Goal: Task Accomplishment & Management: Manage account settings

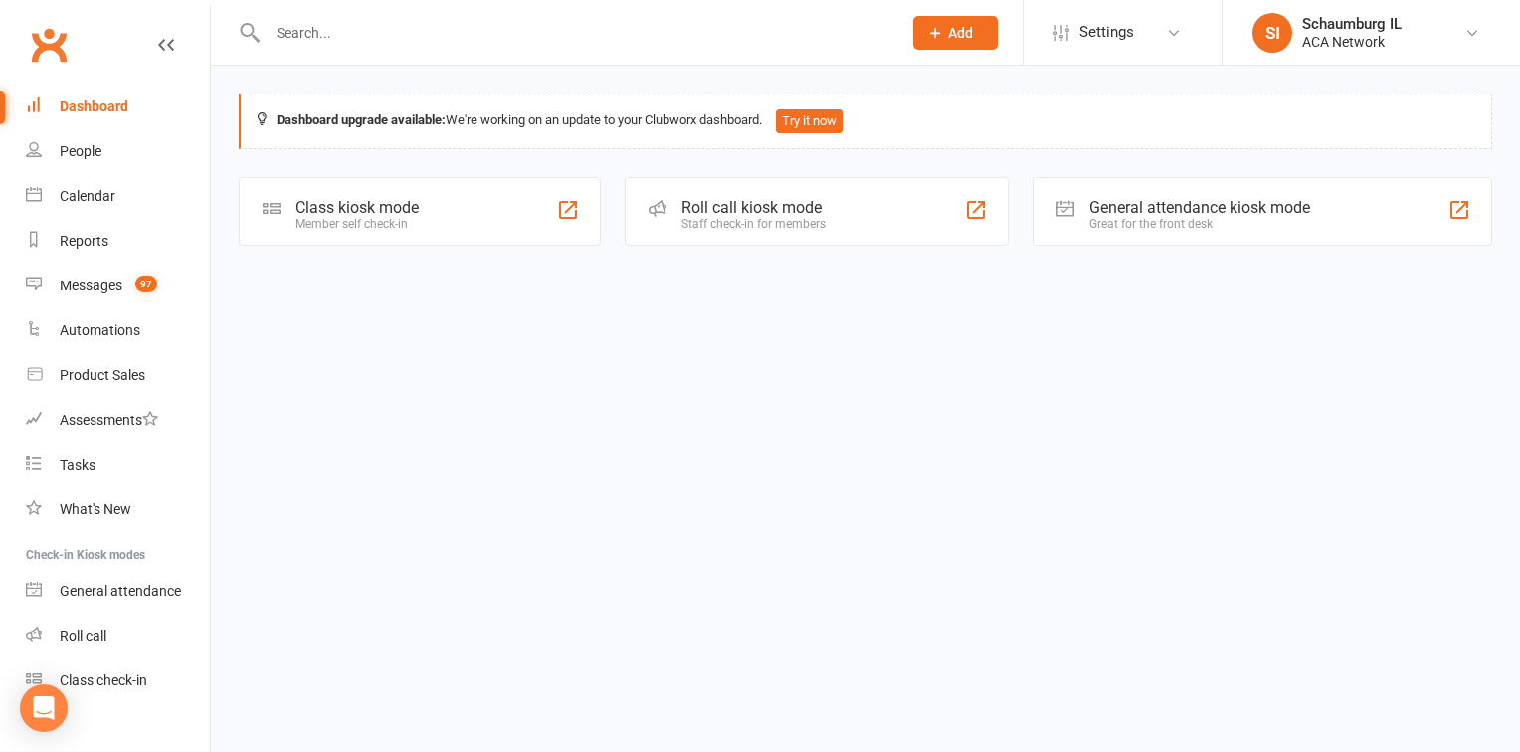
click at [389, 36] on input "text" at bounding box center [575, 33] width 626 height 28
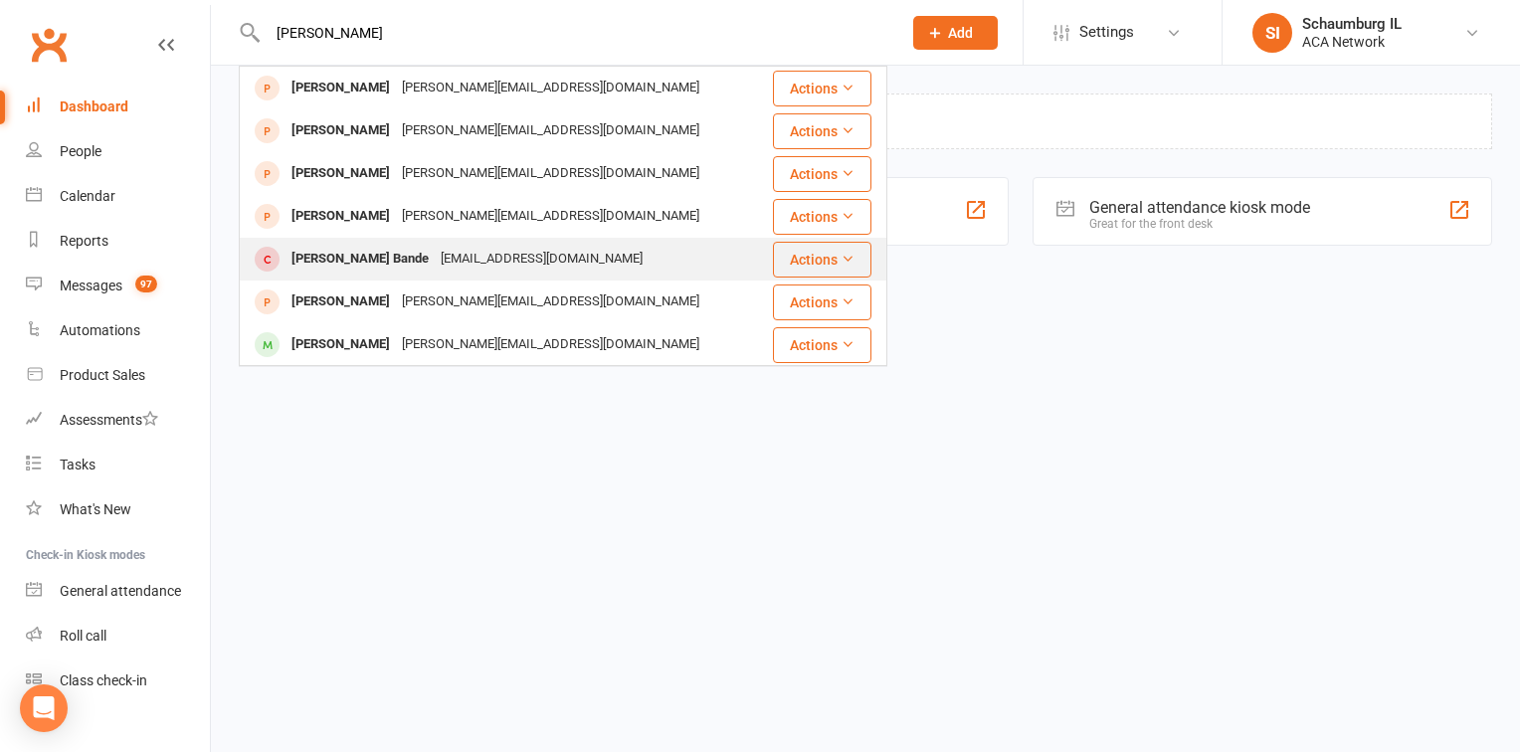
type input "[PERSON_NAME]"
click at [813, 264] on button "Actions" at bounding box center [822, 260] width 98 height 36
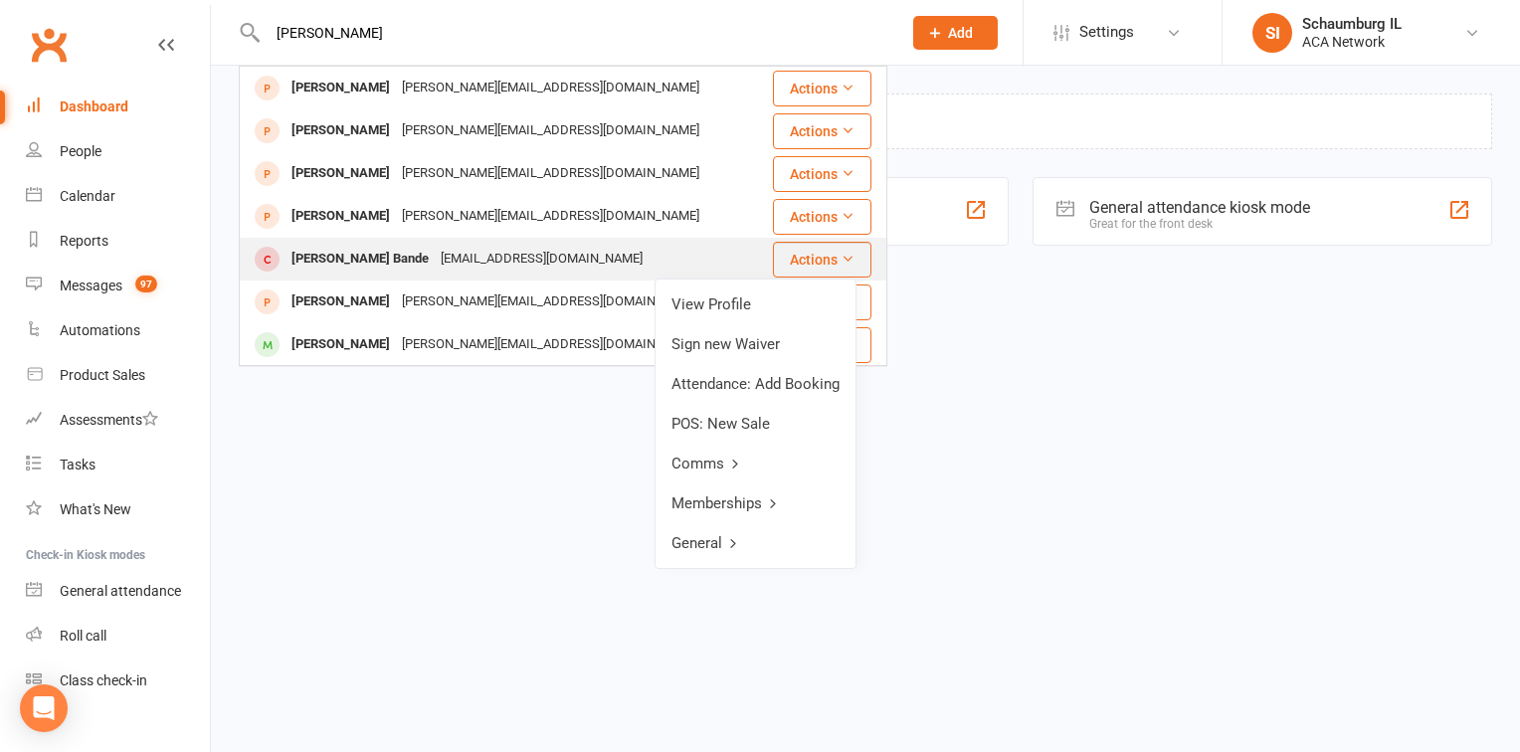
click at [668, 264] on div "[PERSON_NAME] Bande [EMAIL_ADDRESS][DOMAIN_NAME]" at bounding box center [506, 259] width 530 height 41
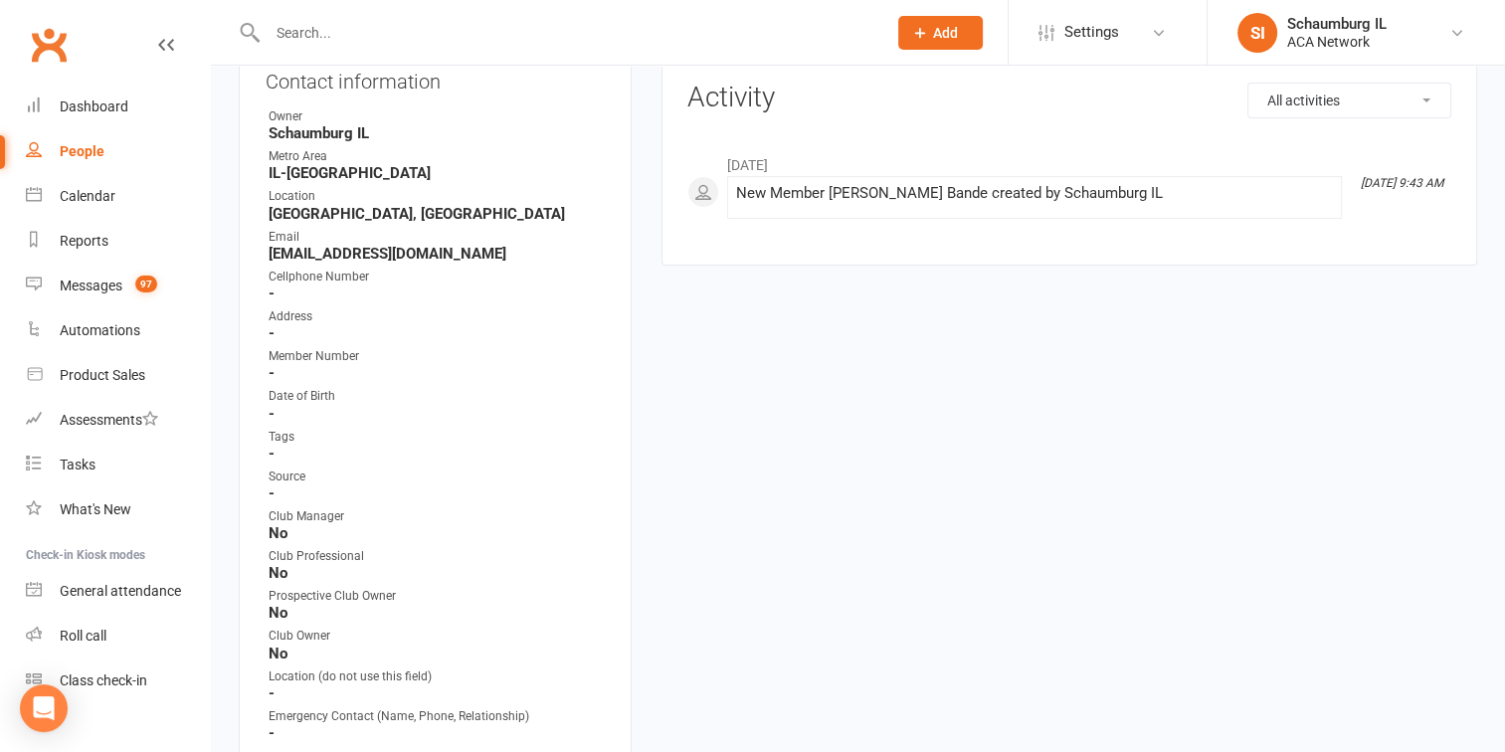
scroll to position [497, 0]
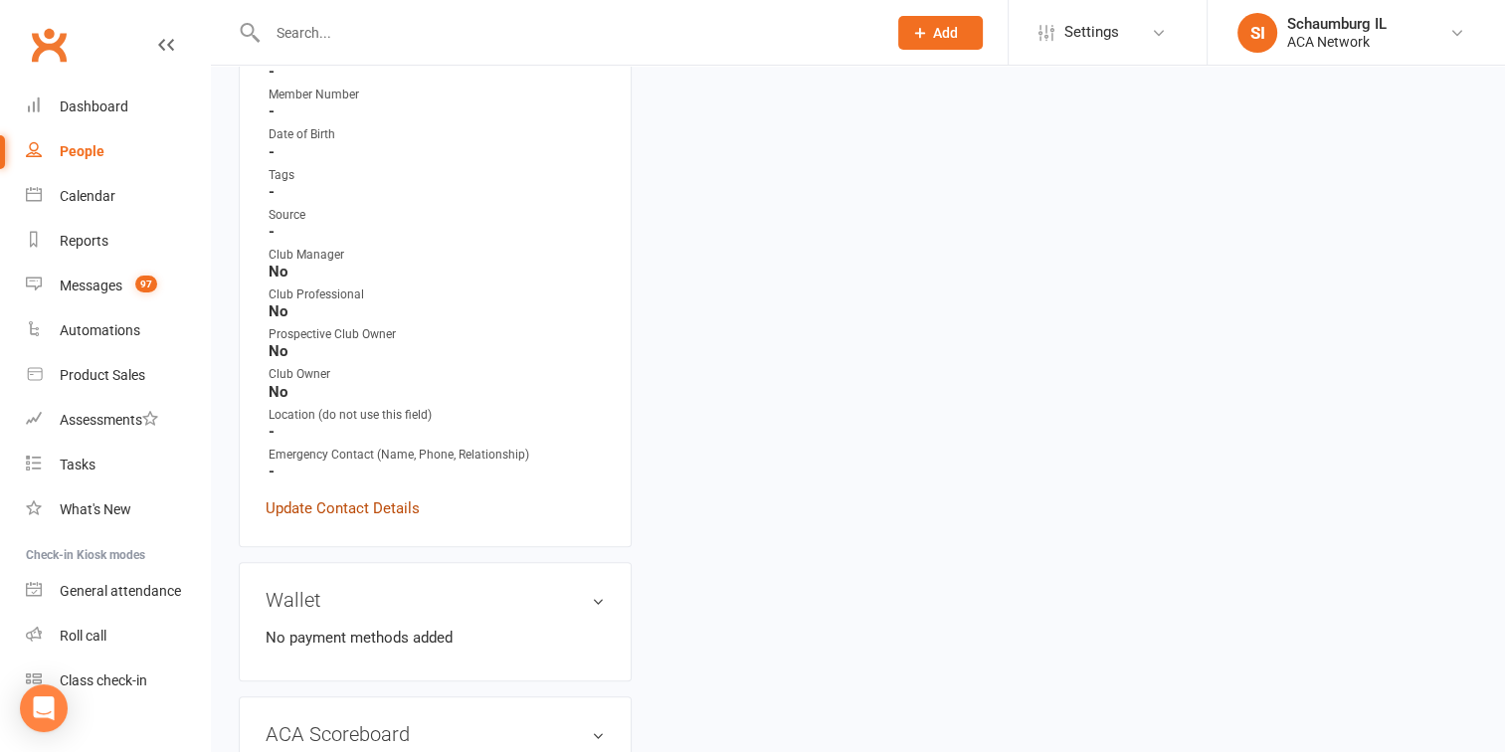
click at [374, 510] on link "Update Contact Details" at bounding box center [343, 508] width 154 height 24
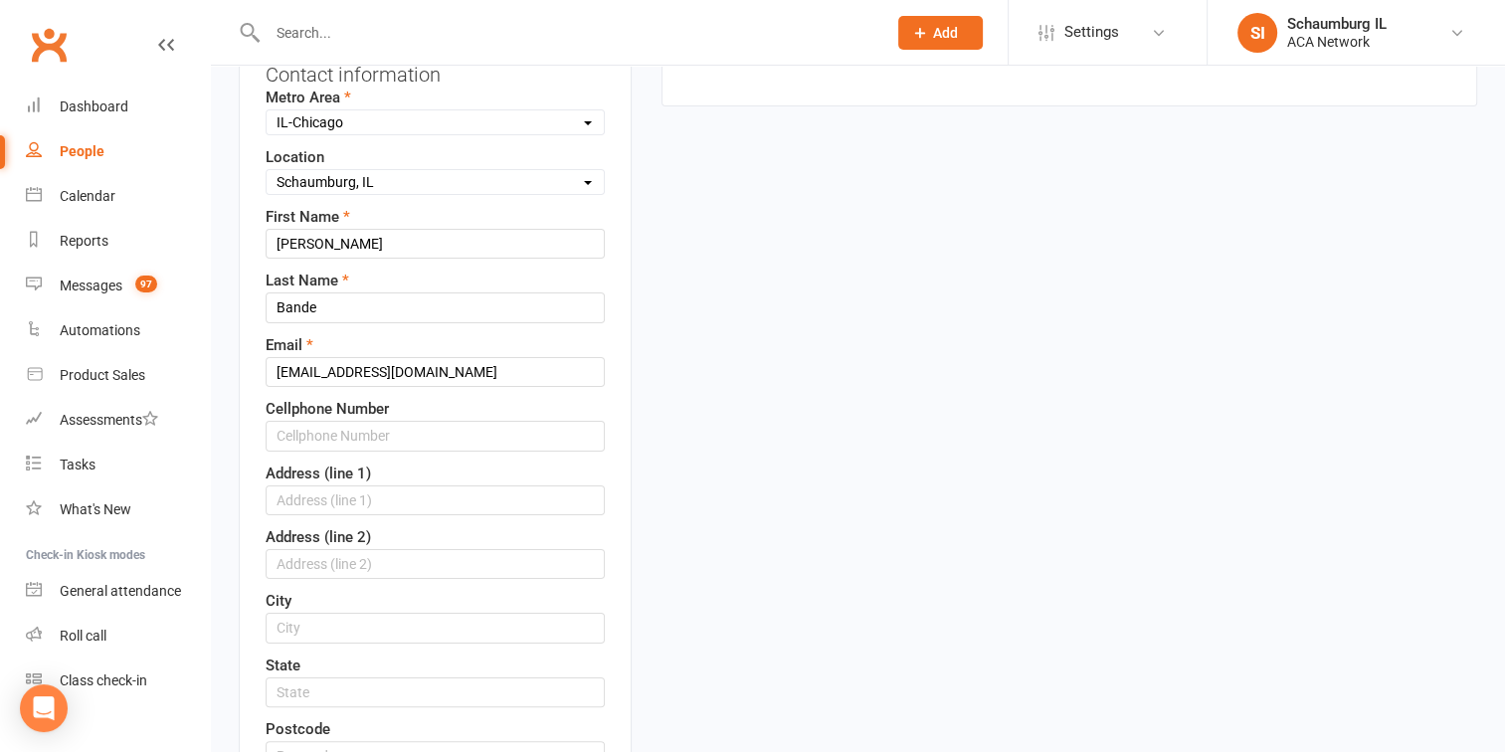
scroll to position [93, 0]
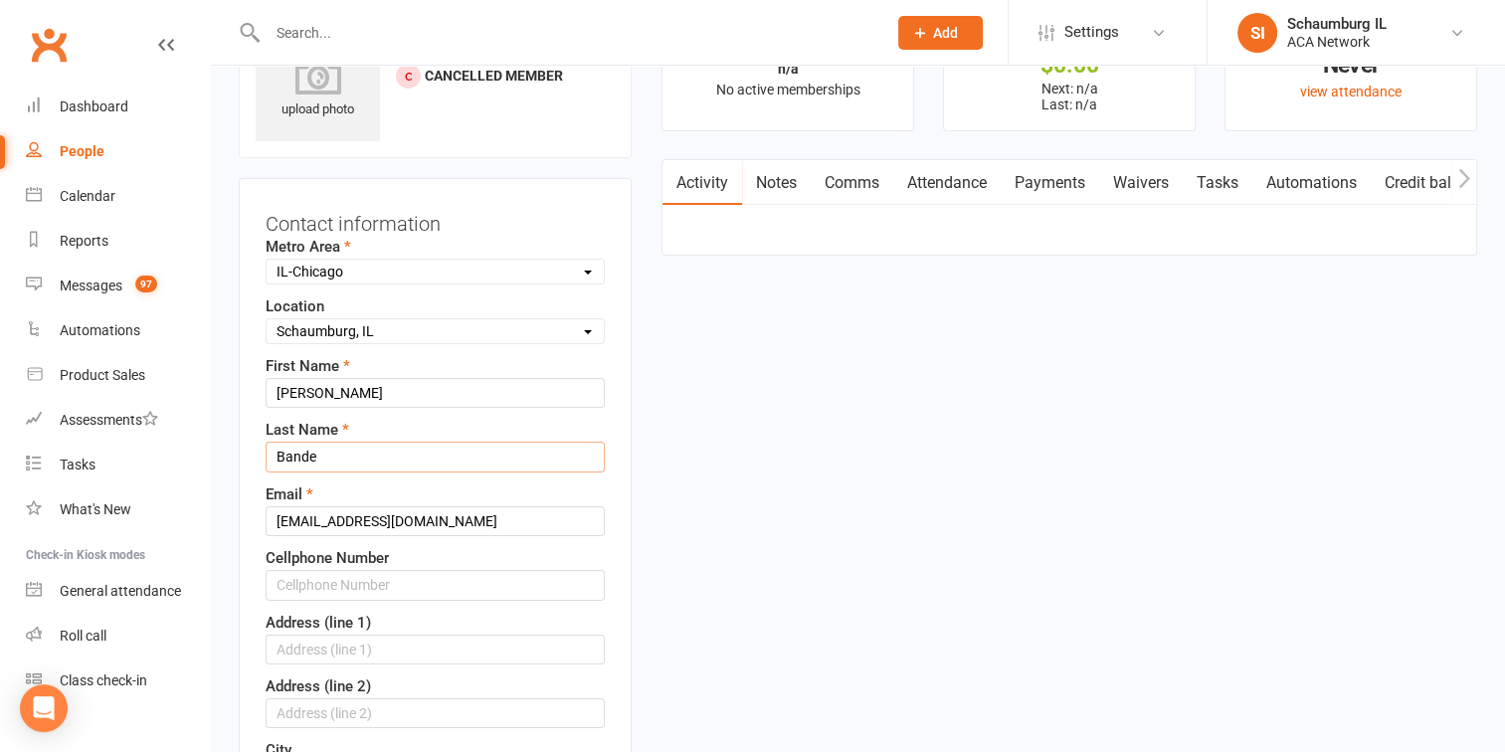
click at [352, 459] on input "Bande" at bounding box center [435, 457] width 339 height 30
type input "Byalyk"
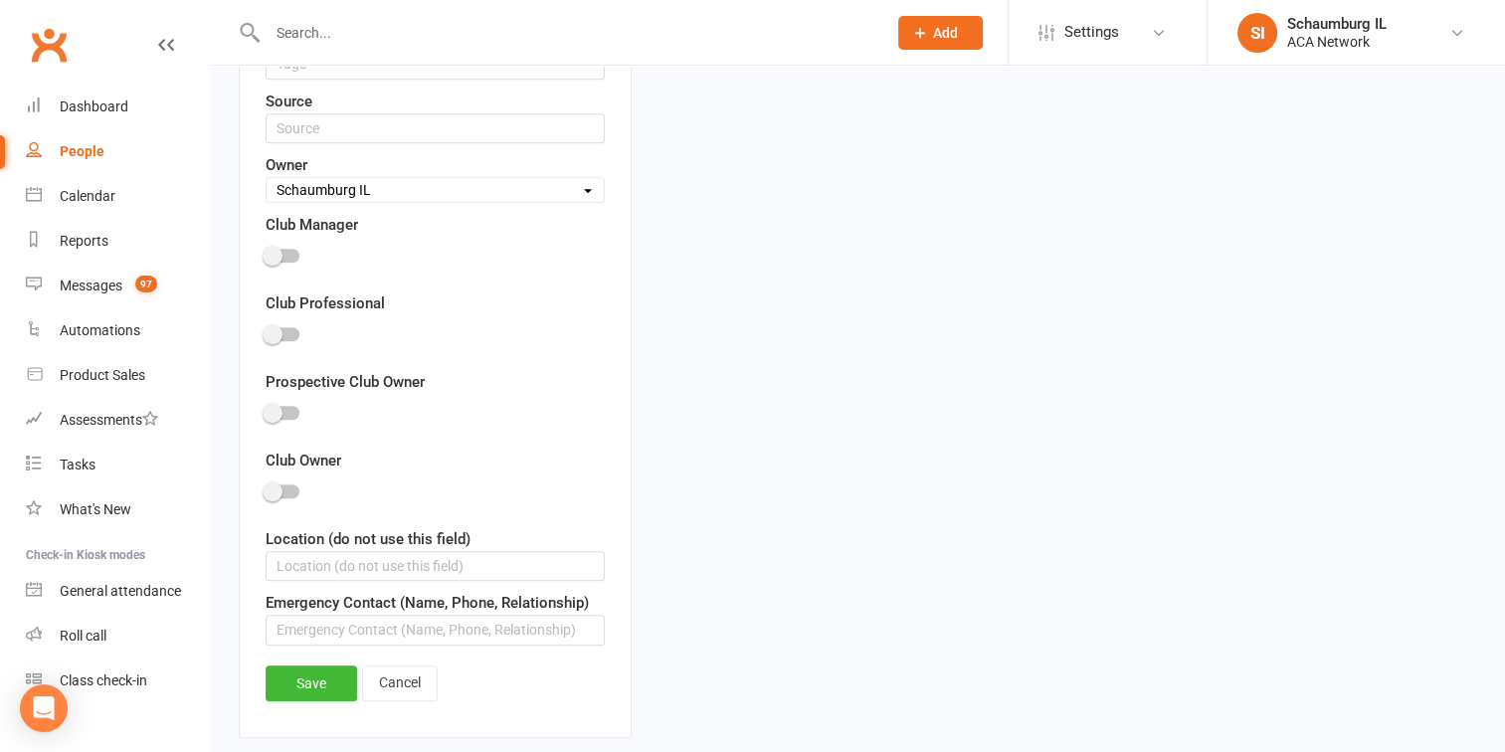
scroll to position [1188, 0]
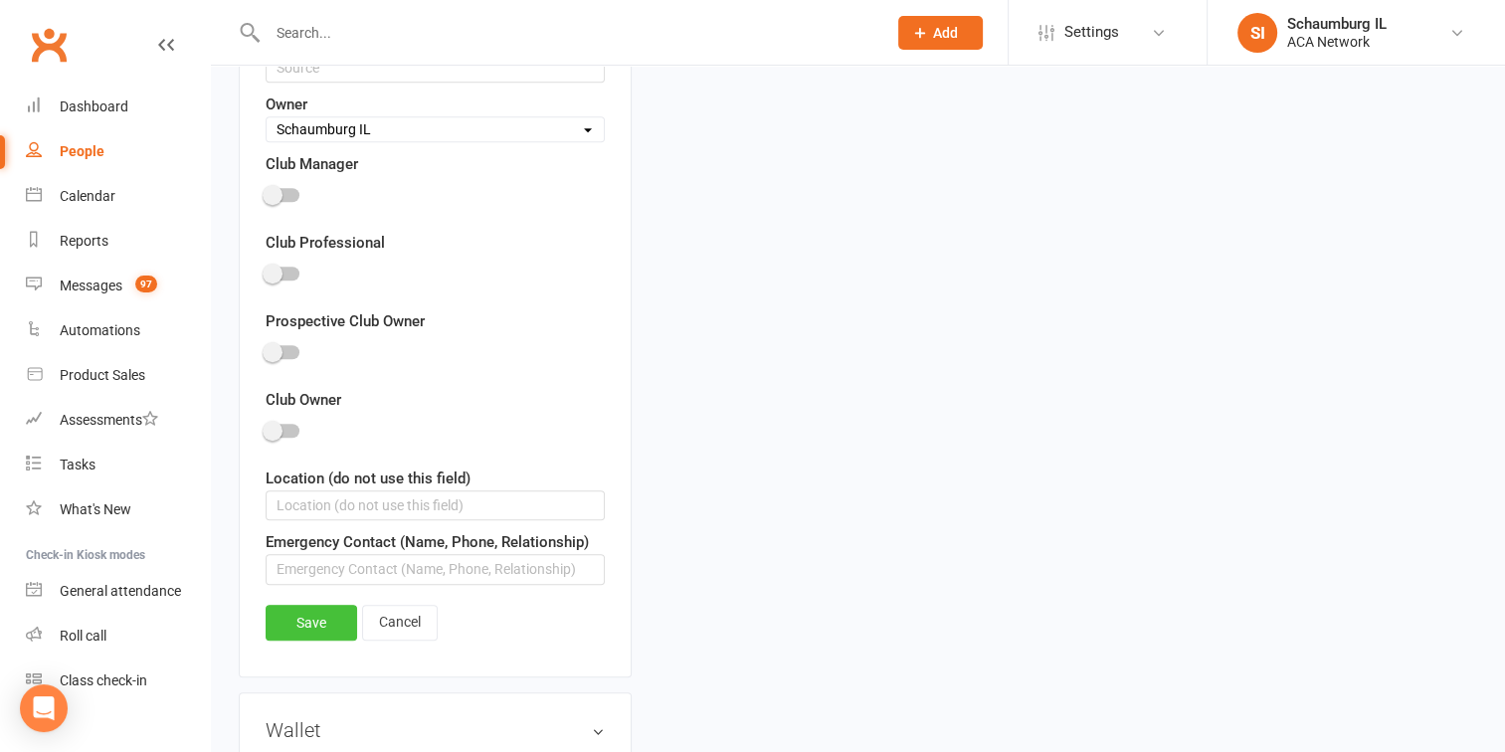
click at [322, 613] on link "Save" at bounding box center [312, 623] width 92 height 36
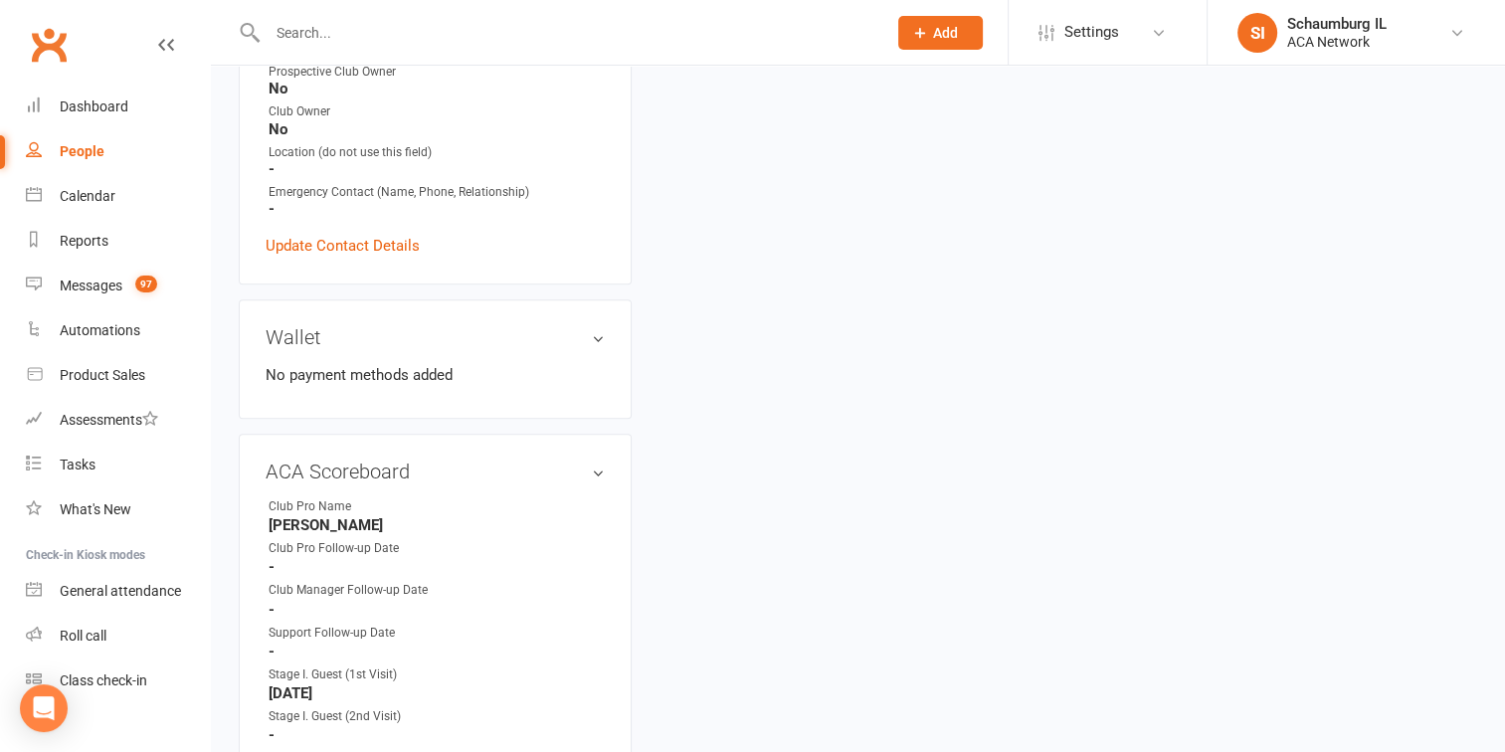
scroll to position [796, 0]
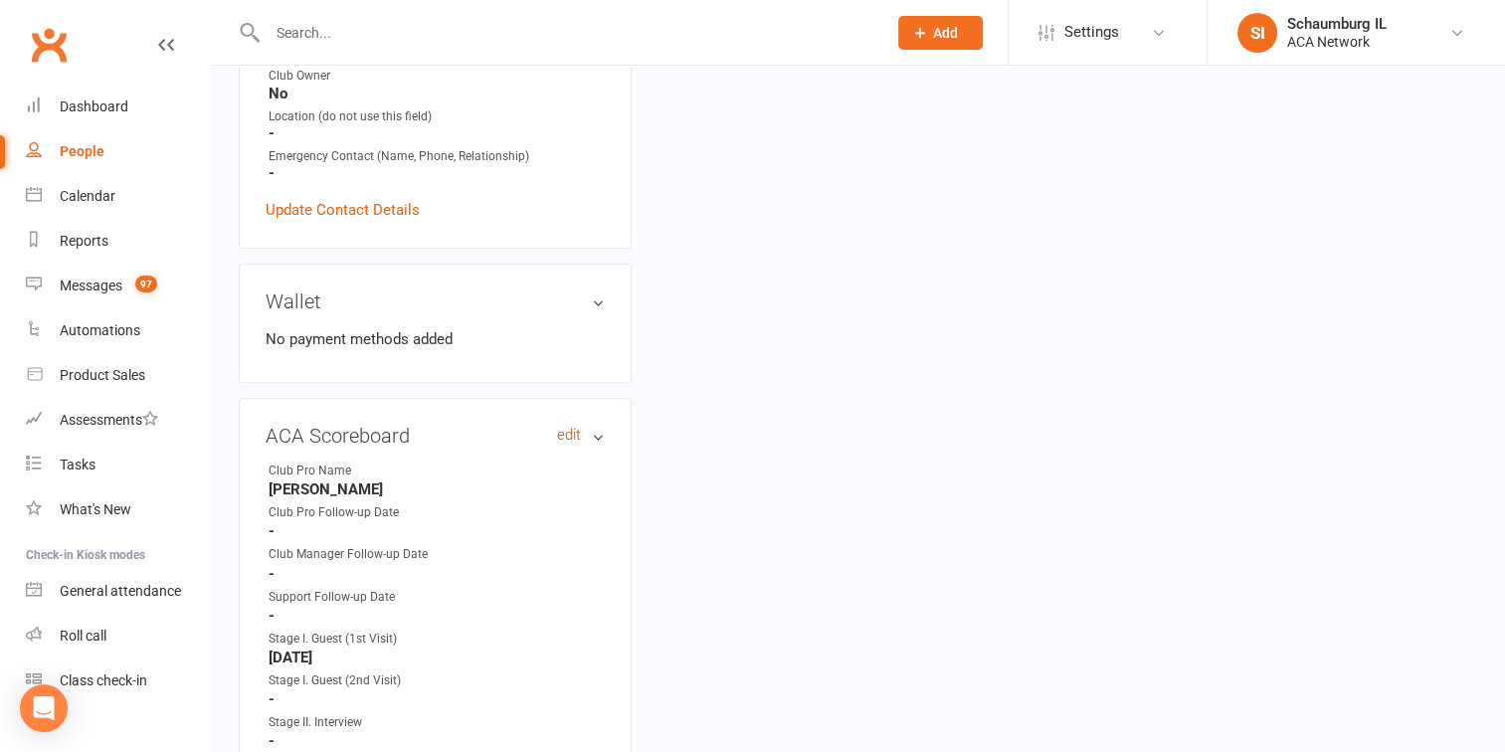
click at [565, 440] on link "edit" at bounding box center [569, 435] width 24 height 17
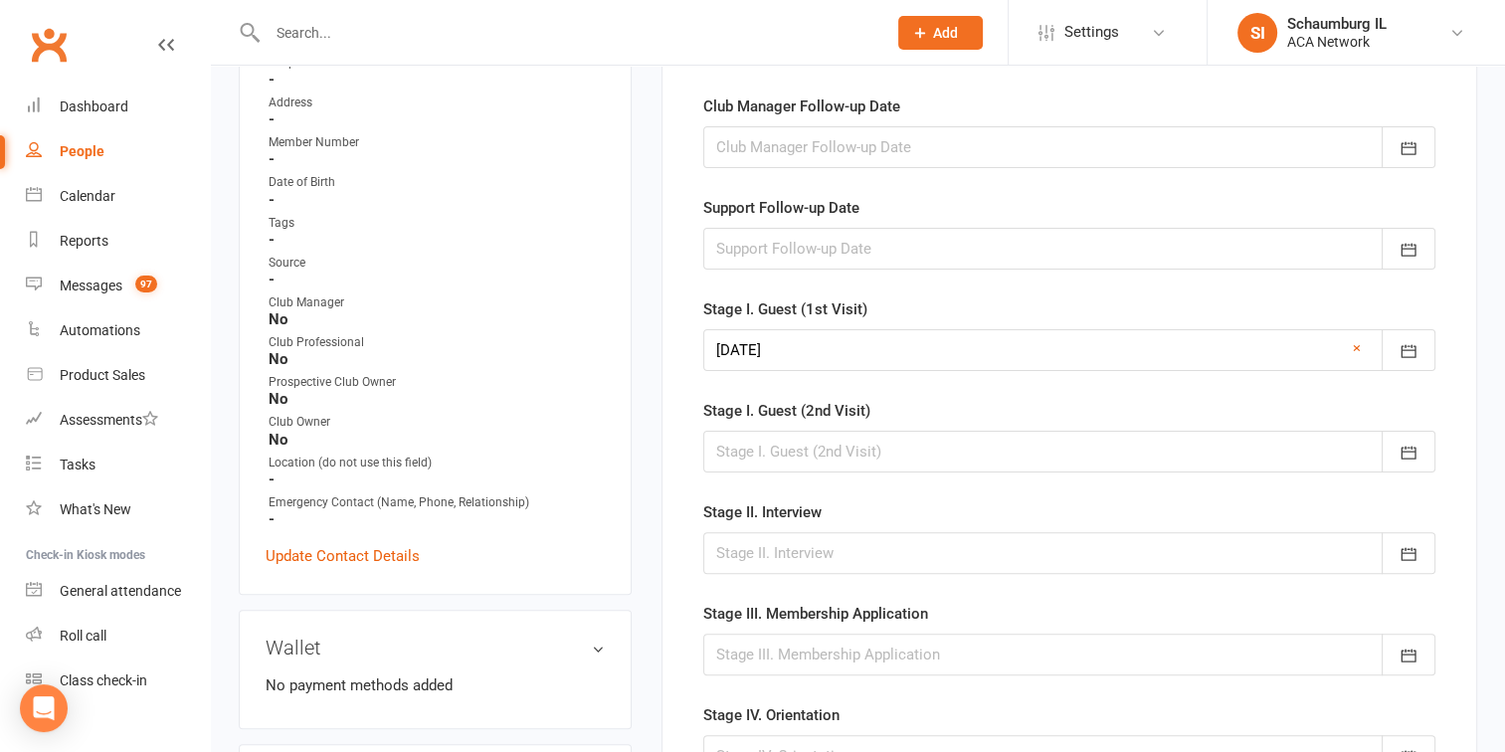
scroll to position [451, 0]
click at [1408, 442] on icon "button" at bounding box center [1408, 452] width 20 height 20
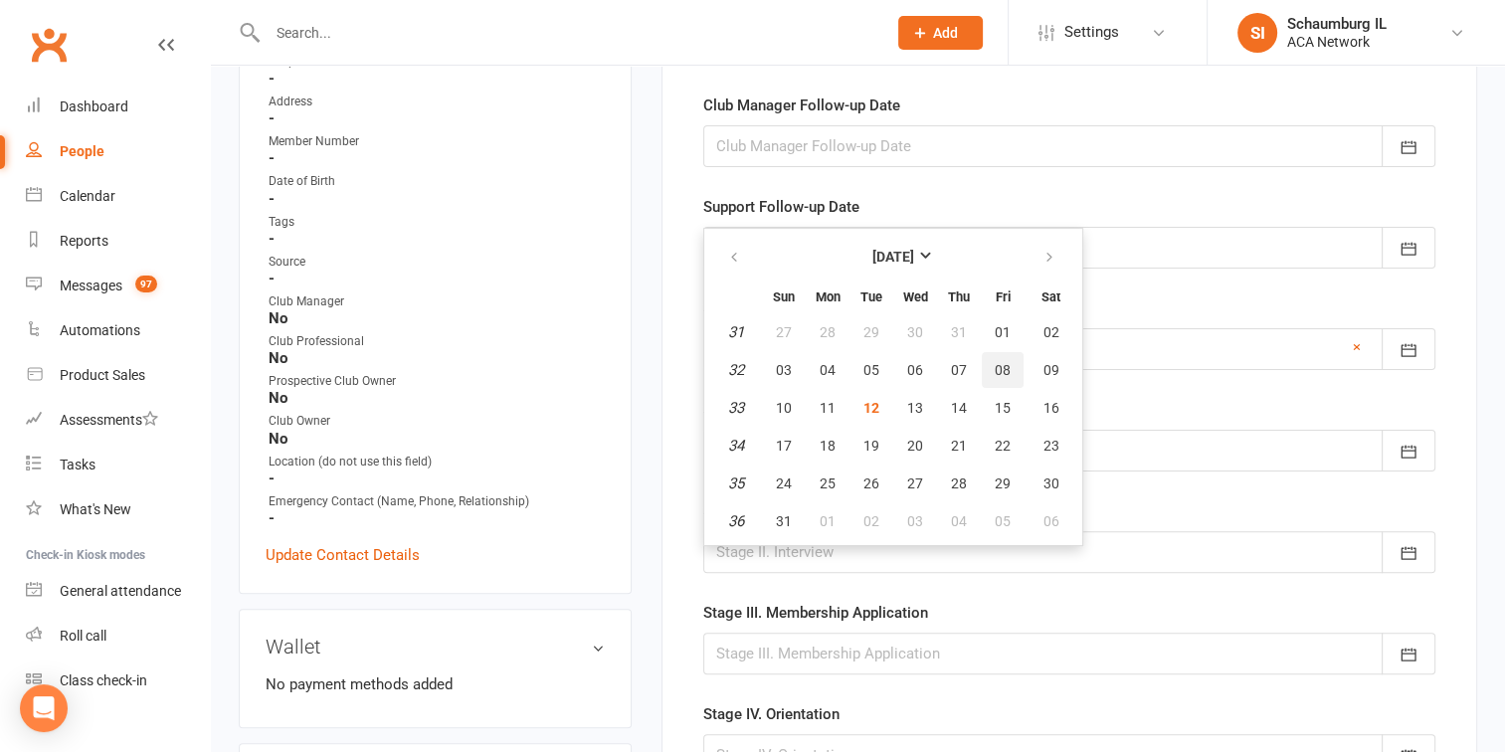
click at [1001, 362] on span "08" at bounding box center [1003, 370] width 16 height 16
type input "[DATE]"
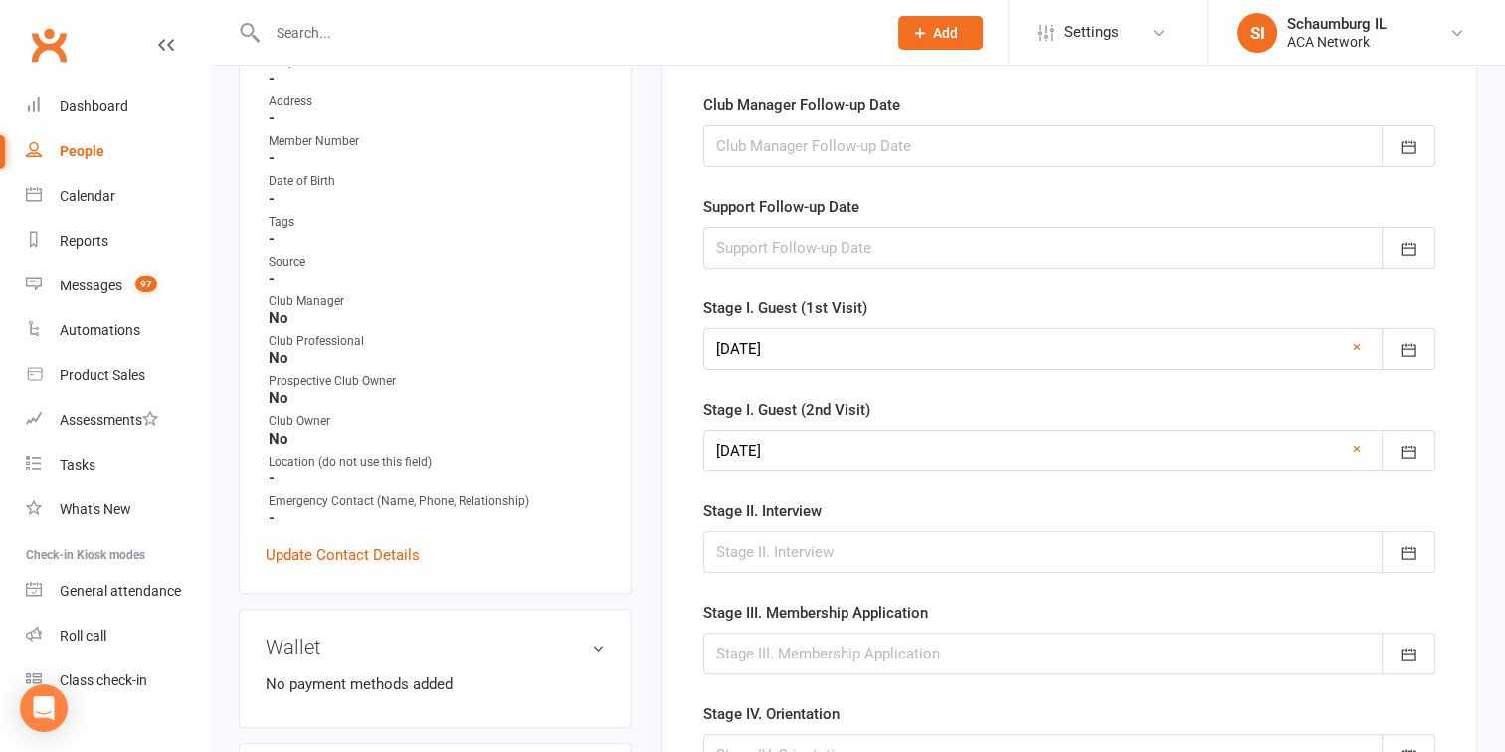
scroll to position [351, 0]
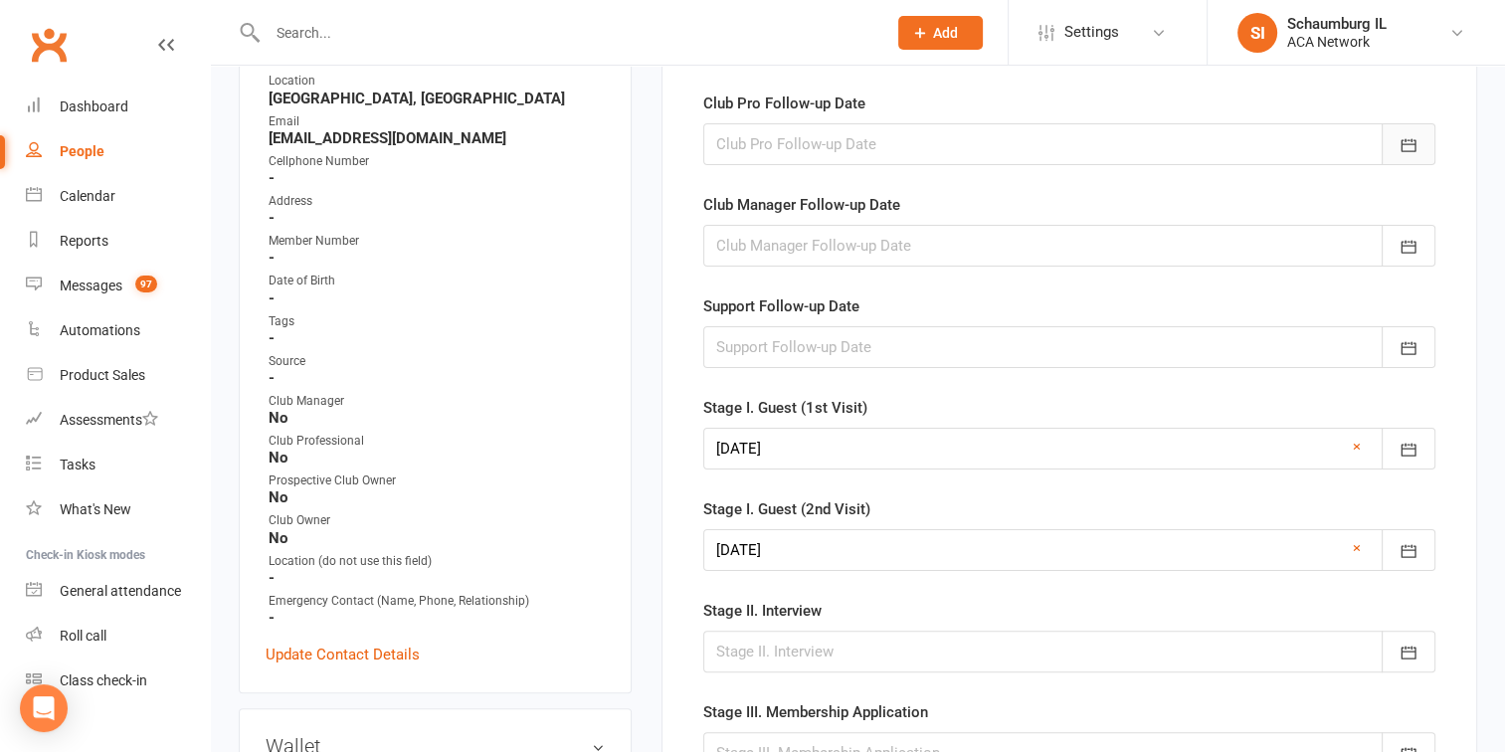
click at [1413, 140] on icon "button" at bounding box center [1408, 145] width 20 height 20
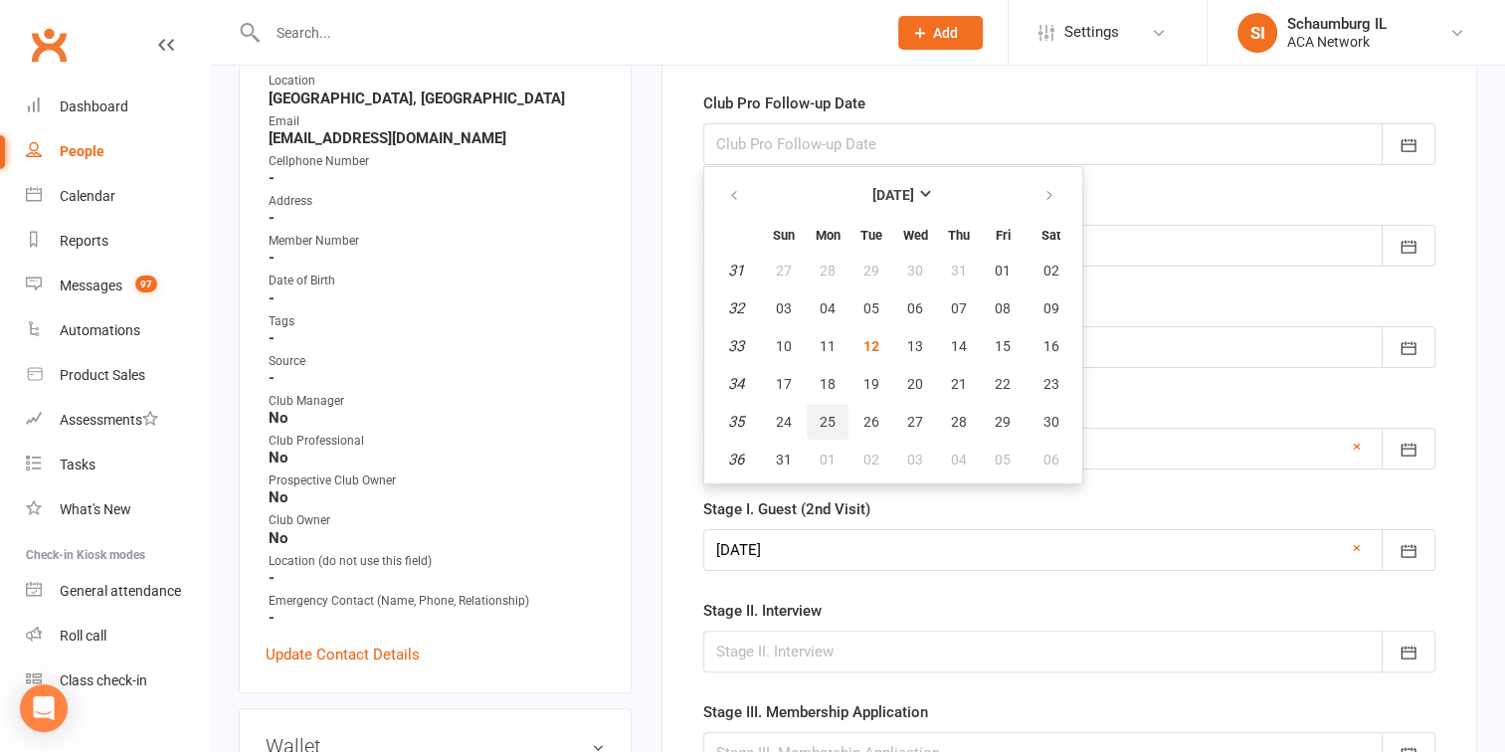
click at [825, 414] on span "25" at bounding box center [828, 422] width 16 height 16
type input "[DATE]"
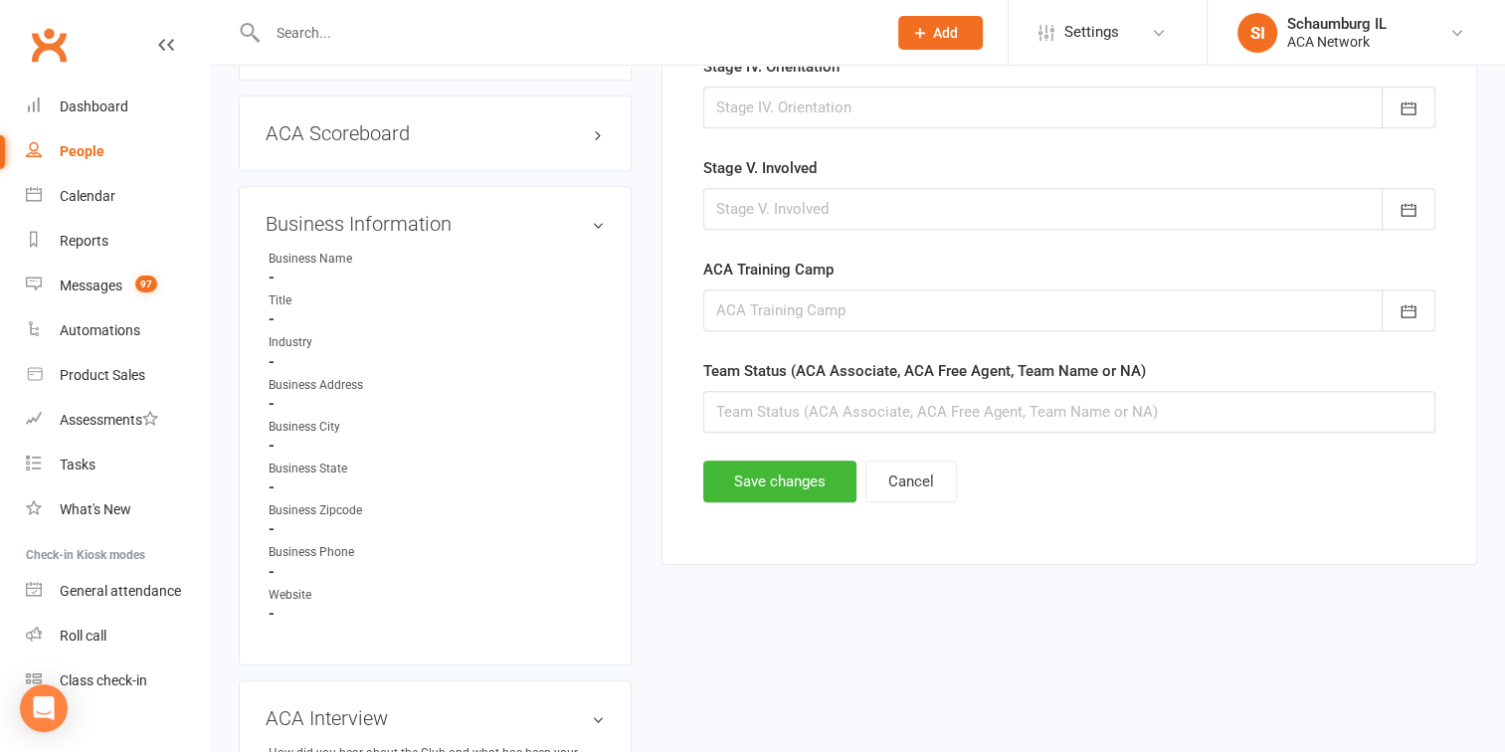
scroll to position [1147, 0]
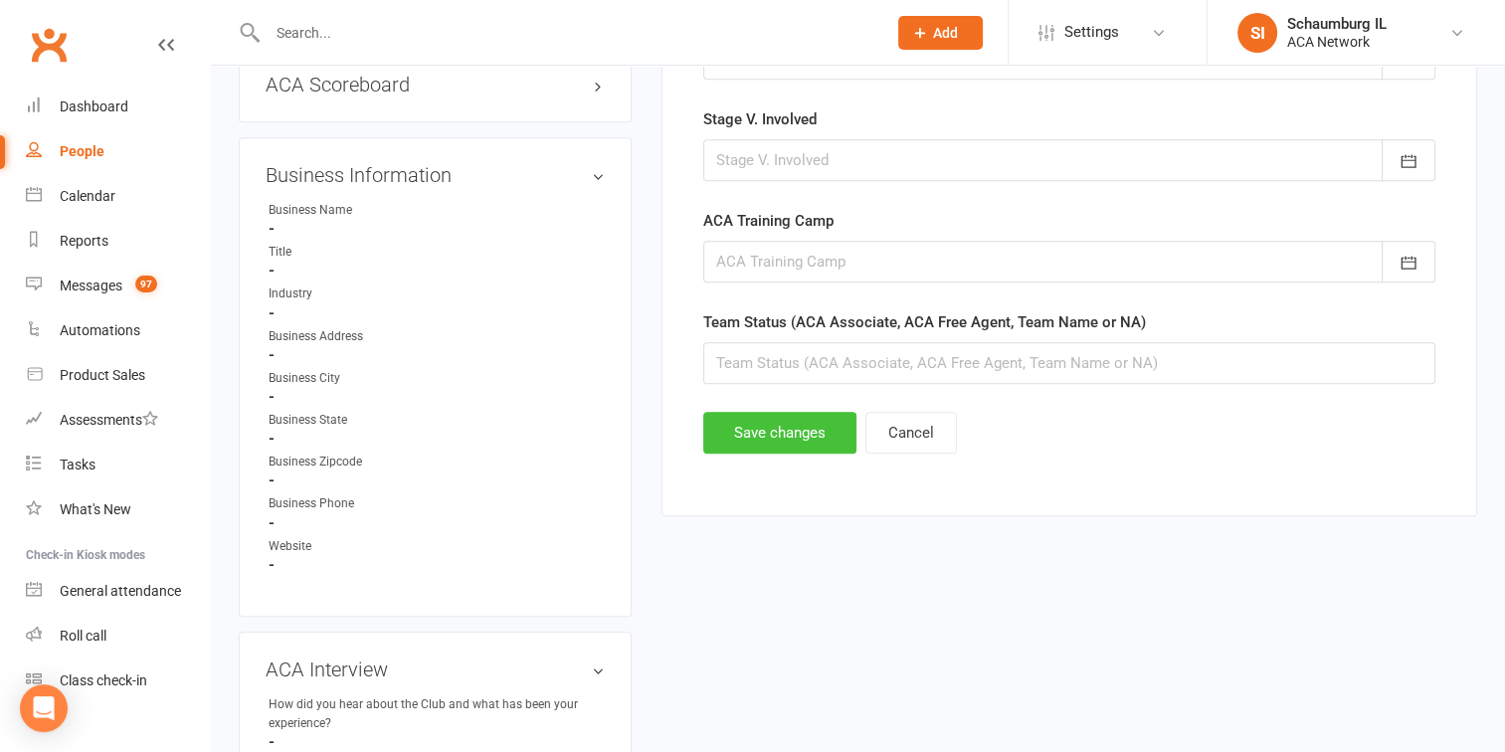
click at [776, 426] on button "Save changes" at bounding box center [779, 433] width 153 height 42
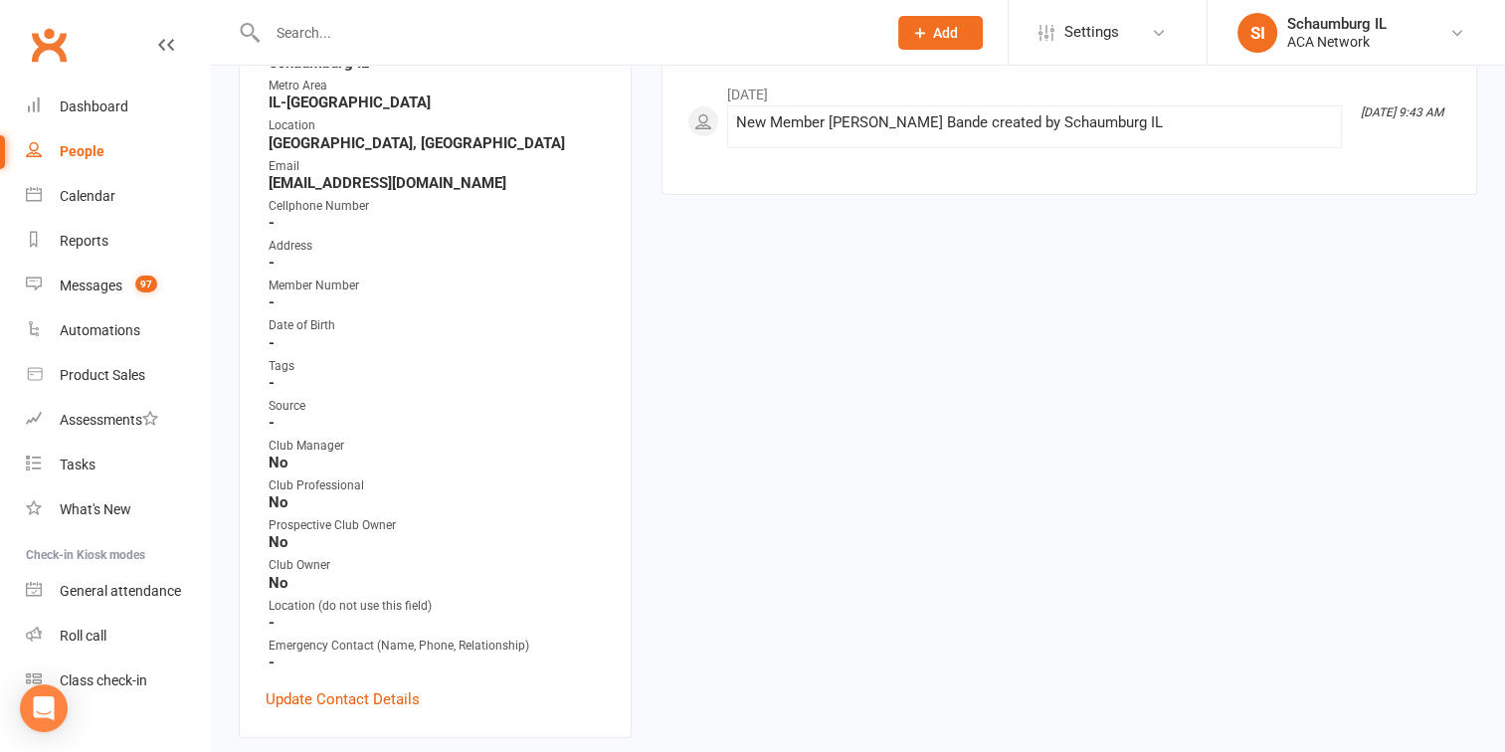
scroll to position [0, 0]
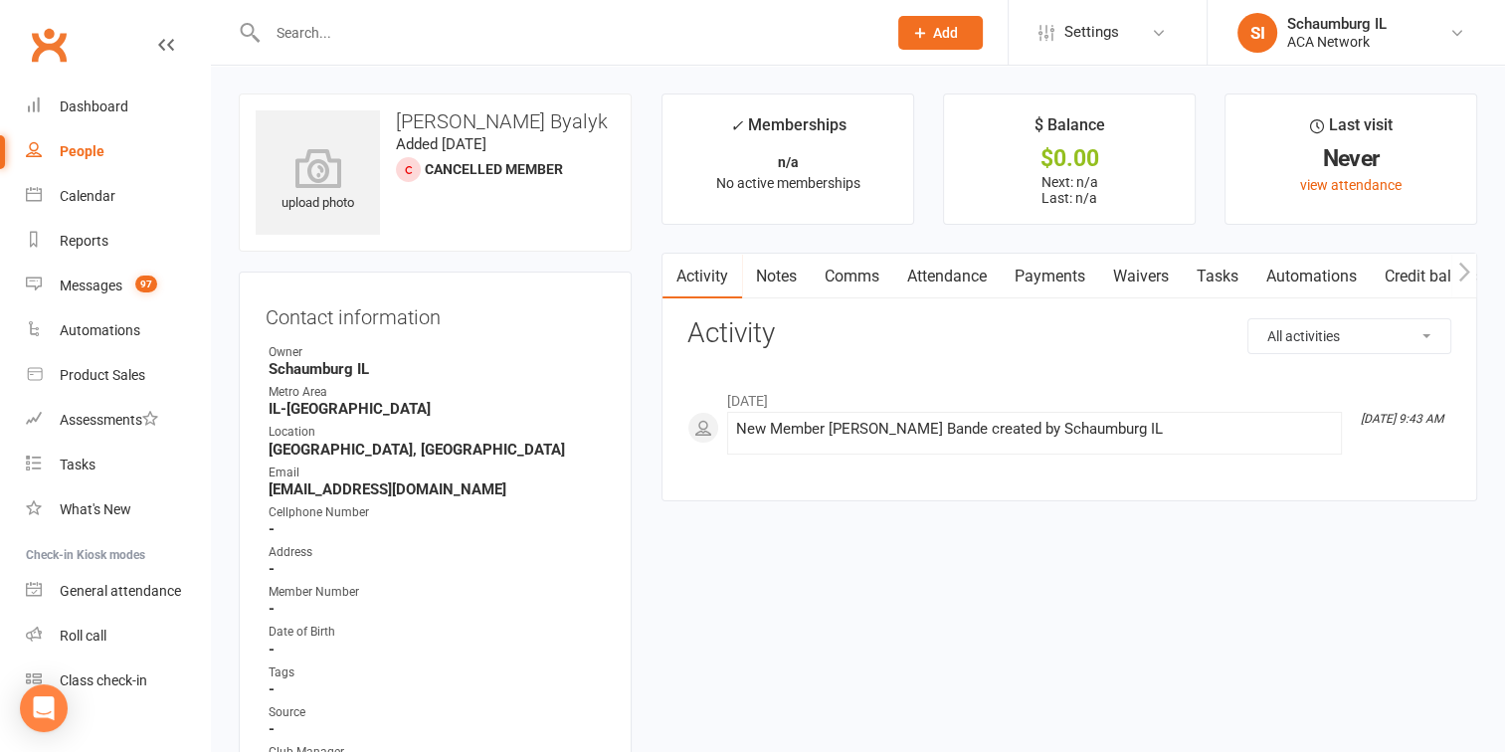
click at [427, 32] on input "text" at bounding box center [567, 33] width 611 height 28
click at [80, 279] on div "Messages" at bounding box center [91, 286] width 63 height 16
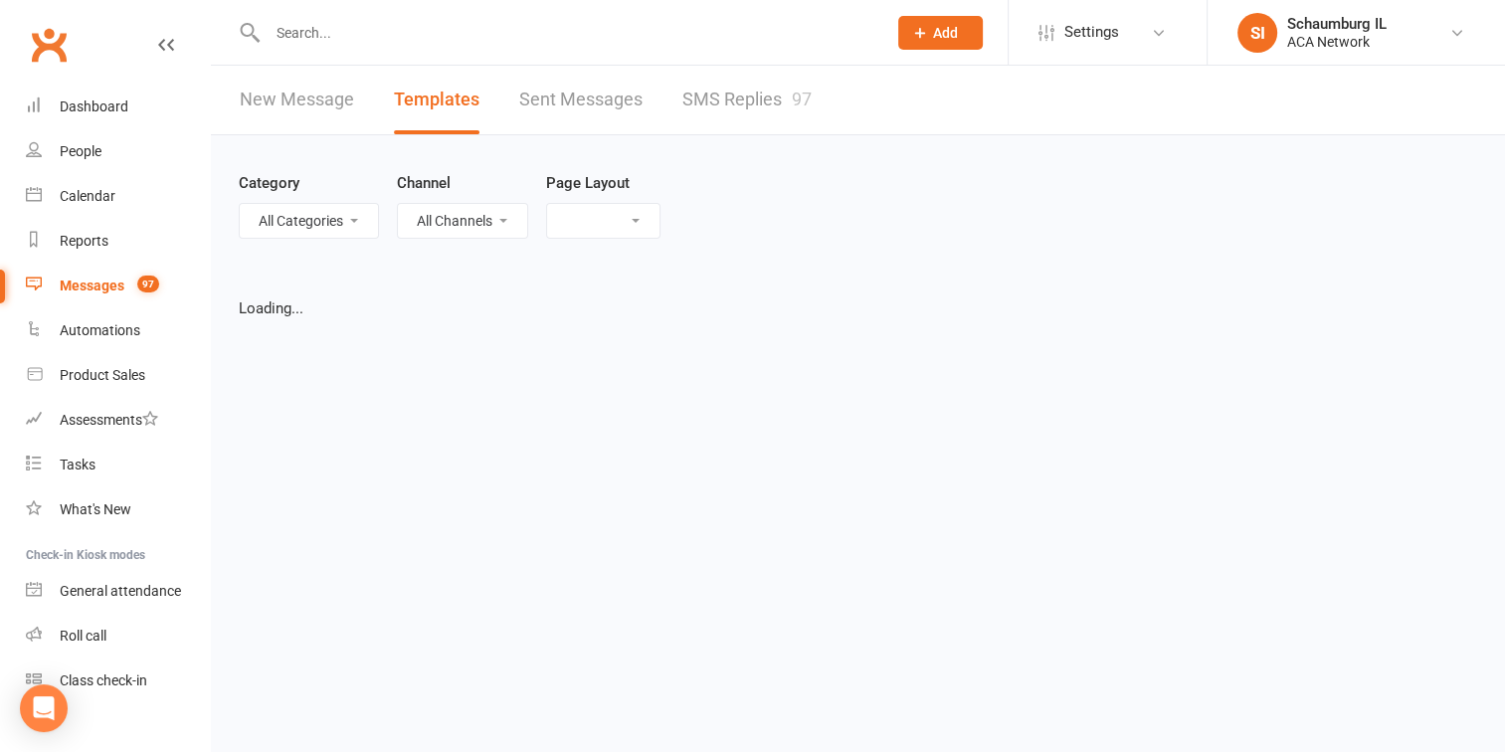
select select "grid"
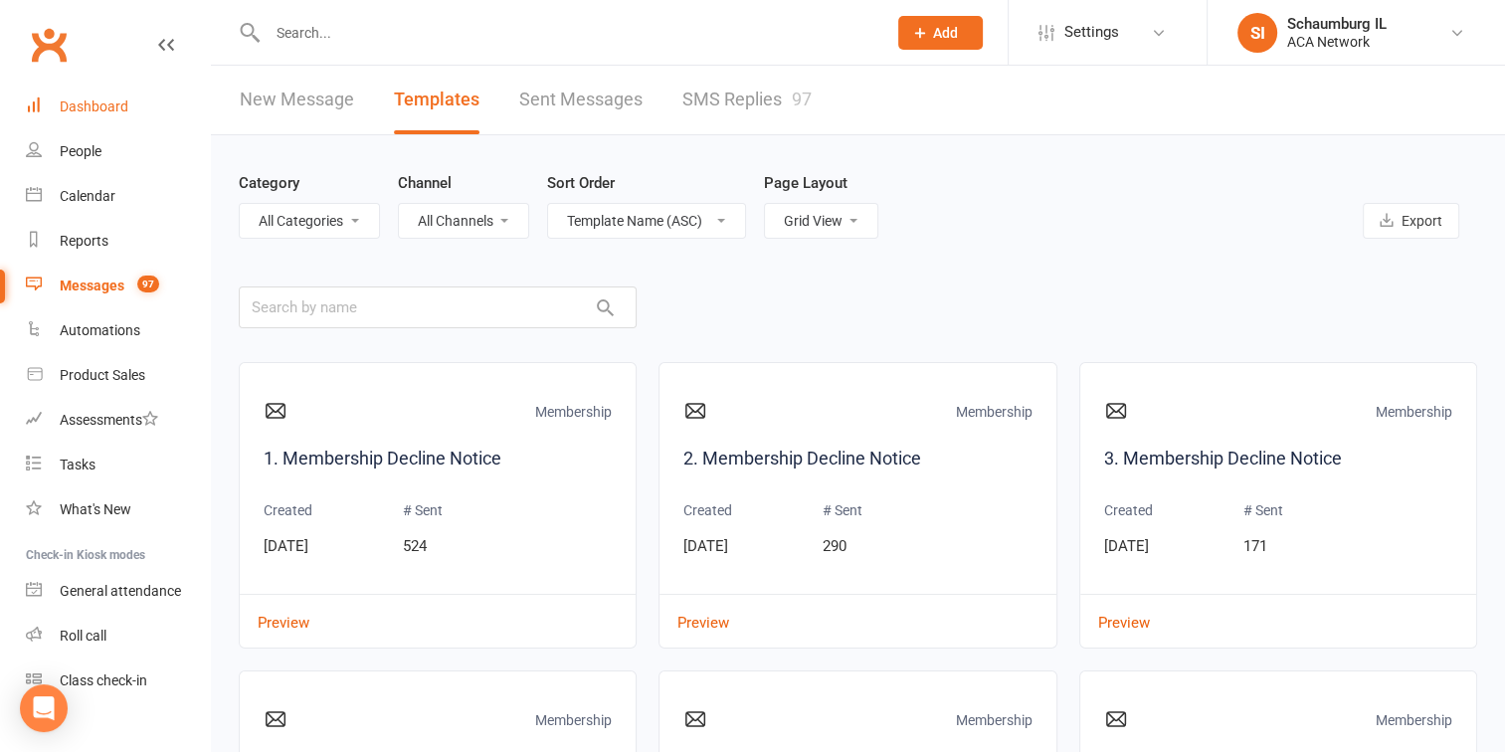
click at [85, 110] on div "Dashboard" at bounding box center [94, 106] width 69 height 16
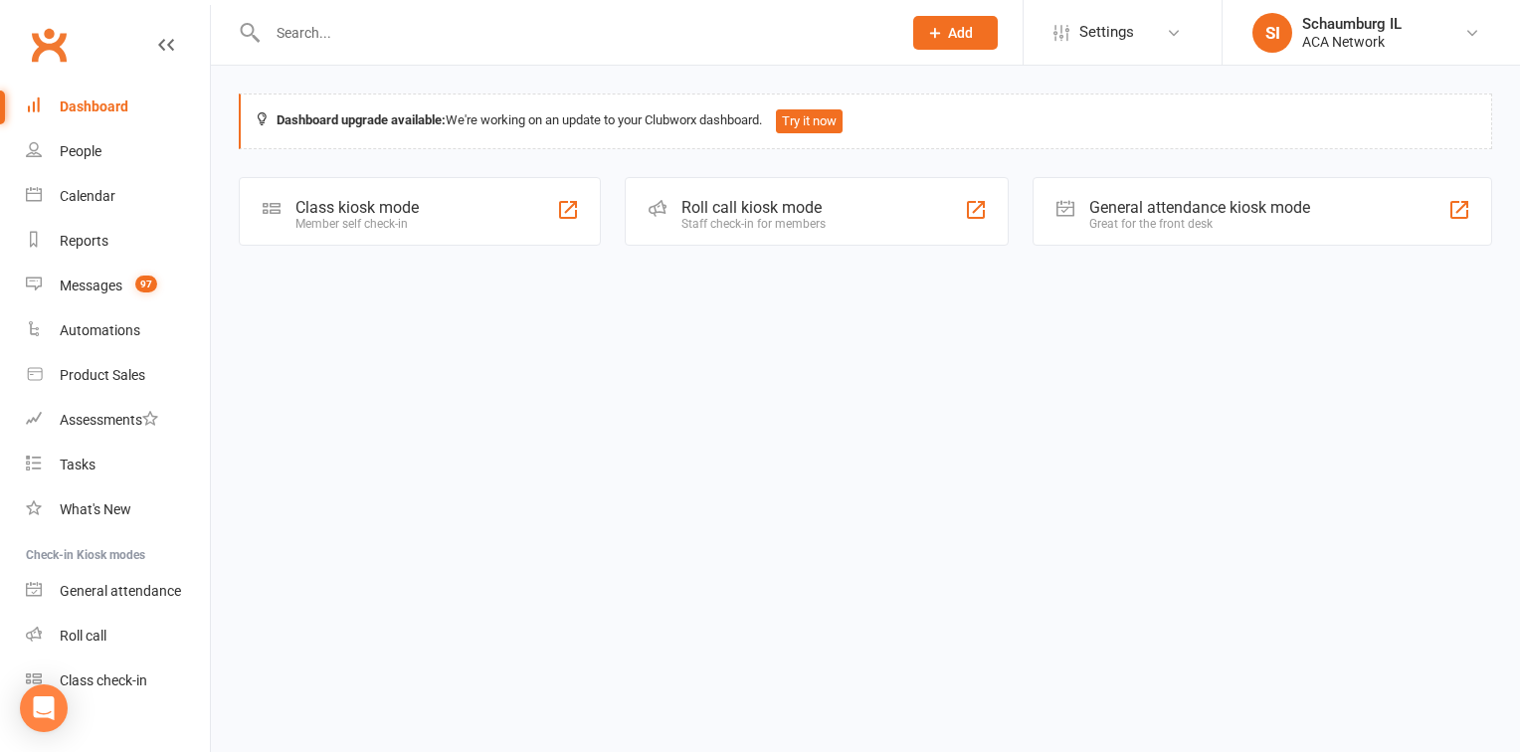
click at [325, 39] on input "text" at bounding box center [575, 33] width 626 height 28
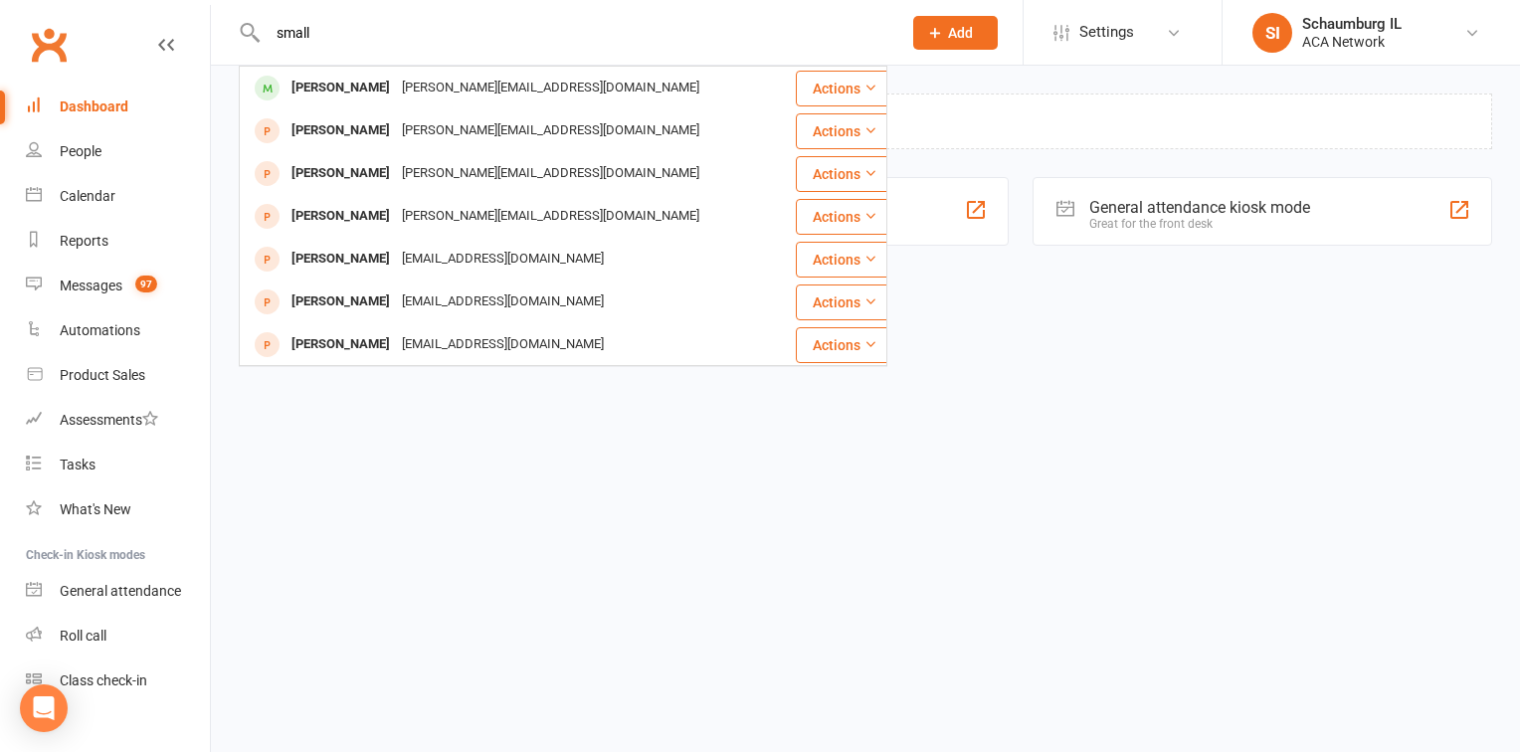
type input "small"
click at [932, 33] on icon at bounding box center [935, 33] width 18 height 18
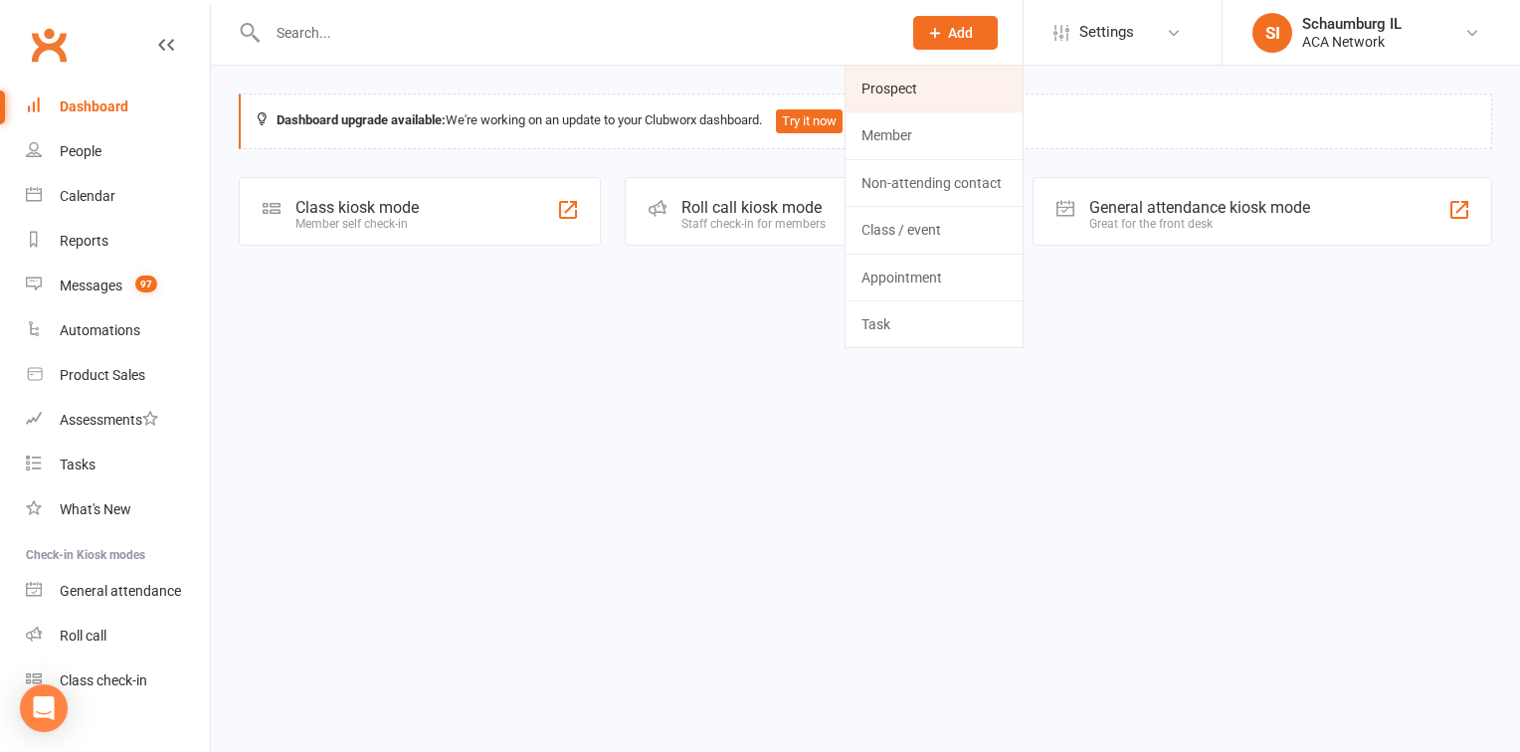
click at [875, 91] on link "Prospect" at bounding box center [933, 89] width 177 height 46
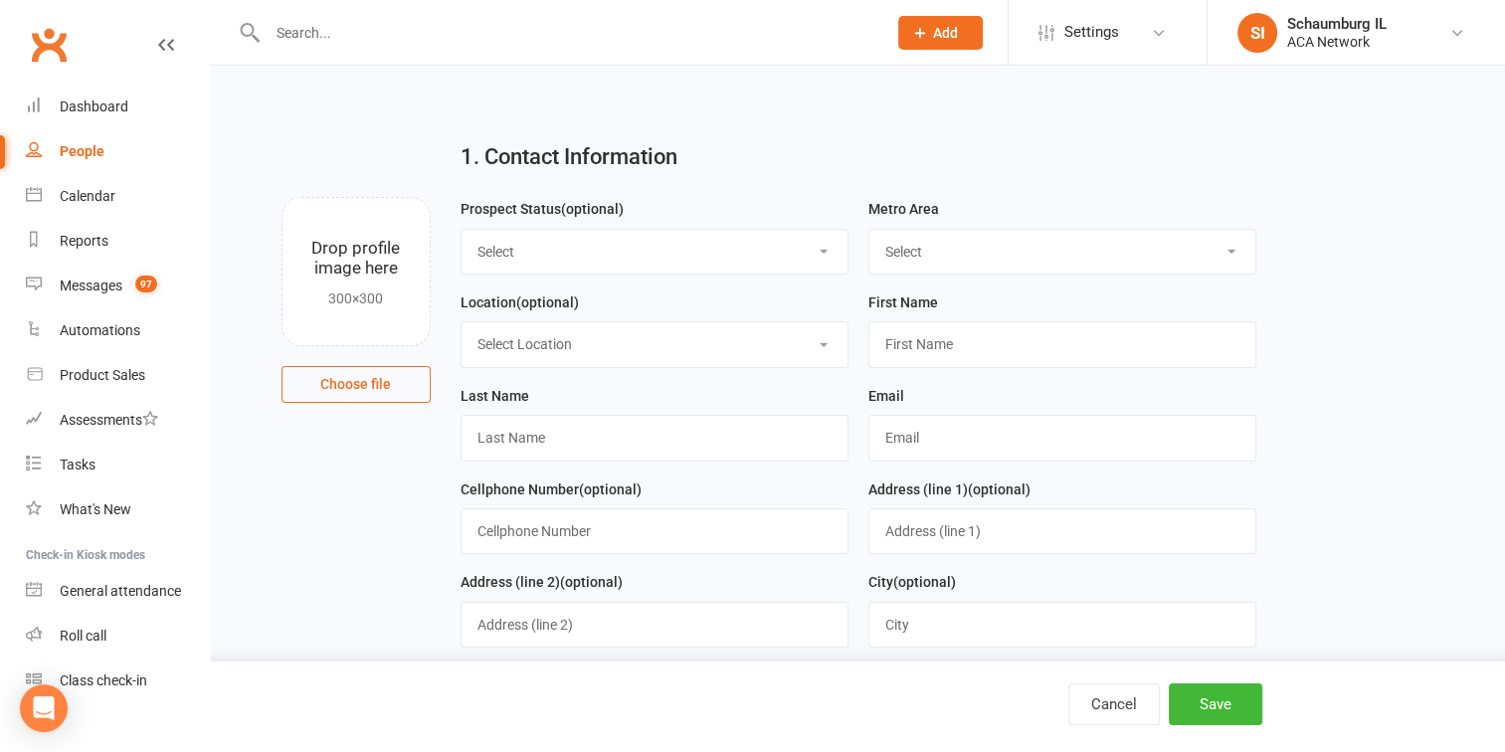
click at [510, 241] on select "Select Lead Guest Interview Not Interested" at bounding box center [655, 252] width 386 height 44
select select "Guest"
click at [462, 230] on select "Select Lead Guest Interview Not Interested" at bounding box center [655, 252] width 386 height 44
click at [1034, 267] on select "Select ACA AL-[GEOGRAPHIC_DATA] [GEOGRAPHIC_DATA]-Mobile [GEOGRAPHIC_DATA]-Ft. …" at bounding box center [1062, 252] width 386 height 44
select select "IL-[GEOGRAPHIC_DATA]"
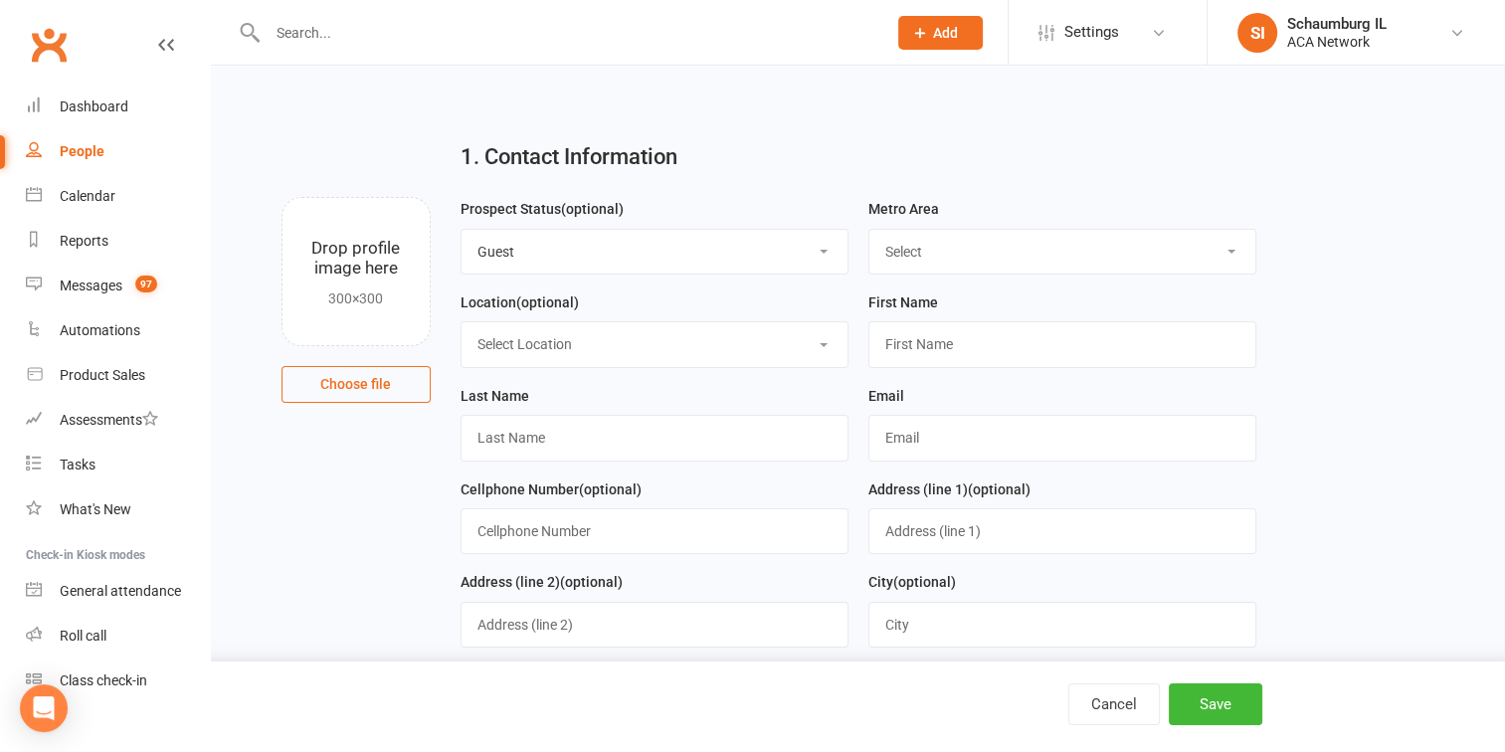
click at [869, 230] on select "Select ACA AL-[GEOGRAPHIC_DATA] [GEOGRAPHIC_DATA]-Mobile [GEOGRAPHIC_DATA]-Ft. …" at bounding box center [1062, 252] width 386 height 44
click at [613, 344] on select "Select Location ACA Global Business Club ACA Rookie Club [GEOGRAPHIC_DATA], [GE…" at bounding box center [655, 344] width 386 height 44
select select "17"
click at [462, 322] on select "Select Location ACA Global Business Club ACA Rookie Club [GEOGRAPHIC_DATA], [GE…" at bounding box center [655, 344] width 386 height 44
click at [943, 340] on input "text" at bounding box center [1062, 344] width 388 height 46
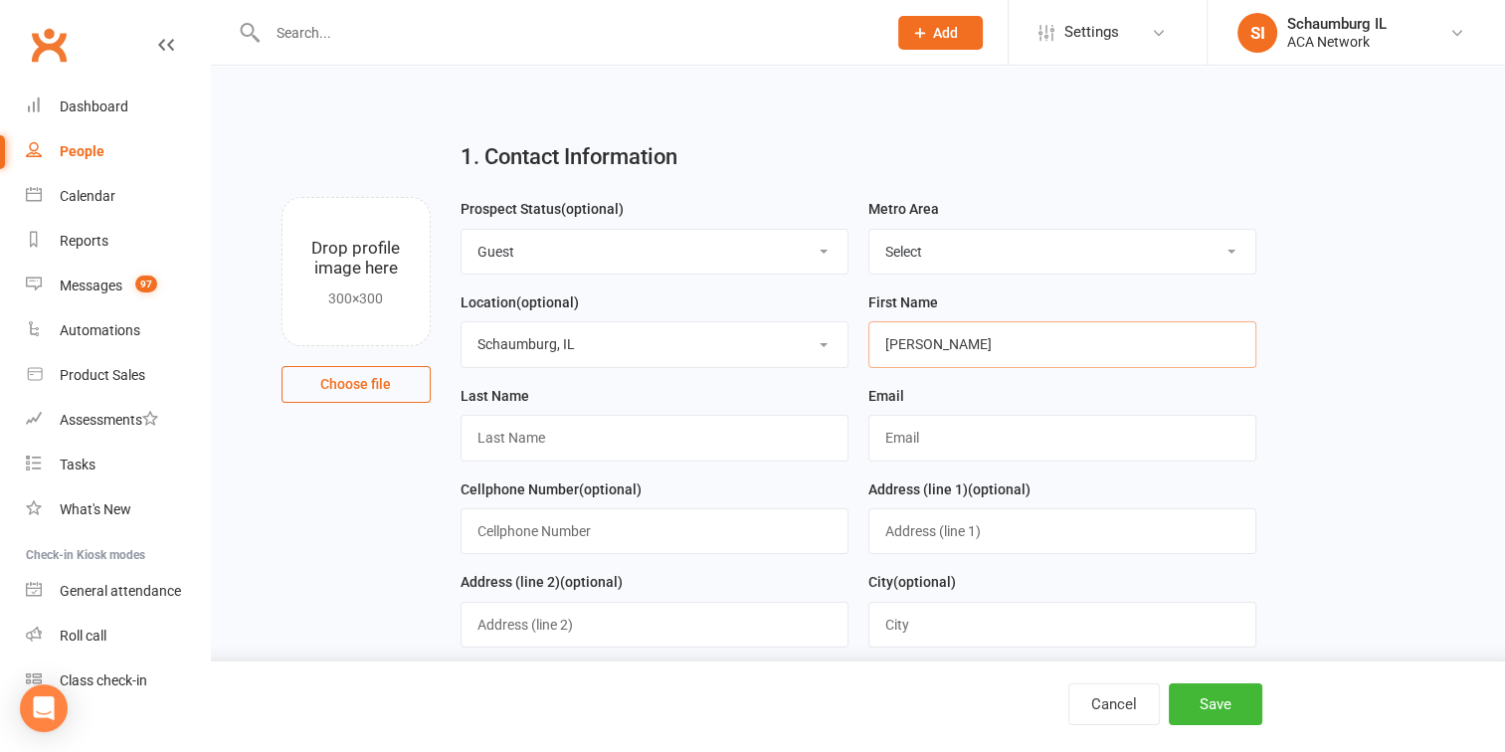
type input "[PERSON_NAME]"
type input "Small"
click at [894, 438] on input "text" at bounding box center [1062, 438] width 388 height 46
paste input "[PERSON_NAME][EMAIL_ADDRESS][DOMAIN_NAME]"
type input "[PERSON_NAME][EMAIL_ADDRESS][DOMAIN_NAME]"
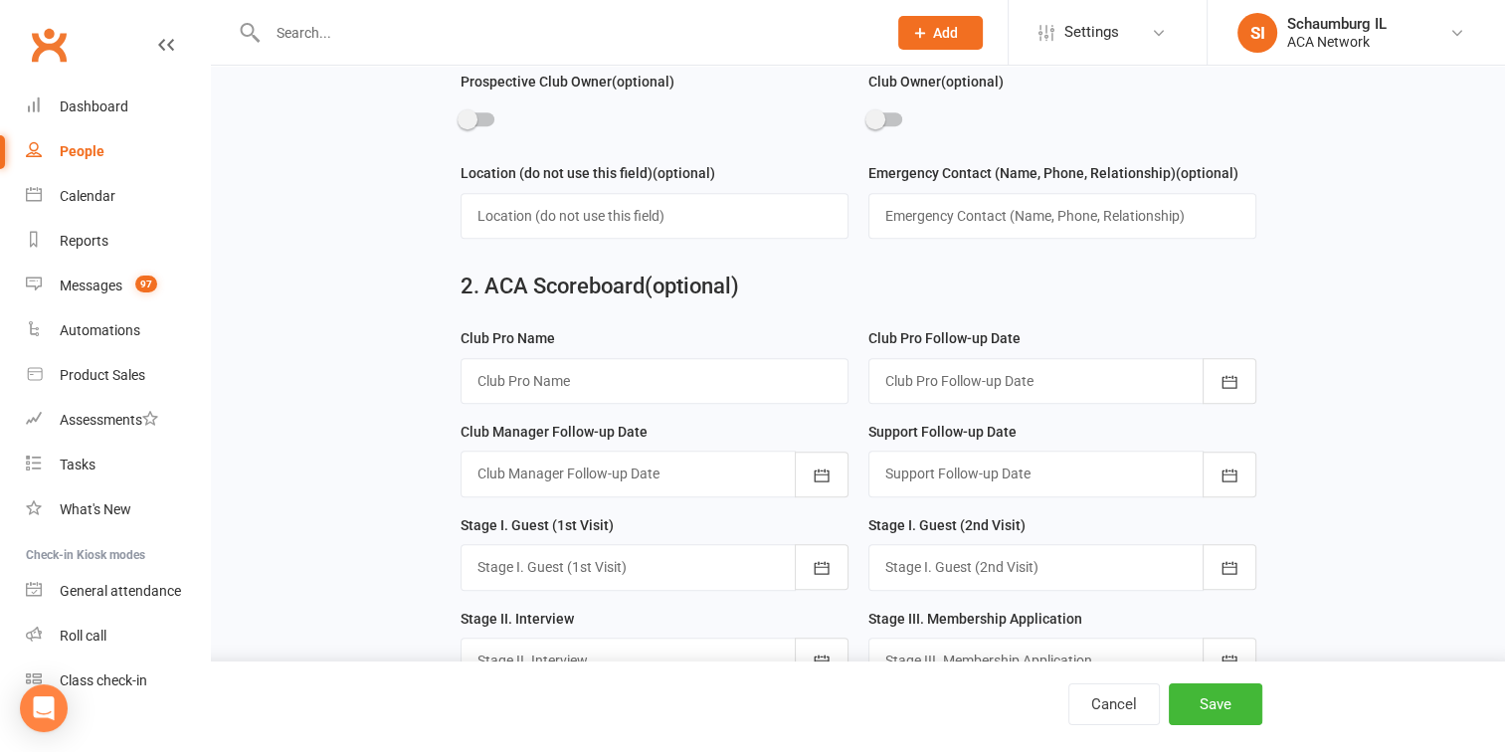
scroll to position [995, 0]
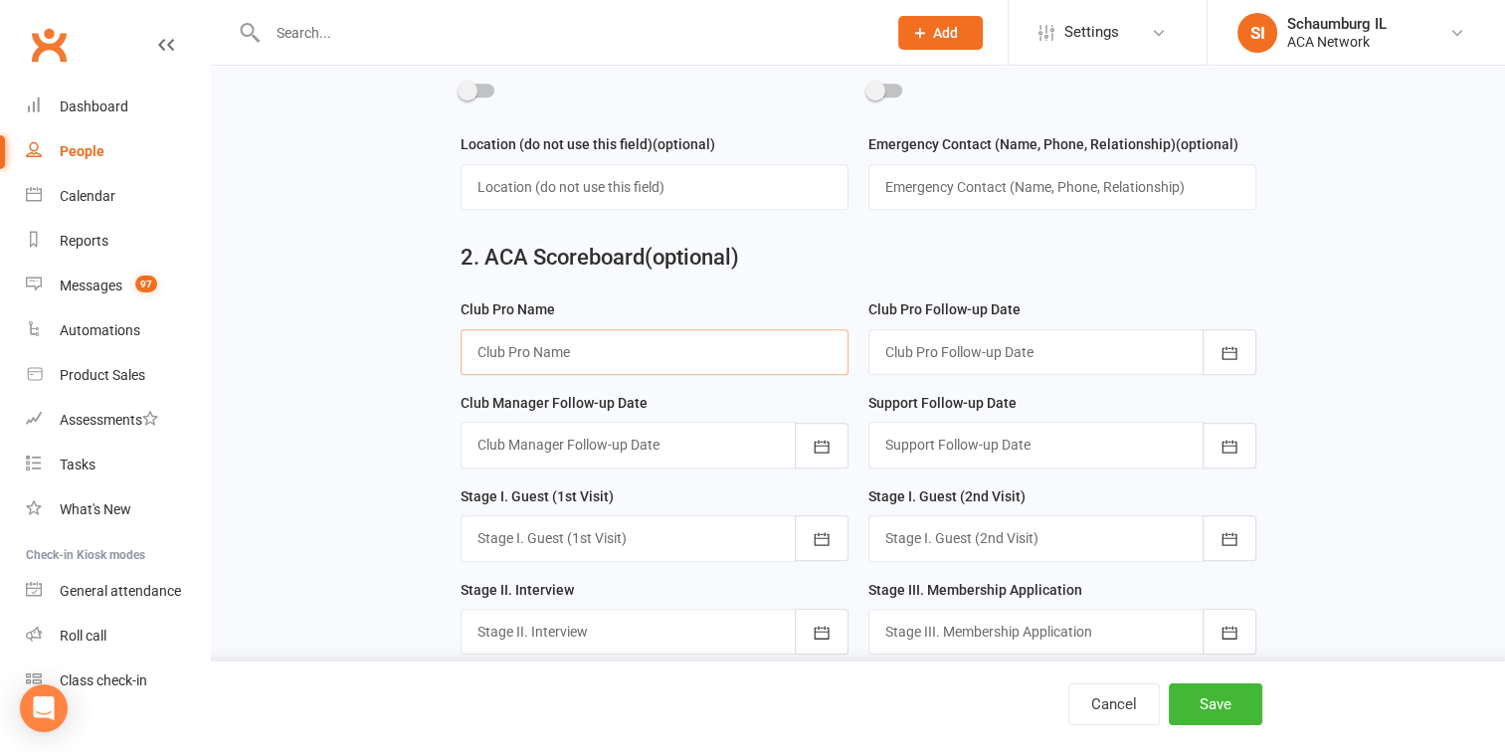
click at [593, 351] on input "text" at bounding box center [655, 352] width 388 height 46
type input "[PERSON_NAME]"
click at [1228, 347] on icon "button" at bounding box center [1229, 353] width 20 height 20
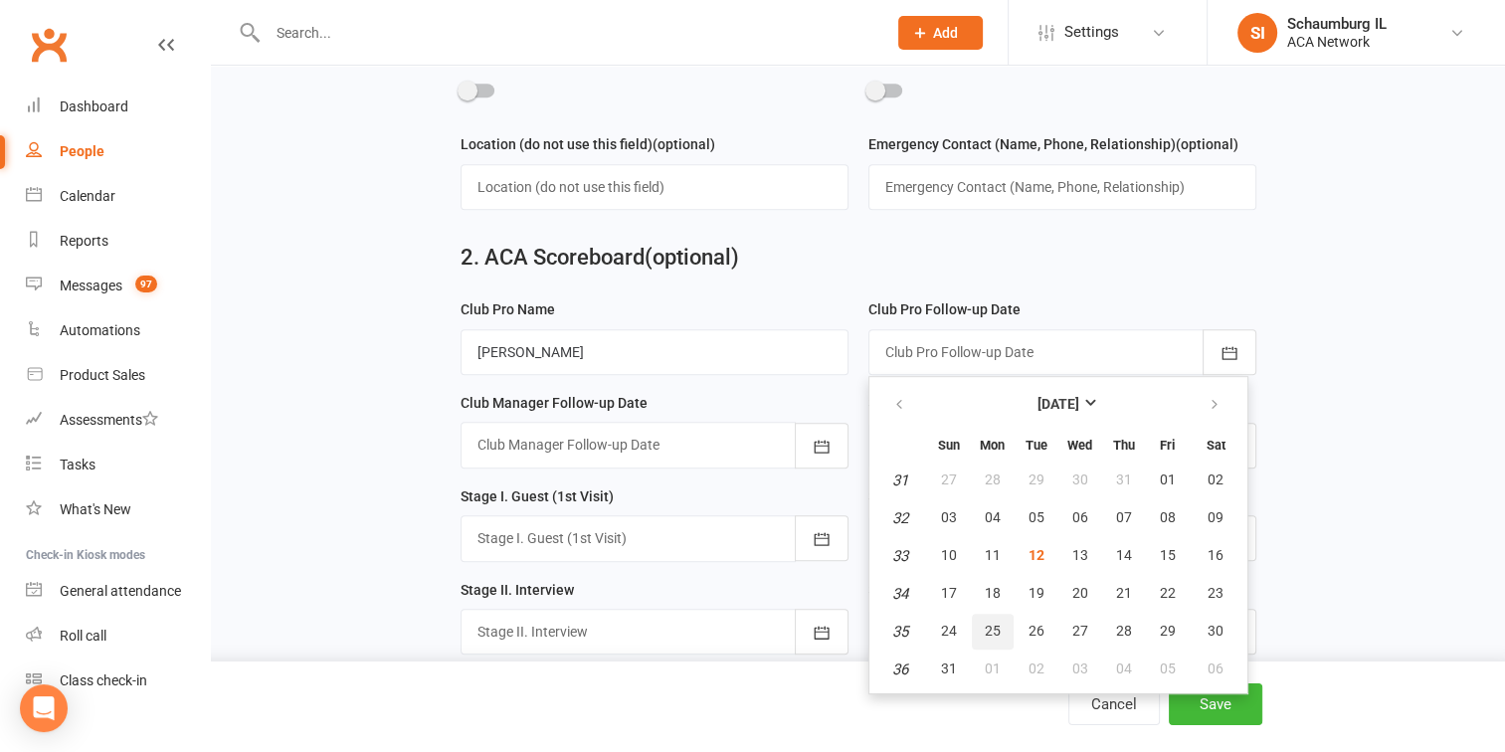
click at [992, 623] on span "25" at bounding box center [993, 631] width 16 height 16
type input "[DATE]"
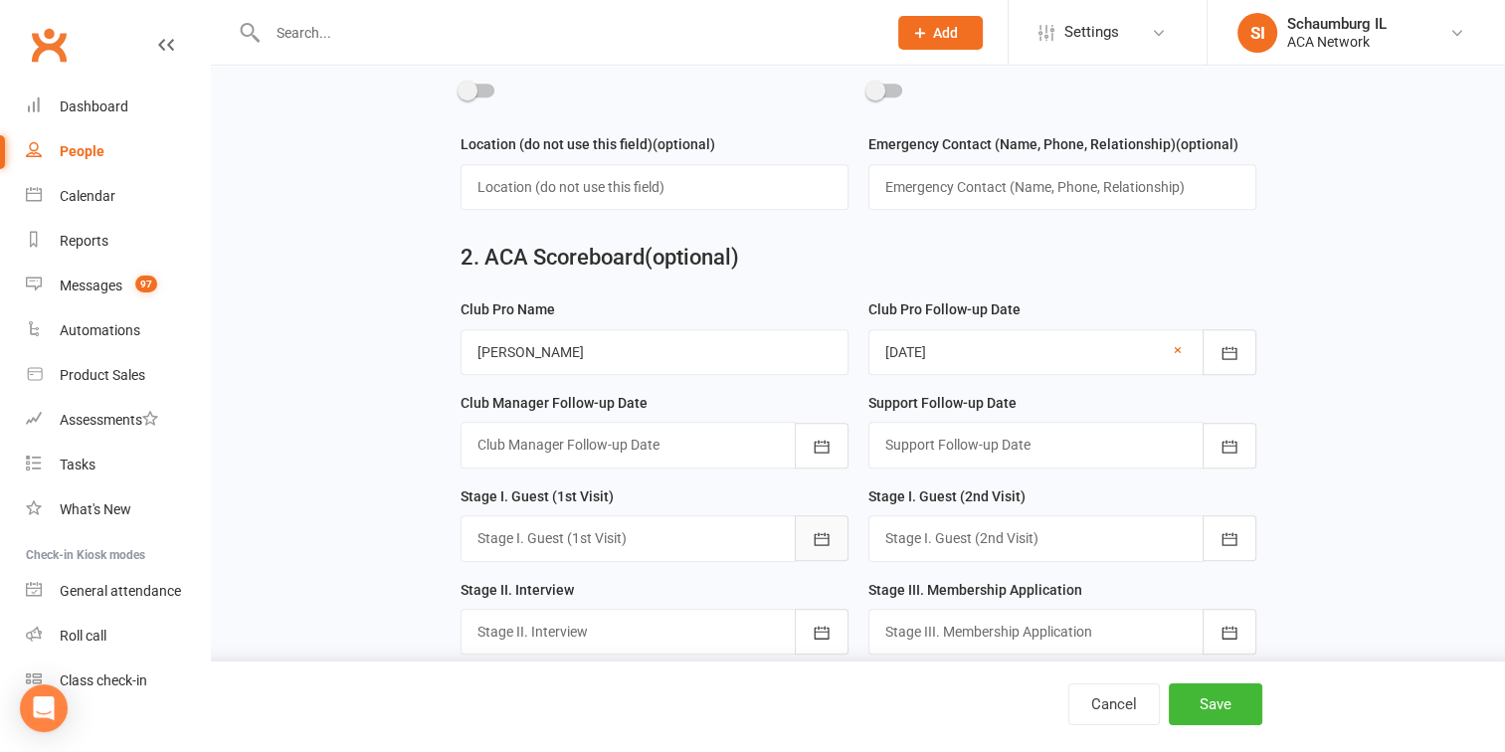
click at [823, 529] on icon "button" at bounding box center [822, 539] width 20 height 20
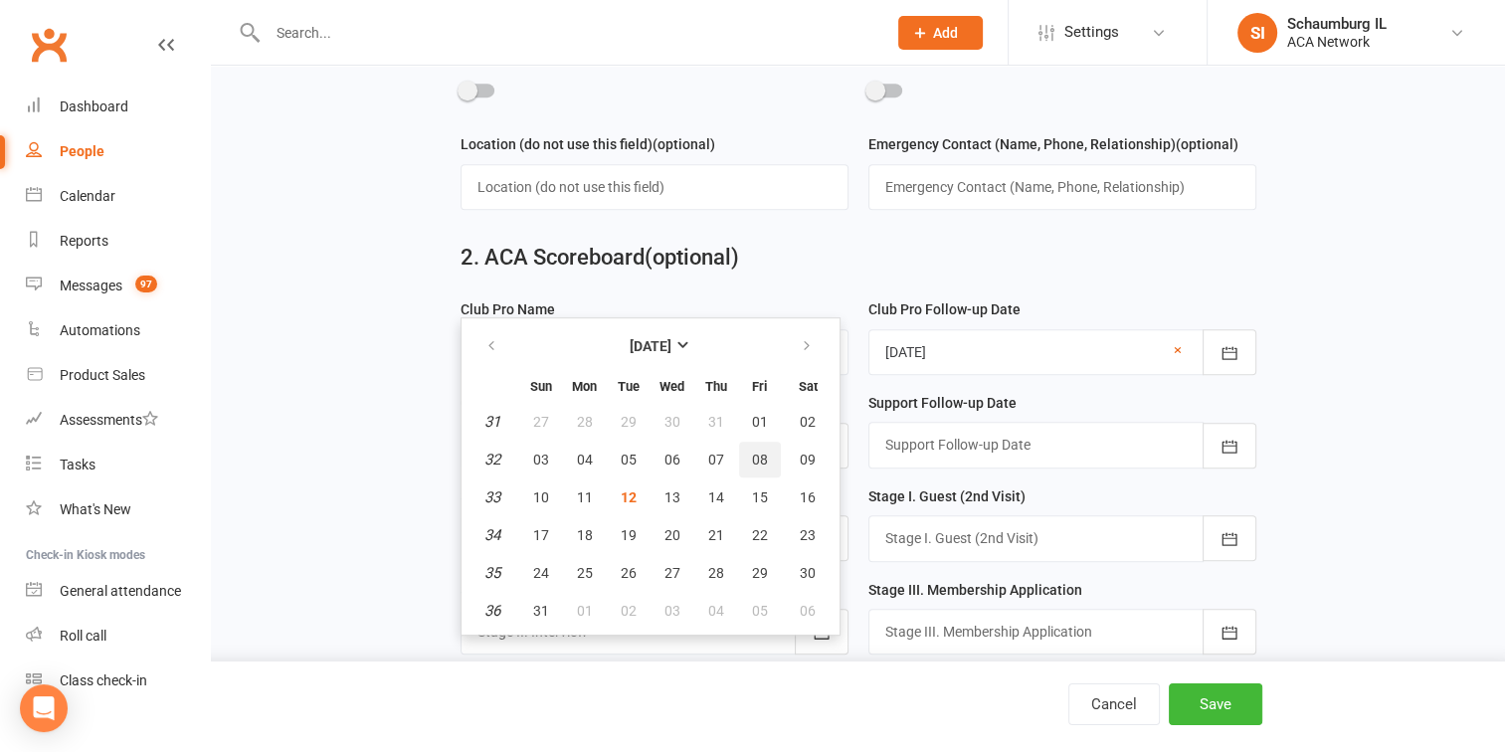
click at [752, 453] on span "08" at bounding box center [760, 460] width 16 height 16
type input "[DATE]"
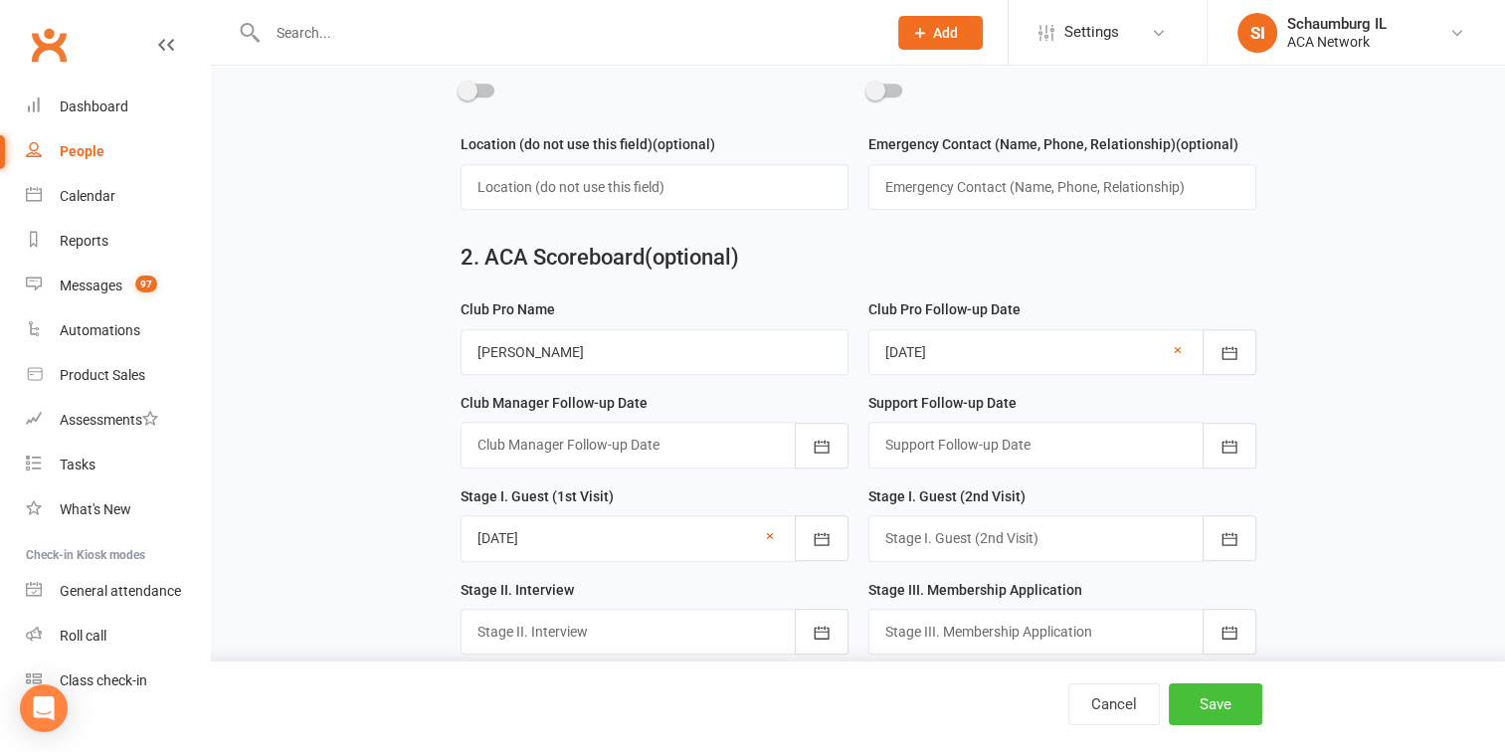
click at [1209, 707] on button "Save" at bounding box center [1215, 704] width 93 height 42
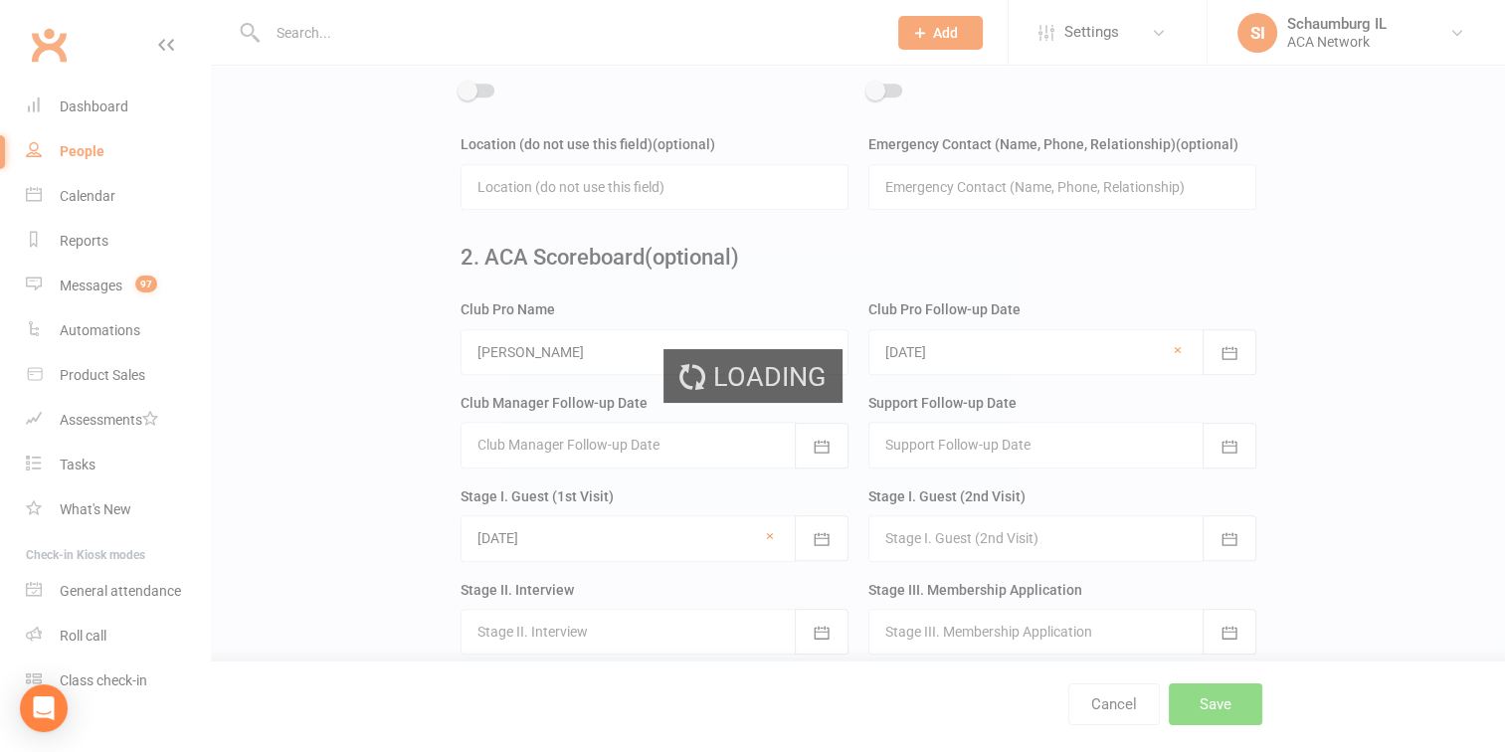
scroll to position [0, 0]
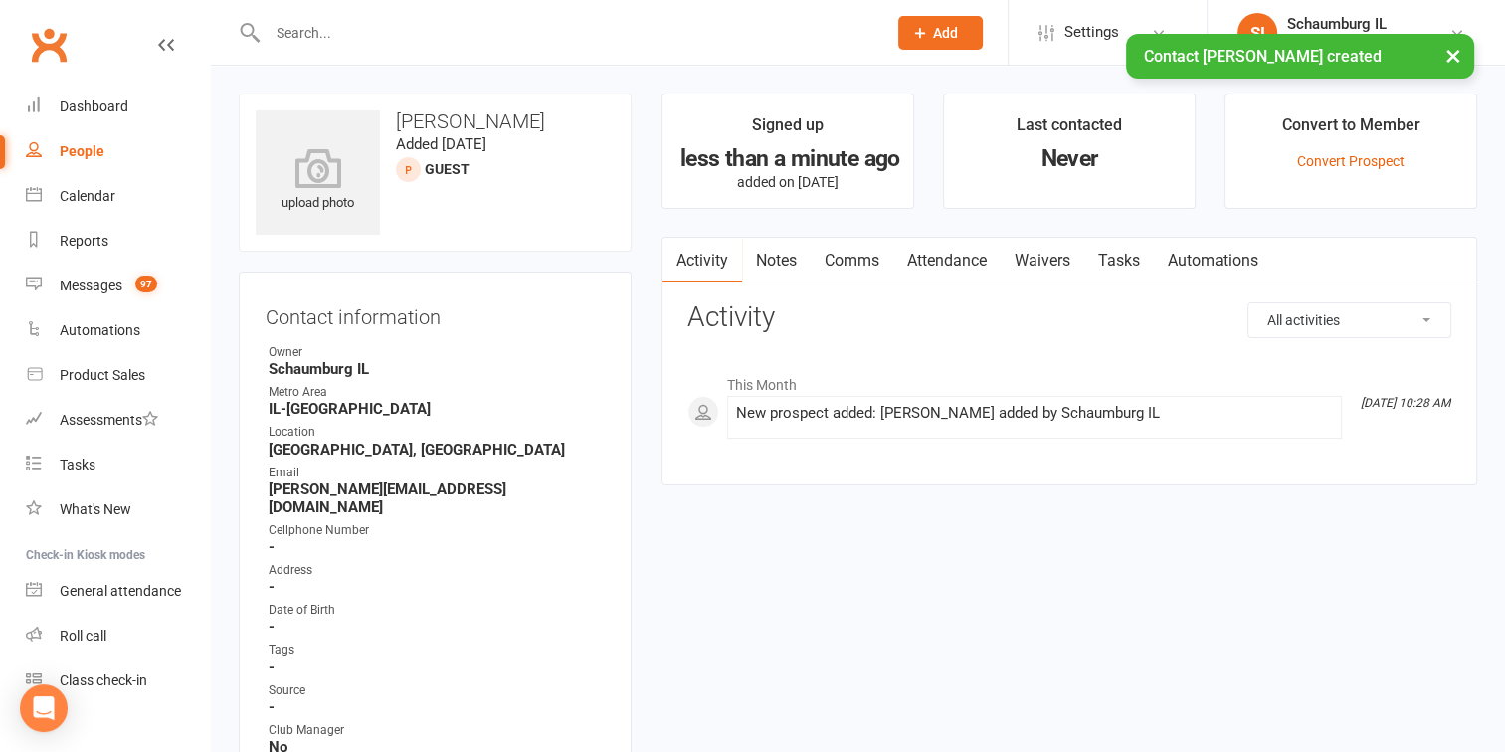
click at [361, 34] on div "× Contact [PERSON_NAME] created" at bounding box center [739, 34] width 1479 height 0
click at [346, 27] on input "text" at bounding box center [567, 33] width 611 height 28
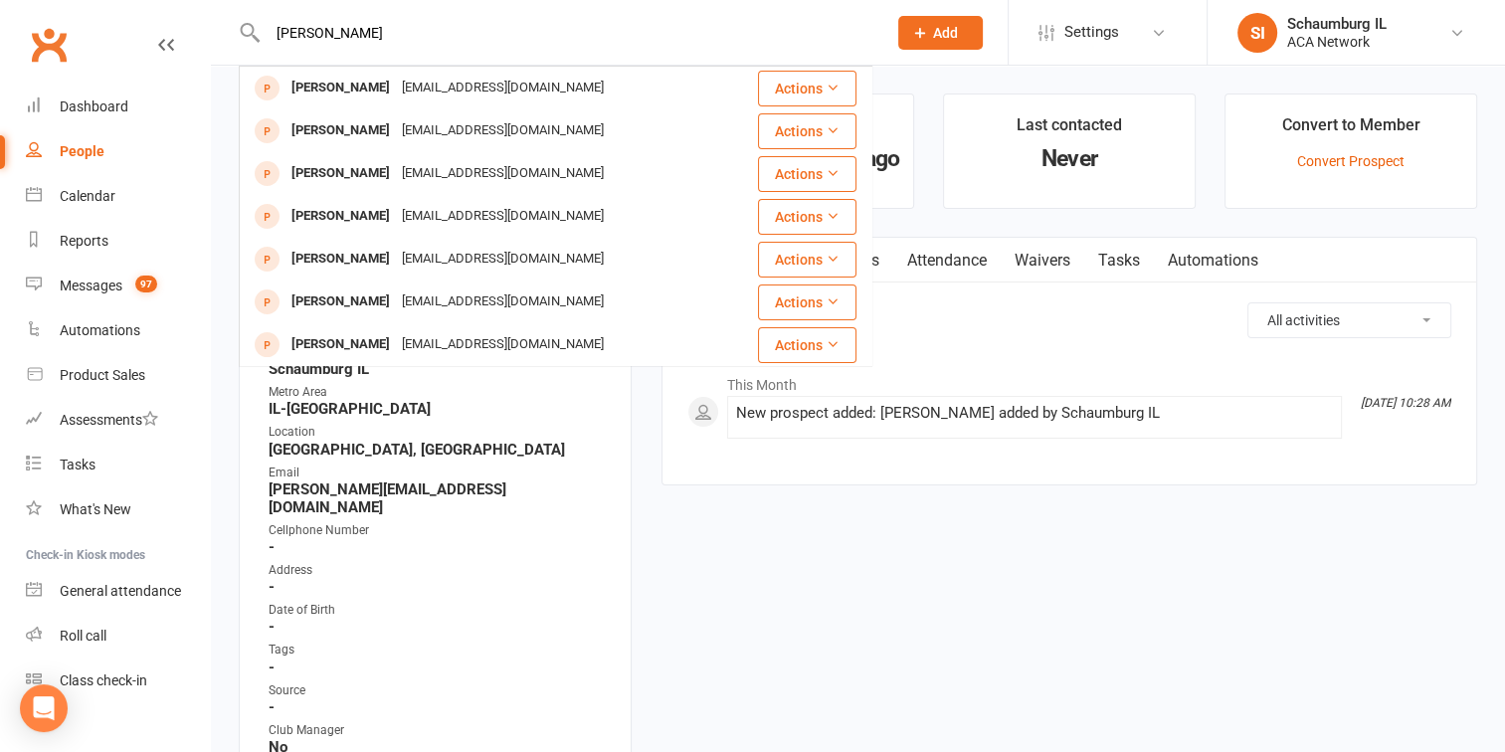
type input "[PERSON_NAME]"
click at [955, 30] on span "Add" at bounding box center [945, 33] width 25 height 16
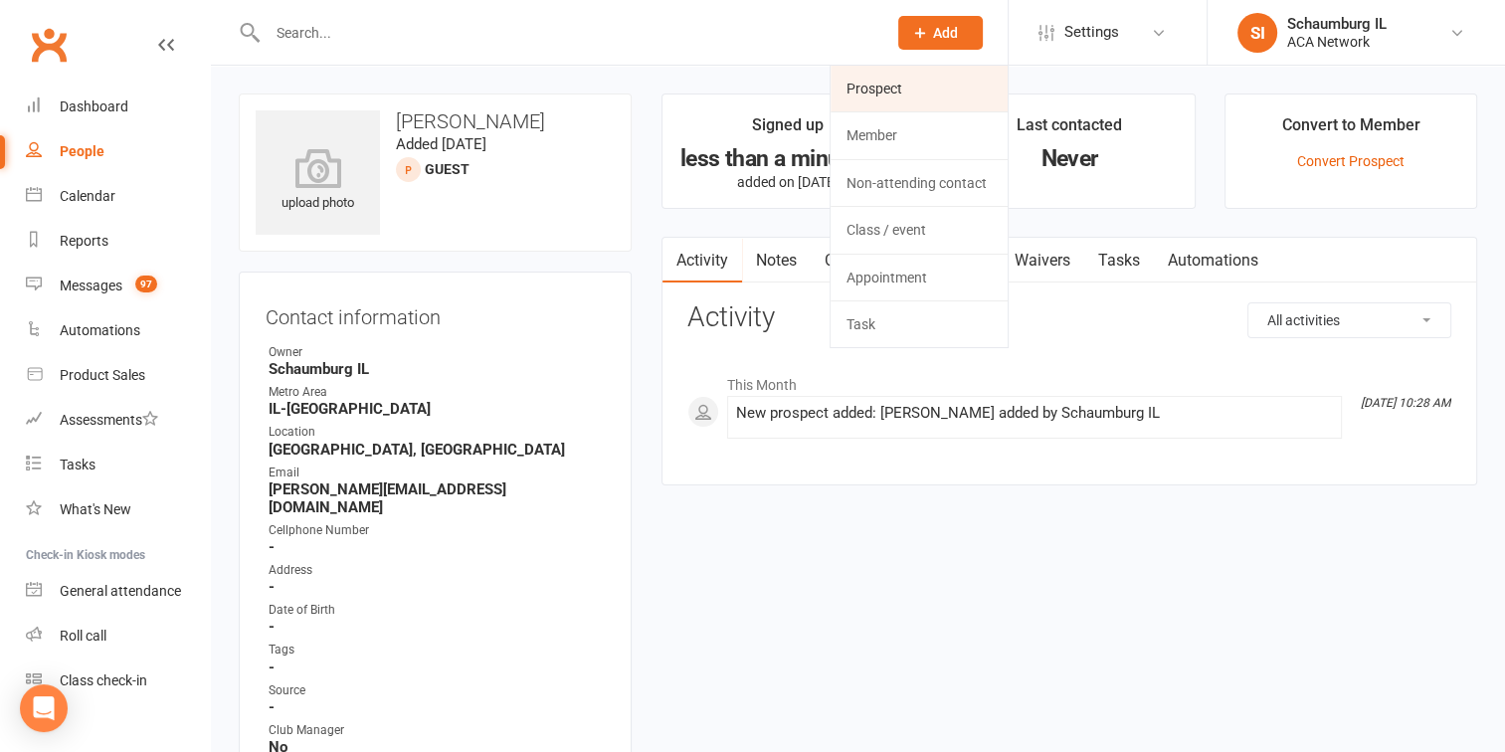
click at [879, 95] on link "Prospect" at bounding box center [919, 89] width 177 height 46
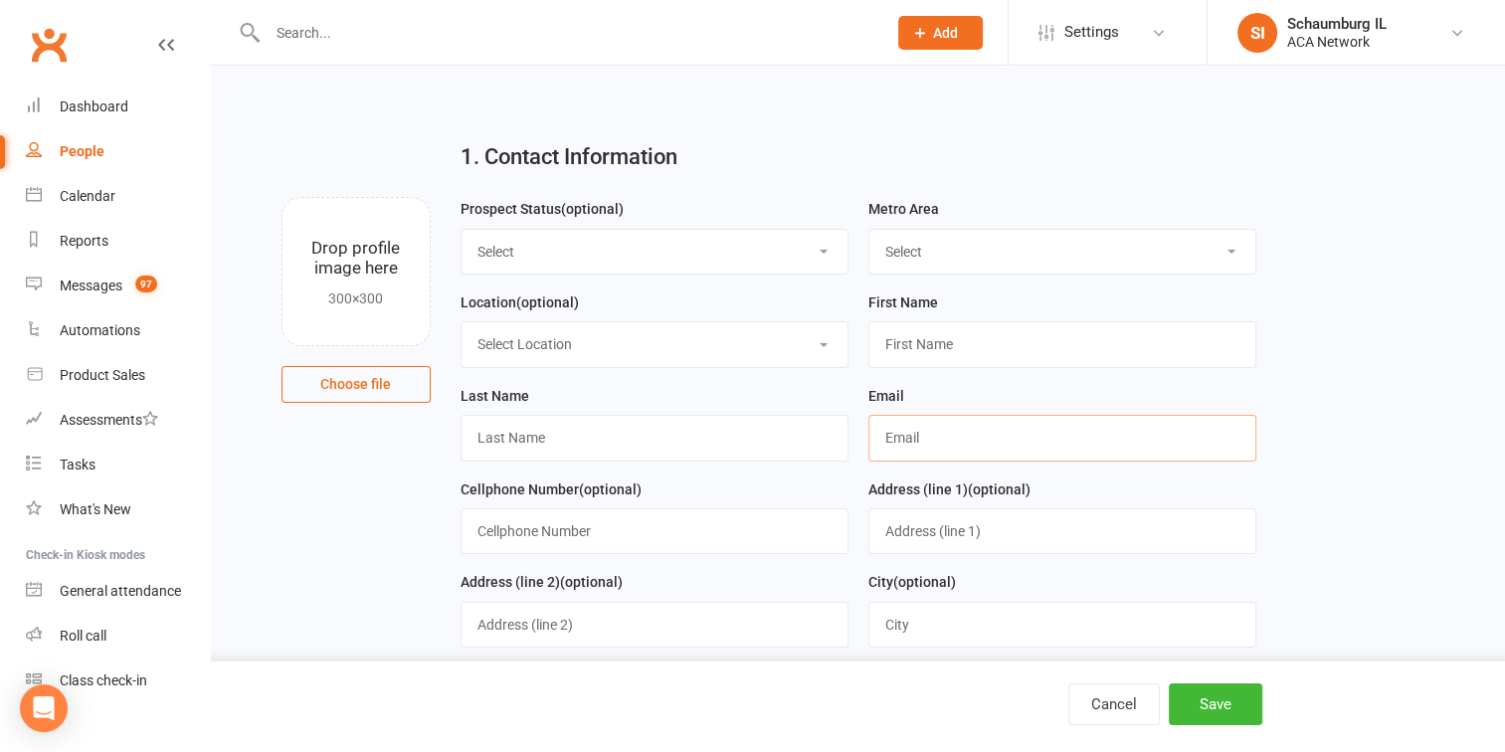
click at [912, 436] on input "text" at bounding box center [1062, 438] width 388 height 46
paste input "[PERSON_NAME][EMAIL_ADDRESS][DOMAIN_NAME]"
type input "[PERSON_NAME][EMAIL_ADDRESS][DOMAIN_NAME]"
click at [524, 254] on select "Select Lead Guest Interview Not Interested" at bounding box center [655, 252] width 386 height 44
select select "Guest"
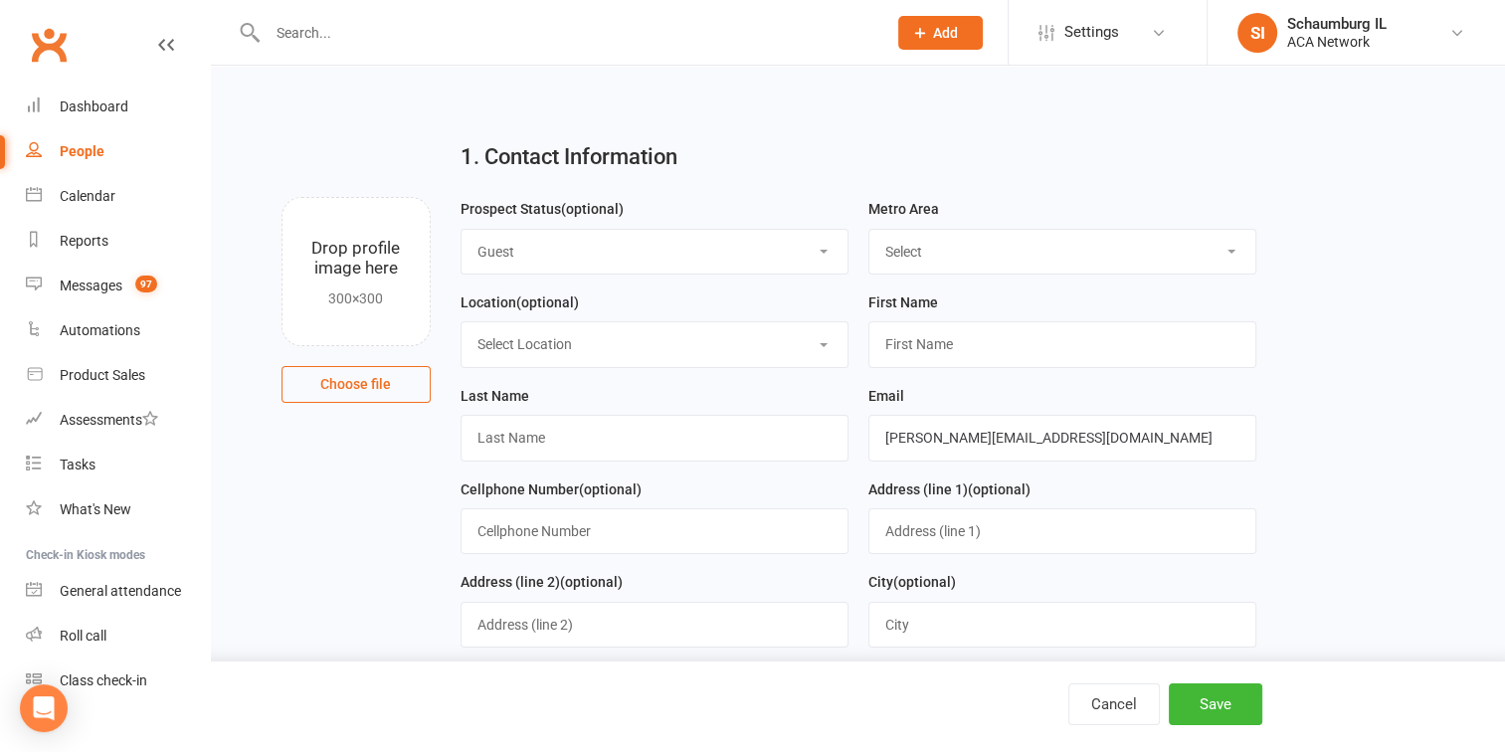
click at [462, 230] on select "Select Lead Guest Interview Not Interested" at bounding box center [655, 252] width 386 height 44
click at [924, 260] on select "Select ACA AL-[GEOGRAPHIC_DATA] [GEOGRAPHIC_DATA]-Mobile [GEOGRAPHIC_DATA]-Ft. …" at bounding box center [1062, 252] width 386 height 44
select select "IL-[GEOGRAPHIC_DATA]"
click at [869, 230] on select "Select ACA AL-[GEOGRAPHIC_DATA] [GEOGRAPHIC_DATA]-Mobile [GEOGRAPHIC_DATA]-Ft. …" at bounding box center [1062, 252] width 386 height 44
click at [576, 343] on select "Select Location ACA Global Business Club ACA Rookie Club [GEOGRAPHIC_DATA], [GE…" at bounding box center [655, 344] width 386 height 44
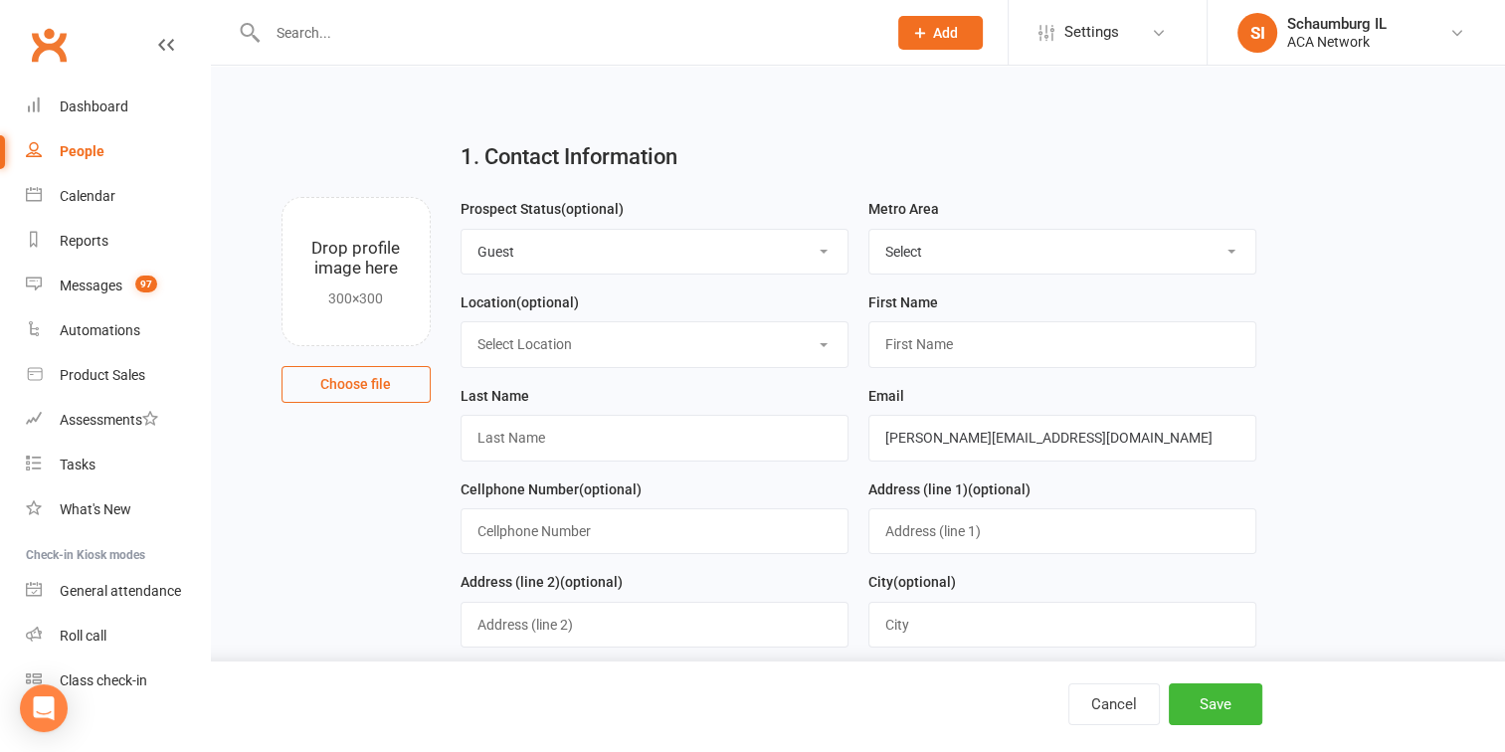
select select "17"
click at [462, 322] on select "Select Location ACA Global Business Club ACA Rookie Club [GEOGRAPHIC_DATA], [GE…" at bounding box center [655, 344] width 386 height 44
click at [929, 344] on input "text" at bounding box center [1062, 344] width 388 height 46
type input "[PERSON_NAME]"
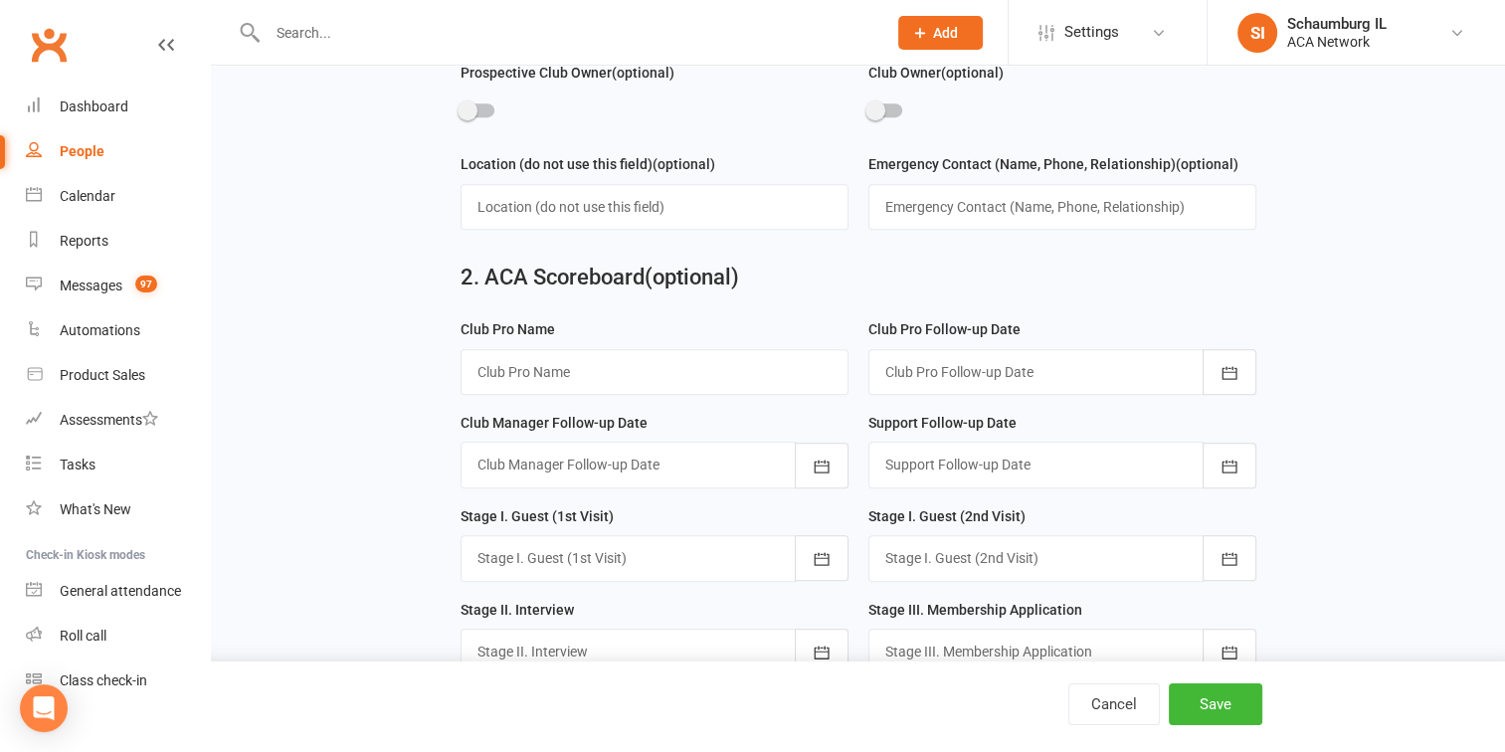
scroll to position [995, 0]
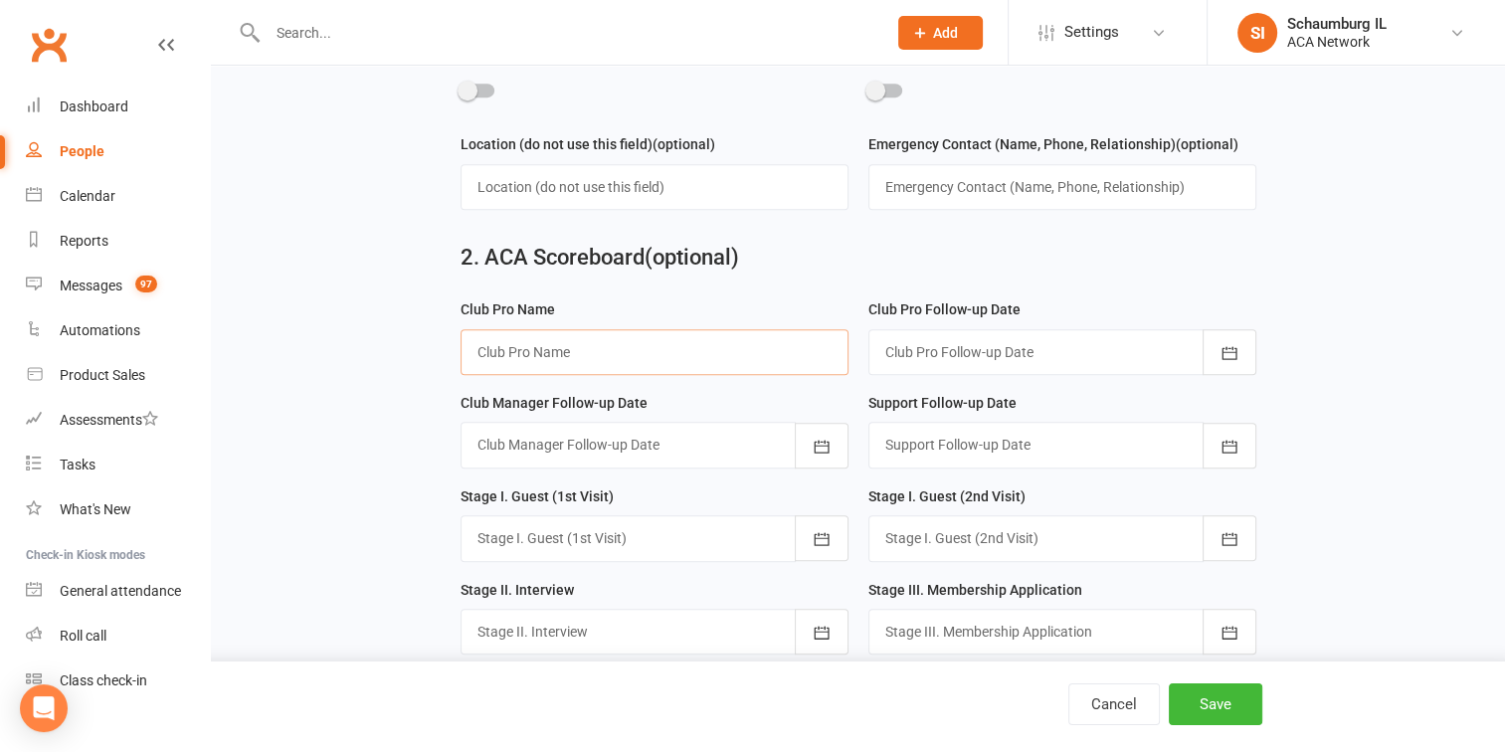
click at [583, 348] on input "text" at bounding box center [655, 352] width 388 height 46
type input "[PERSON_NAME]"
click at [1222, 343] on icon "button" at bounding box center [1229, 353] width 20 height 20
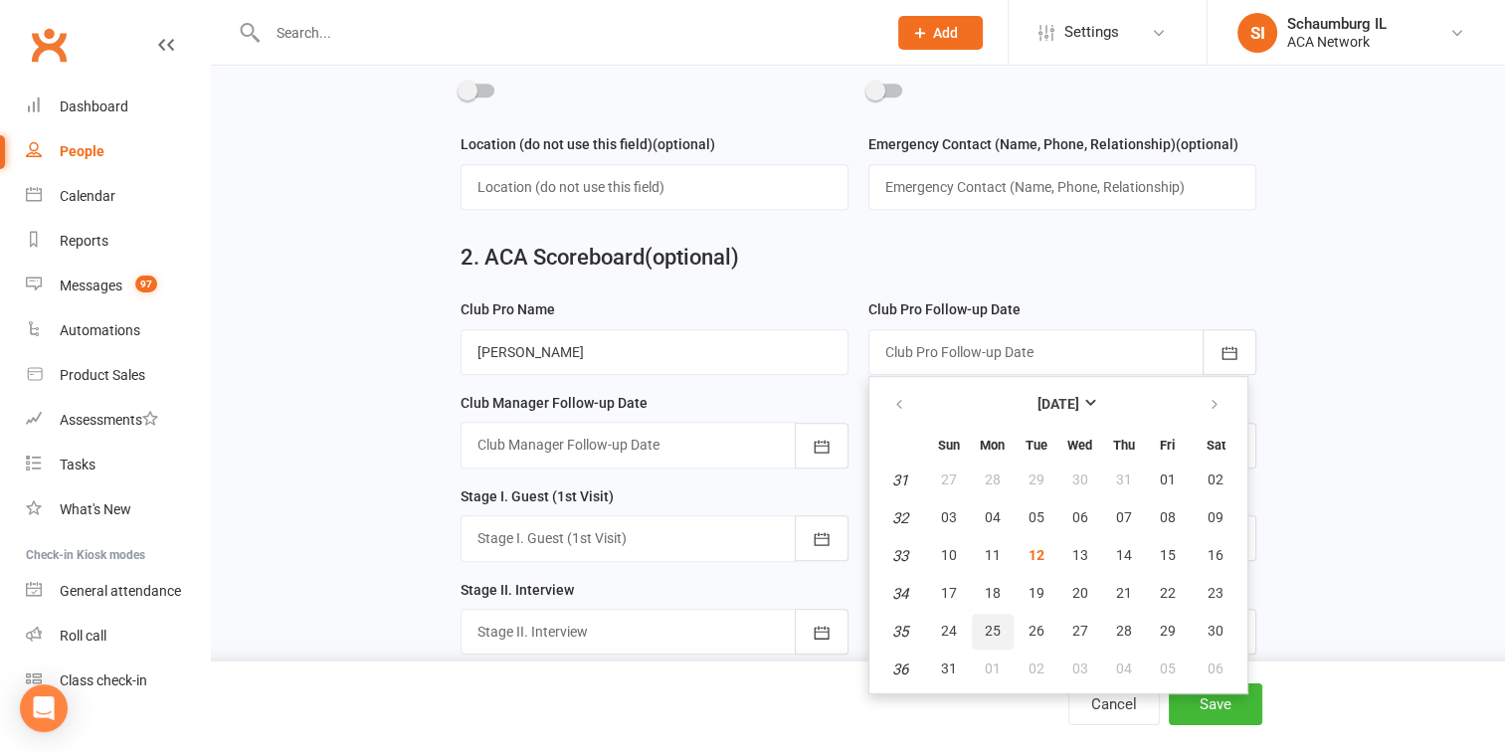
click at [988, 614] on button "25" at bounding box center [993, 632] width 42 height 36
type input "[DATE]"
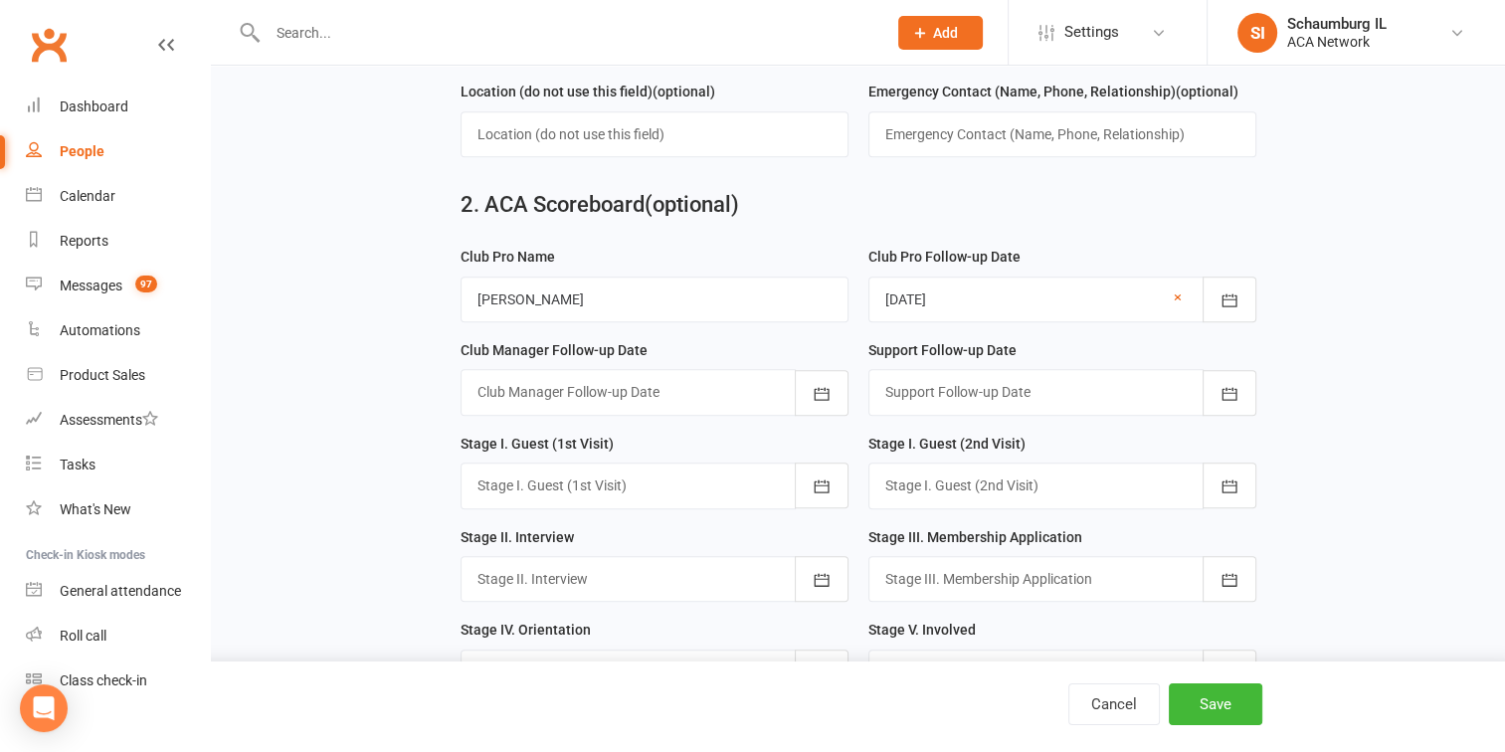
scroll to position [1094, 0]
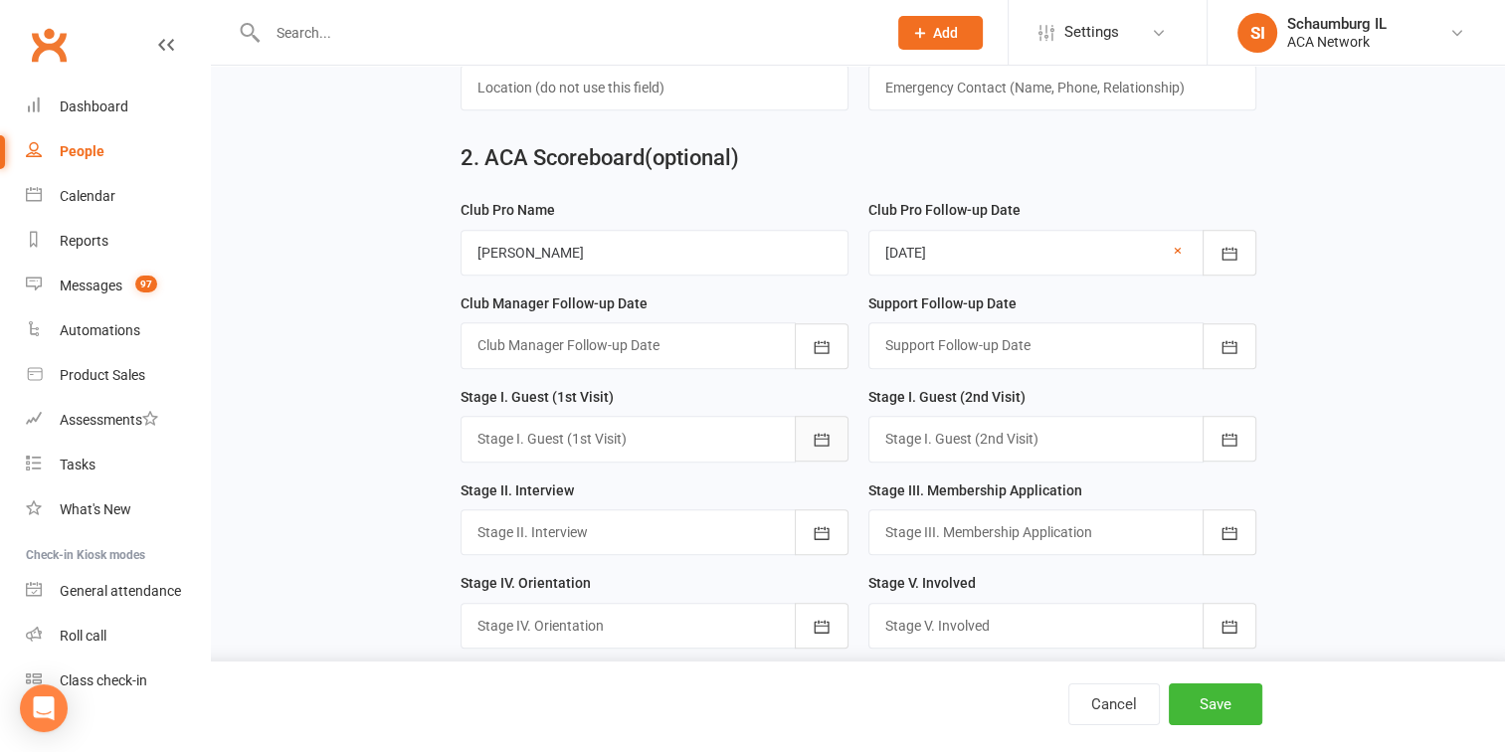
click at [821, 430] on icon "button" at bounding box center [822, 440] width 20 height 20
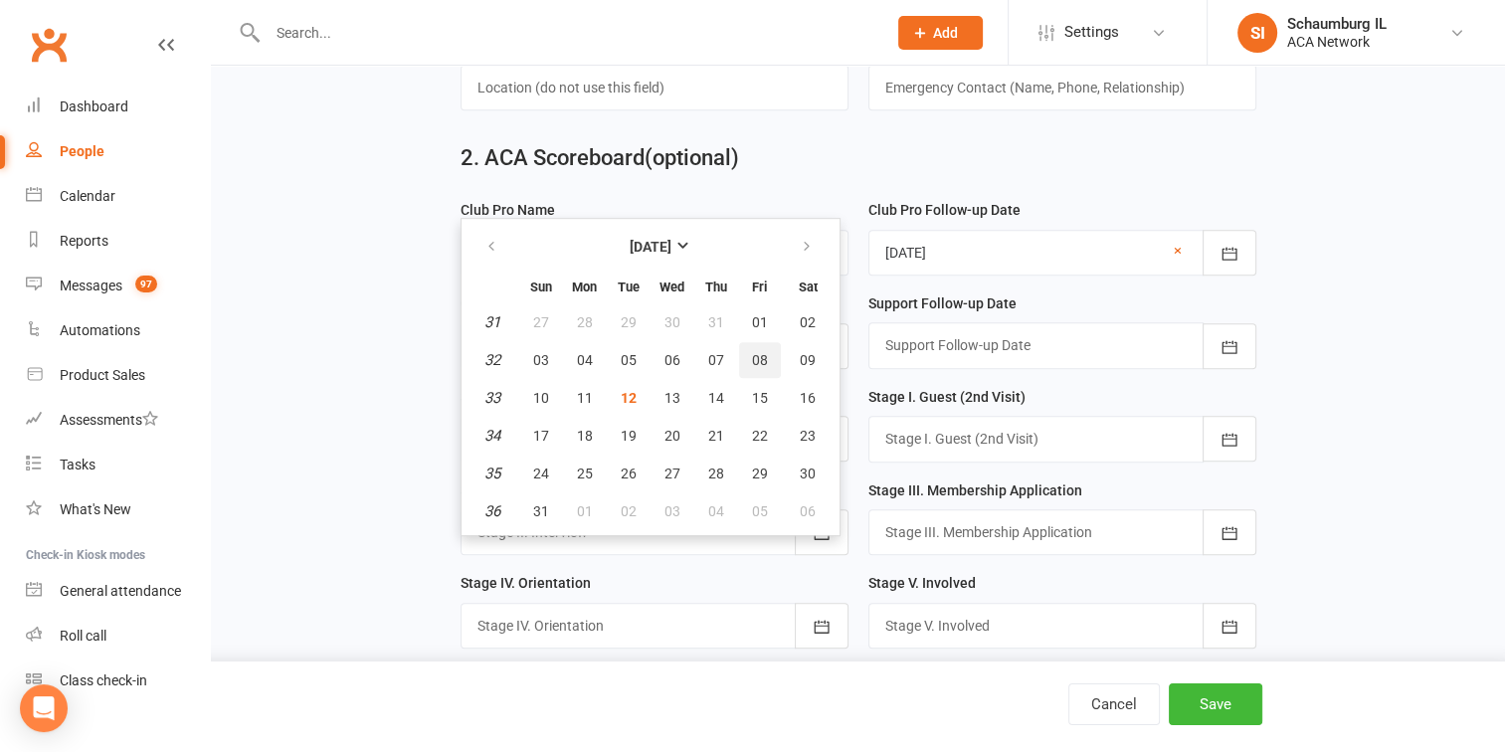
click at [756, 355] on span "08" at bounding box center [760, 360] width 16 height 16
type input "[DATE]"
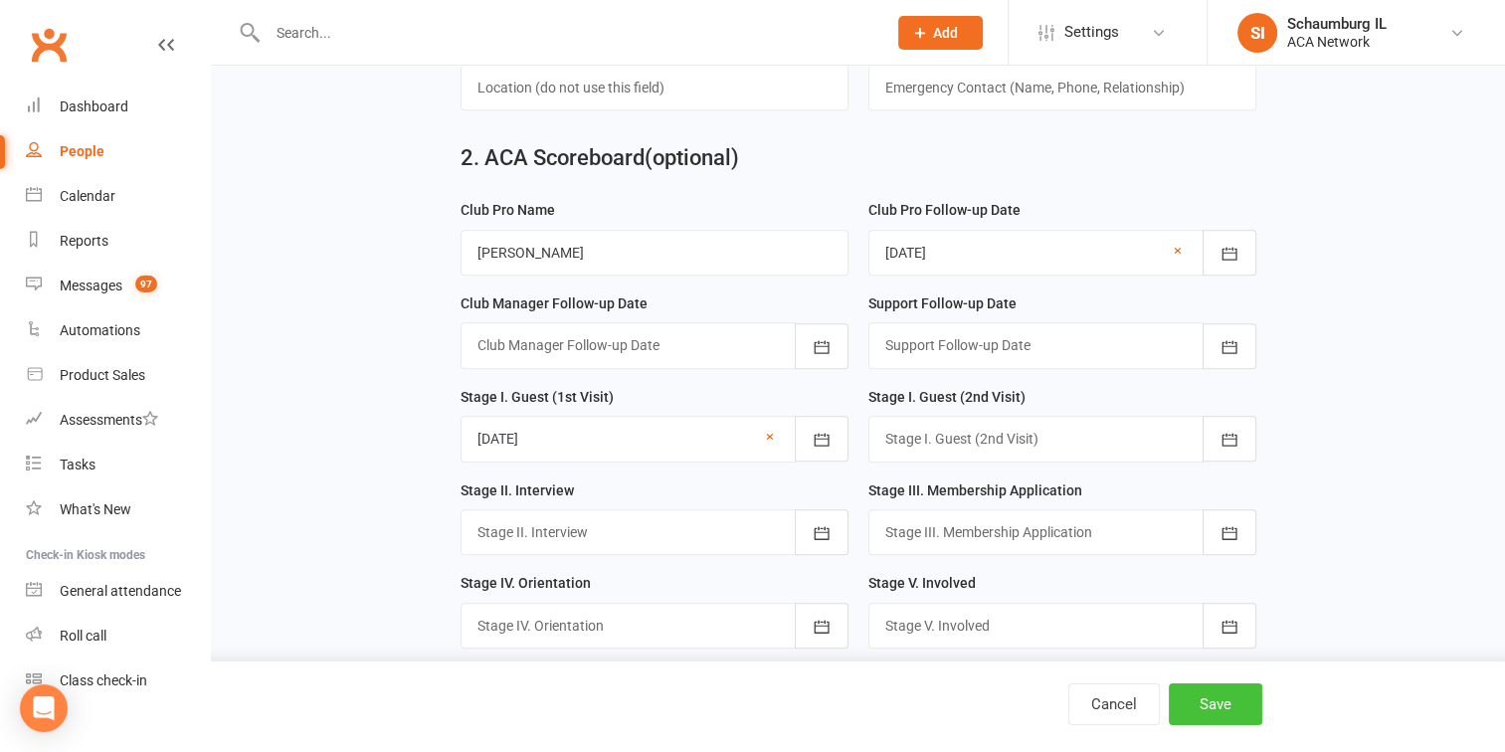
click at [1208, 706] on button "Save" at bounding box center [1215, 704] width 93 height 42
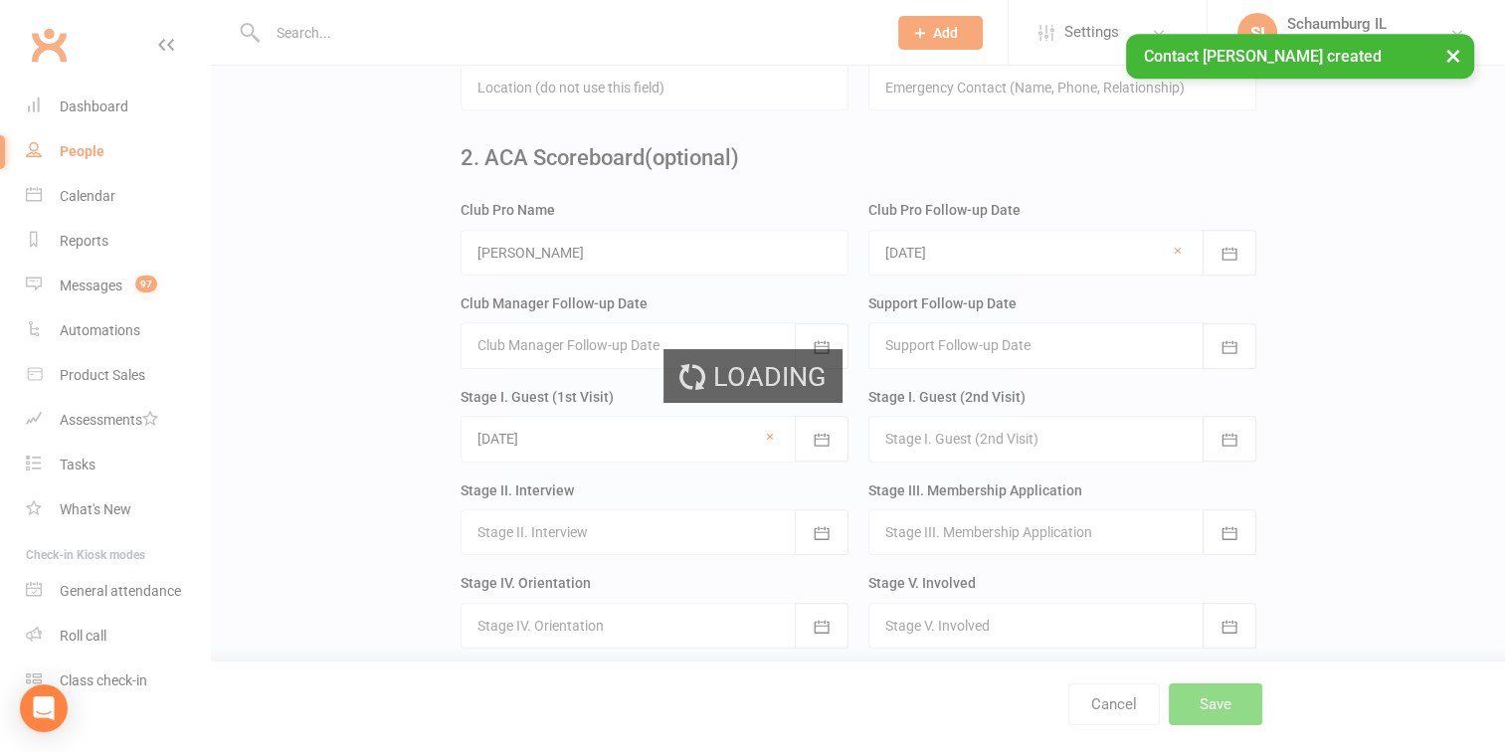
scroll to position [0, 0]
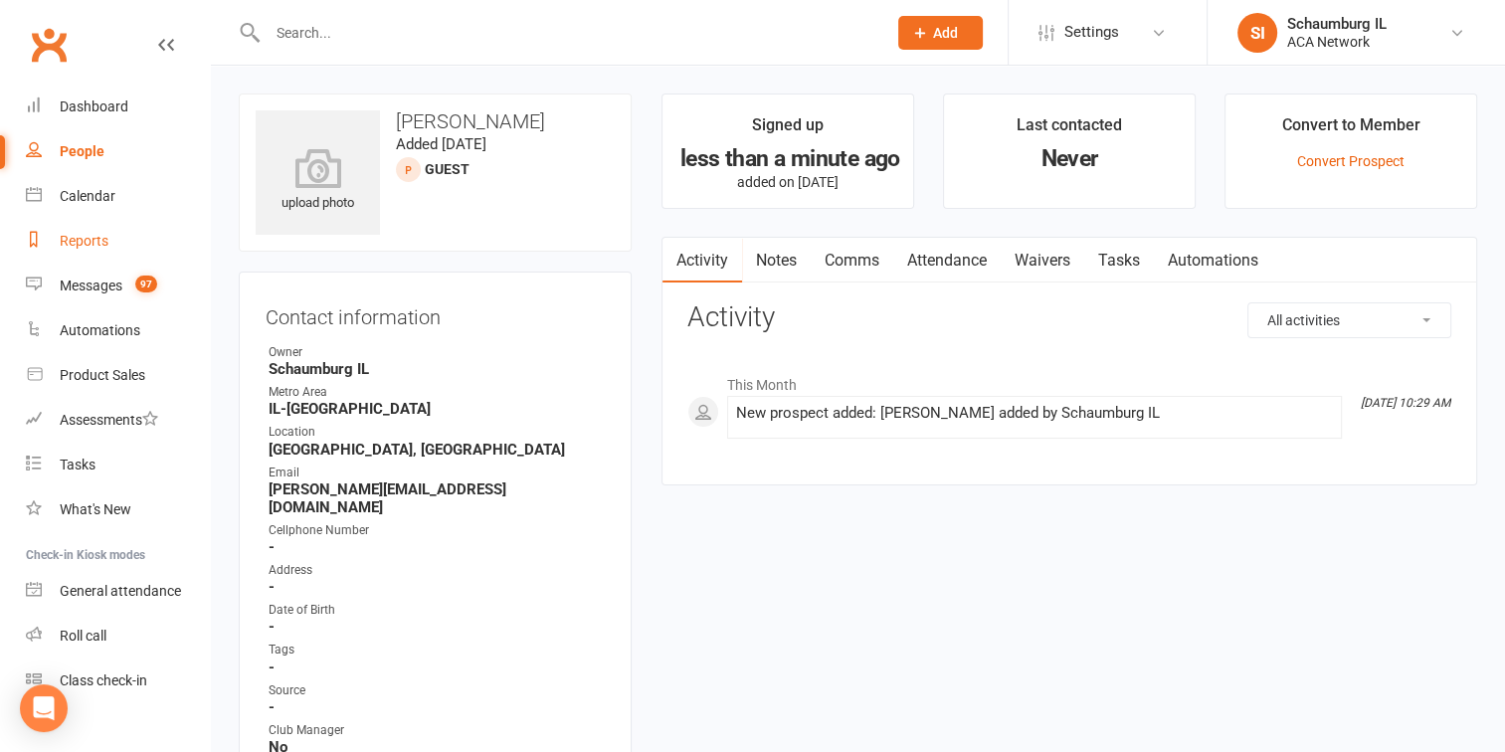
click at [68, 242] on div "Reports" at bounding box center [84, 241] width 49 height 16
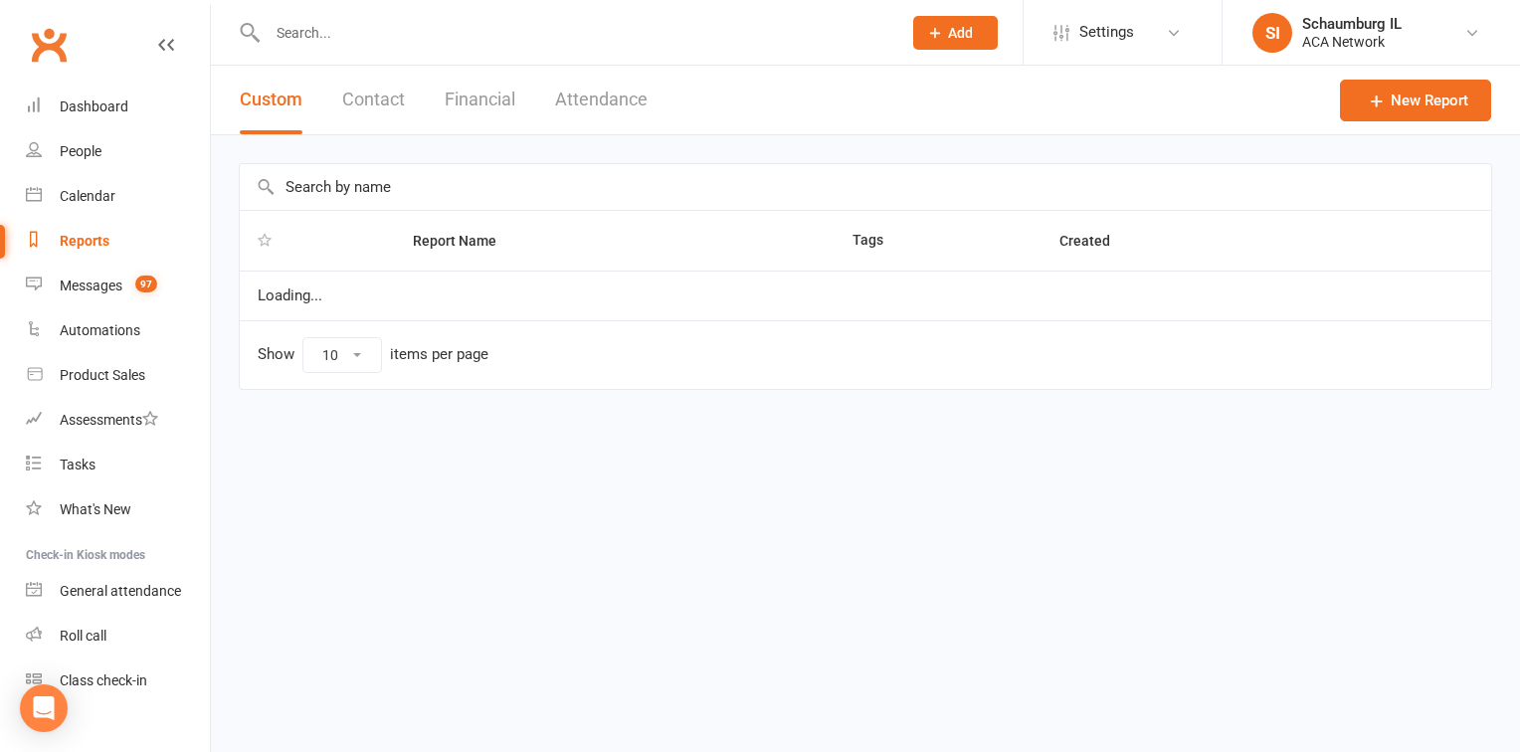
select select "100"
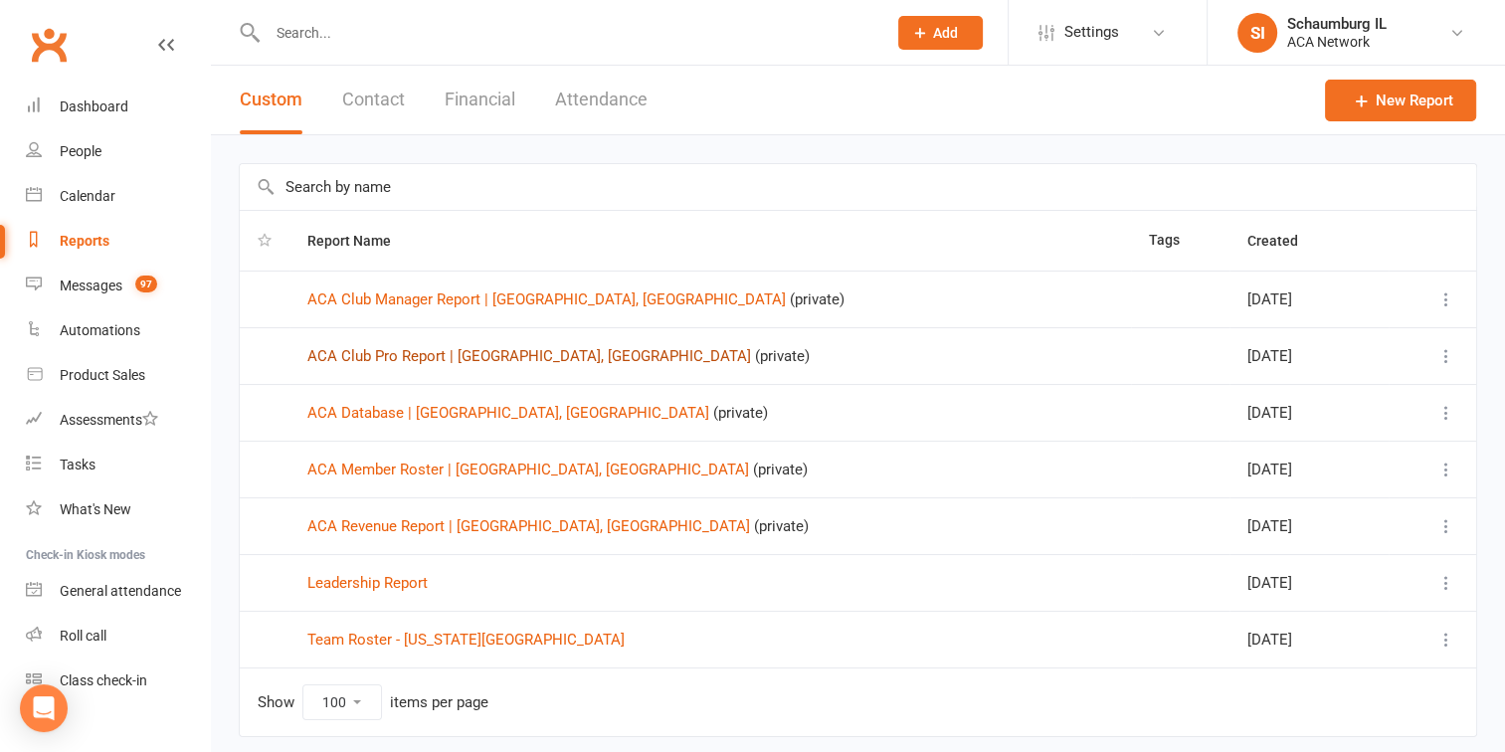
click at [378, 360] on link "ACA Club Pro Report | [GEOGRAPHIC_DATA], [GEOGRAPHIC_DATA]" at bounding box center [529, 356] width 444 height 18
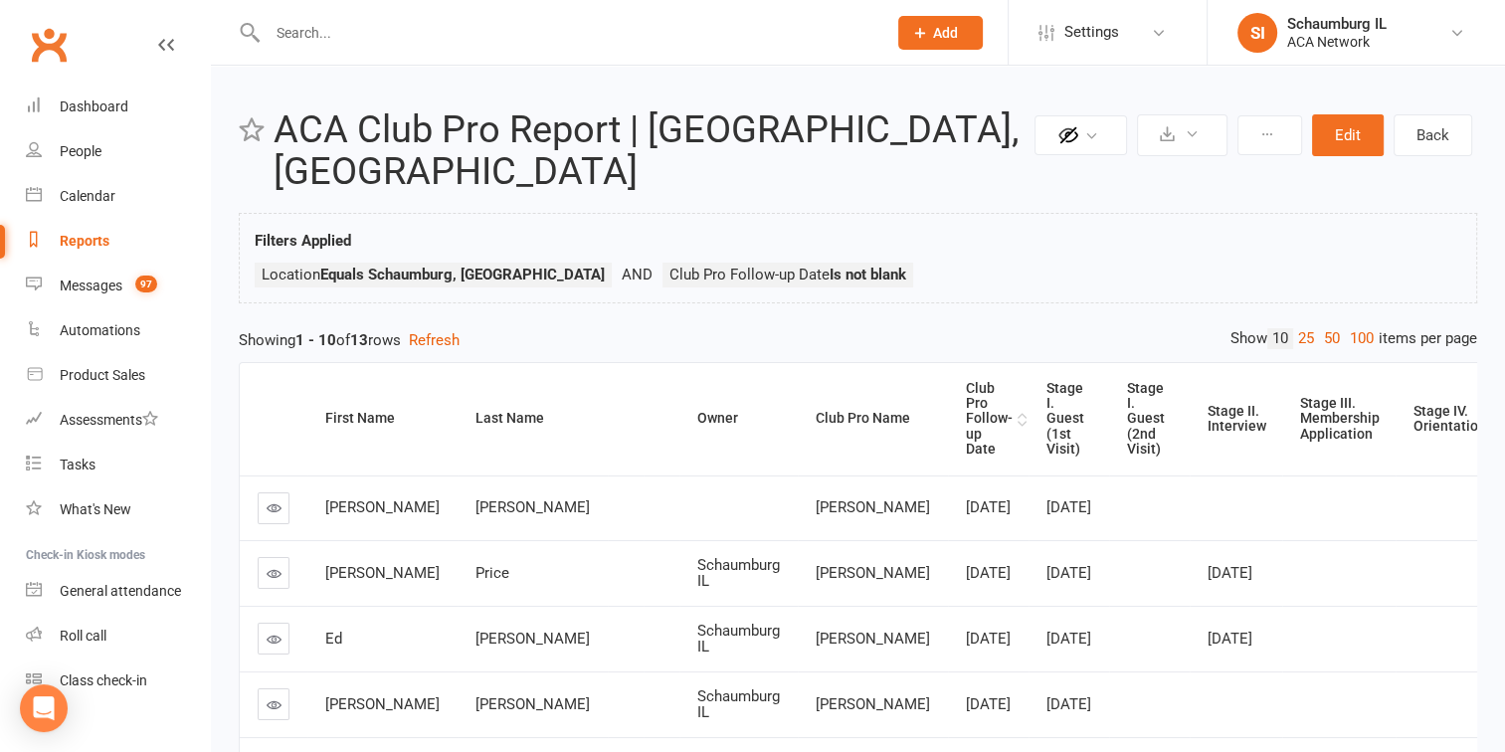
click at [966, 381] on div "Club Pro Follow-up Date" at bounding box center [989, 419] width 47 height 77
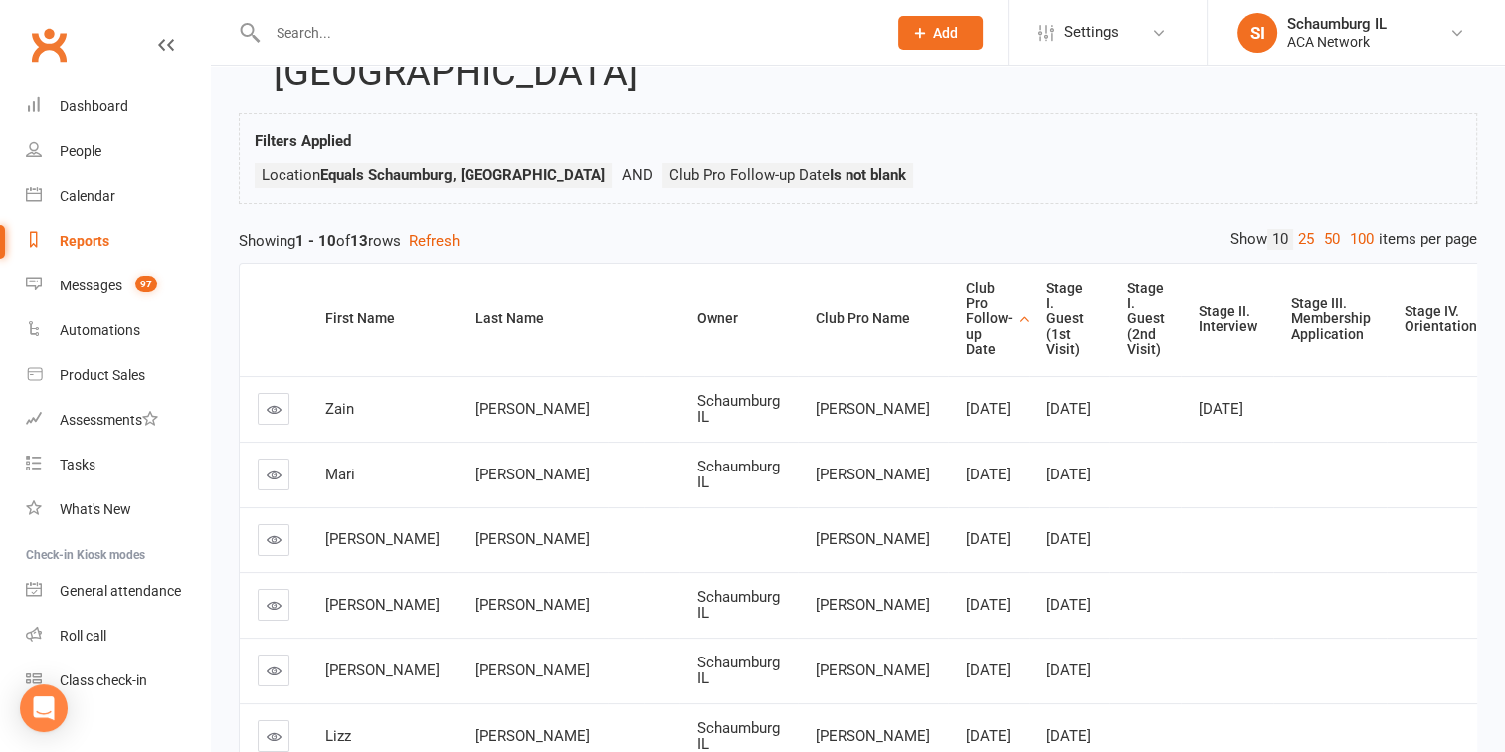
scroll to position [199, 0]
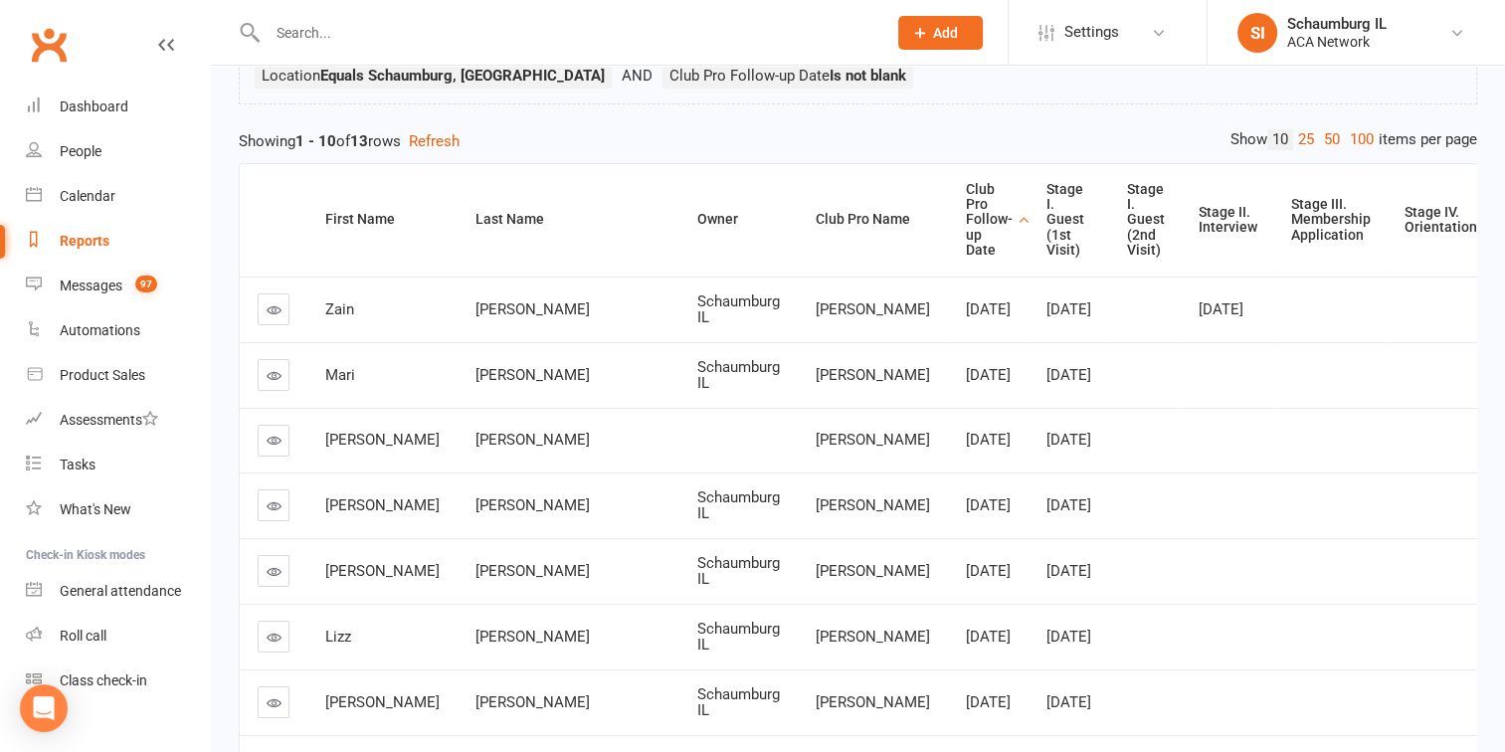
click at [271, 368] on icon at bounding box center [274, 375] width 15 height 15
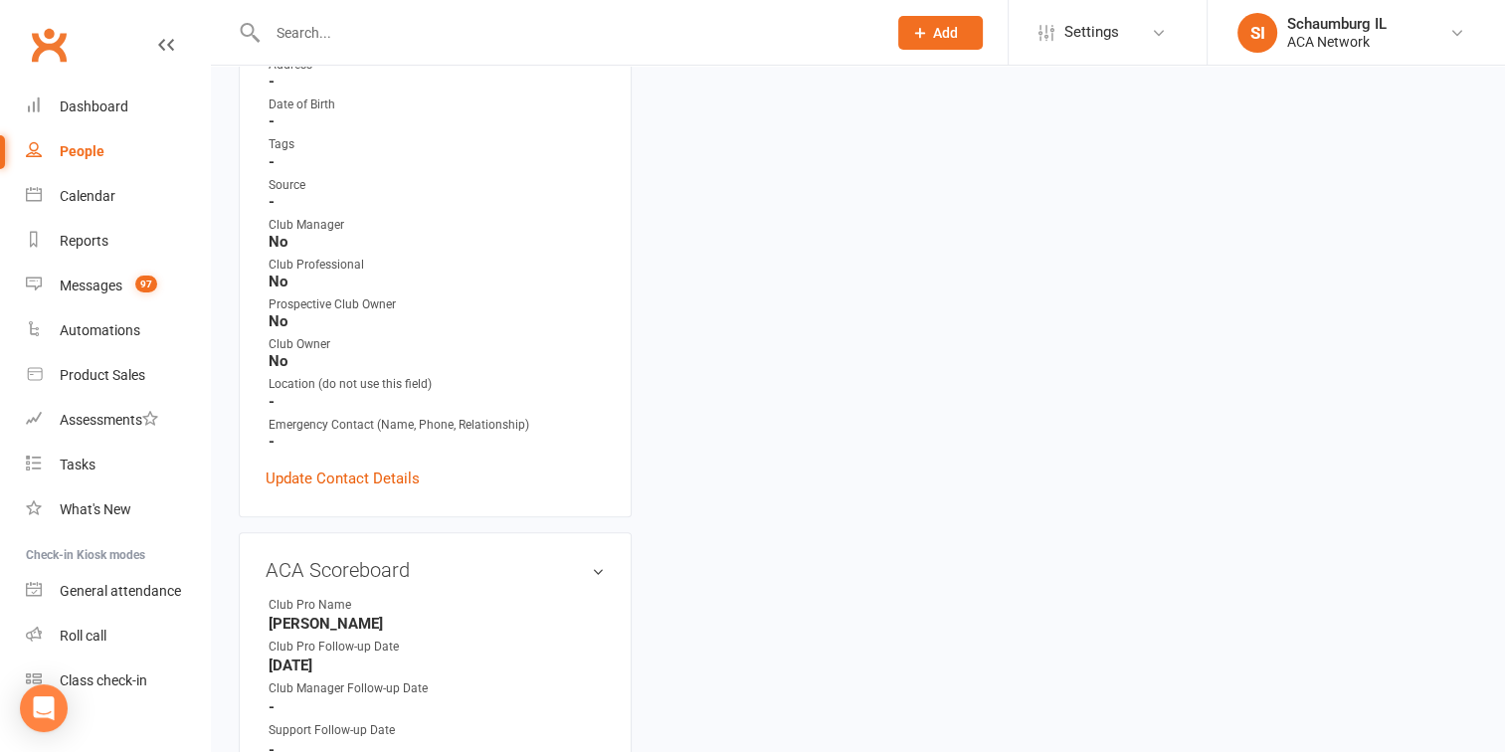
scroll to position [597, 0]
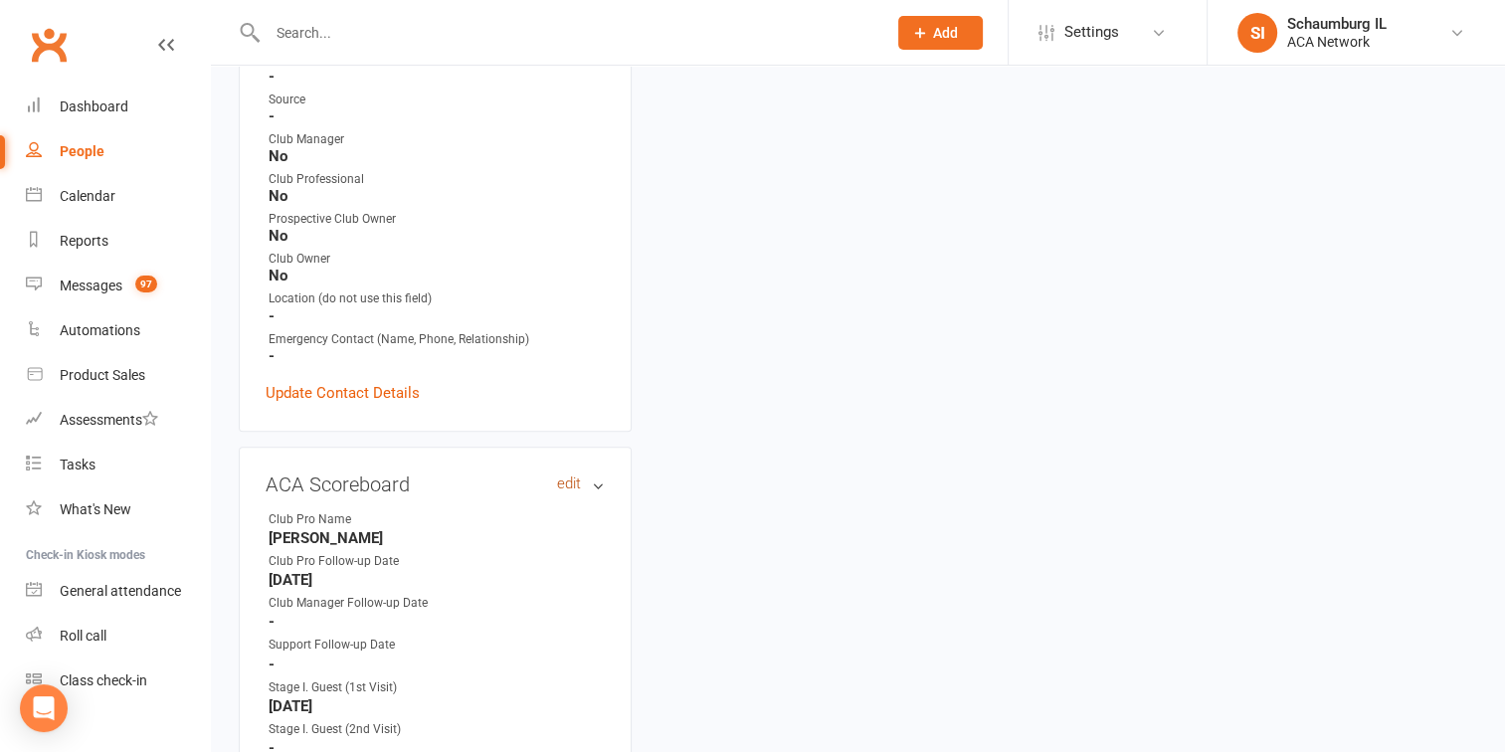
click at [567, 491] on link "edit" at bounding box center [569, 483] width 24 height 17
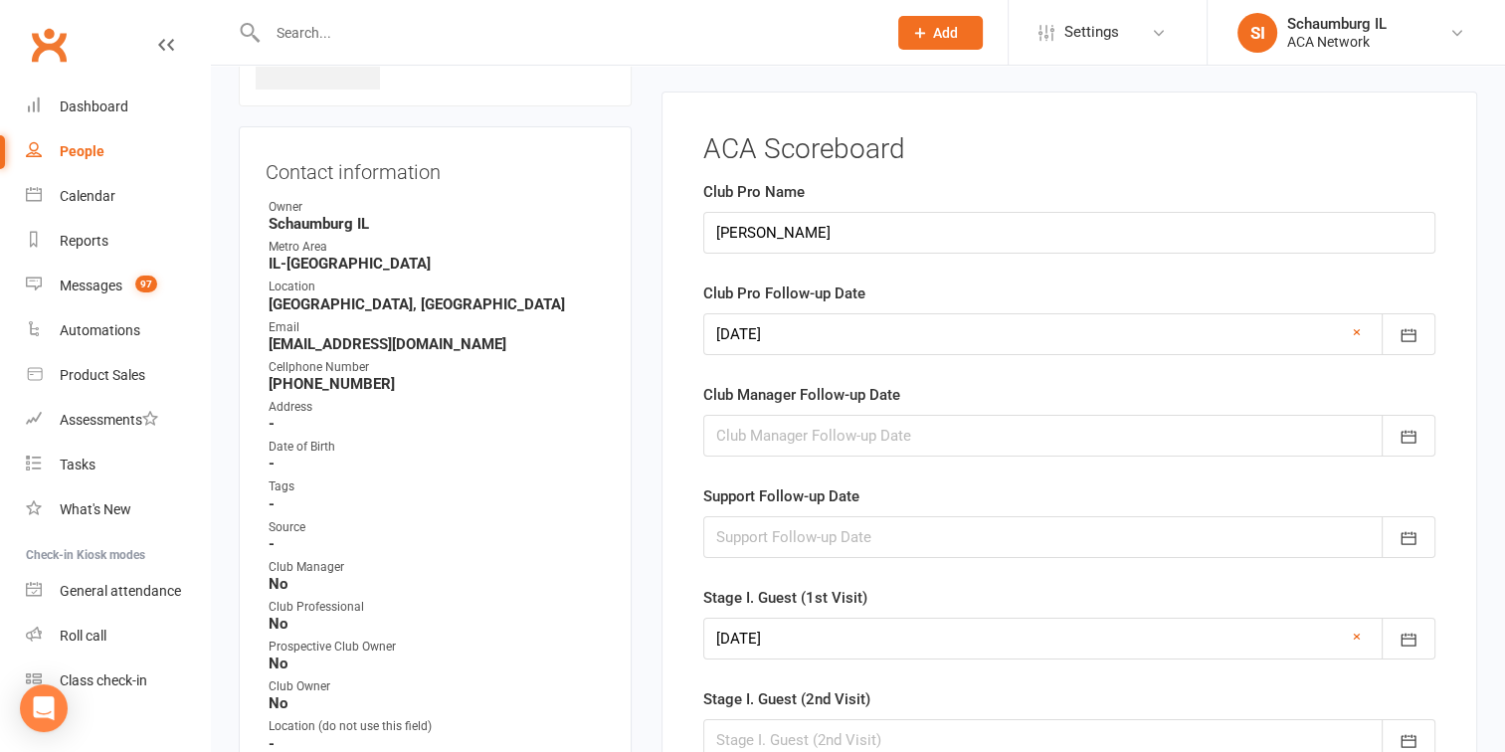
scroll to position [159, 0]
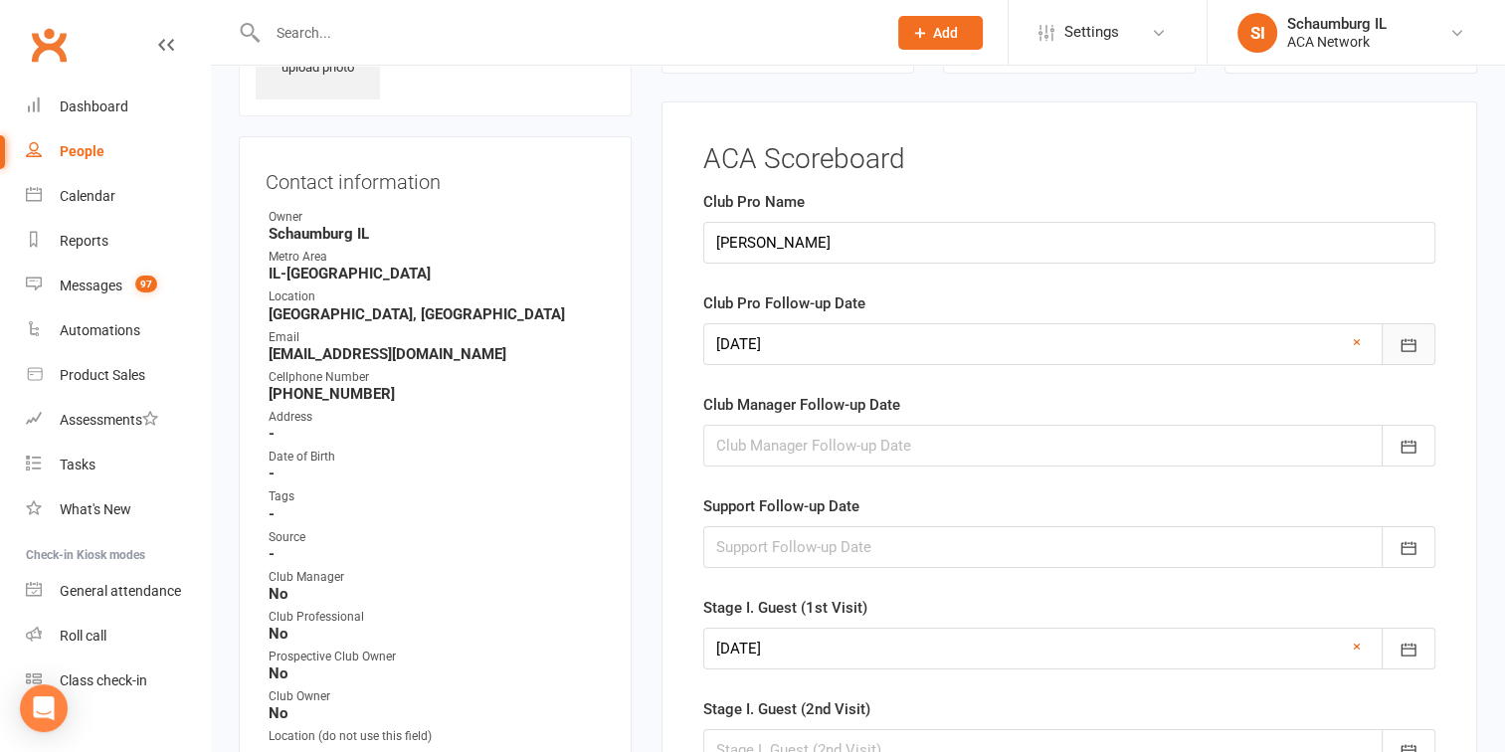
click at [1408, 342] on icon "button" at bounding box center [1408, 345] width 15 height 13
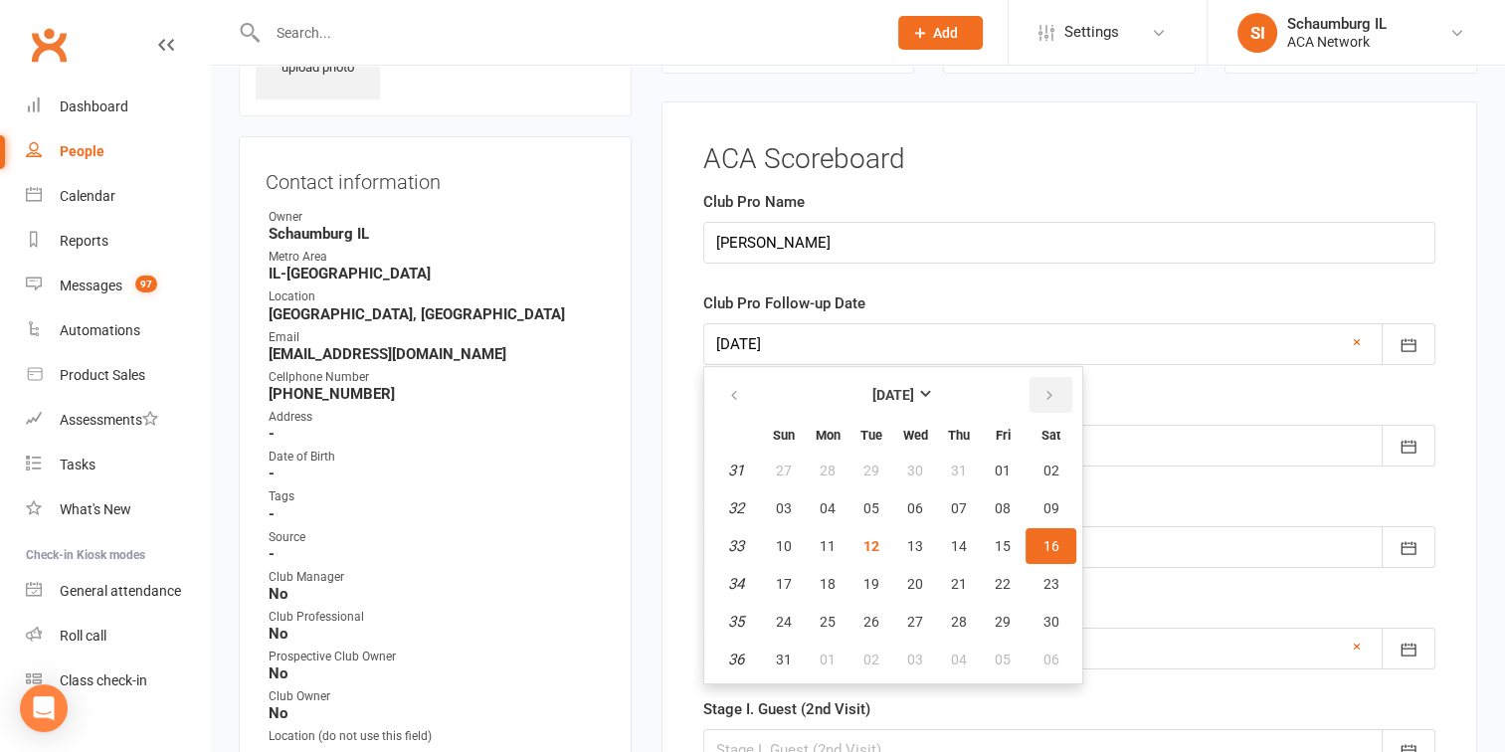
click at [1044, 395] on icon "button" at bounding box center [1049, 396] width 14 height 16
click at [823, 579] on span "22" at bounding box center [828, 584] width 16 height 16
type input "[DATE]"
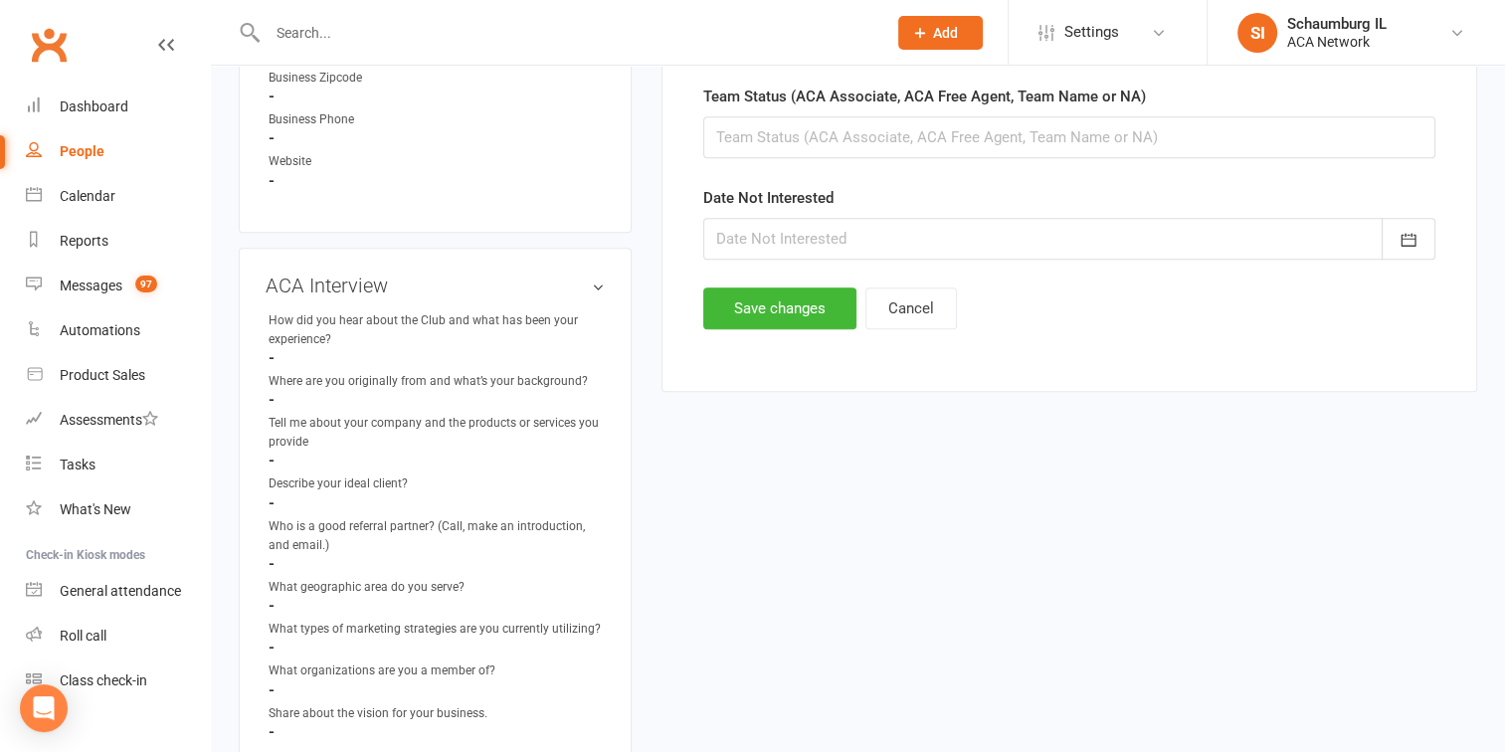
scroll to position [1452, 0]
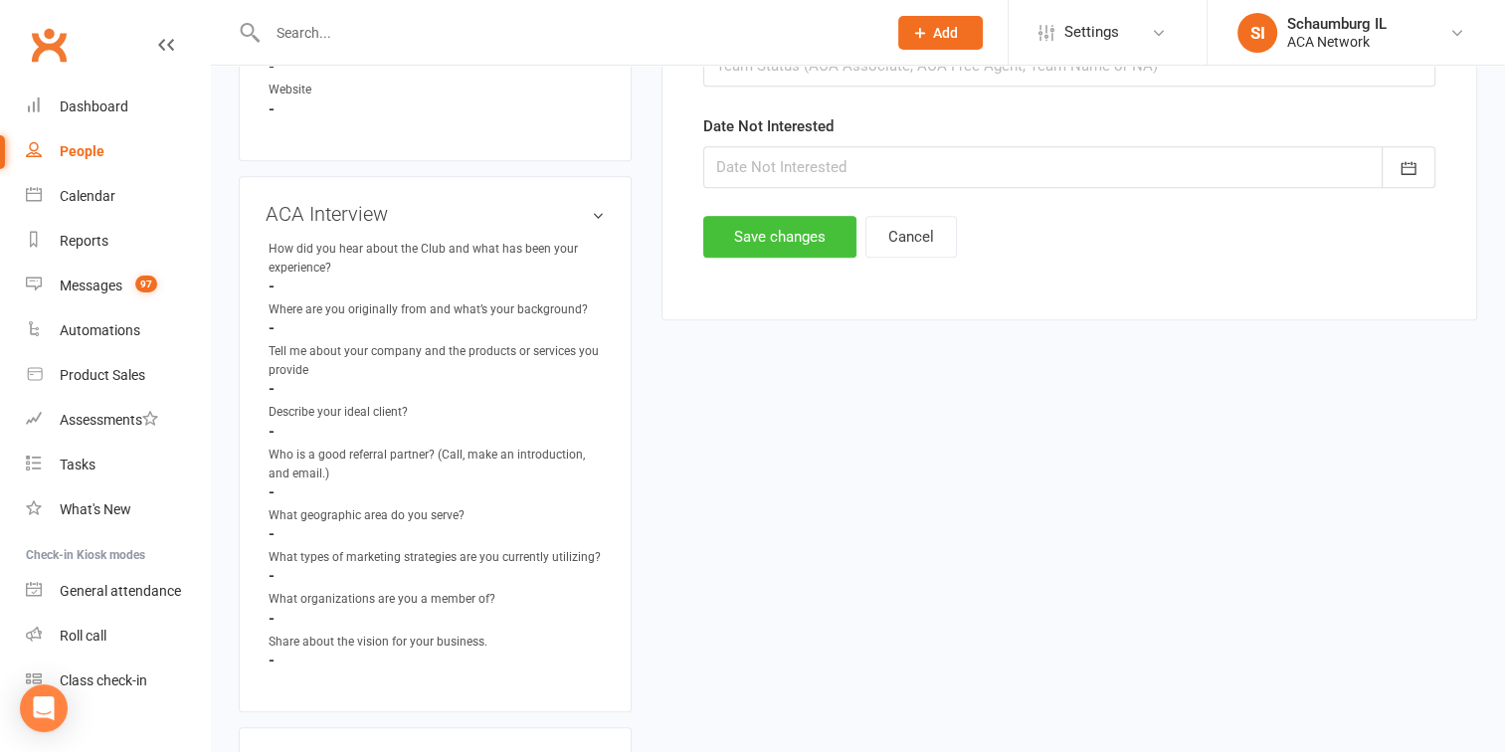
click at [808, 232] on button "Save changes" at bounding box center [779, 237] width 153 height 42
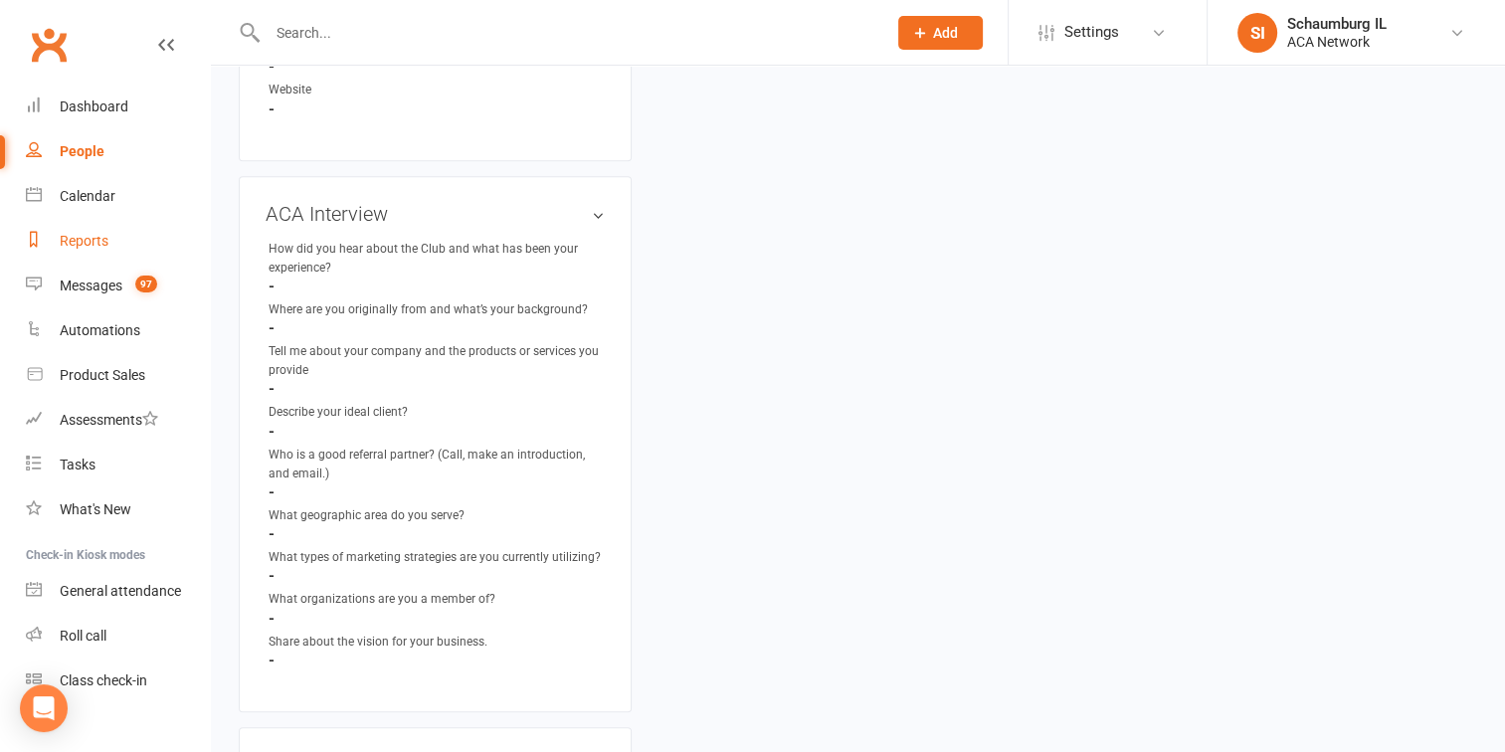
click at [76, 237] on div "Reports" at bounding box center [84, 241] width 49 height 16
select select "100"
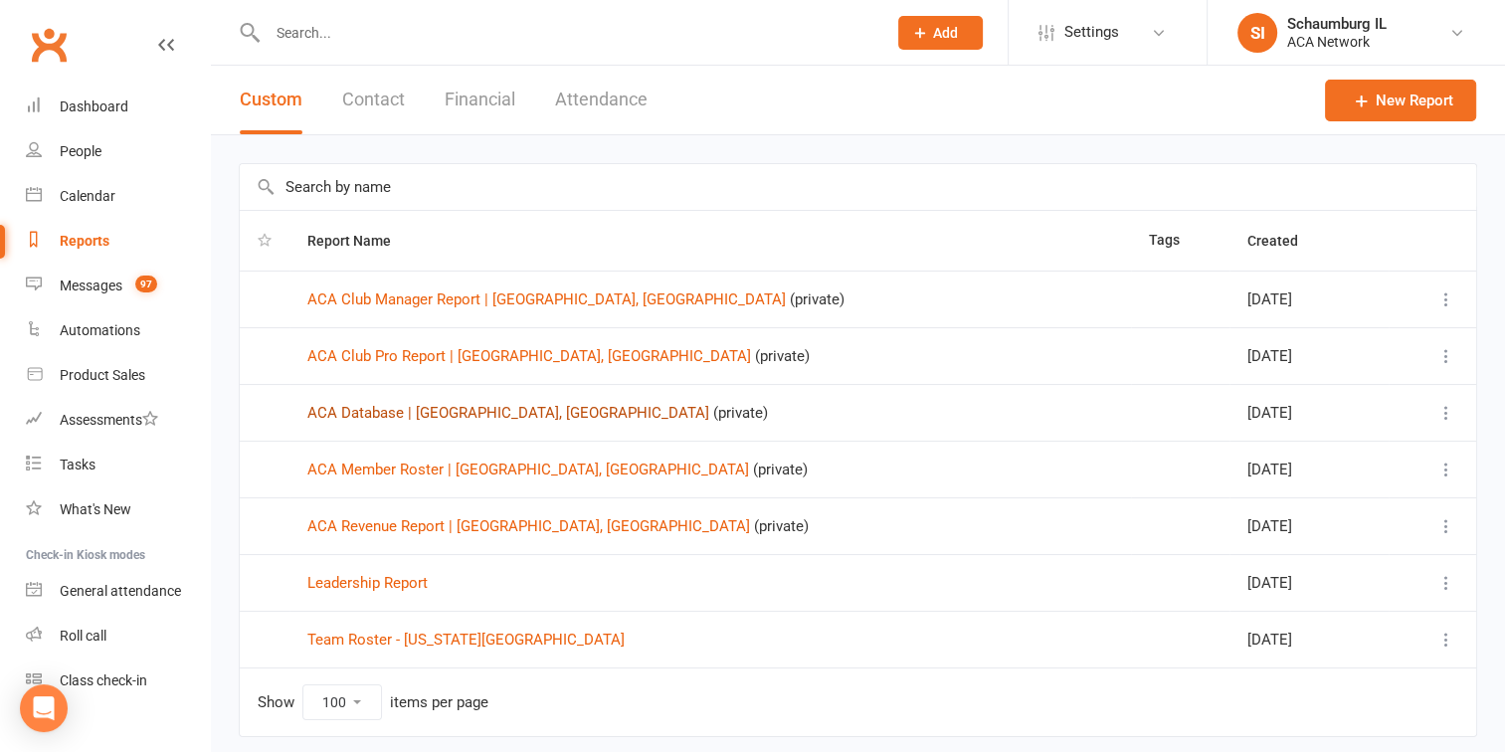
click at [439, 406] on link "ACA Database | [GEOGRAPHIC_DATA], [GEOGRAPHIC_DATA]" at bounding box center [508, 413] width 402 height 18
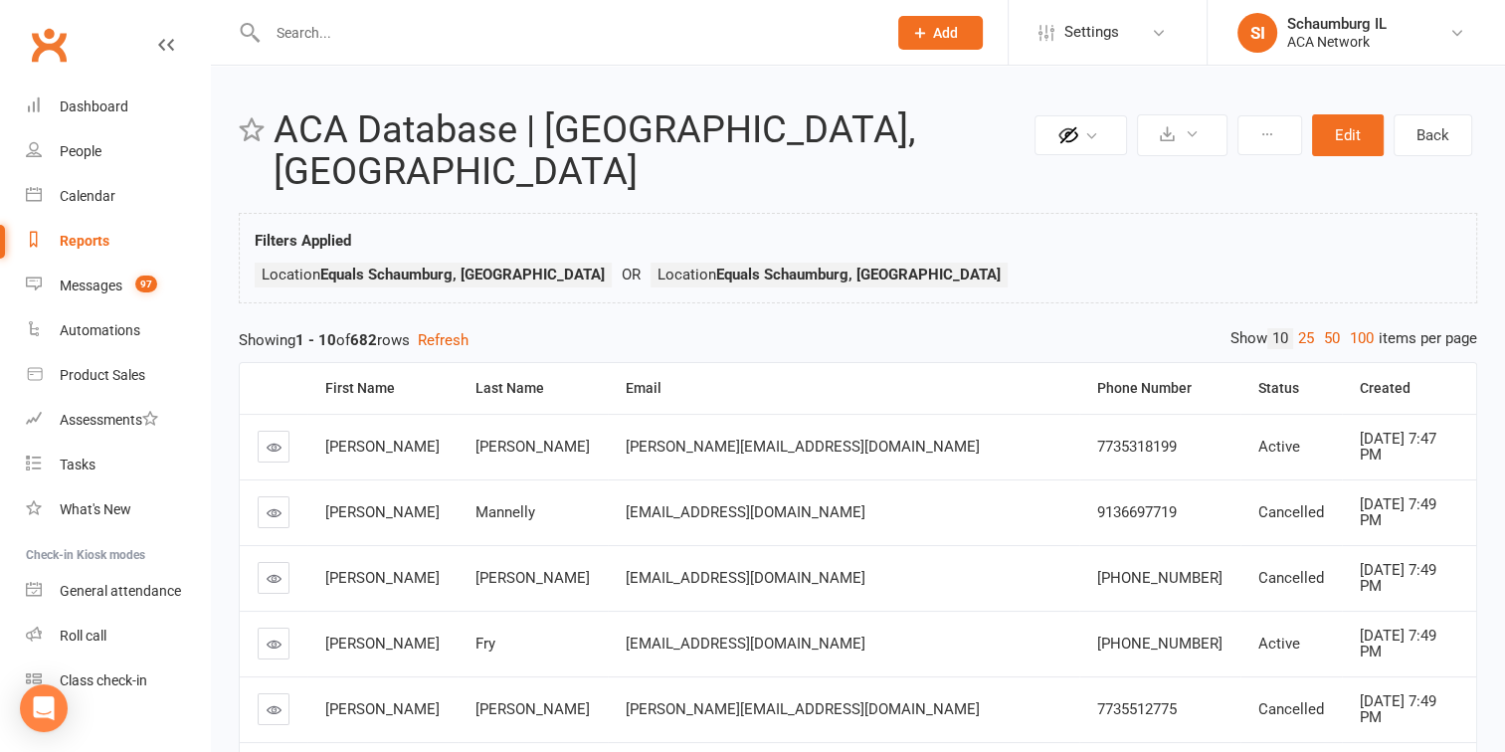
click at [72, 233] on div "Reports" at bounding box center [85, 241] width 50 height 16
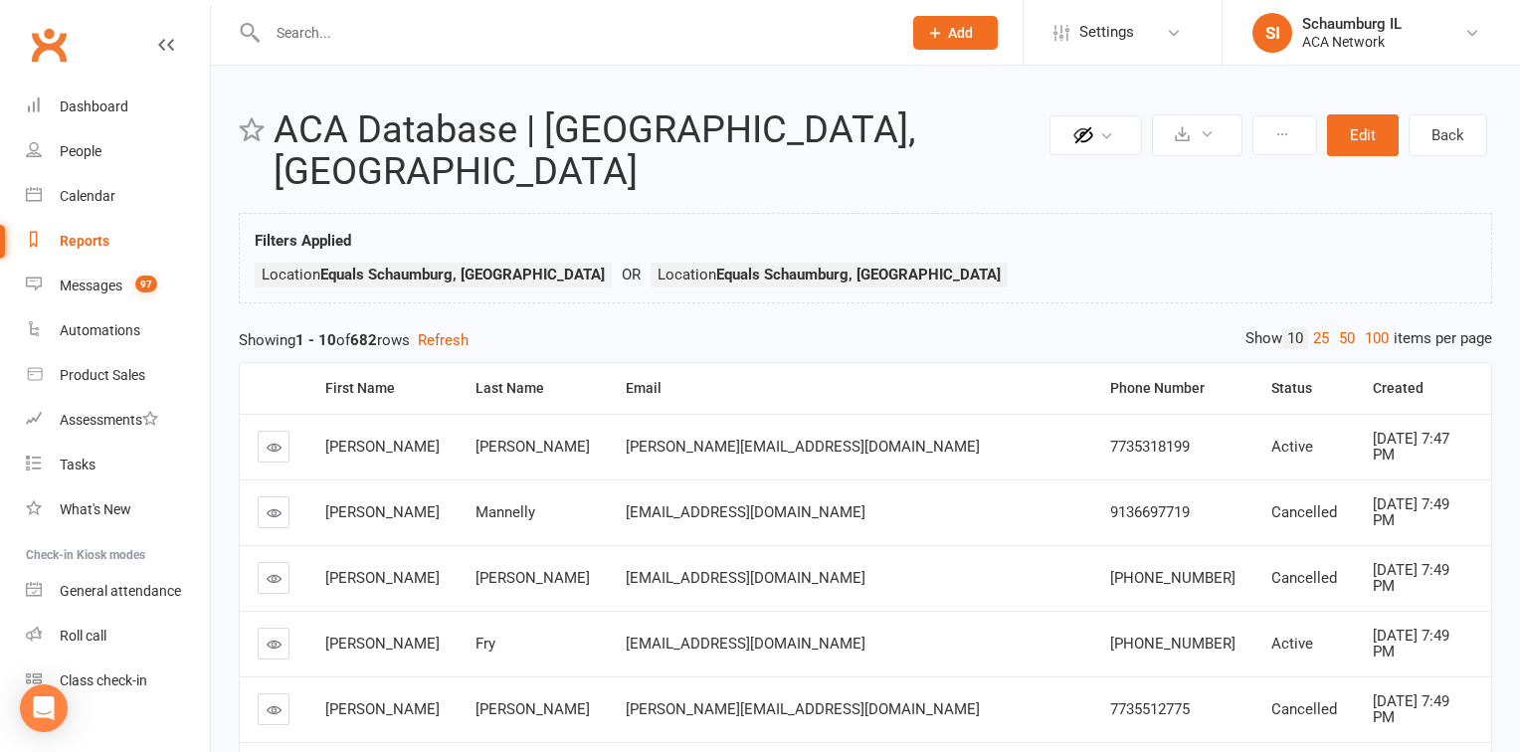
select select "100"
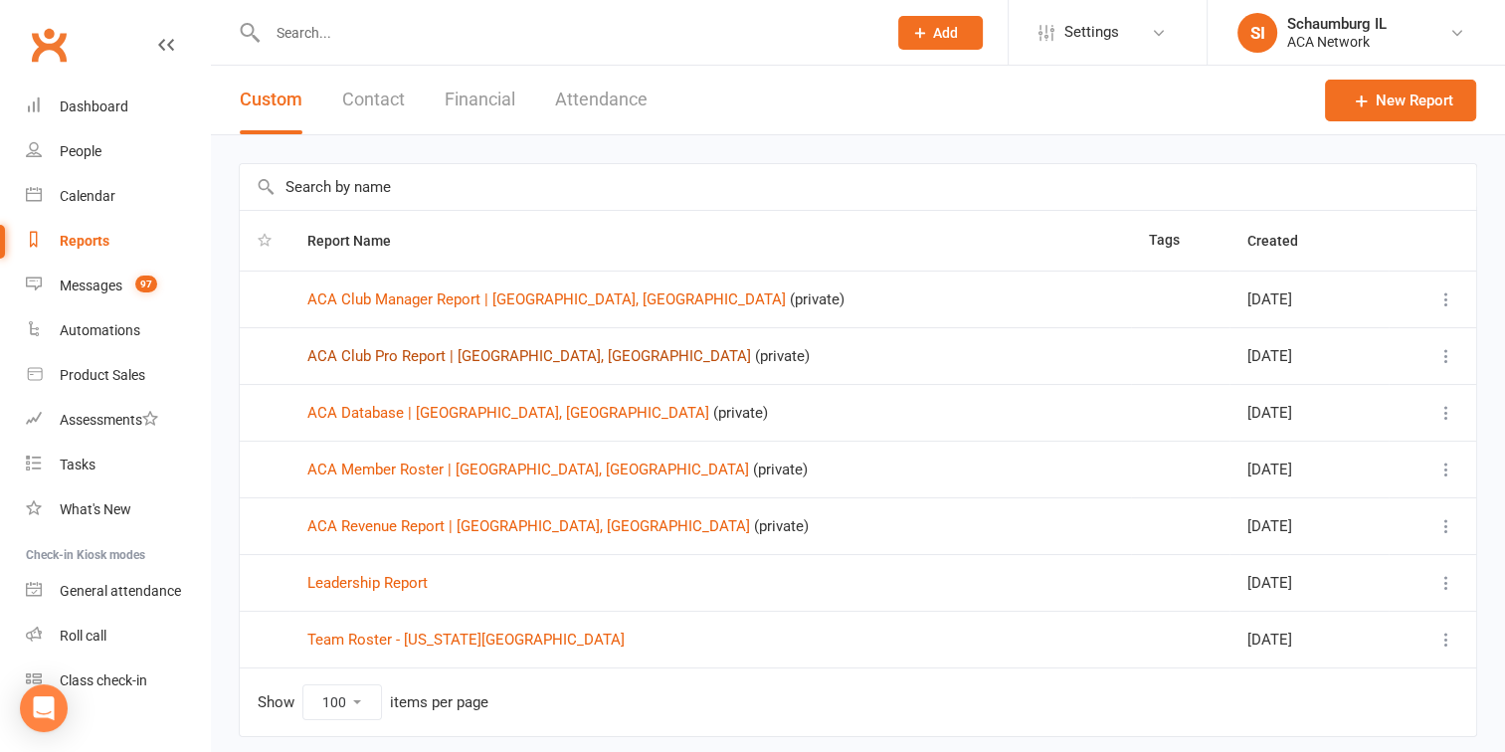
click at [463, 356] on link "ACA Club Pro Report | [GEOGRAPHIC_DATA], [GEOGRAPHIC_DATA]" at bounding box center [529, 356] width 444 height 18
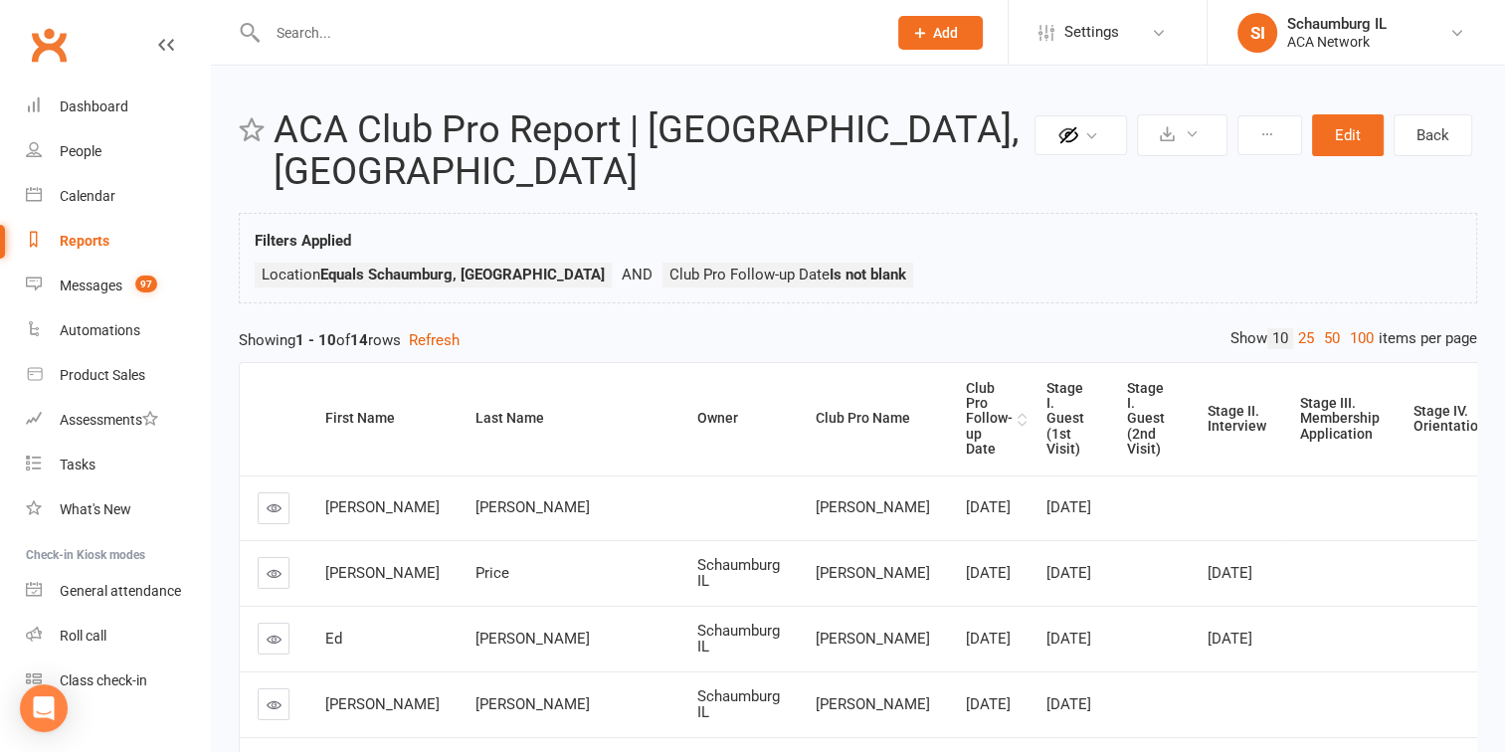
click at [966, 381] on div "Club Pro Follow-up Date" at bounding box center [989, 419] width 47 height 77
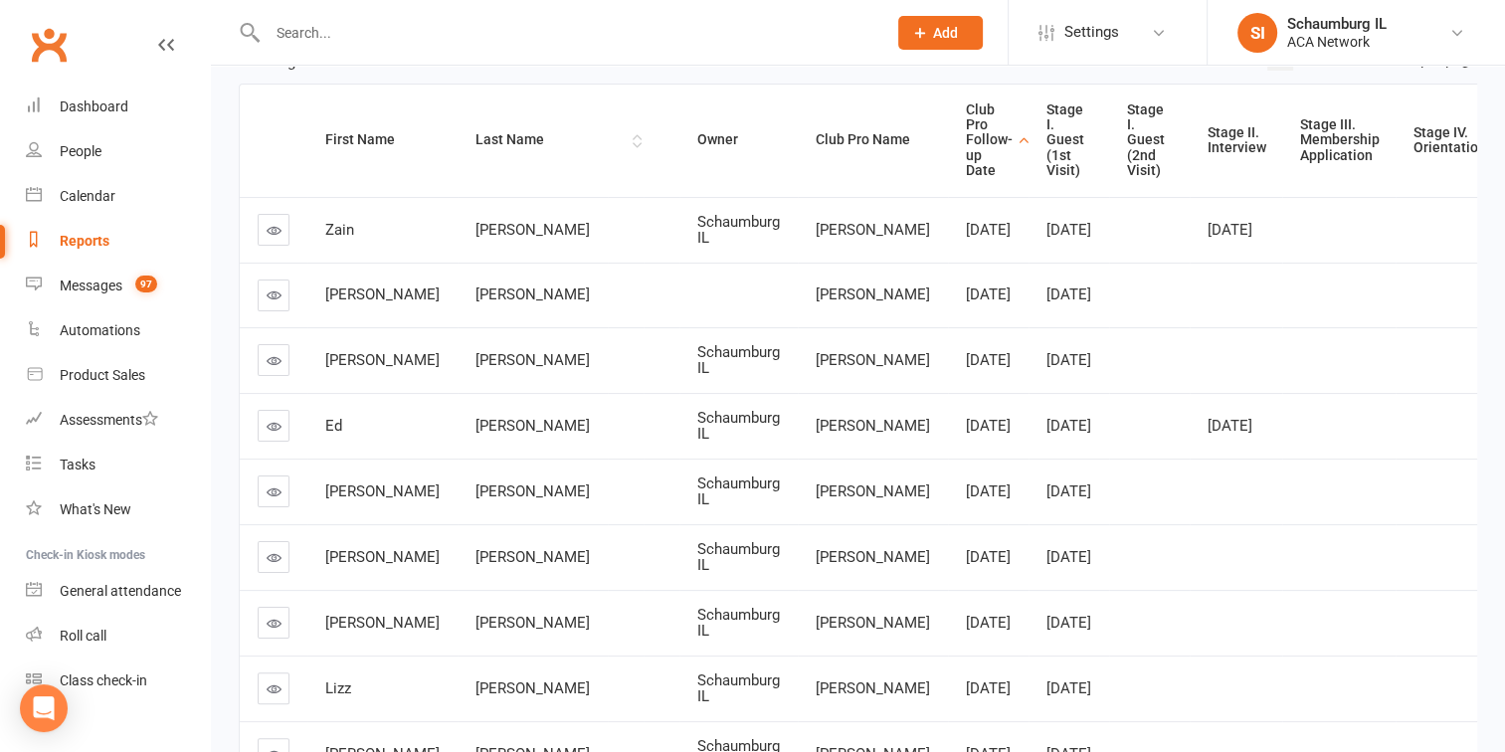
scroll to position [298, 0]
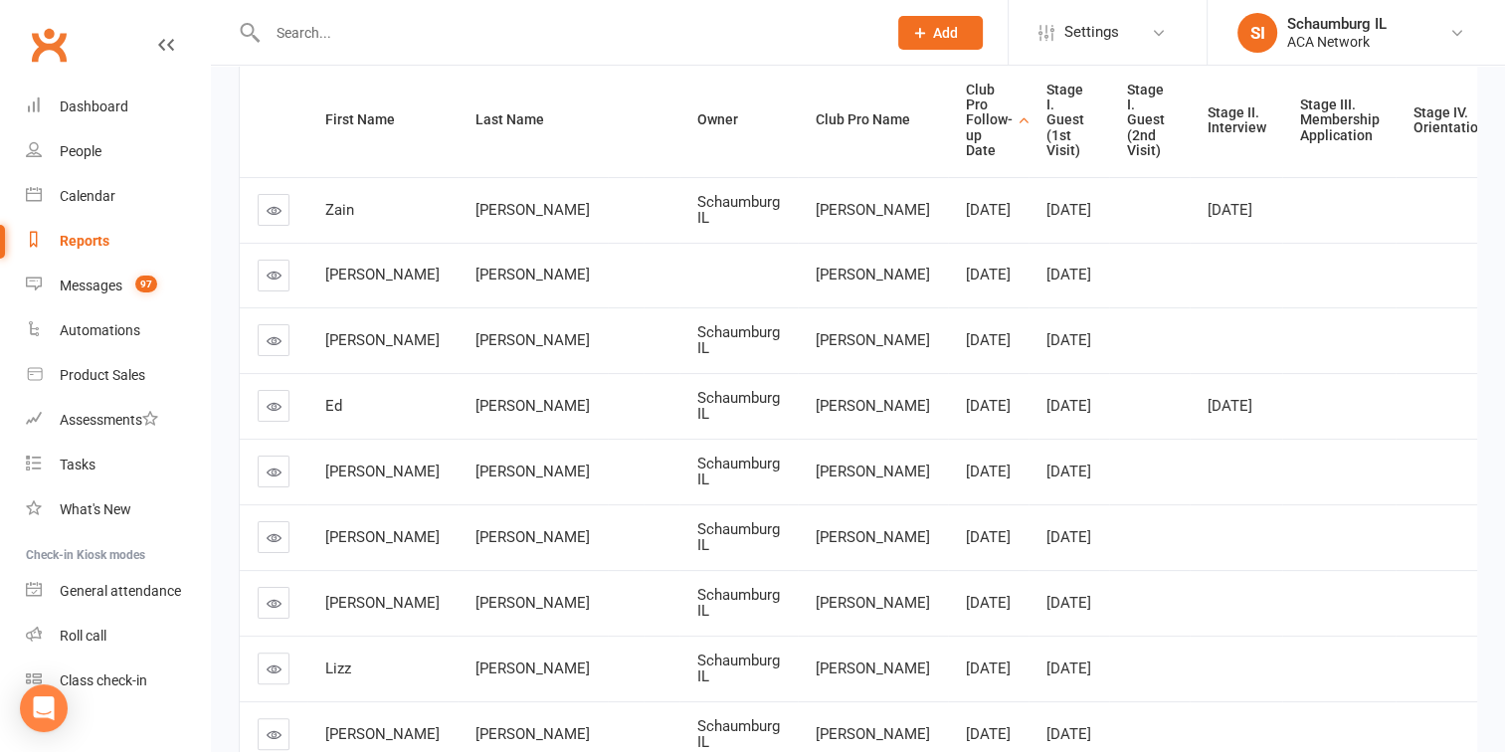
click at [275, 348] on icon at bounding box center [274, 340] width 15 height 15
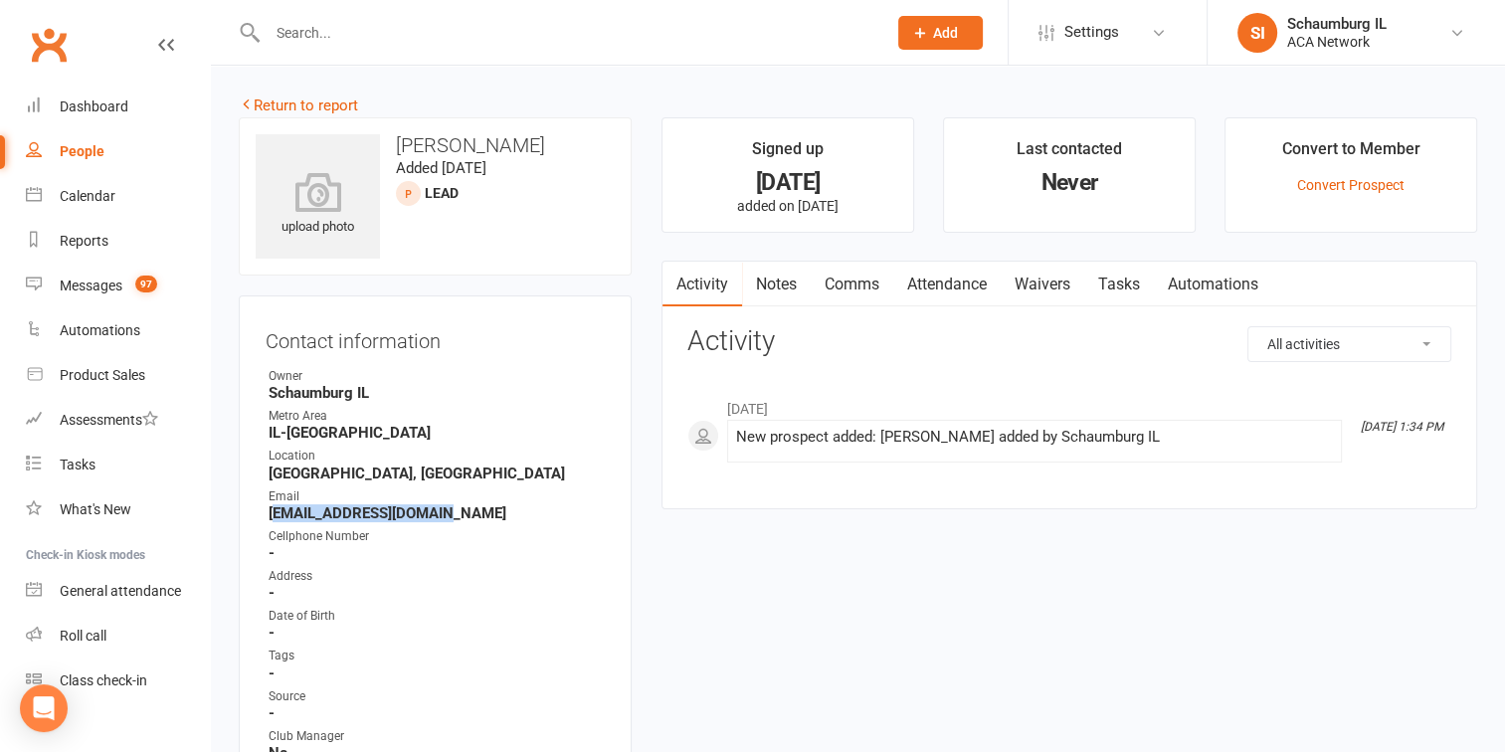
drag, startPoint x: 434, startPoint y: 513, endPoint x: 275, endPoint y: 516, distance: 159.2
click at [275, 516] on strong "[EMAIL_ADDRESS][DOMAIN_NAME]" at bounding box center [437, 513] width 336 height 18
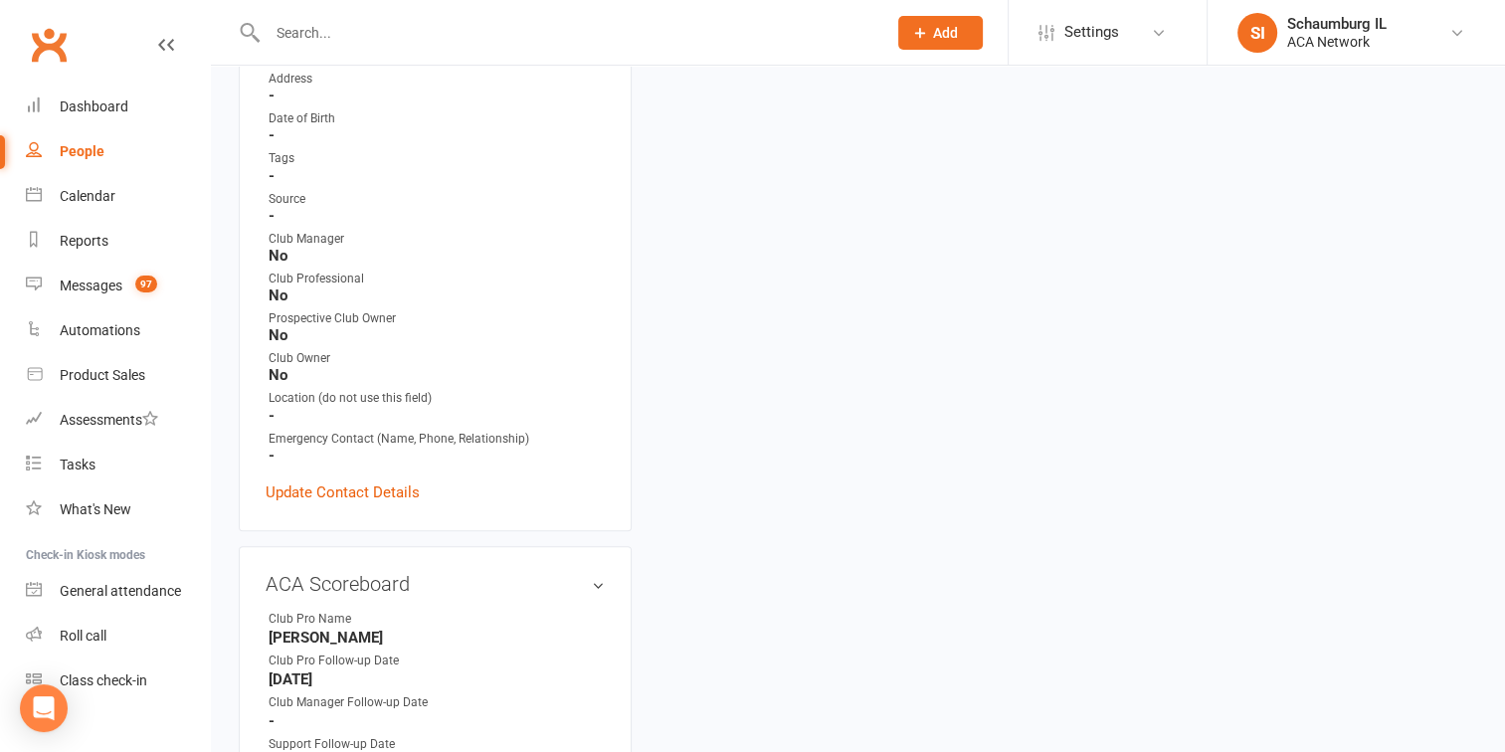
scroll to position [597, 0]
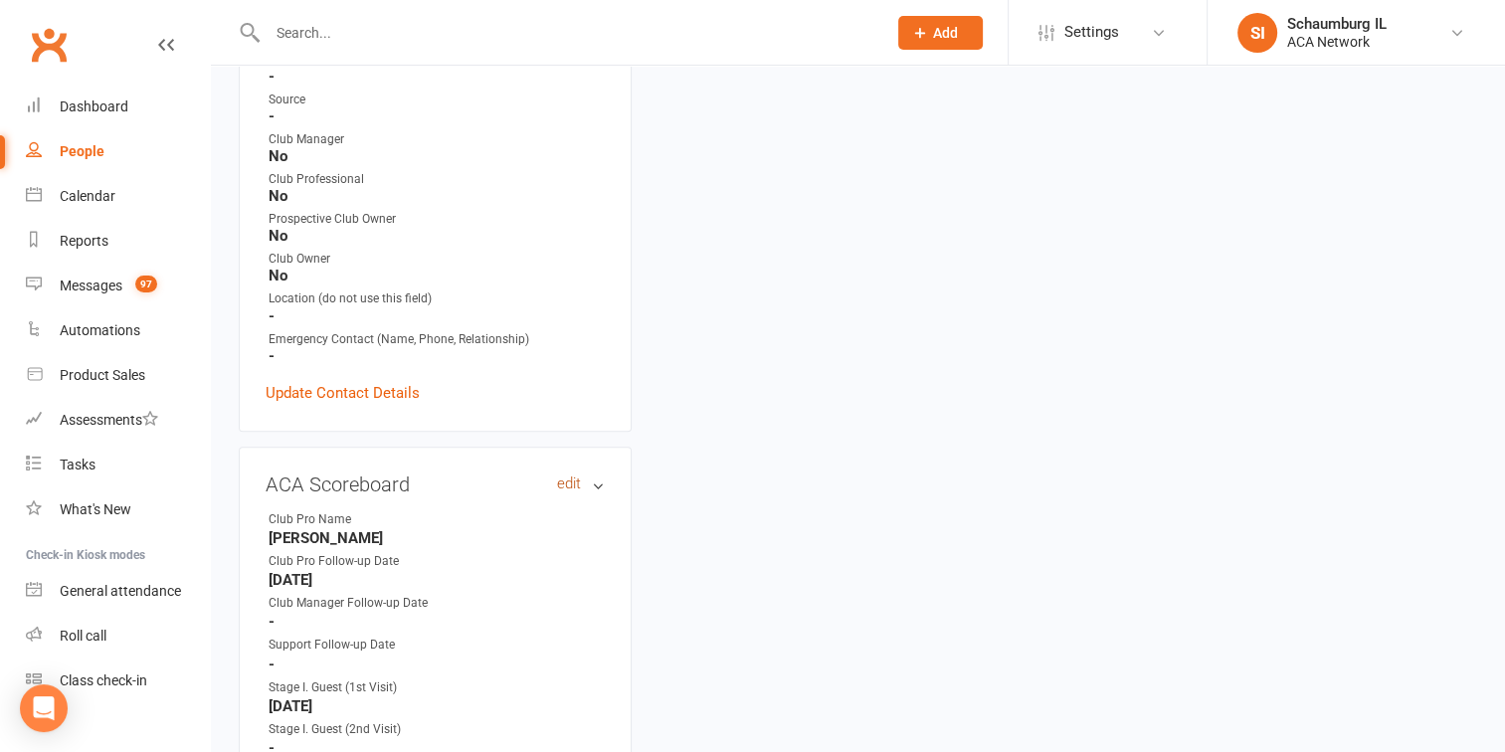
click at [565, 489] on link "edit" at bounding box center [569, 483] width 24 height 17
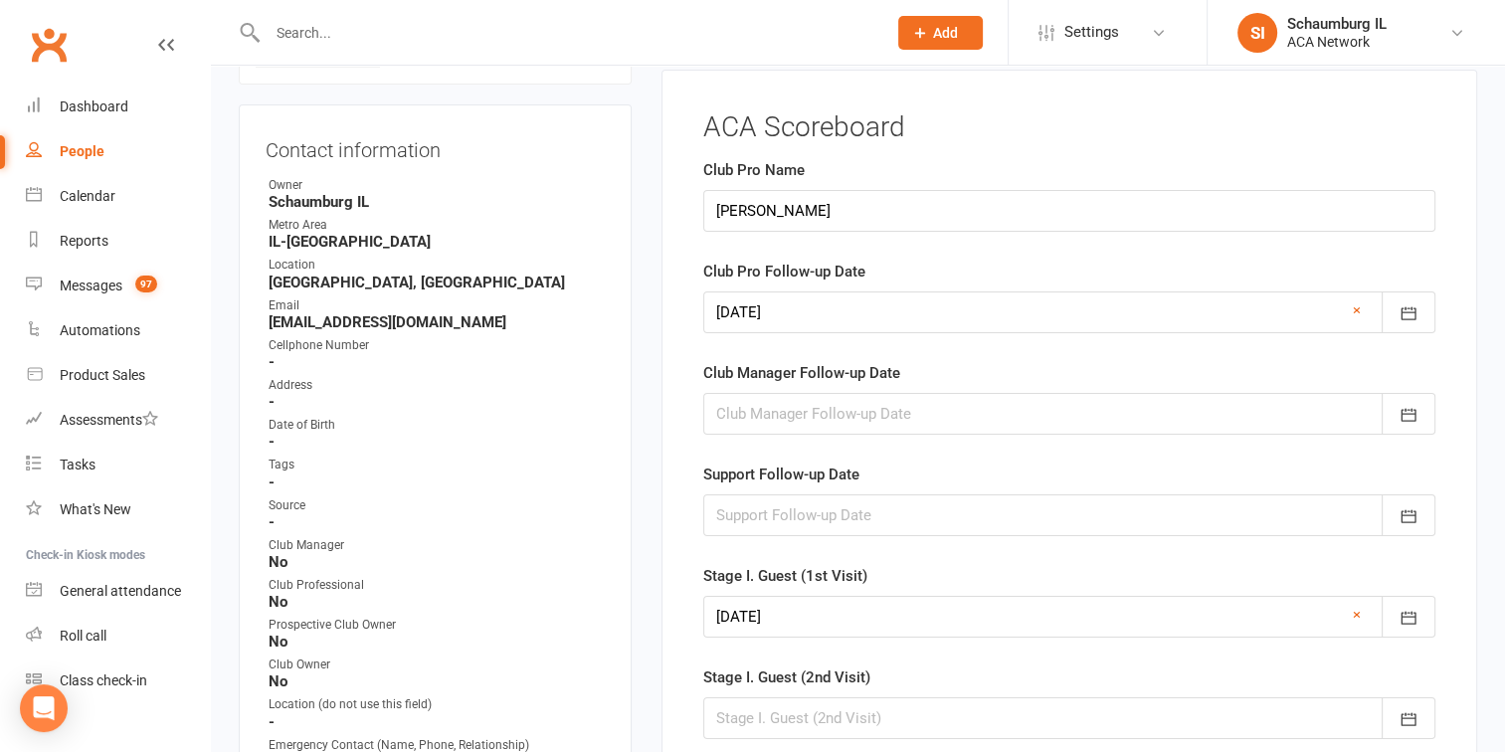
scroll to position [159, 0]
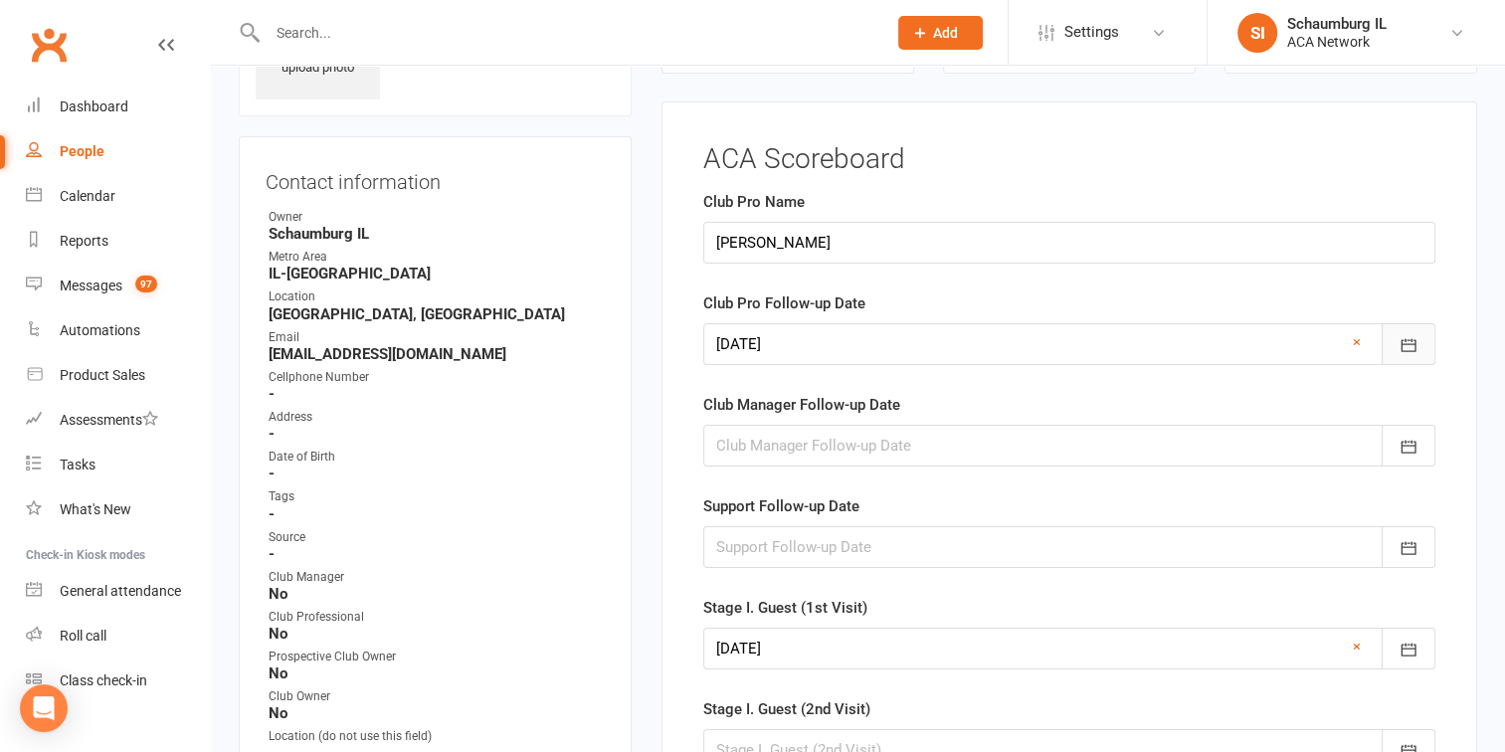
click at [1404, 340] on icon "button" at bounding box center [1408, 345] width 20 height 20
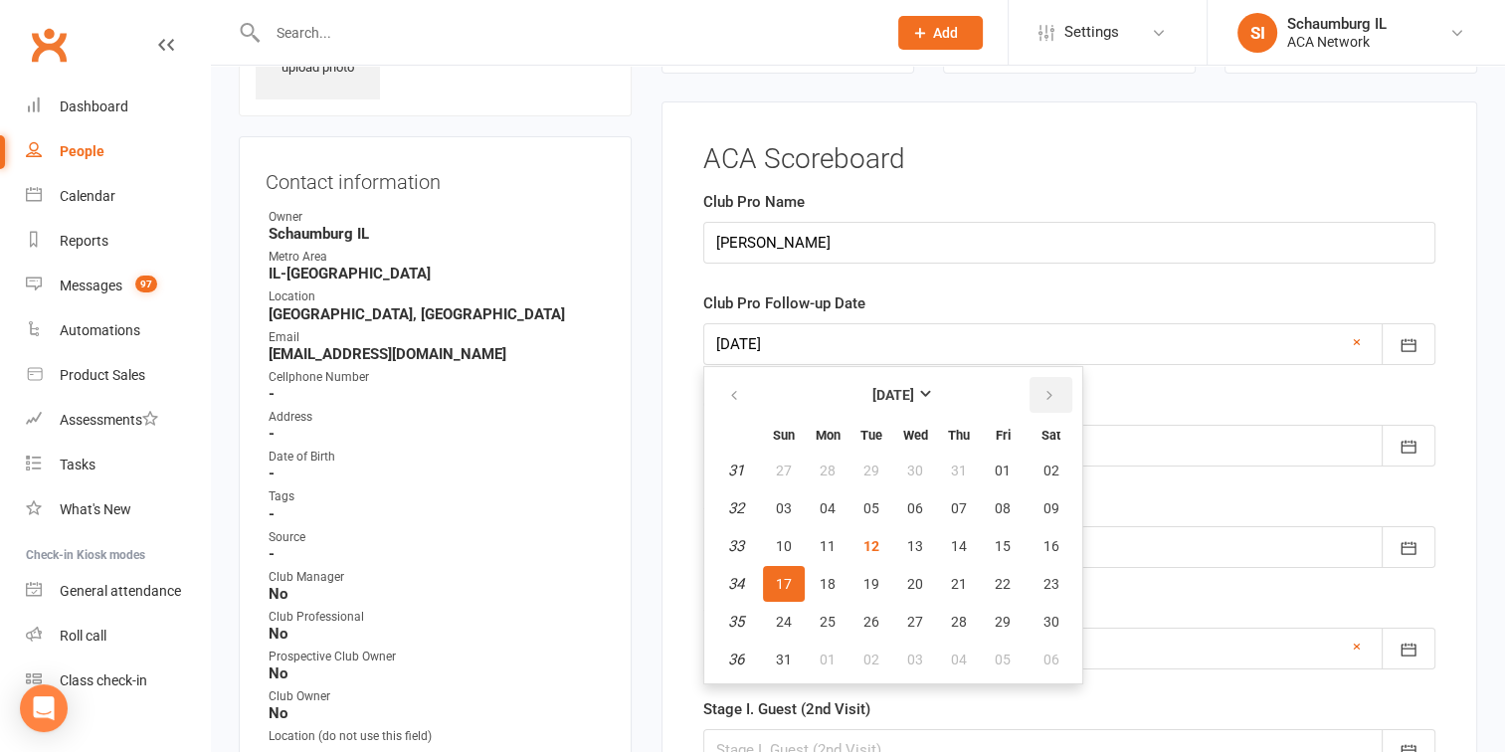
click at [1042, 388] on icon "button" at bounding box center [1049, 396] width 14 height 16
click at [826, 584] on span "22" at bounding box center [828, 584] width 16 height 16
type input "[DATE]"
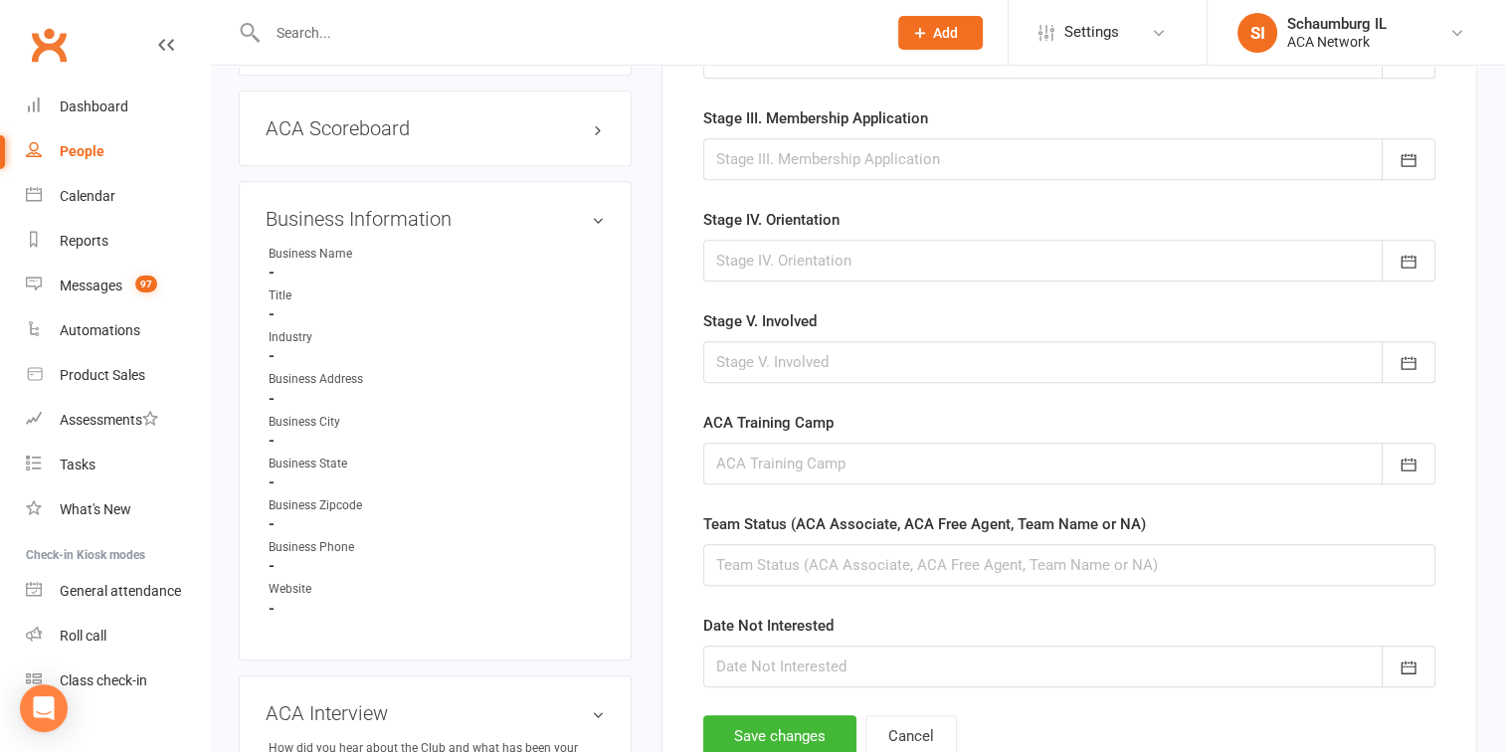
scroll to position [955, 0]
click at [787, 722] on button "Save changes" at bounding box center [779, 734] width 153 height 42
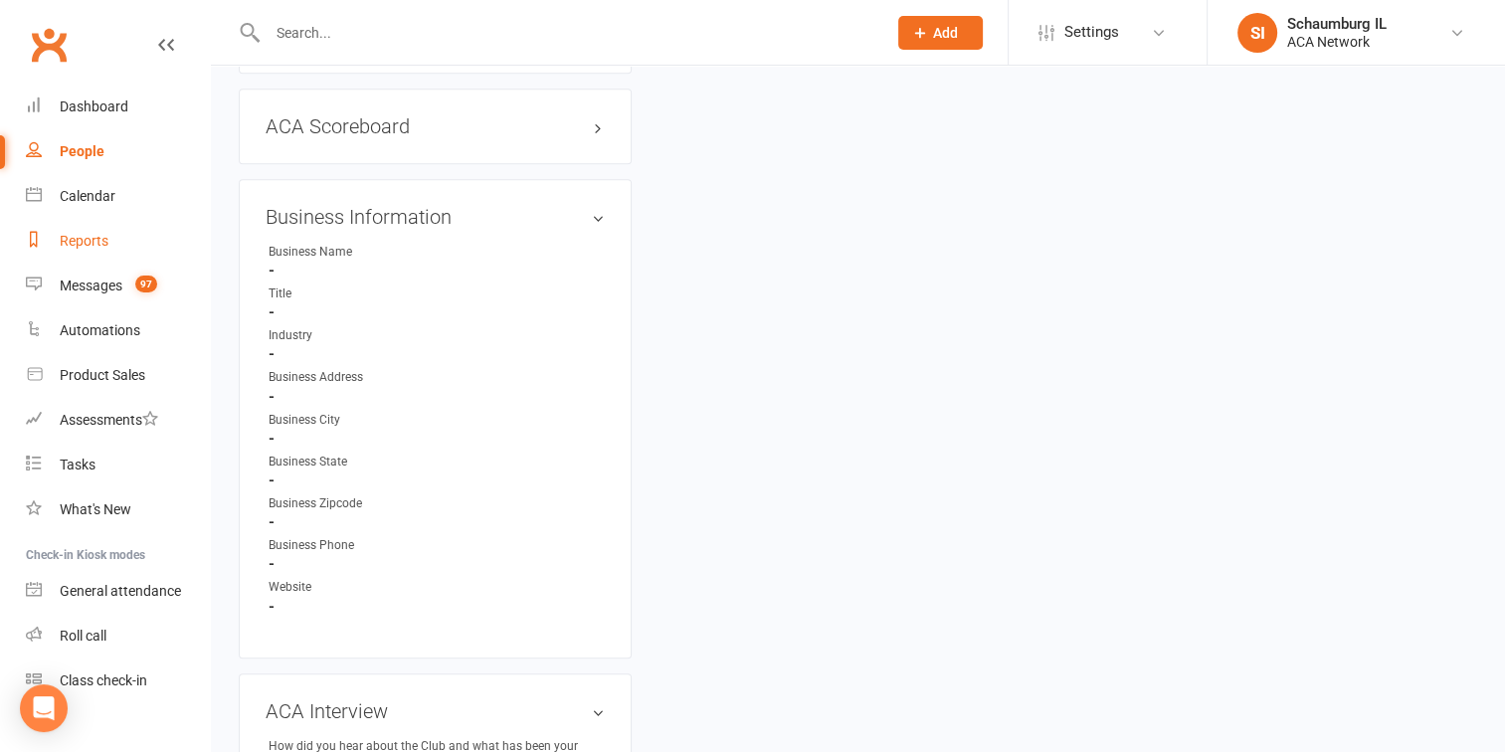
click at [86, 244] on div "Reports" at bounding box center [84, 241] width 49 height 16
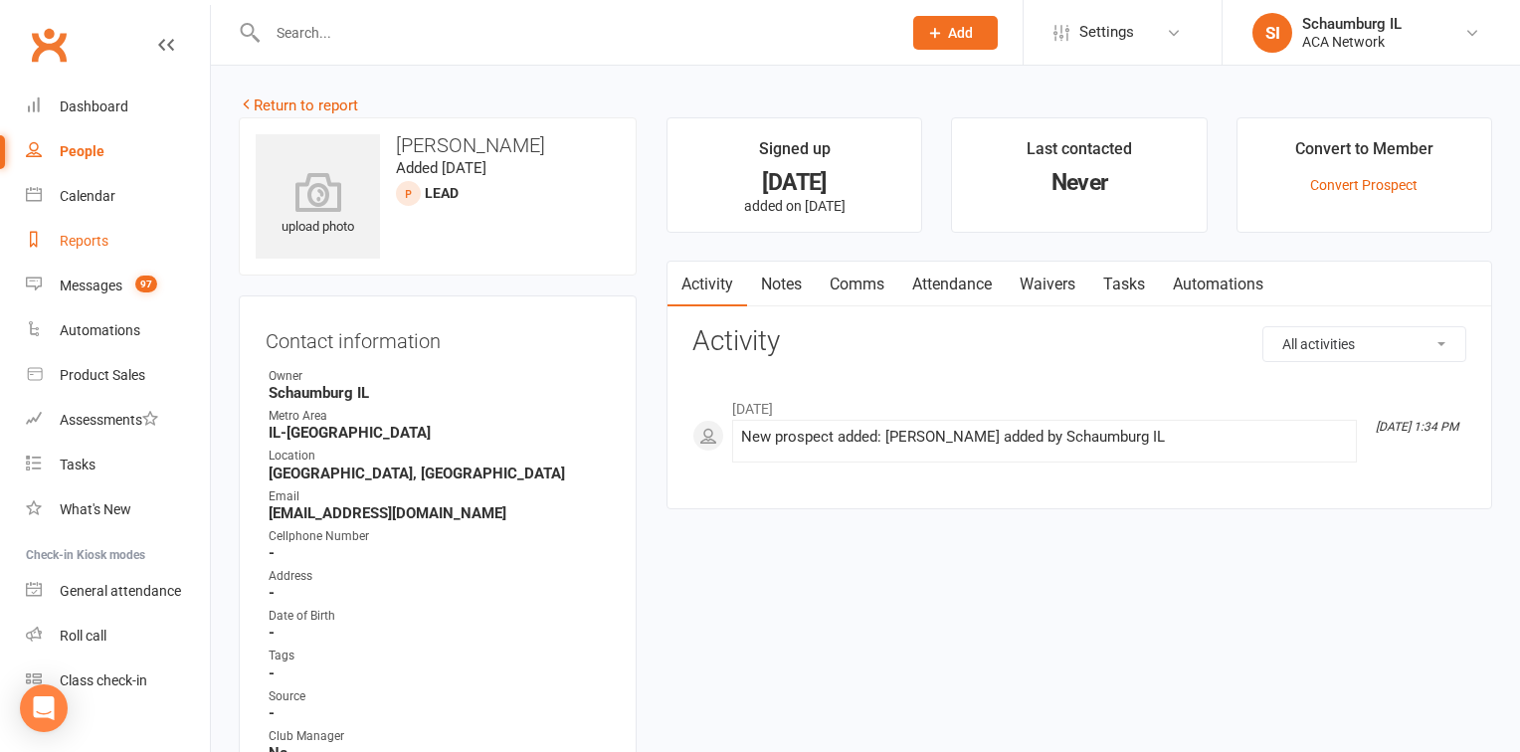
select select "100"
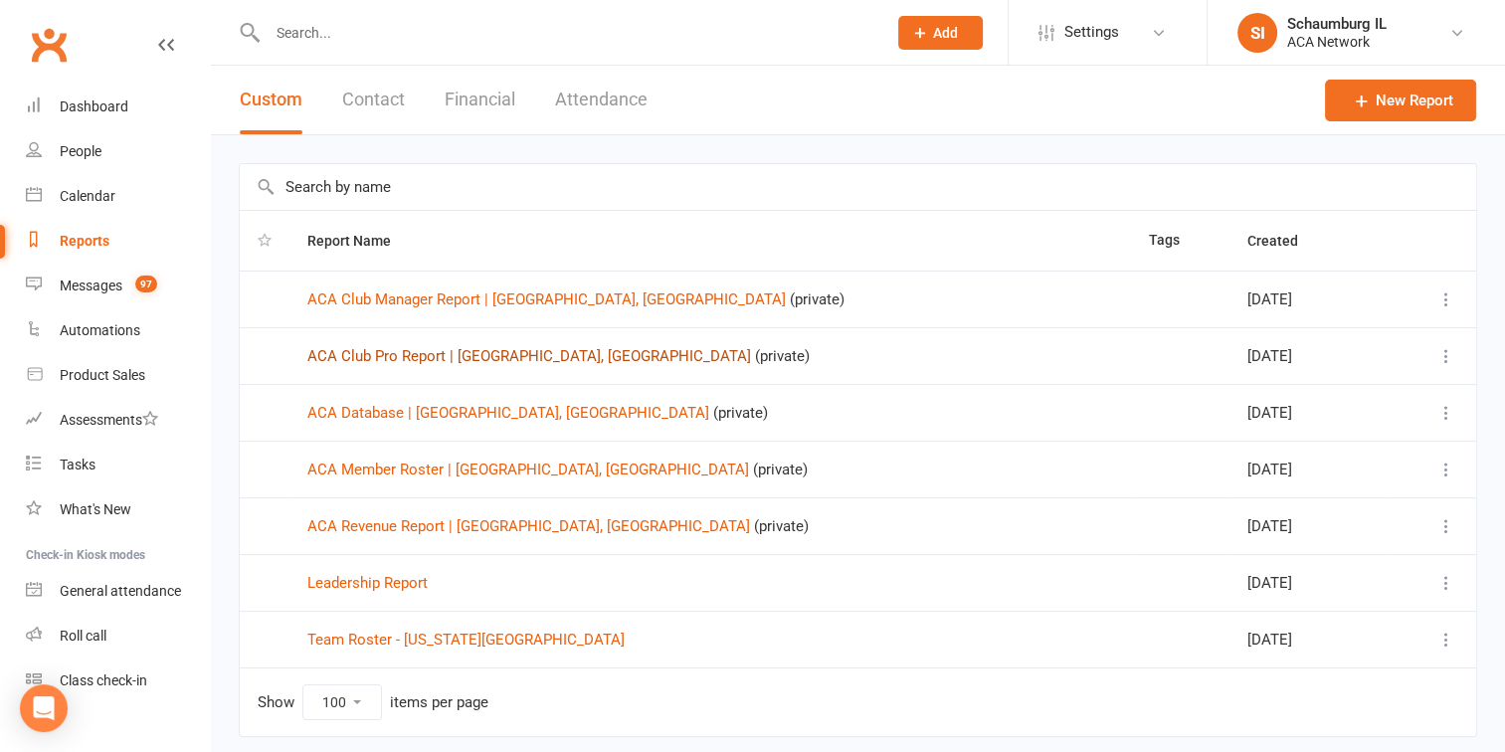
click at [467, 355] on link "ACA Club Pro Report | [GEOGRAPHIC_DATA], [GEOGRAPHIC_DATA]" at bounding box center [529, 356] width 444 height 18
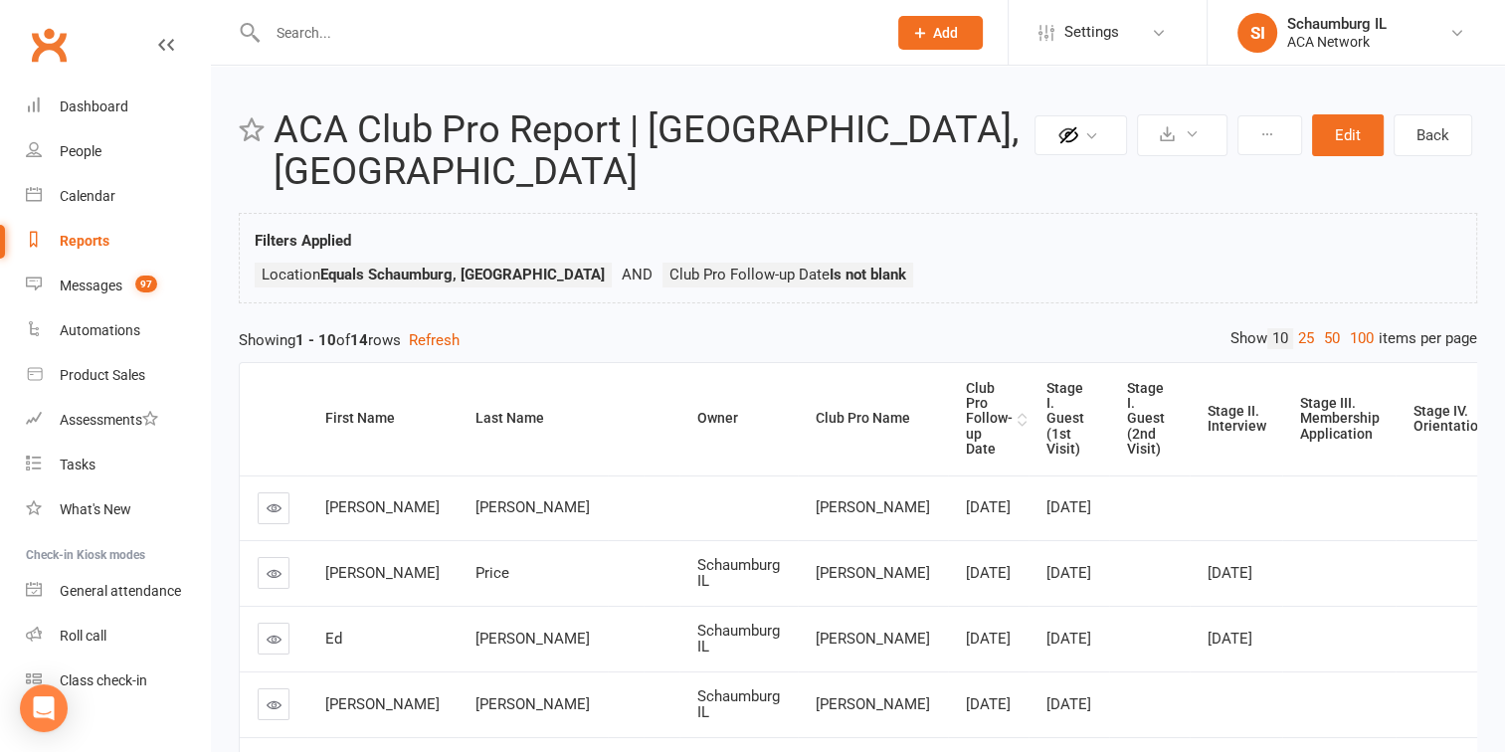
click at [966, 381] on div "Club Pro Follow-up Date" at bounding box center [989, 419] width 47 height 77
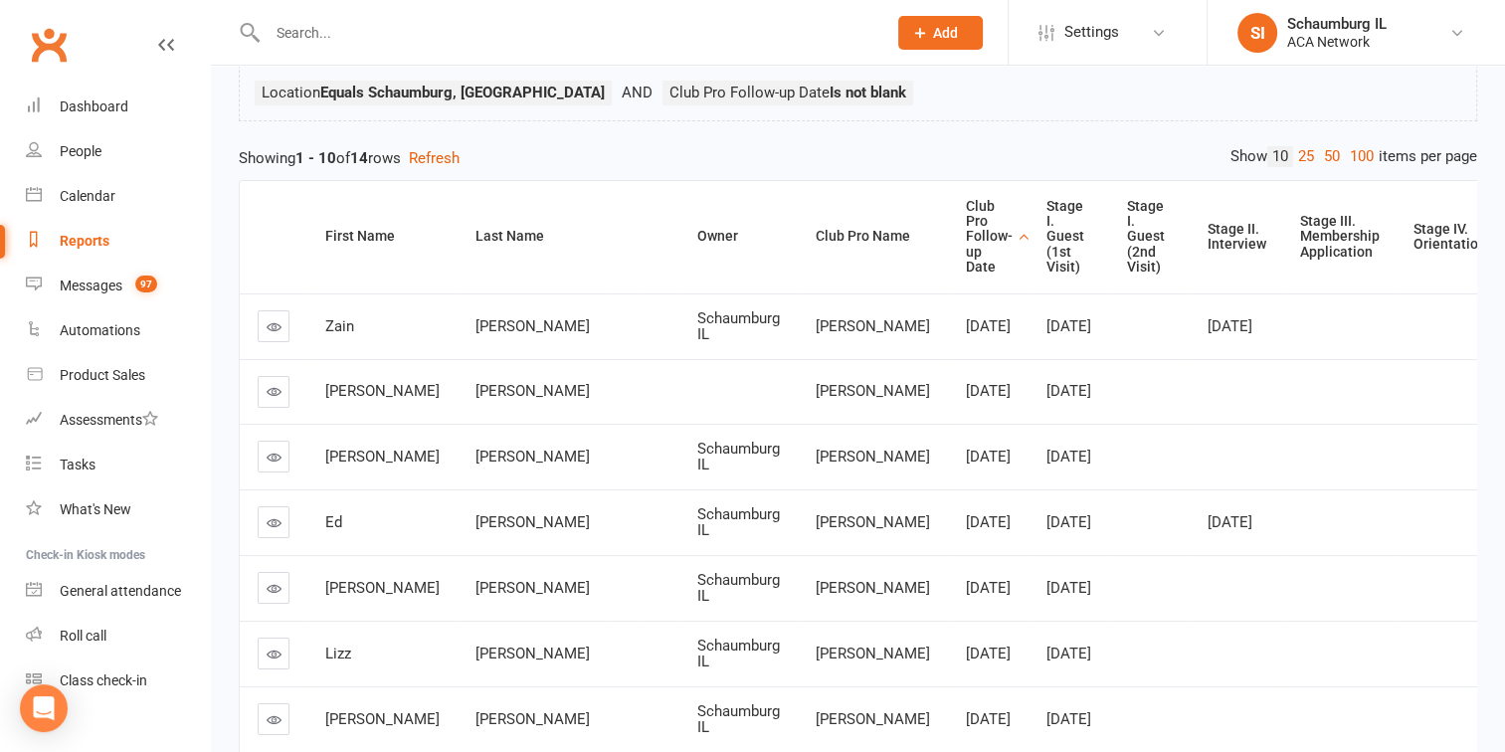
scroll to position [199, 0]
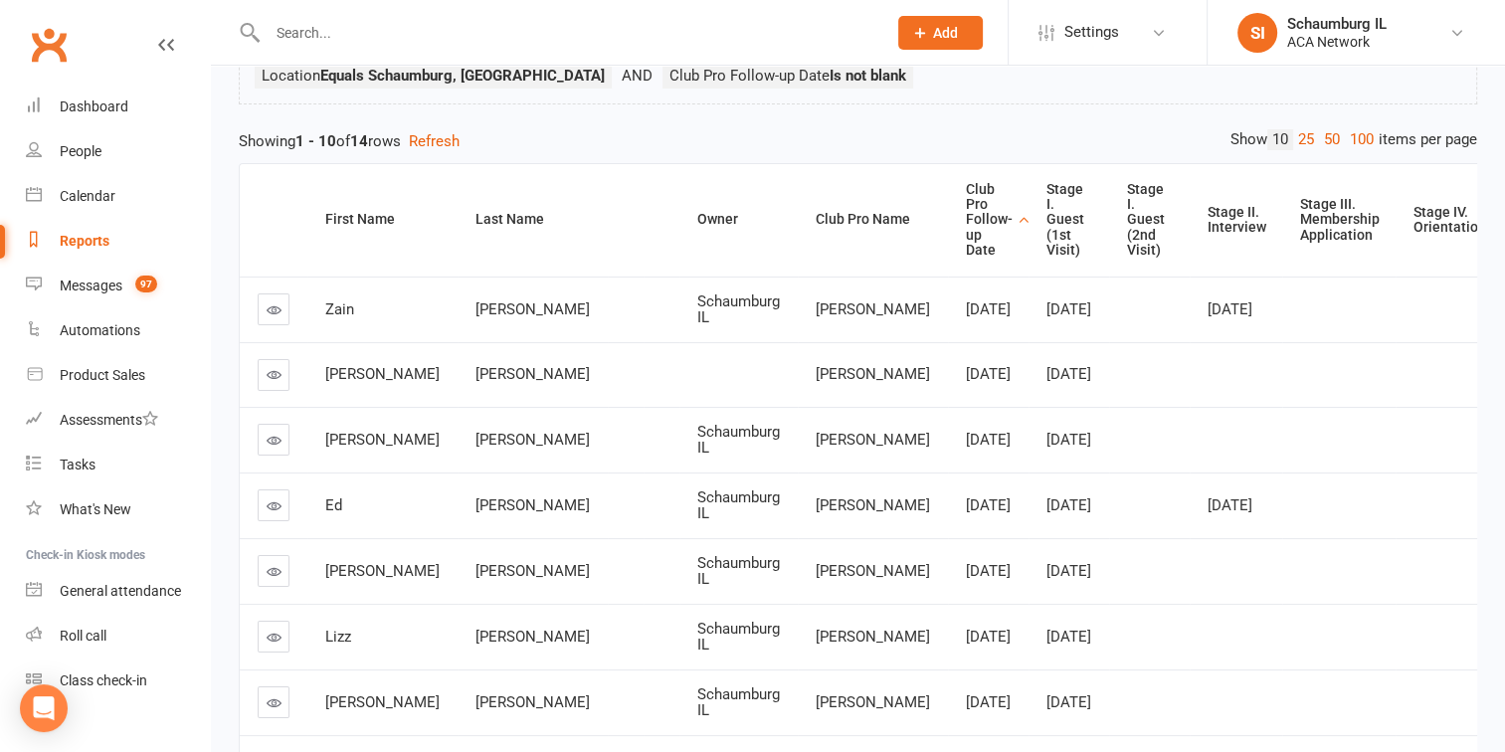
click at [272, 445] on icon at bounding box center [274, 440] width 15 height 15
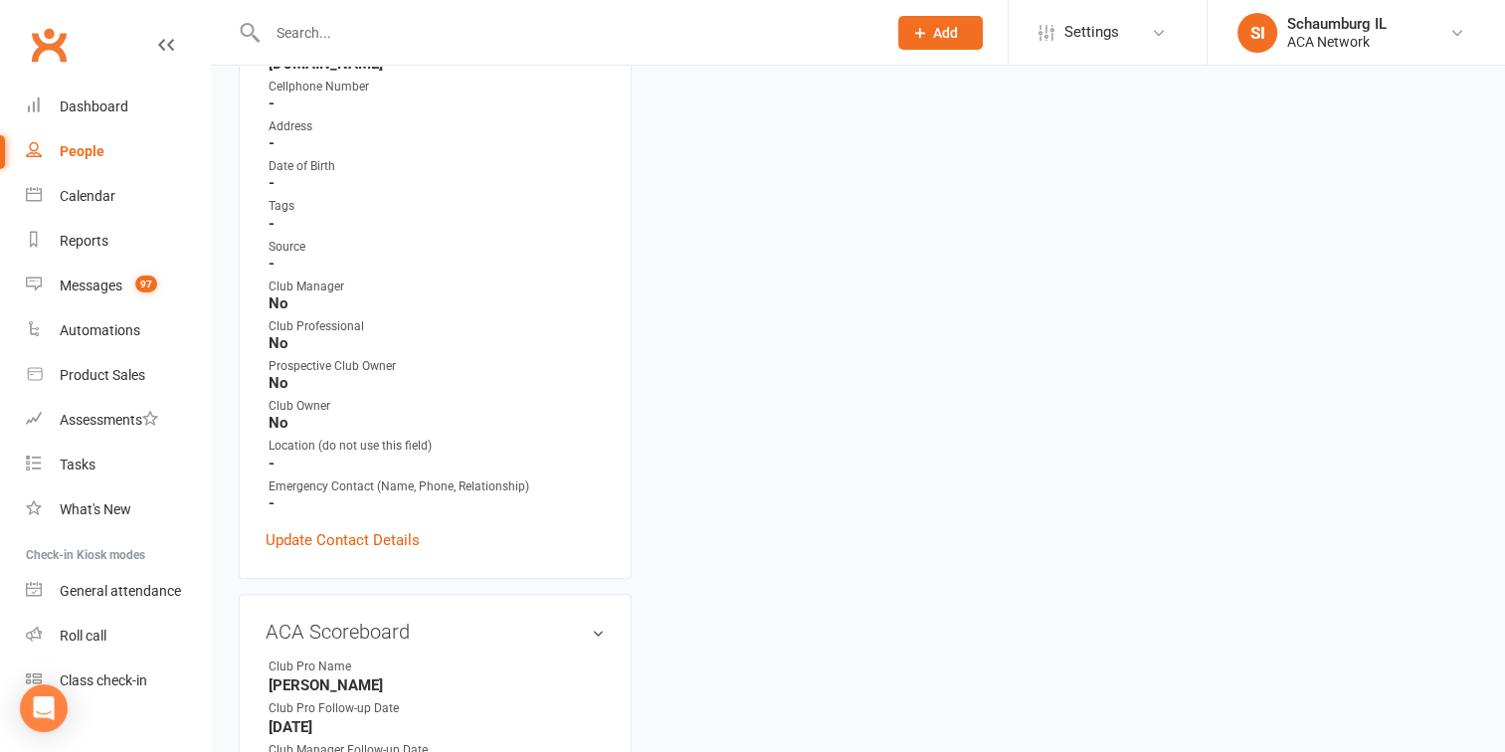
scroll to position [497, 0]
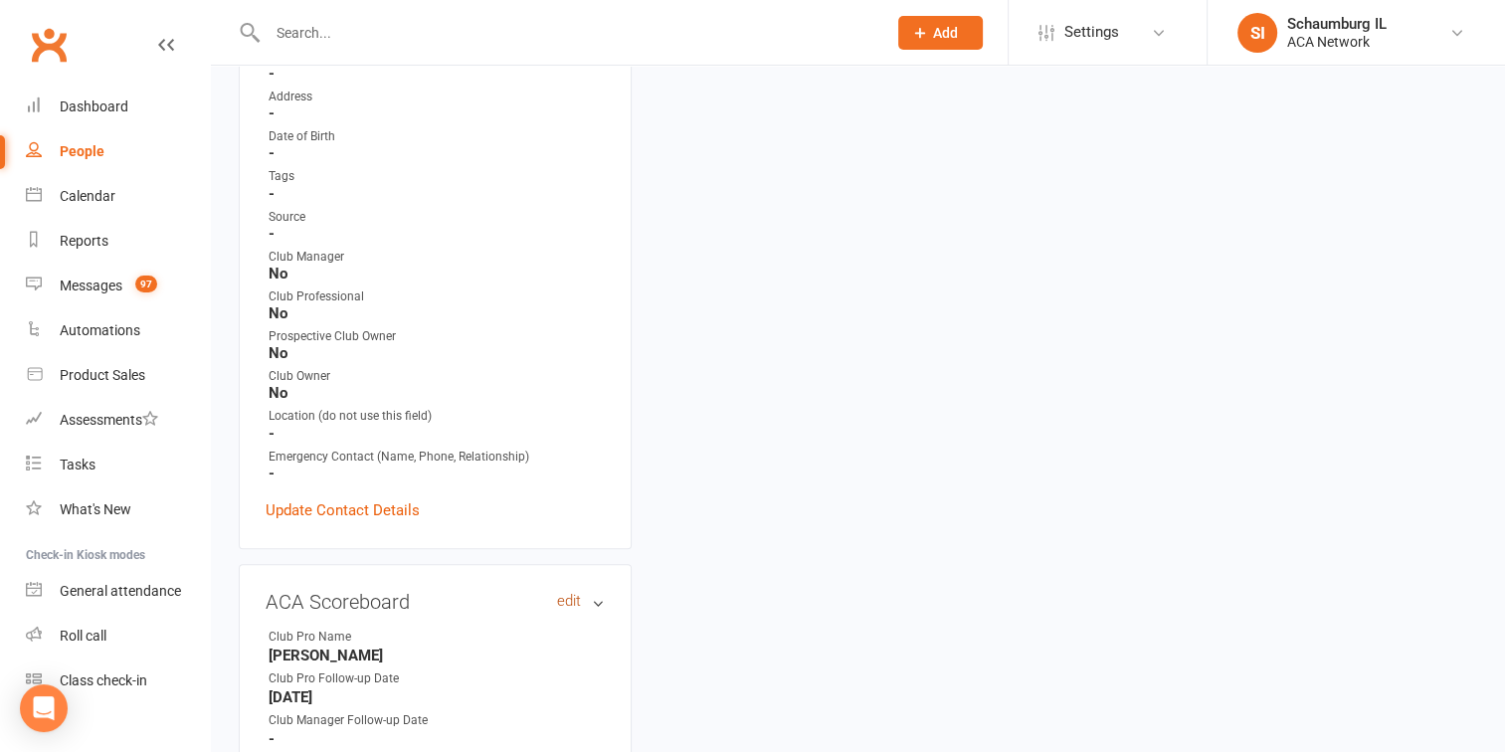
click at [565, 593] on link "edit" at bounding box center [569, 601] width 24 height 17
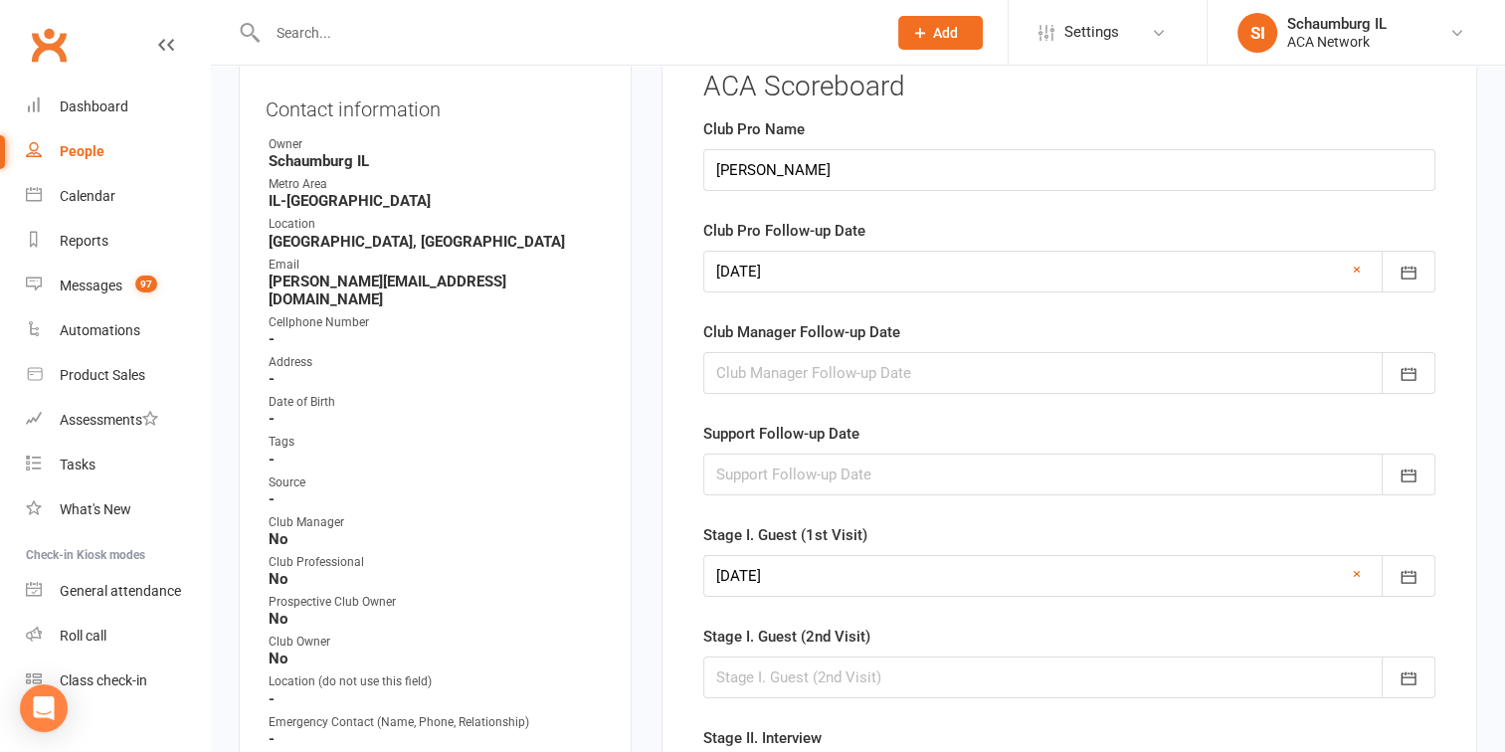
scroll to position [160, 0]
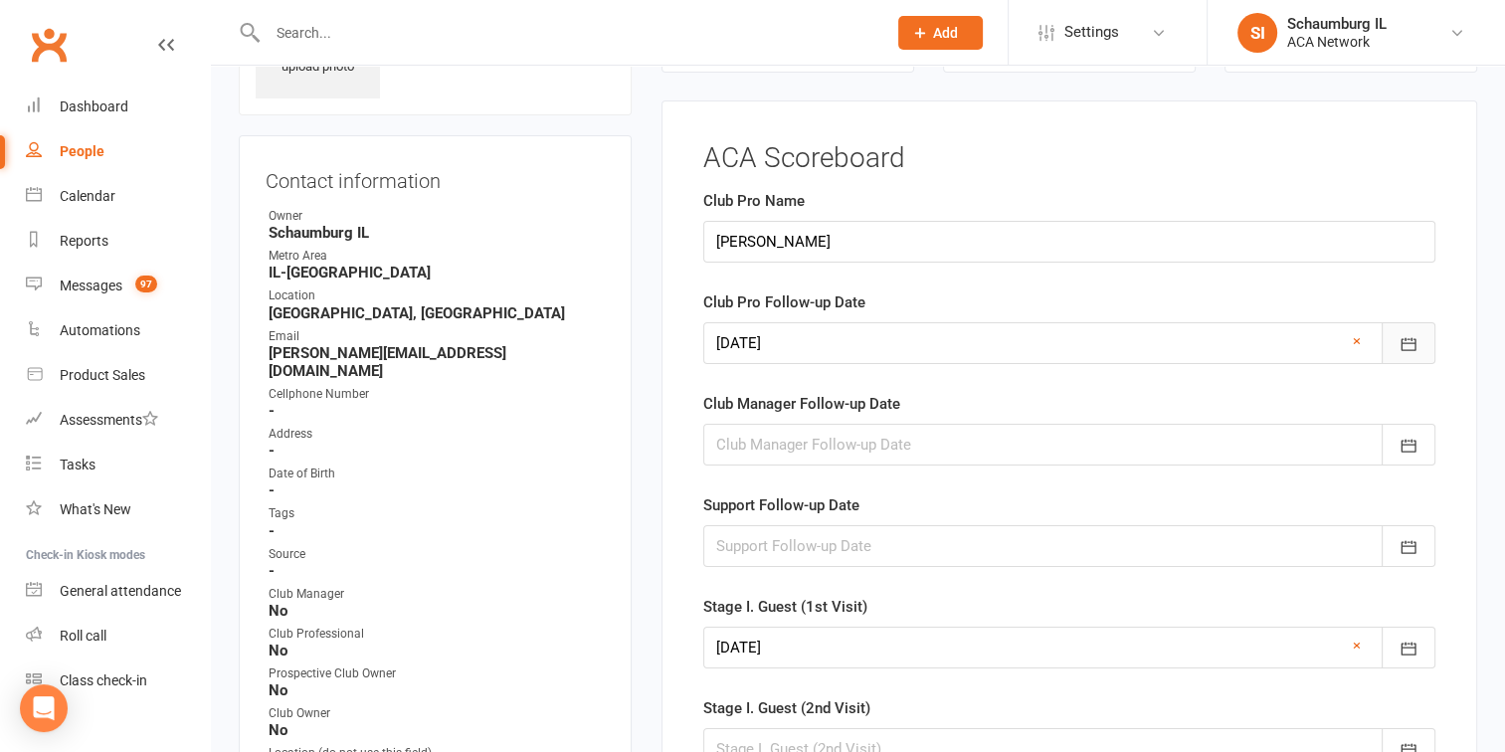
click at [1396, 341] on button "button" at bounding box center [1409, 343] width 54 height 42
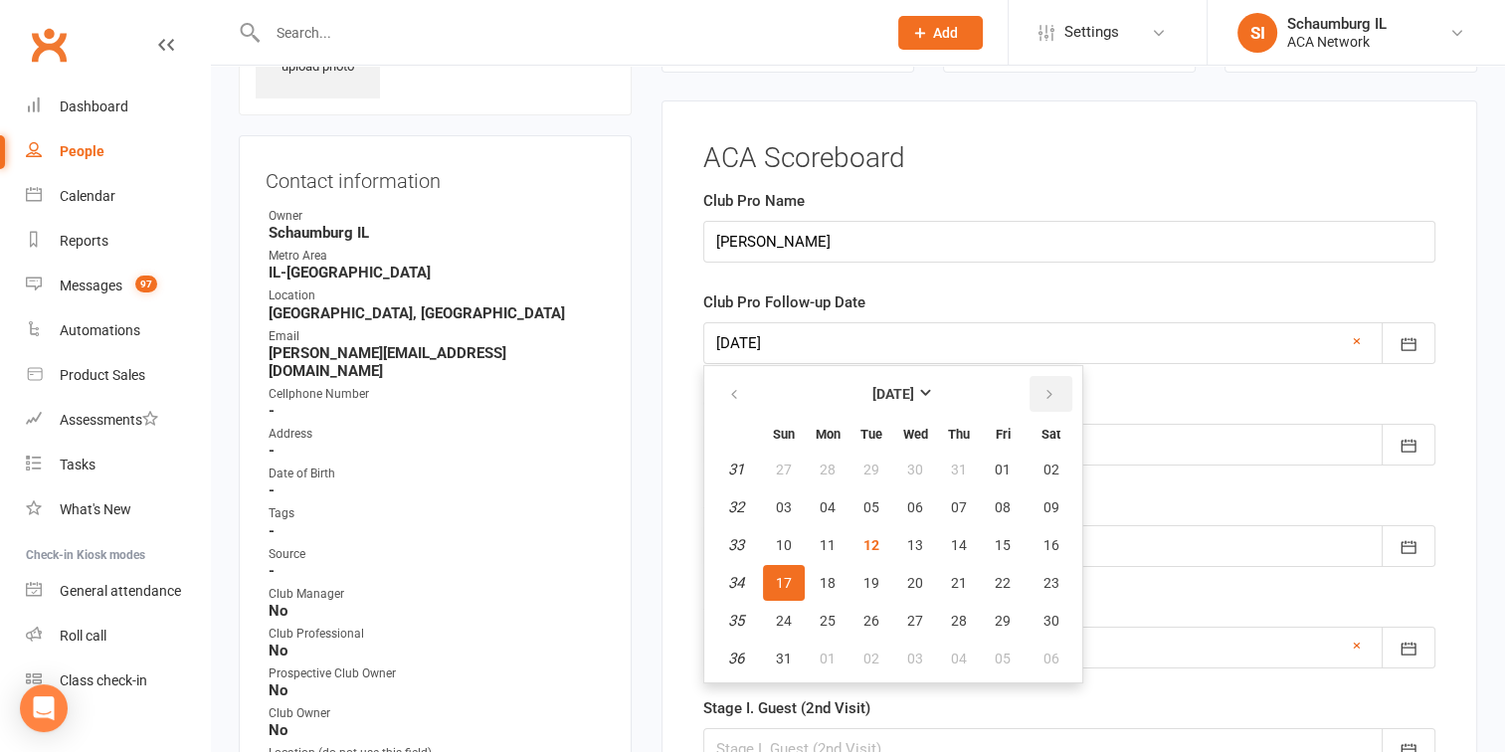
click at [1042, 391] on icon "button" at bounding box center [1049, 395] width 14 height 16
click at [824, 565] on button "22" at bounding box center [828, 583] width 42 height 36
type input "[DATE]"
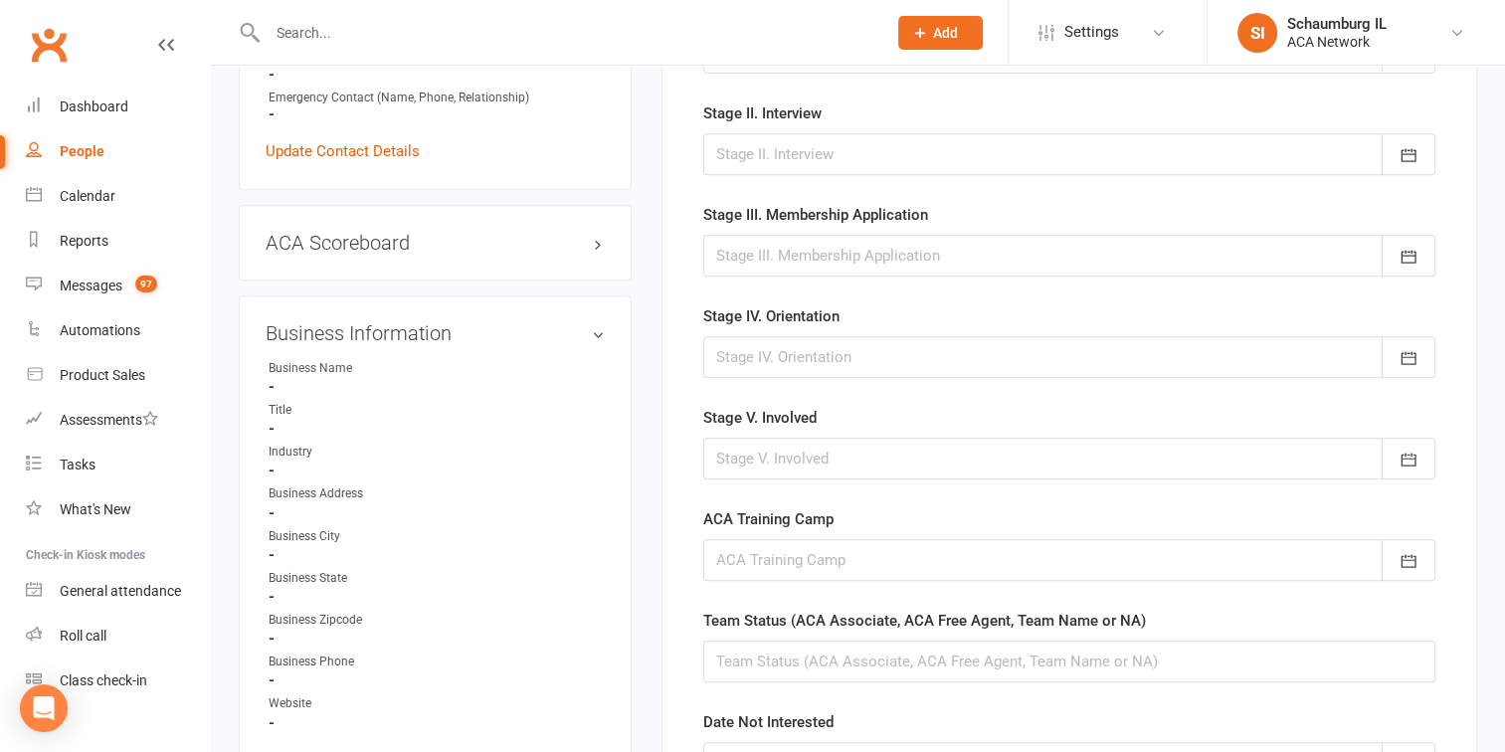
scroll to position [1553, 0]
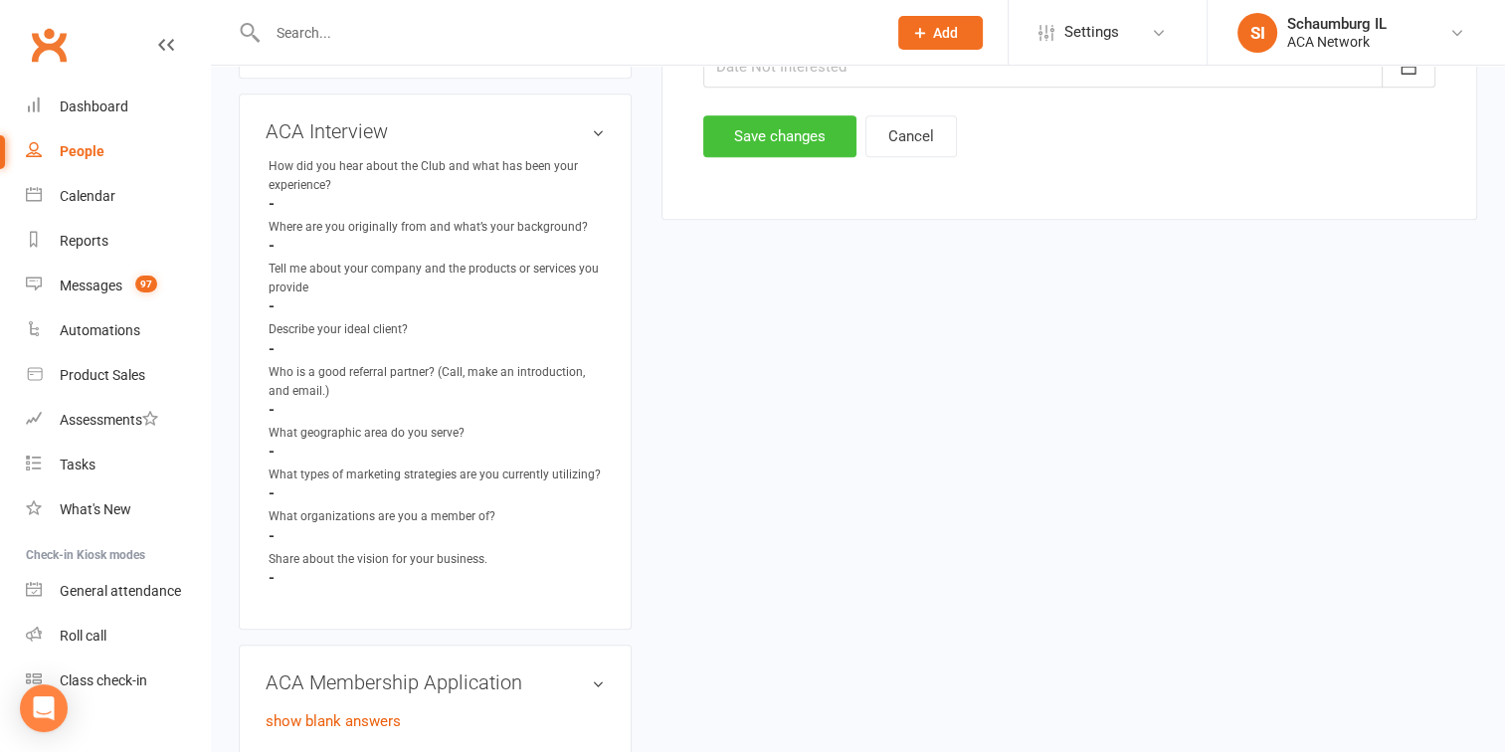
click at [769, 133] on button "Save changes" at bounding box center [779, 136] width 153 height 42
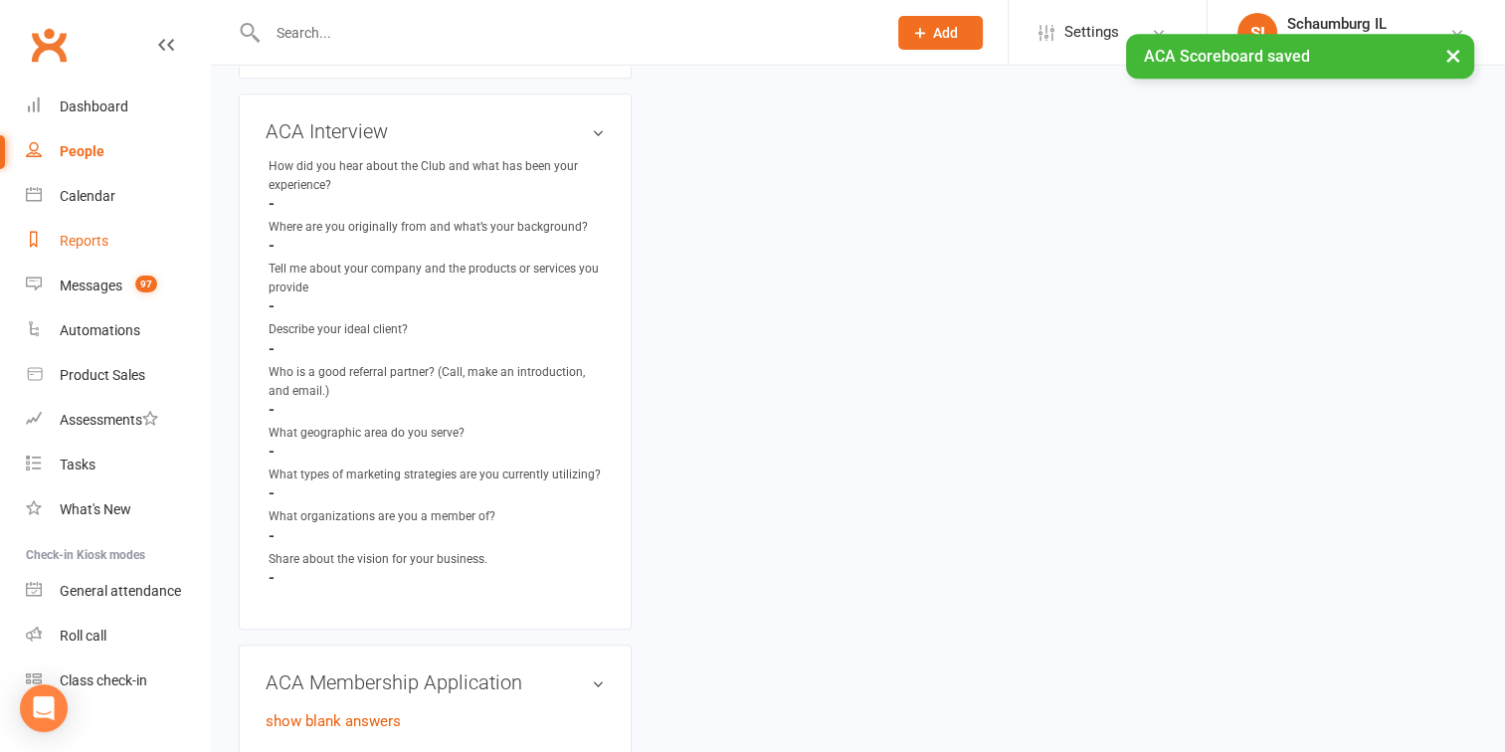
click at [79, 240] on div "Reports" at bounding box center [84, 241] width 49 height 16
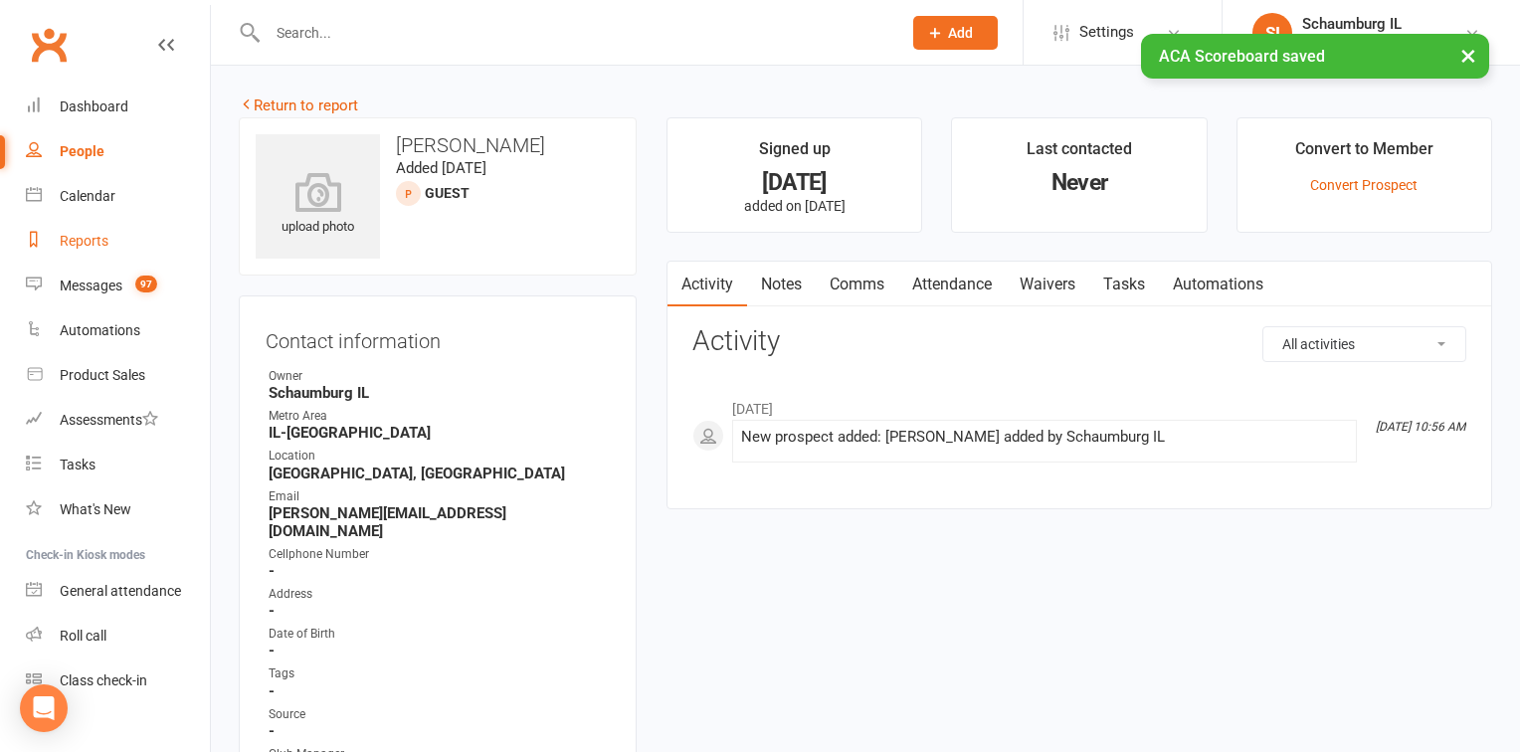
select select "100"
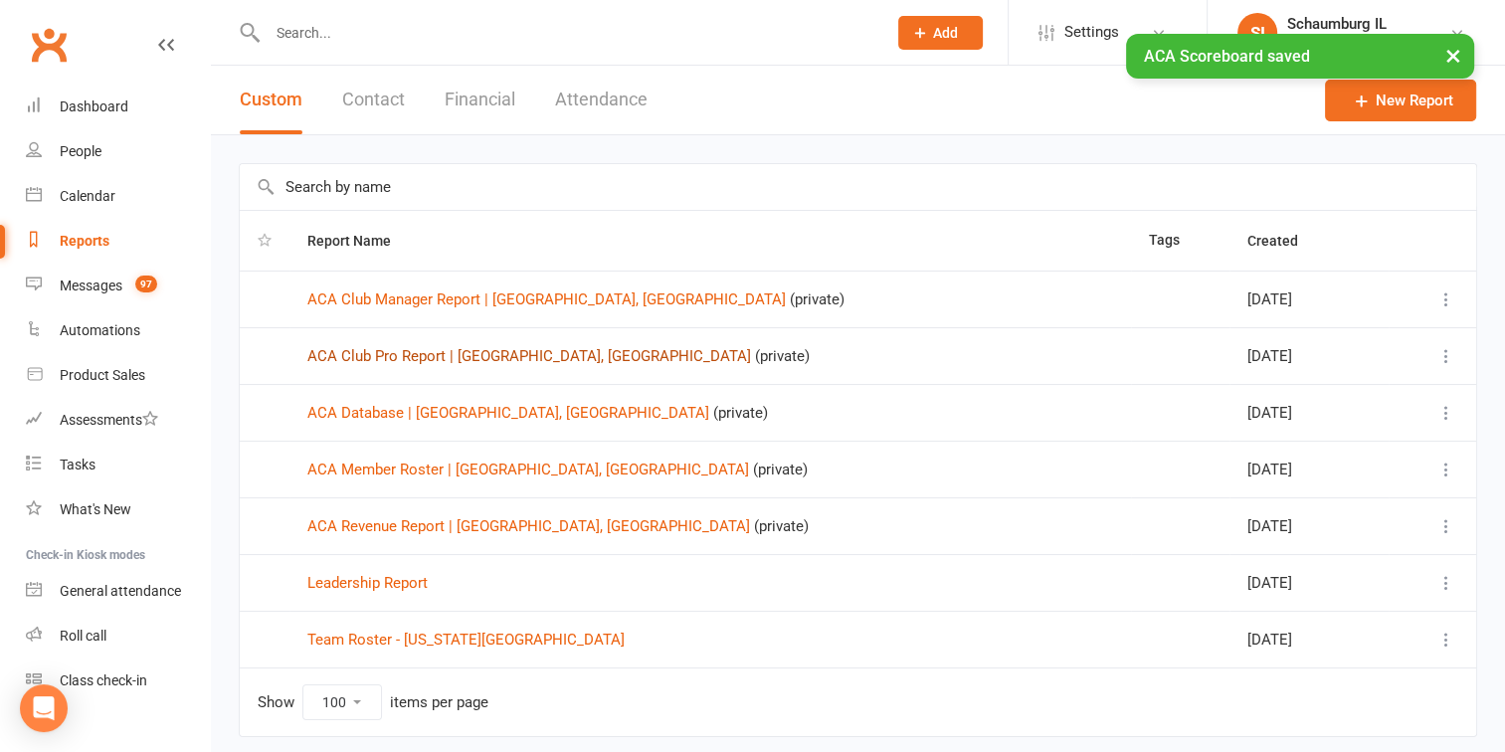
click at [416, 356] on link "ACA Club Pro Report | [GEOGRAPHIC_DATA], [GEOGRAPHIC_DATA]" at bounding box center [529, 356] width 444 height 18
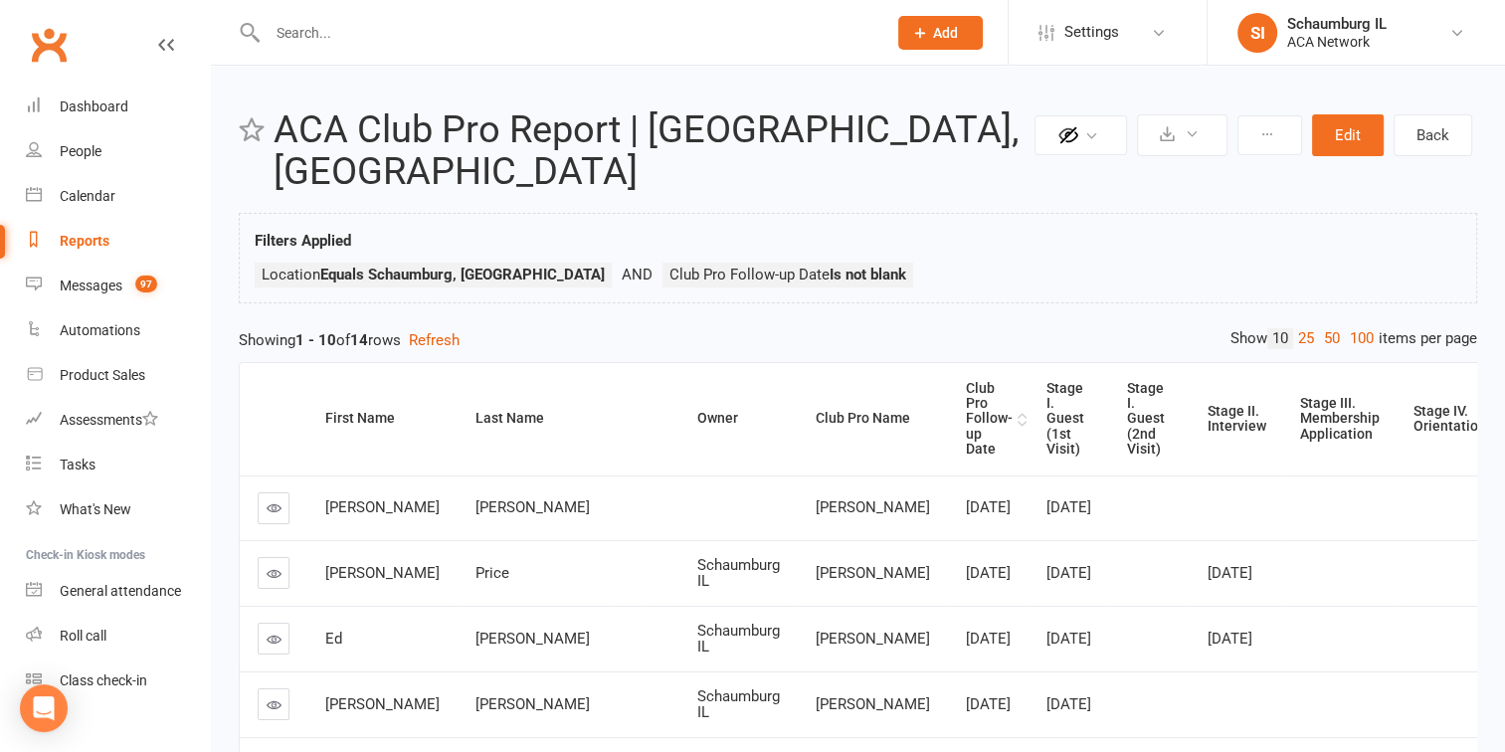
click at [966, 381] on div "Club Pro Follow-up Date" at bounding box center [989, 419] width 47 height 77
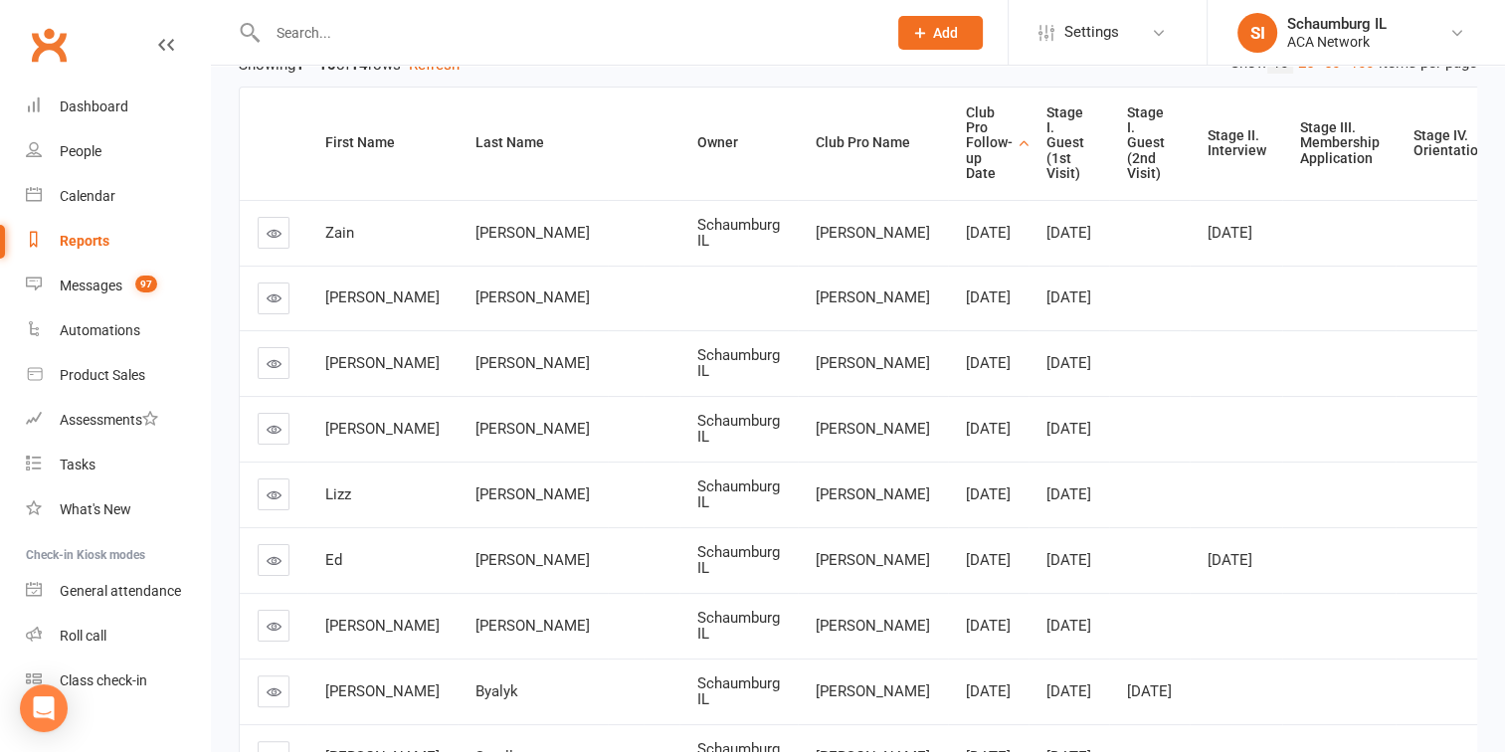
scroll to position [298, 0]
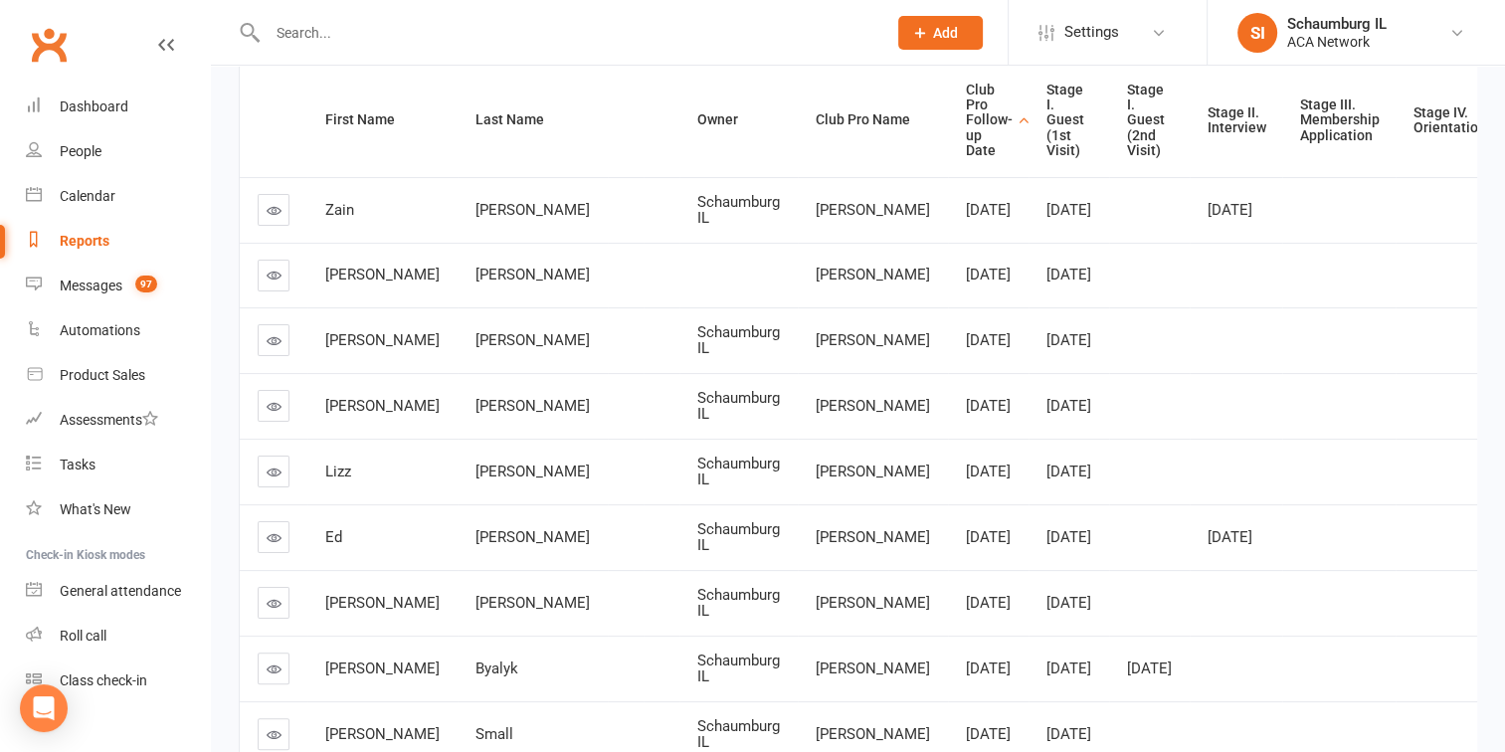
click at [267, 348] on icon at bounding box center [274, 340] width 15 height 15
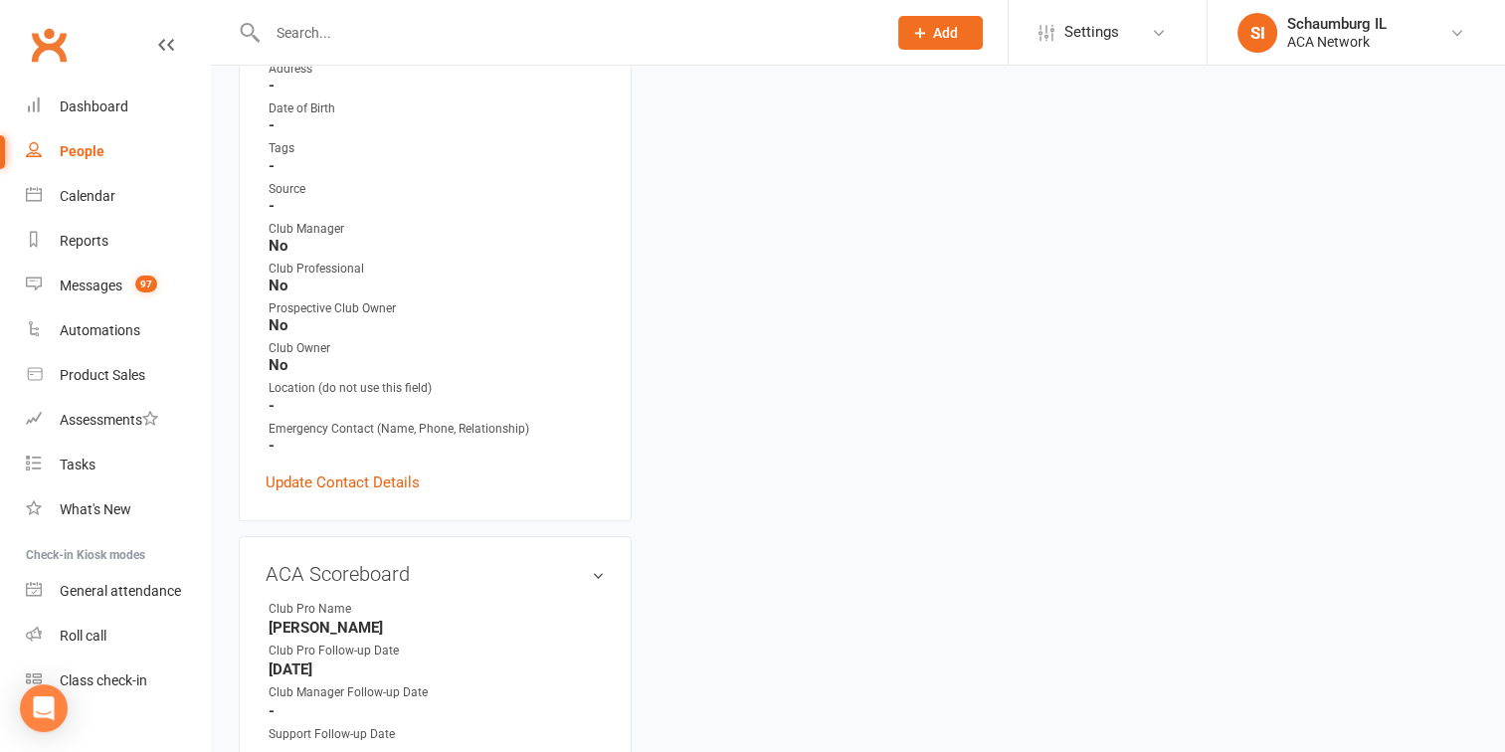
scroll to position [597, 0]
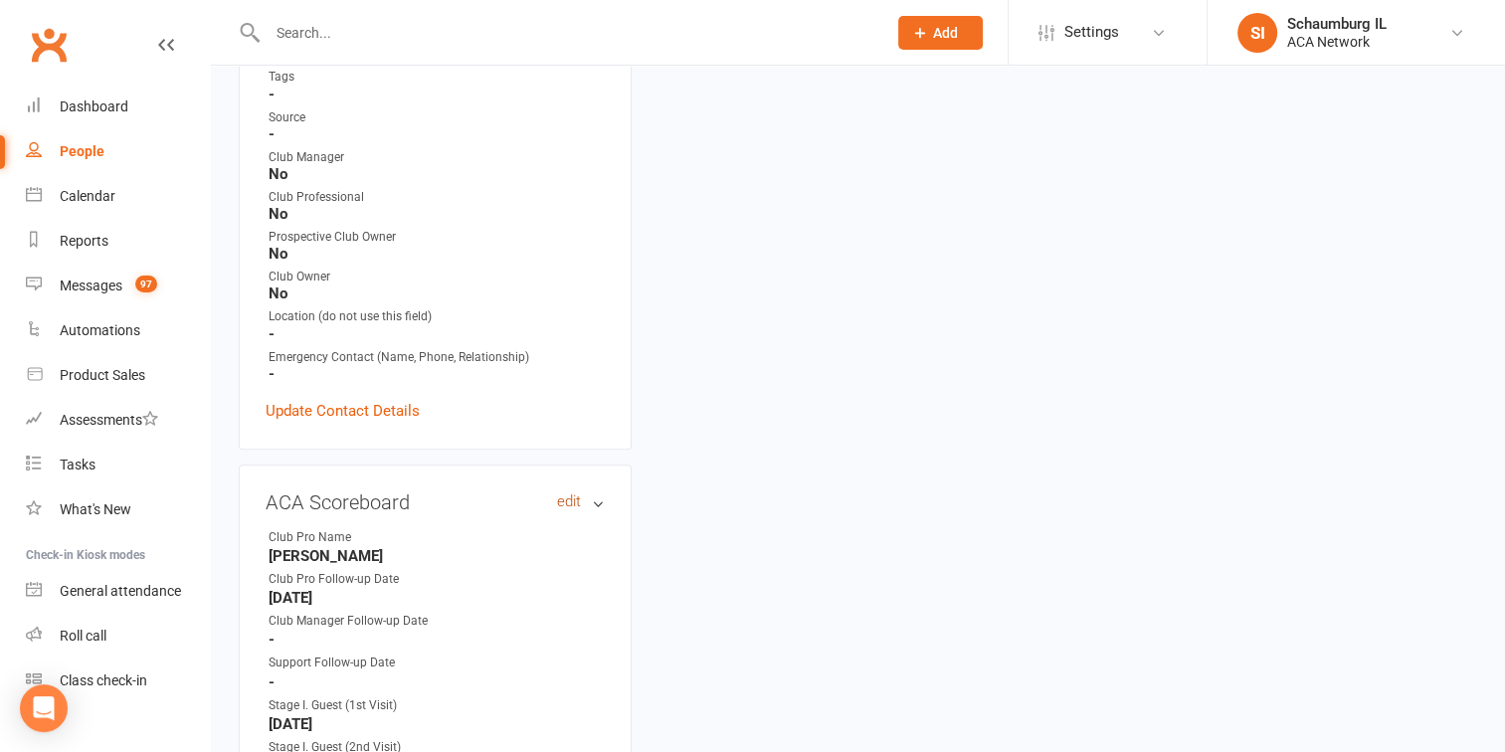
click at [565, 493] on link "edit" at bounding box center [569, 501] width 24 height 17
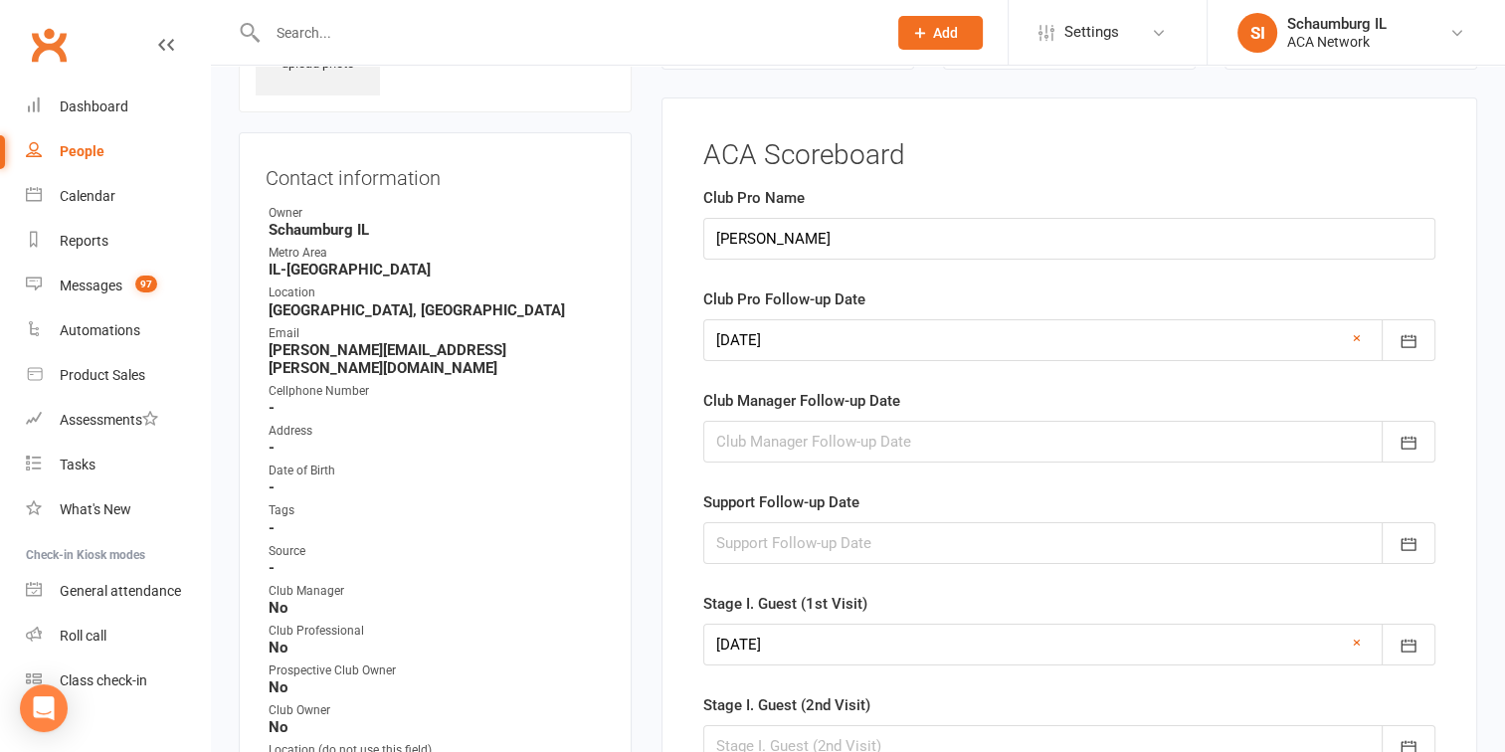
scroll to position [159, 0]
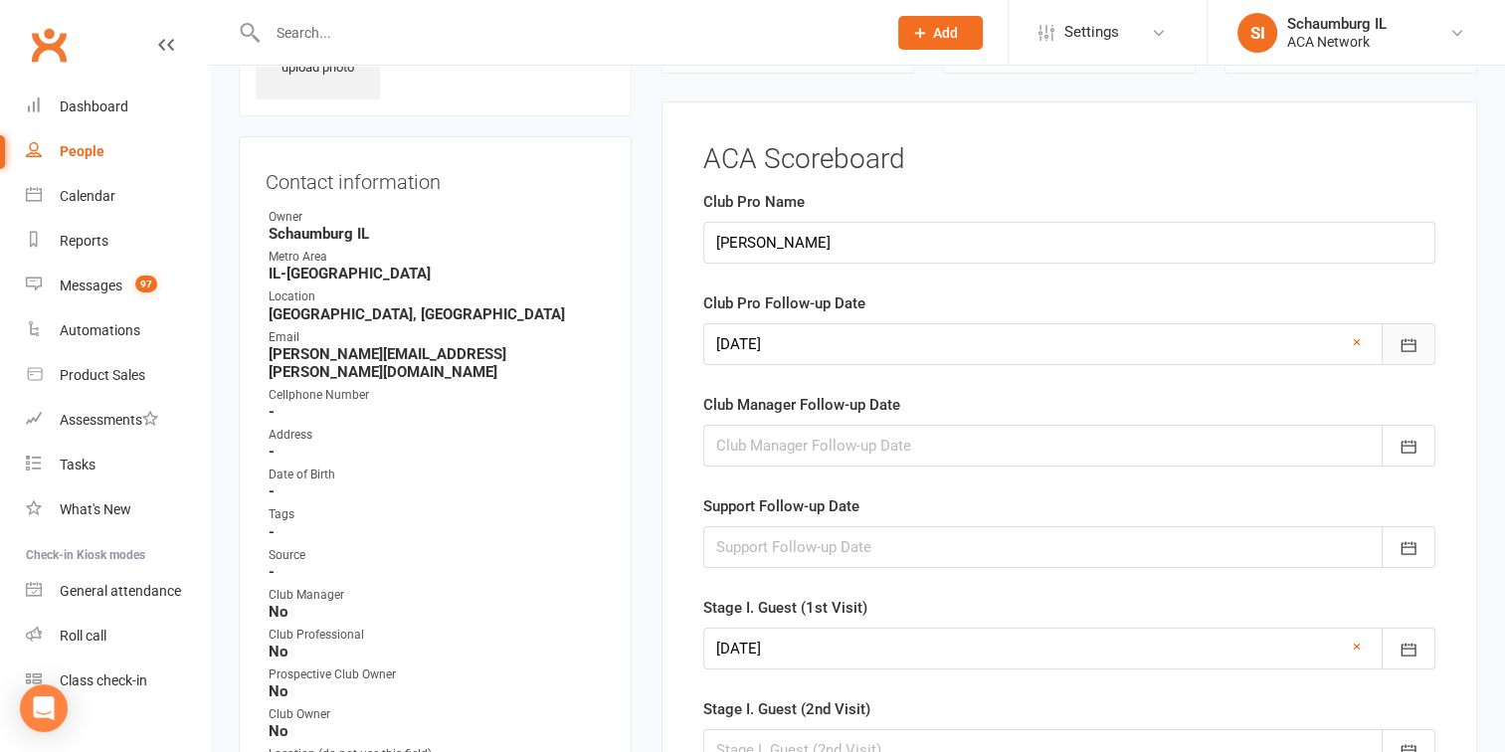
click at [1410, 335] on icon "button" at bounding box center [1408, 345] width 20 height 20
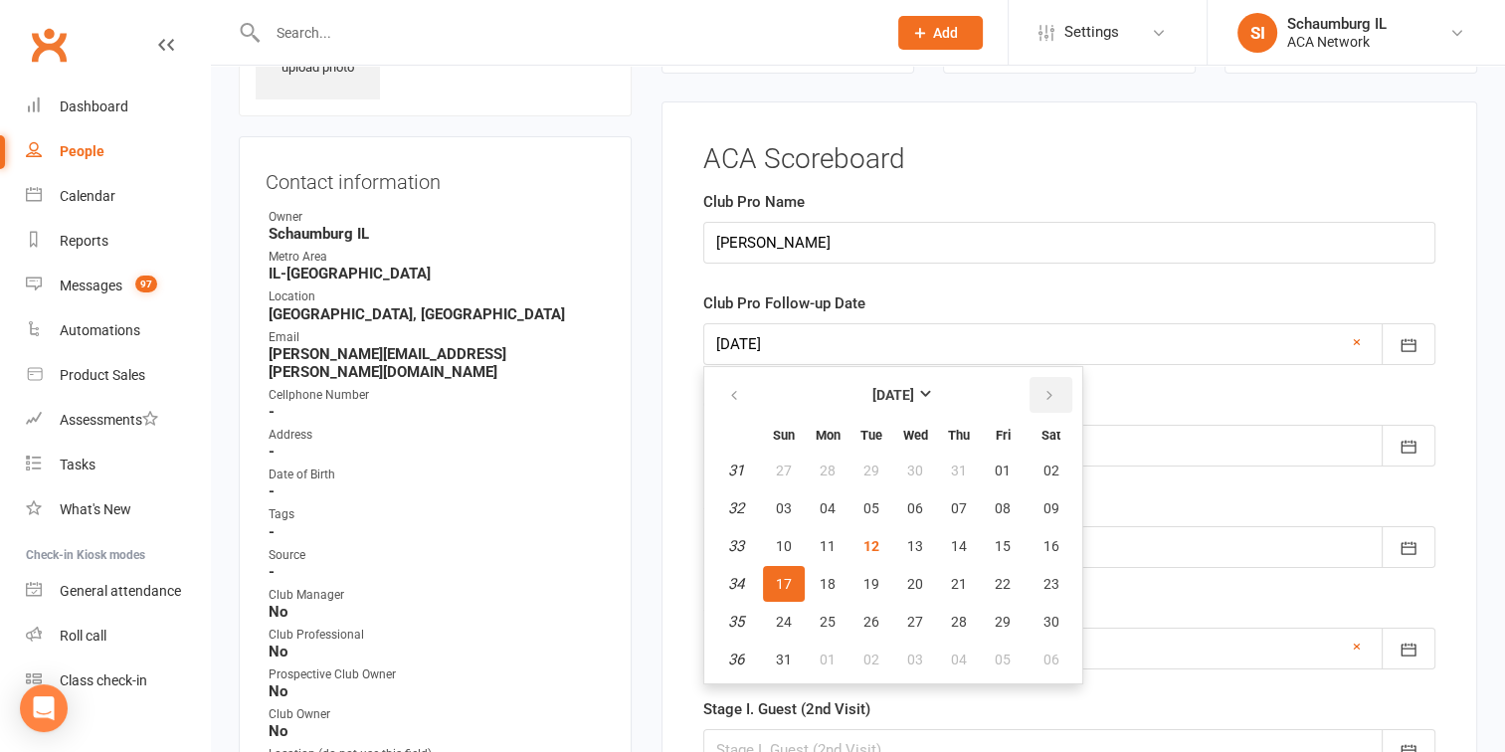
click at [1047, 391] on icon "button" at bounding box center [1049, 396] width 14 height 16
click at [824, 577] on span "22" at bounding box center [828, 584] width 16 height 16
type input "[DATE]"
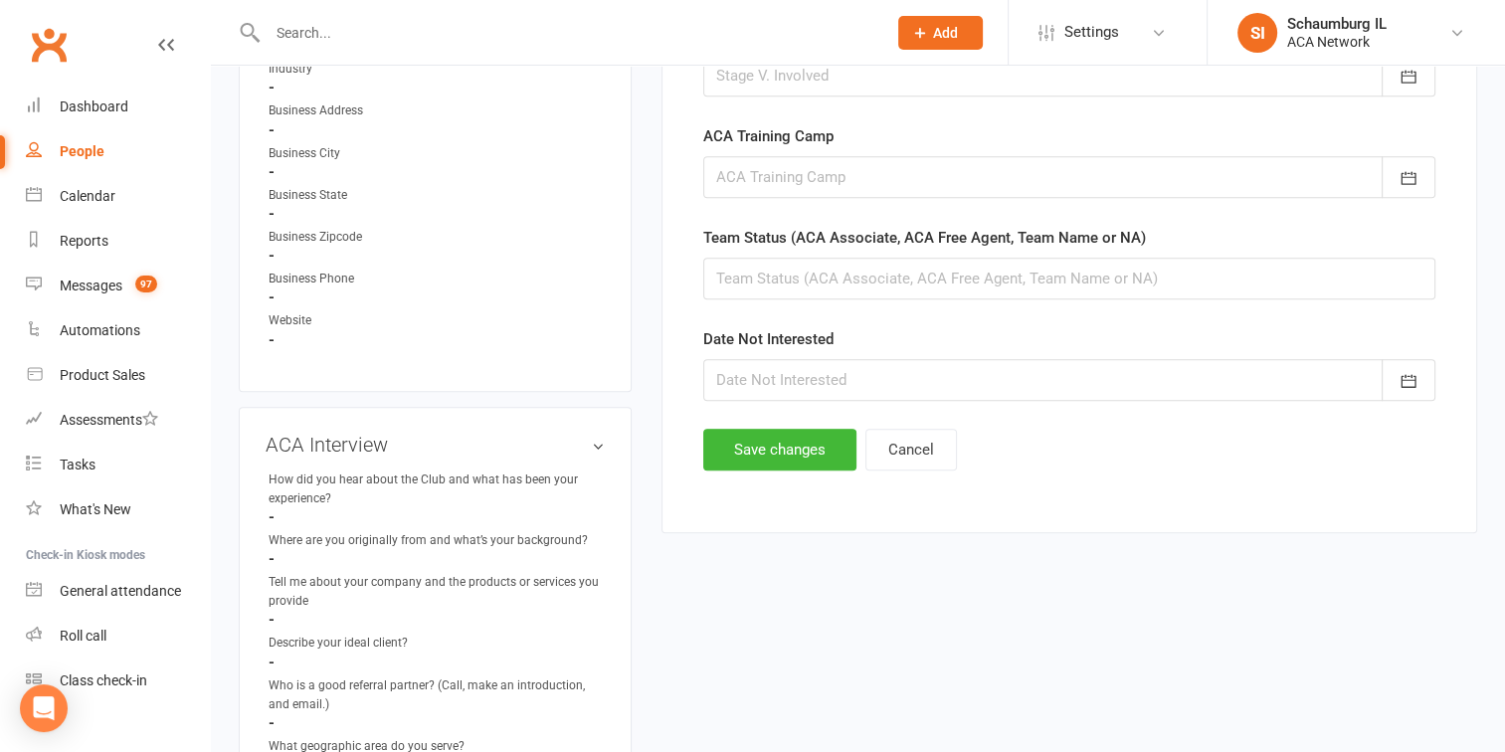
scroll to position [1452, 0]
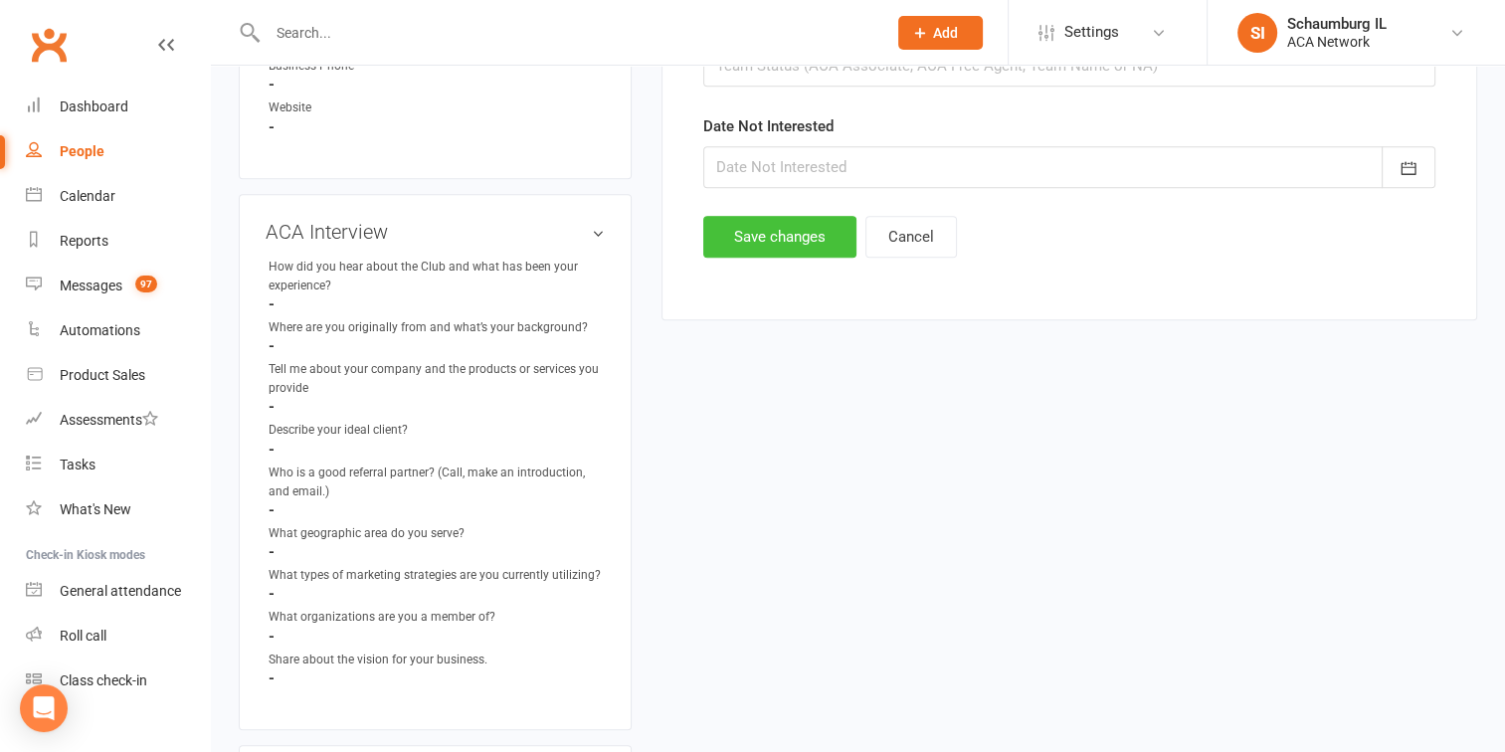
click at [783, 229] on button "Save changes" at bounding box center [779, 237] width 153 height 42
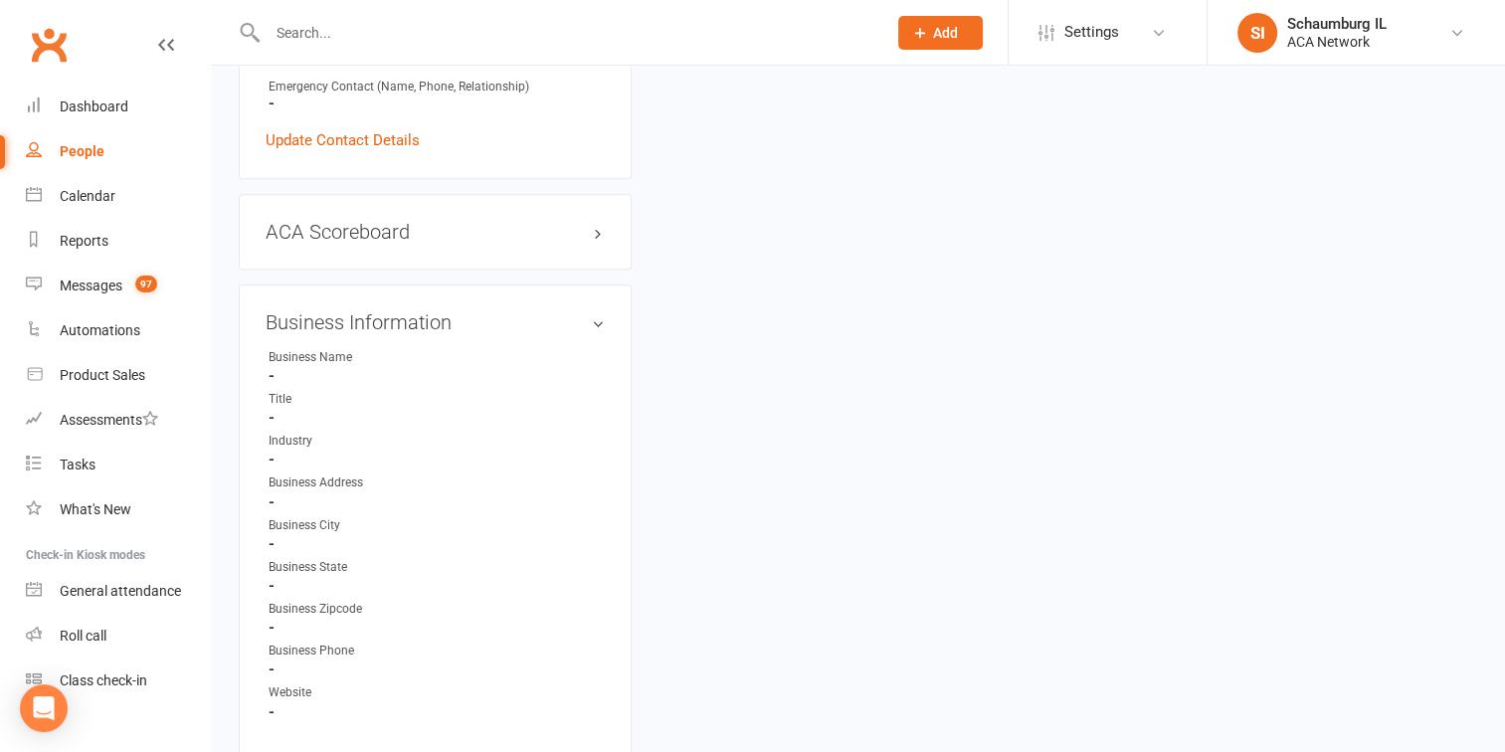
scroll to position [855, 0]
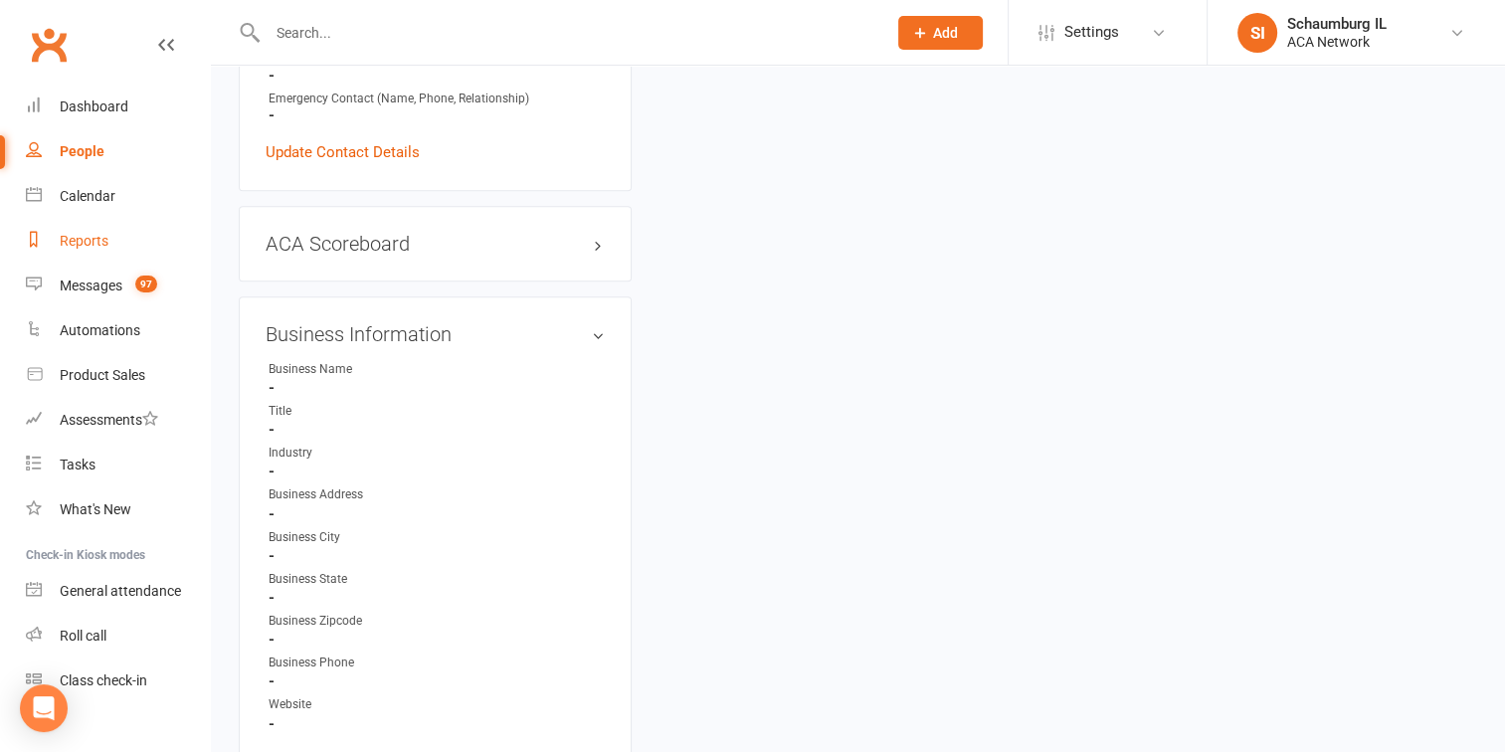
click at [73, 245] on div "Reports" at bounding box center [84, 241] width 49 height 16
select select "100"
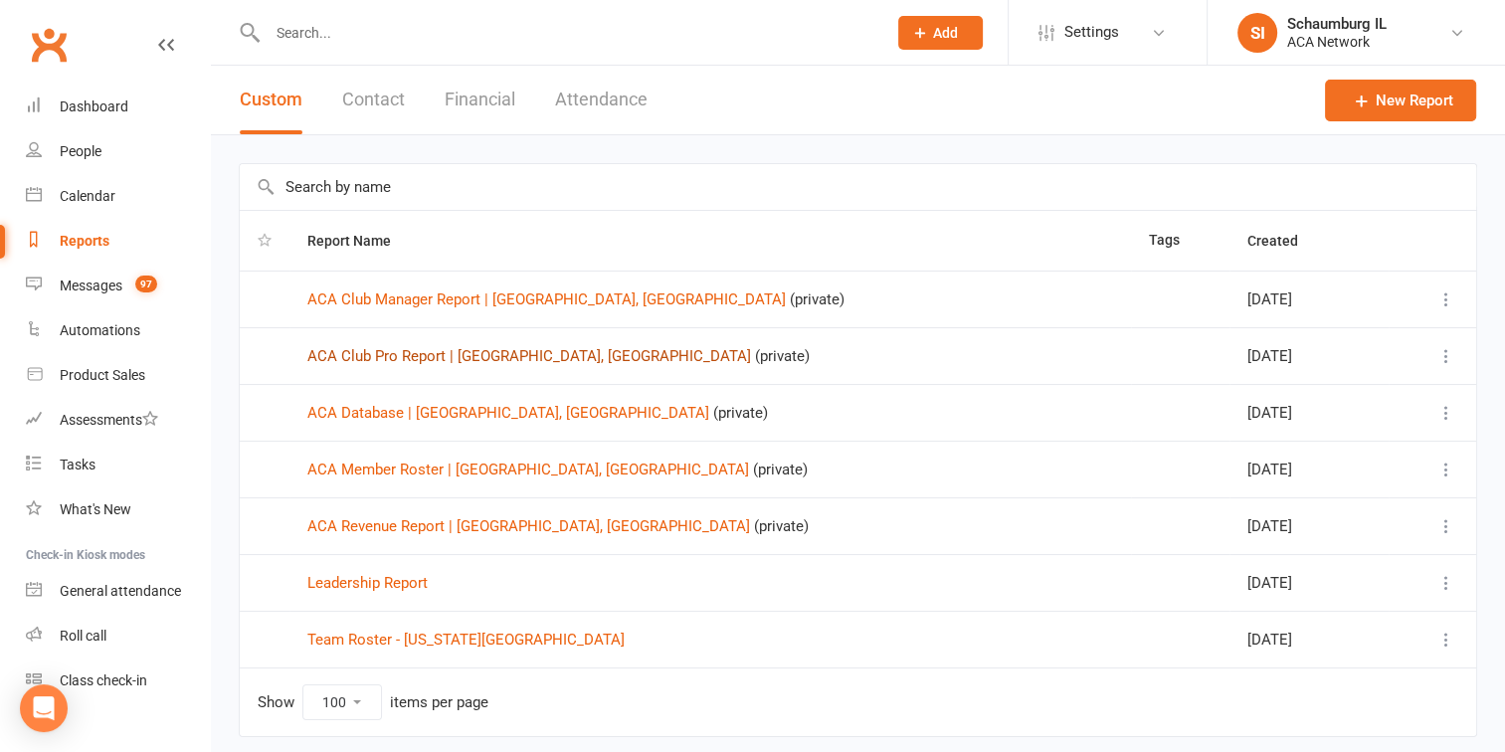
click at [481, 348] on link "ACA Club Pro Report | [GEOGRAPHIC_DATA], [GEOGRAPHIC_DATA]" at bounding box center [529, 356] width 444 height 18
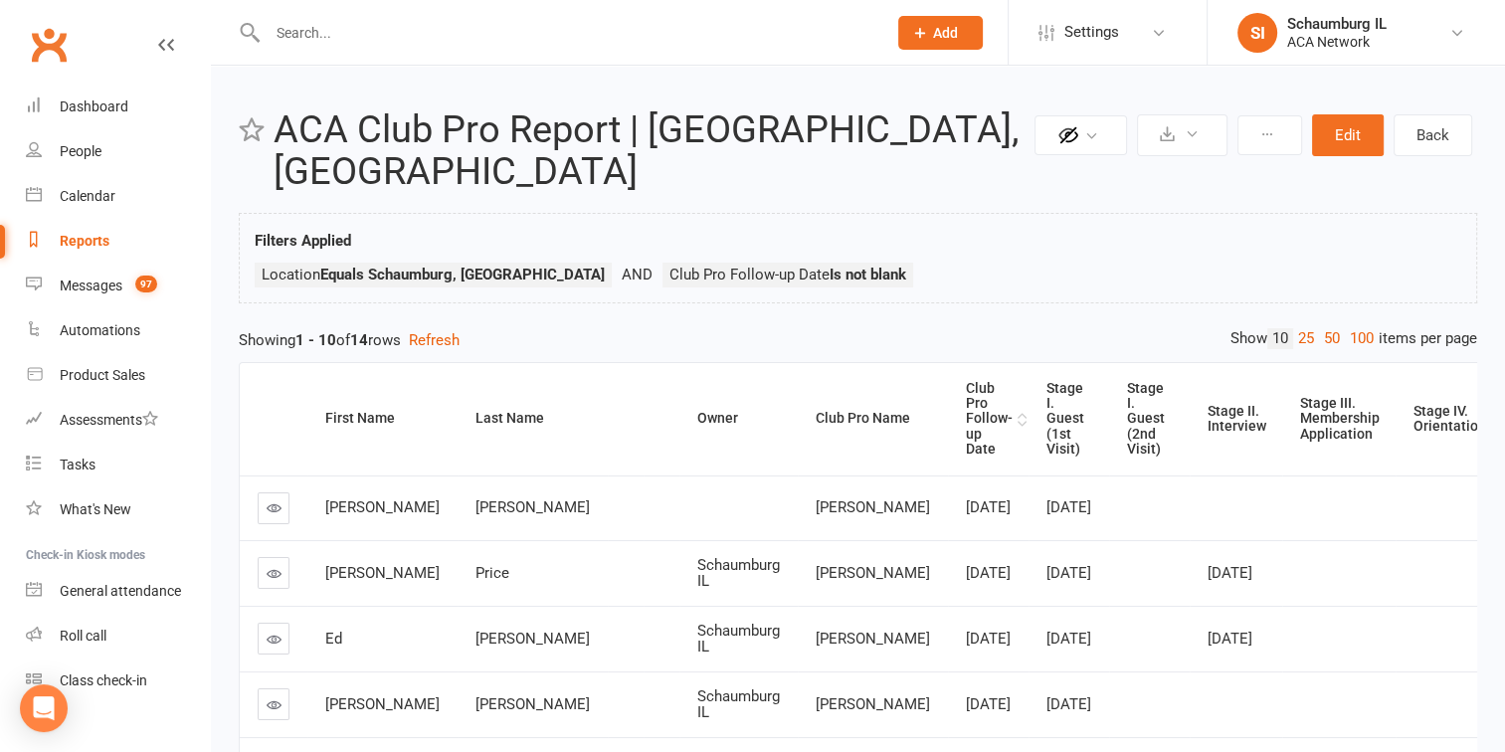
click at [966, 384] on div "Club Pro Follow-up Date" at bounding box center [989, 419] width 47 height 77
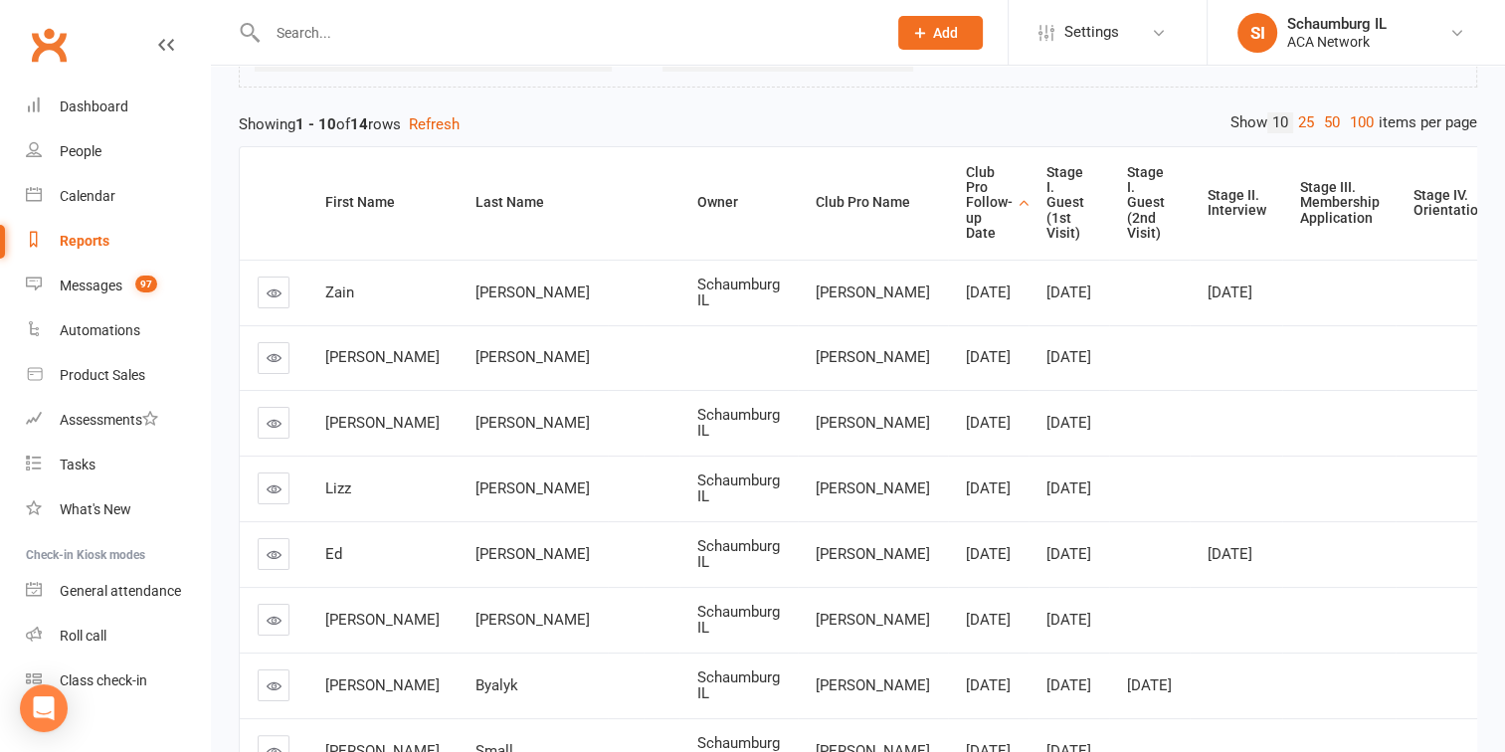
scroll to position [298, 0]
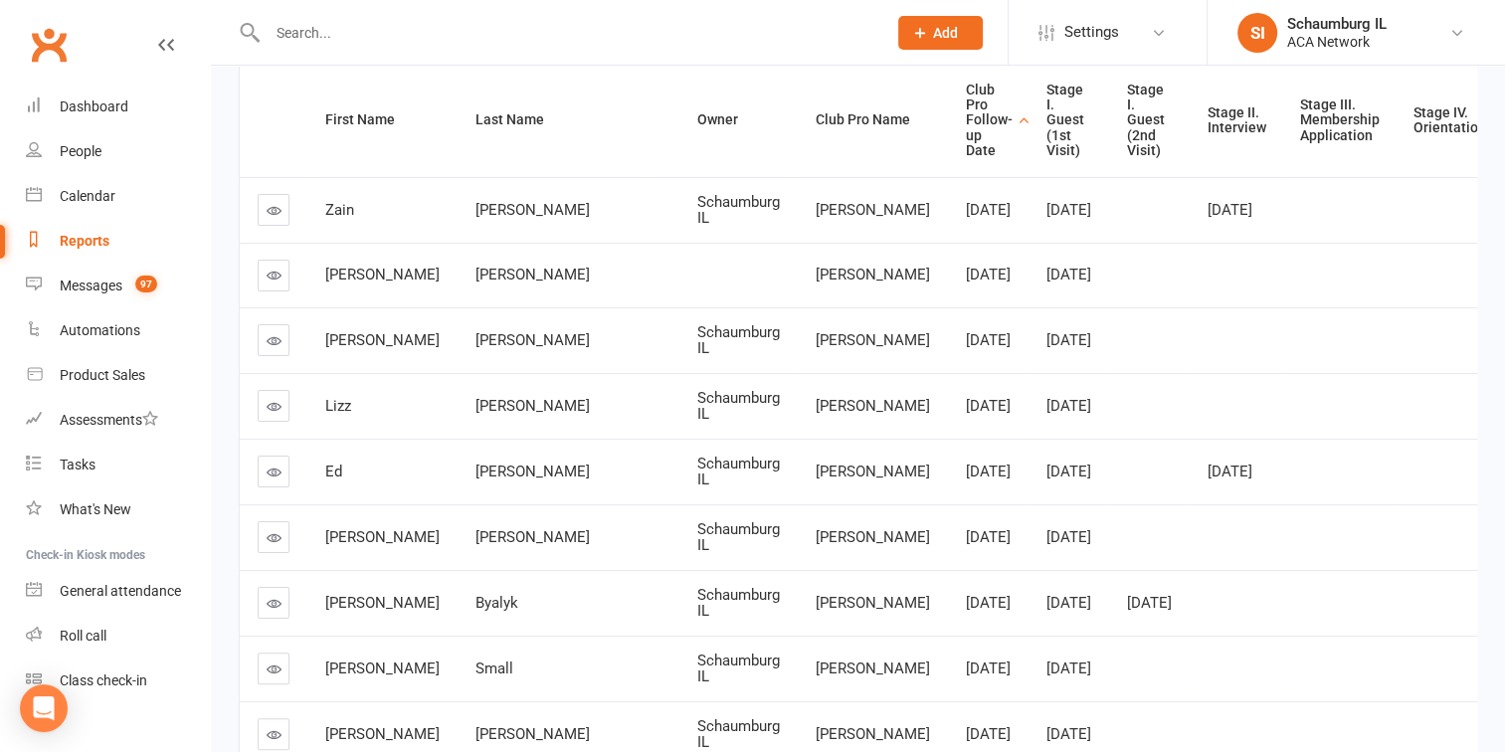
click at [273, 344] on icon at bounding box center [274, 340] width 15 height 15
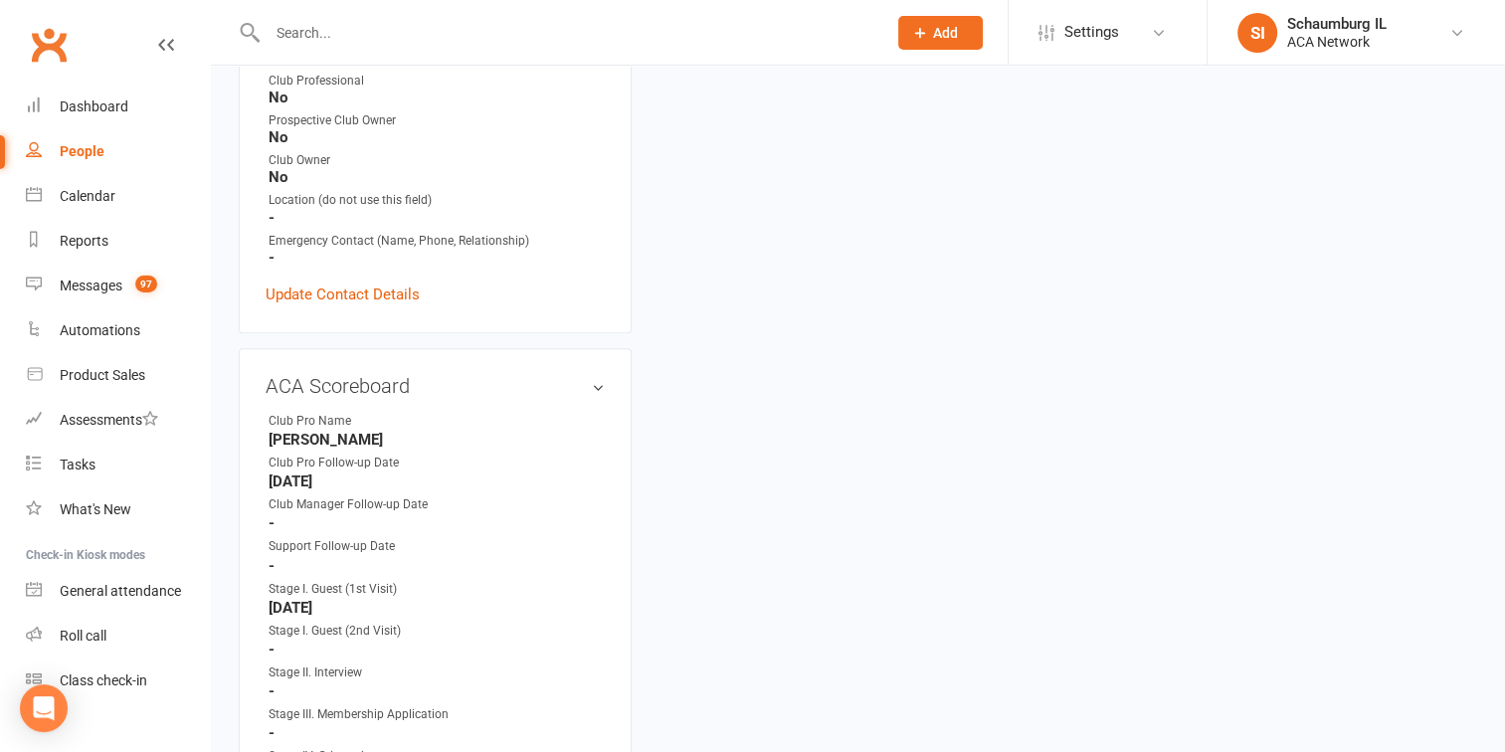
scroll to position [696, 0]
click at [566, 391] on link "edit" at bounding box center [569, 384] width 24 height 17
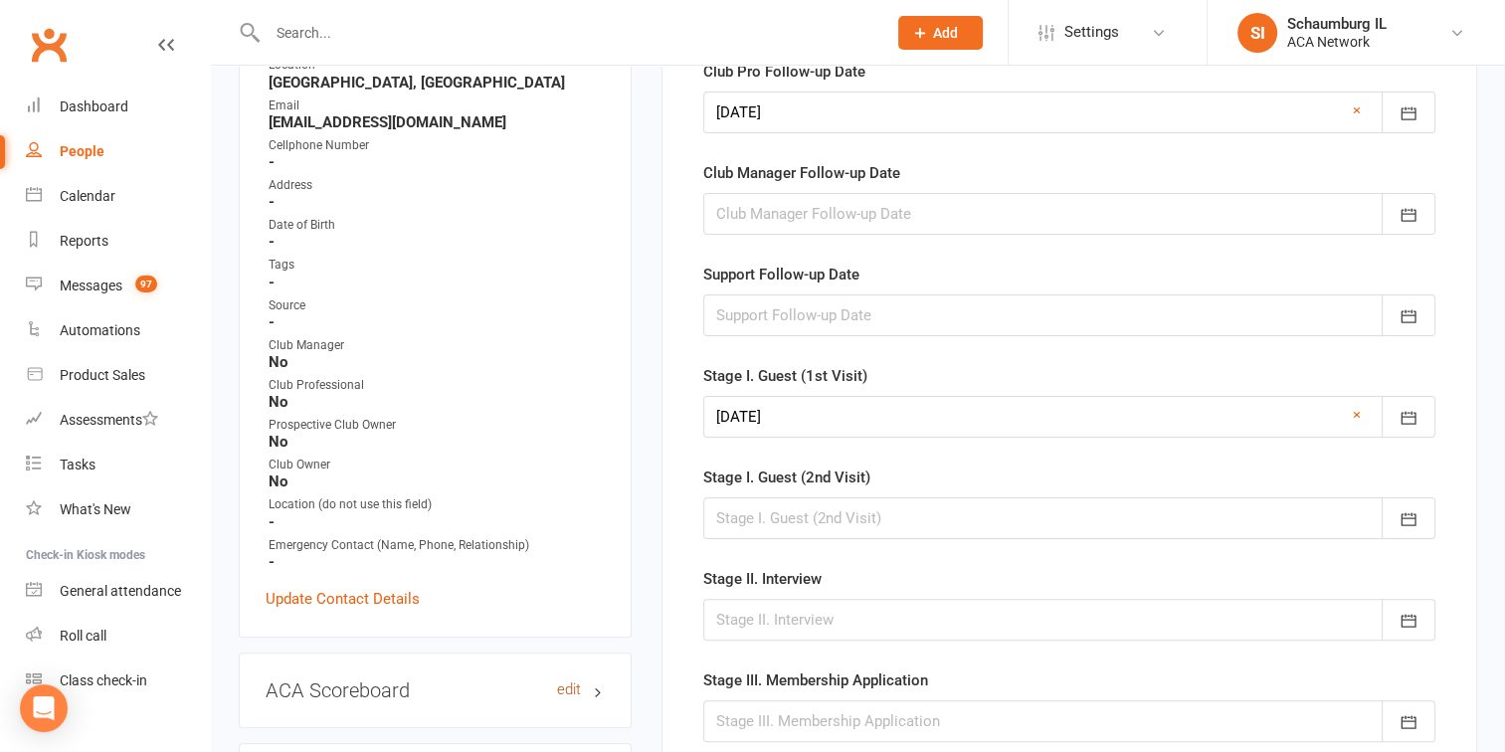
scroll to position [159, 0]
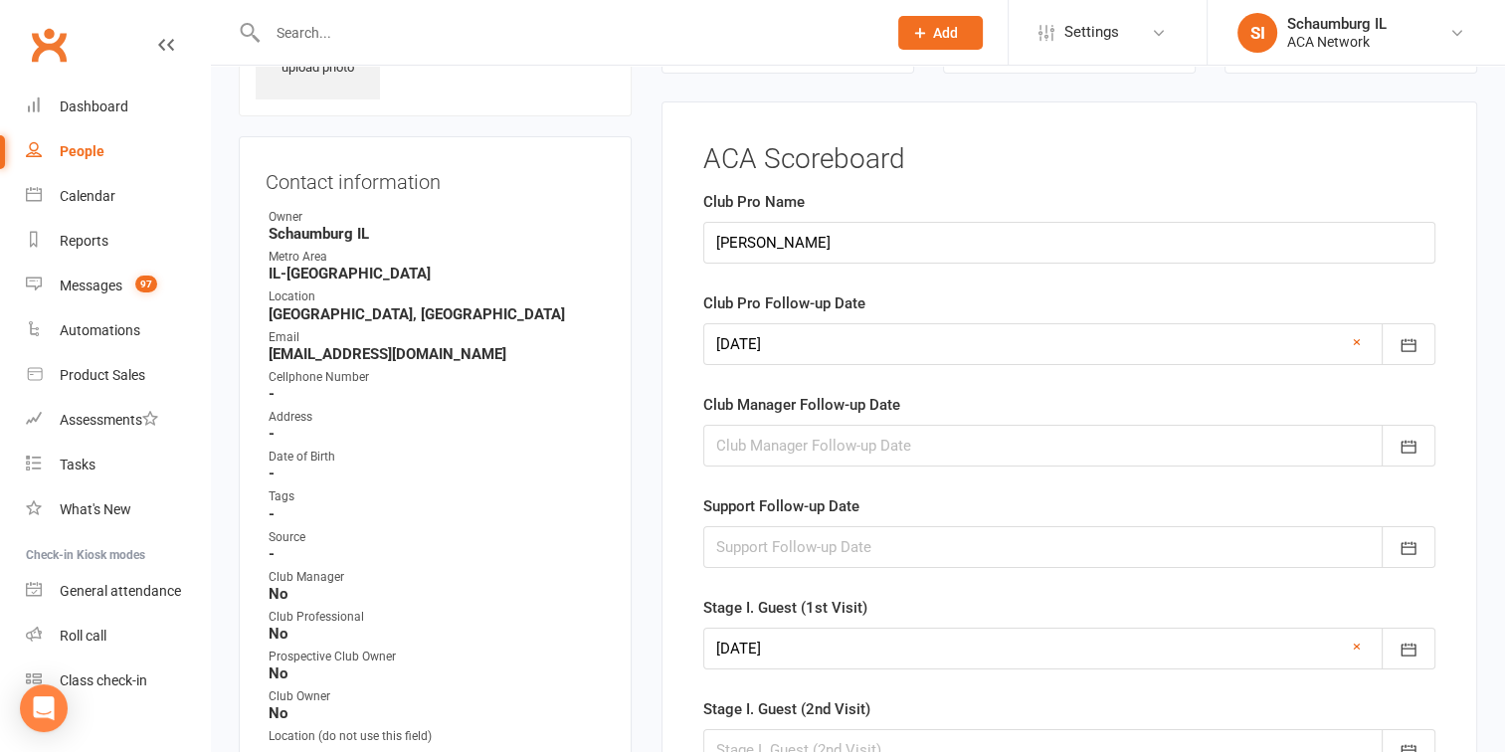
click at [773, 336] on div at bounding box center [1069, 344] width 732 height 42
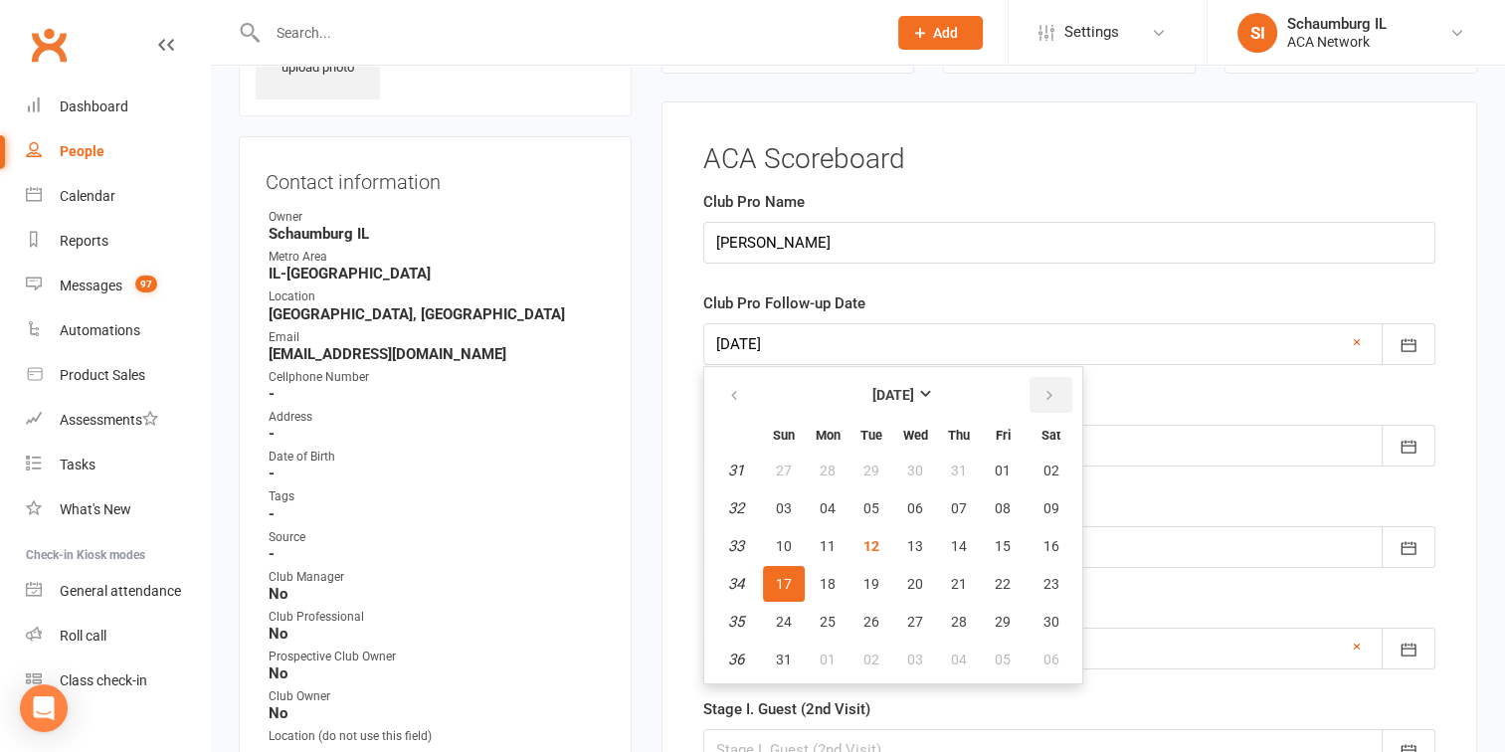
click at [1043, 396] on icon "button" at bounding box center [1049, 396] width 14 height 16
click at [820, 579] on span "22" at bounding box center [828, 584] width 16 height 16
type input "[DATE]"
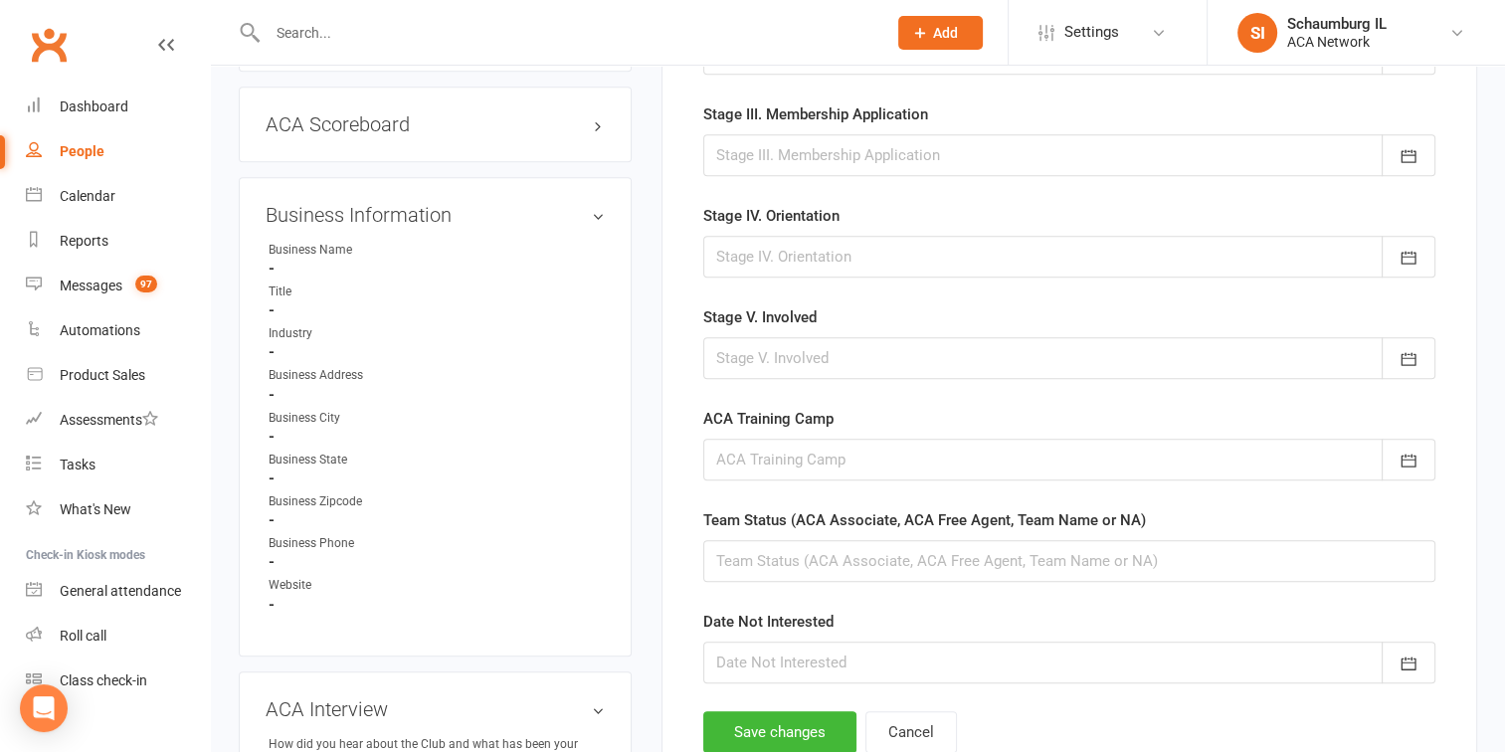
scroll to position [1253, 0]
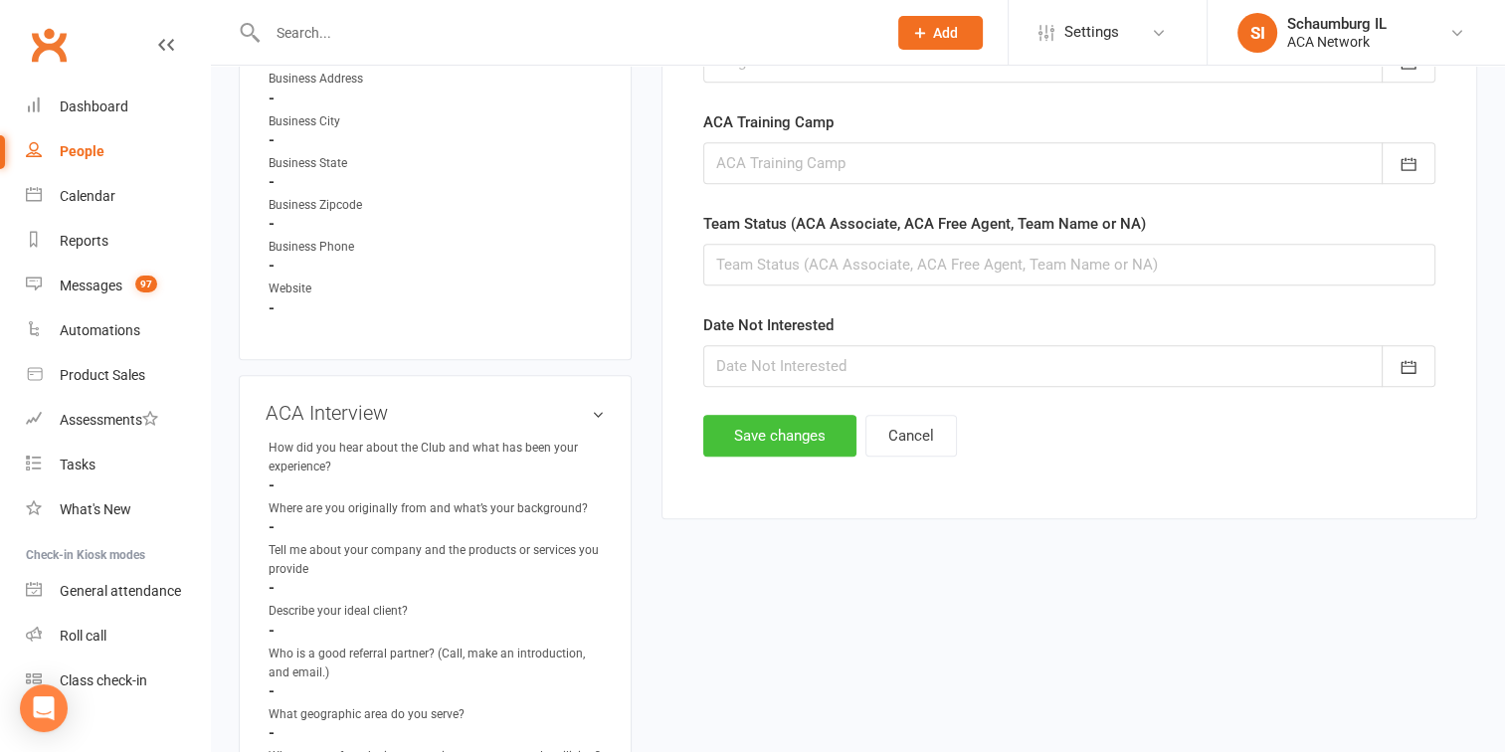
click at [827, 425] on button "Save changes" at bounding box center [779, 436] width 153 height 42
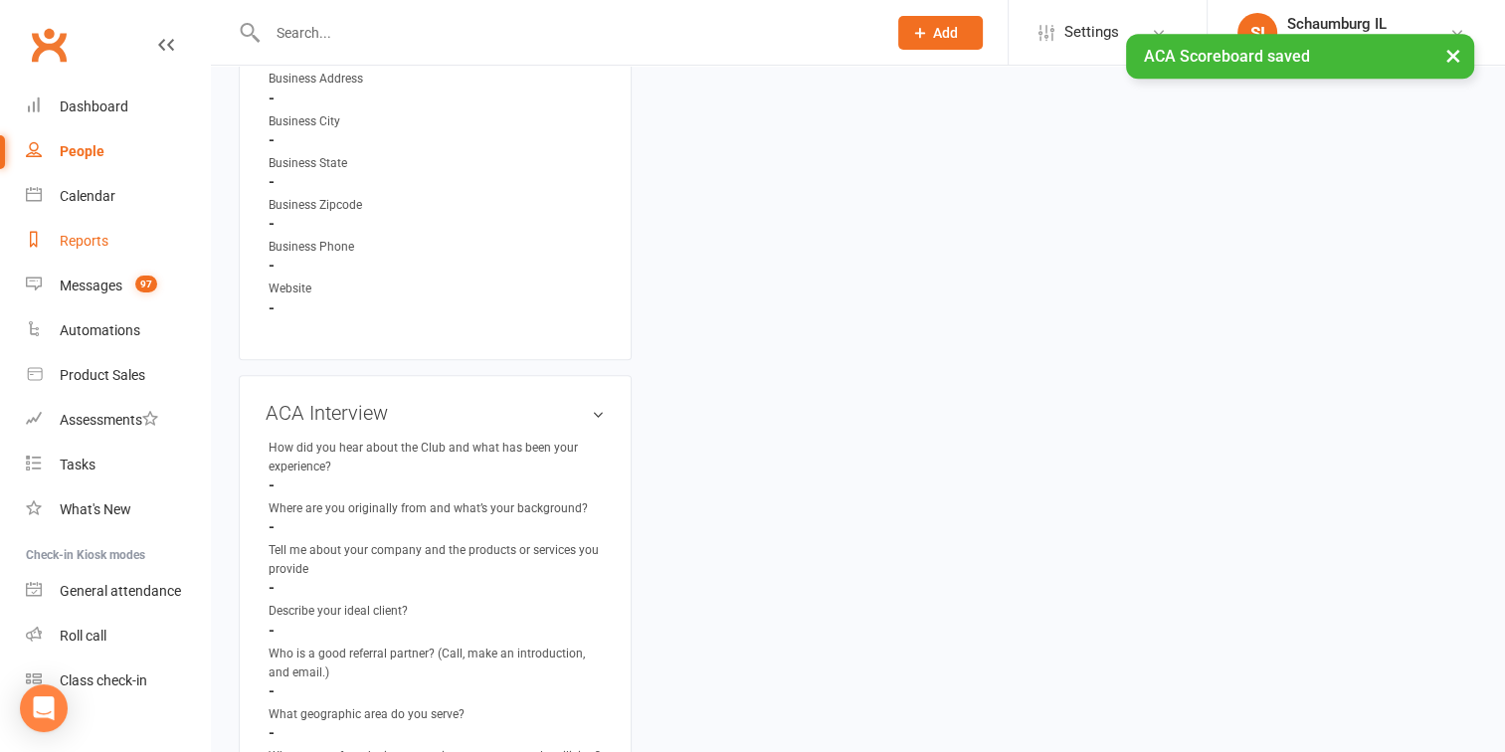
click at [88, 236] on div "Reports" at bounding box center [84, 241] width 49 height 16
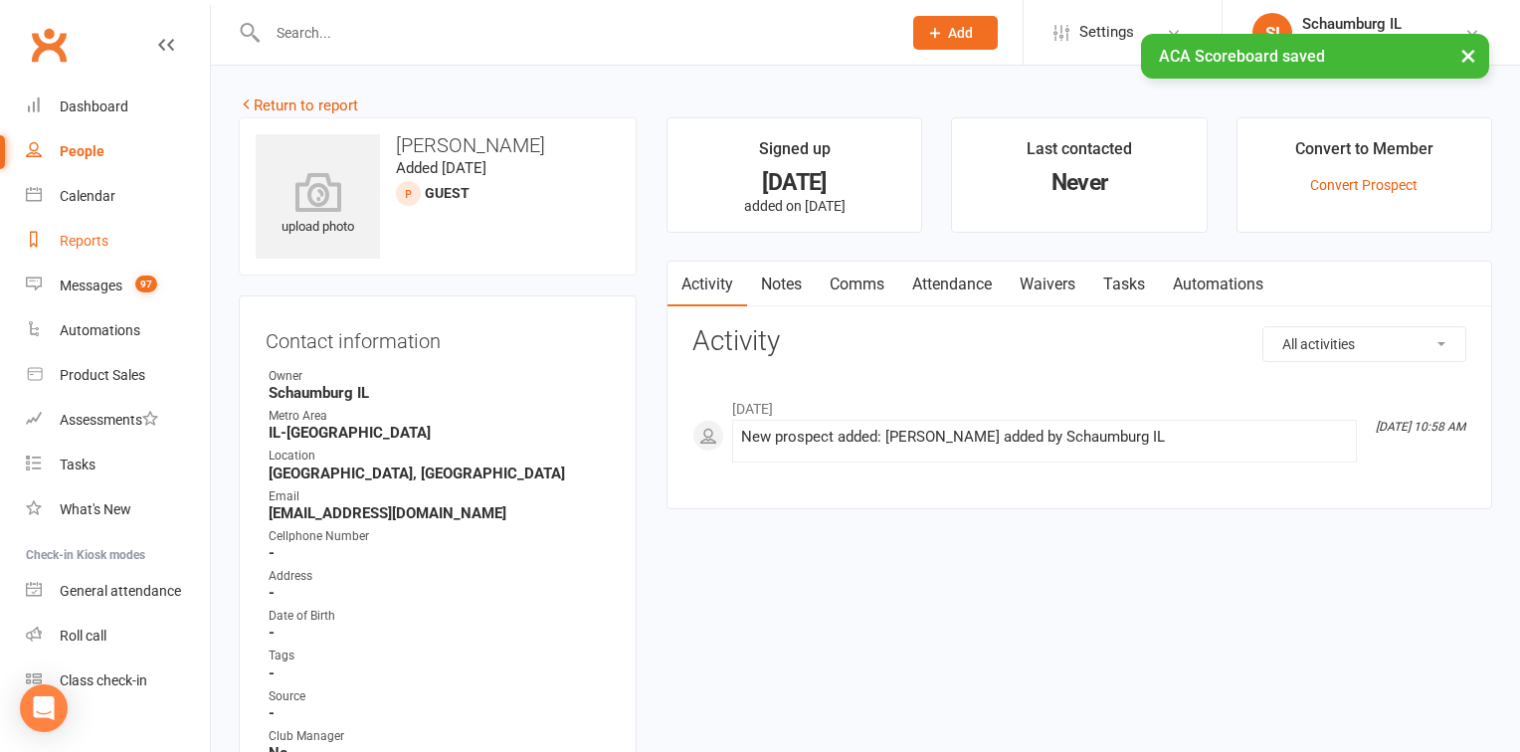
select select "100"
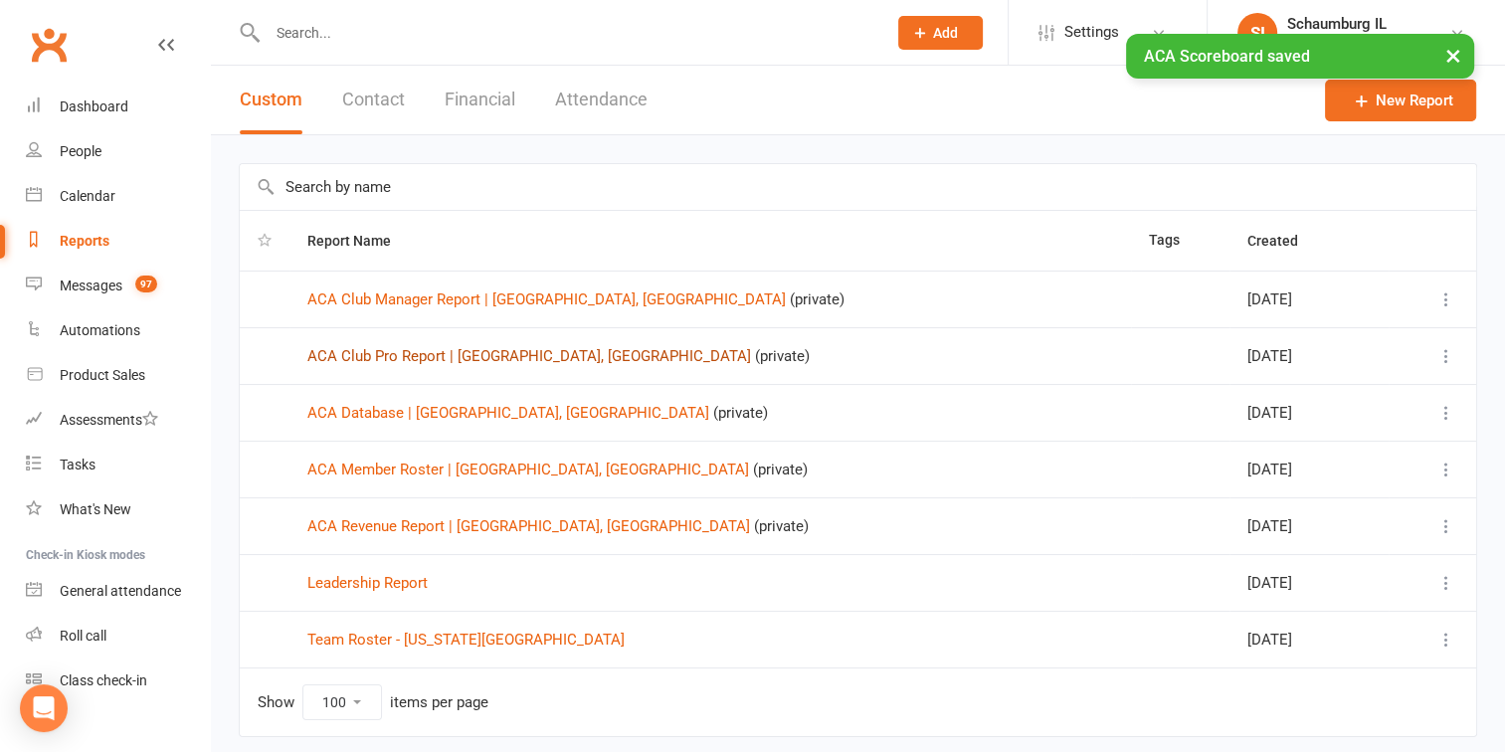
click at [415, 360] on link "ACA Club Pro Report | [GEOGRAPHIC_DATA], [GEOGRAPHIC_DATA]" at bounding box center [529, 356] width 444 height 18
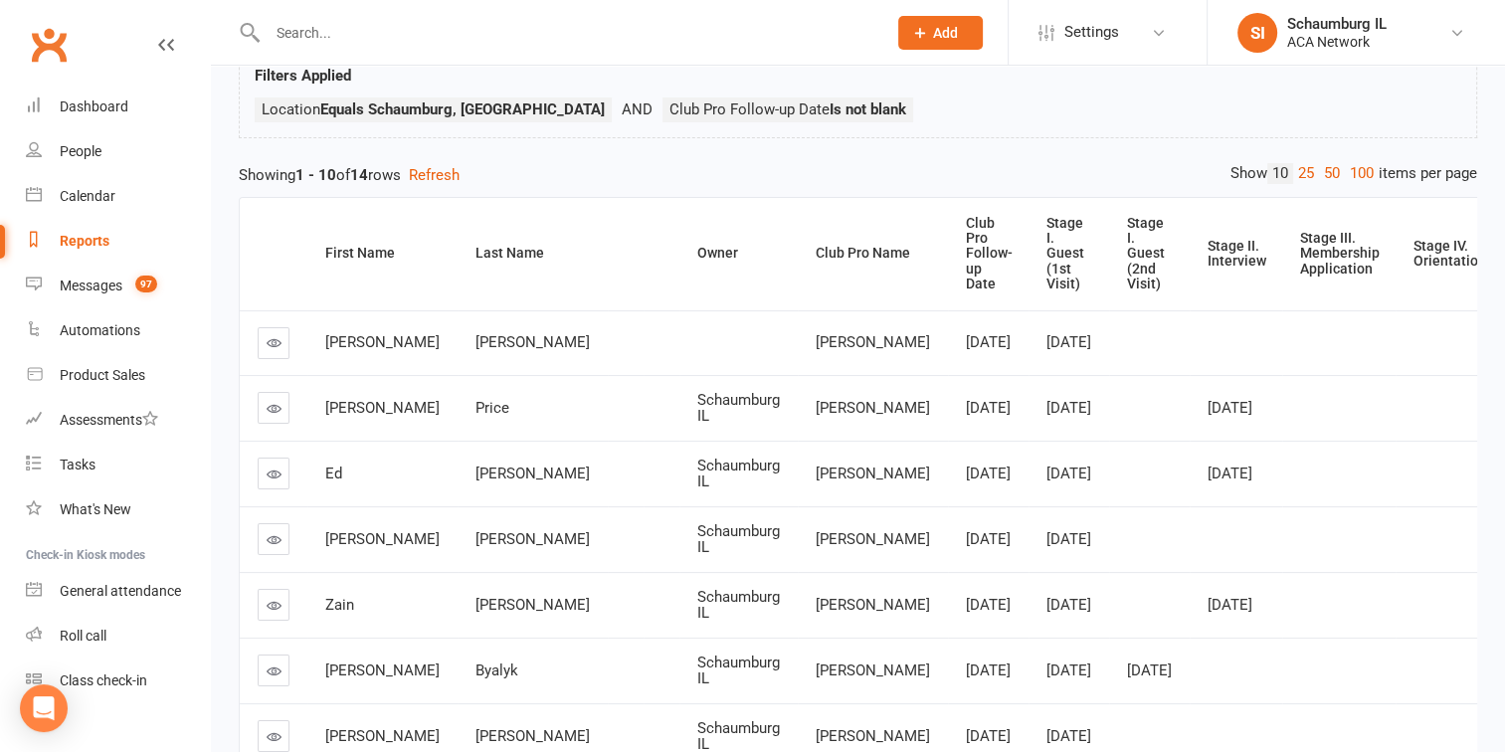
scroll to position [199, 0]
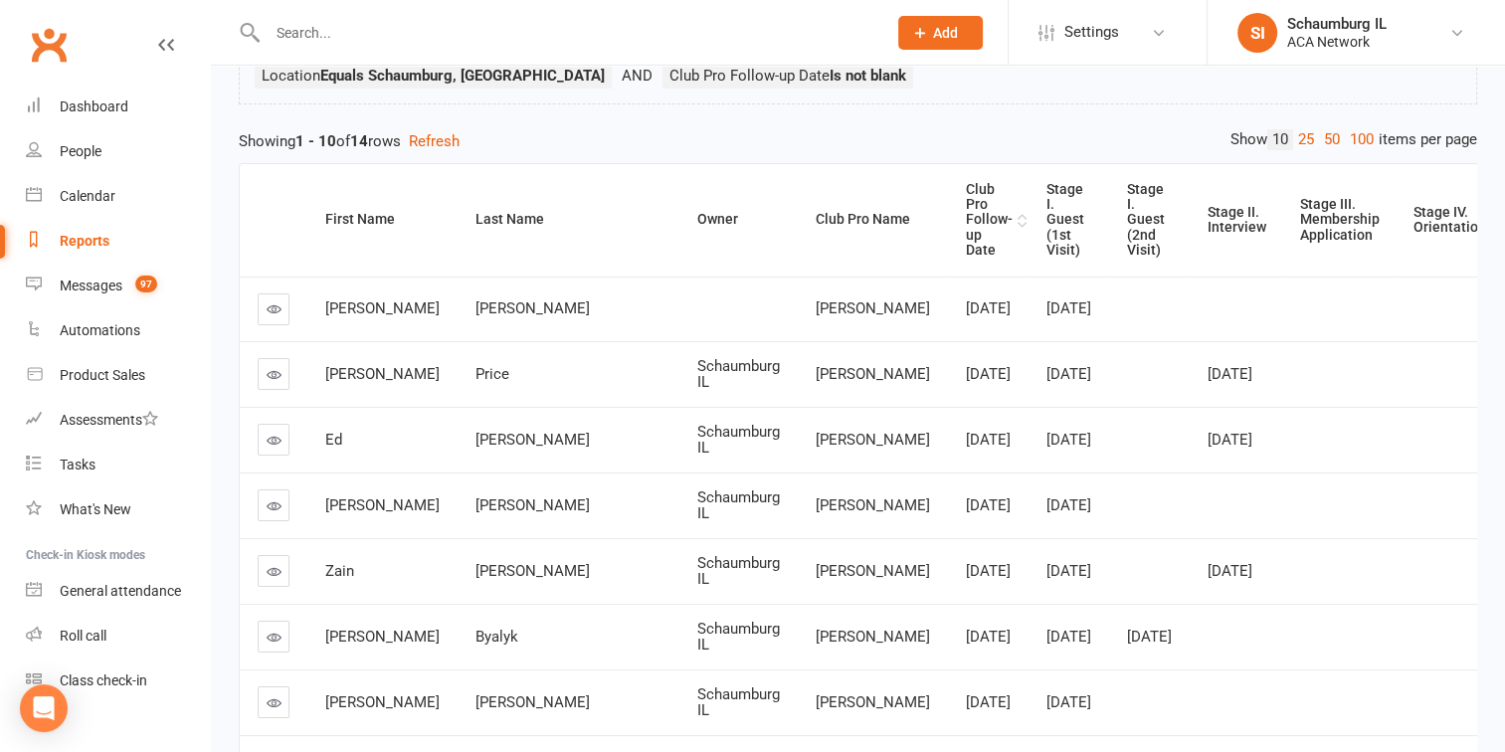
click at [966, 182] on div "Club Pro Follow-up Date" at bounding box center [989, 220] width 47 height 77
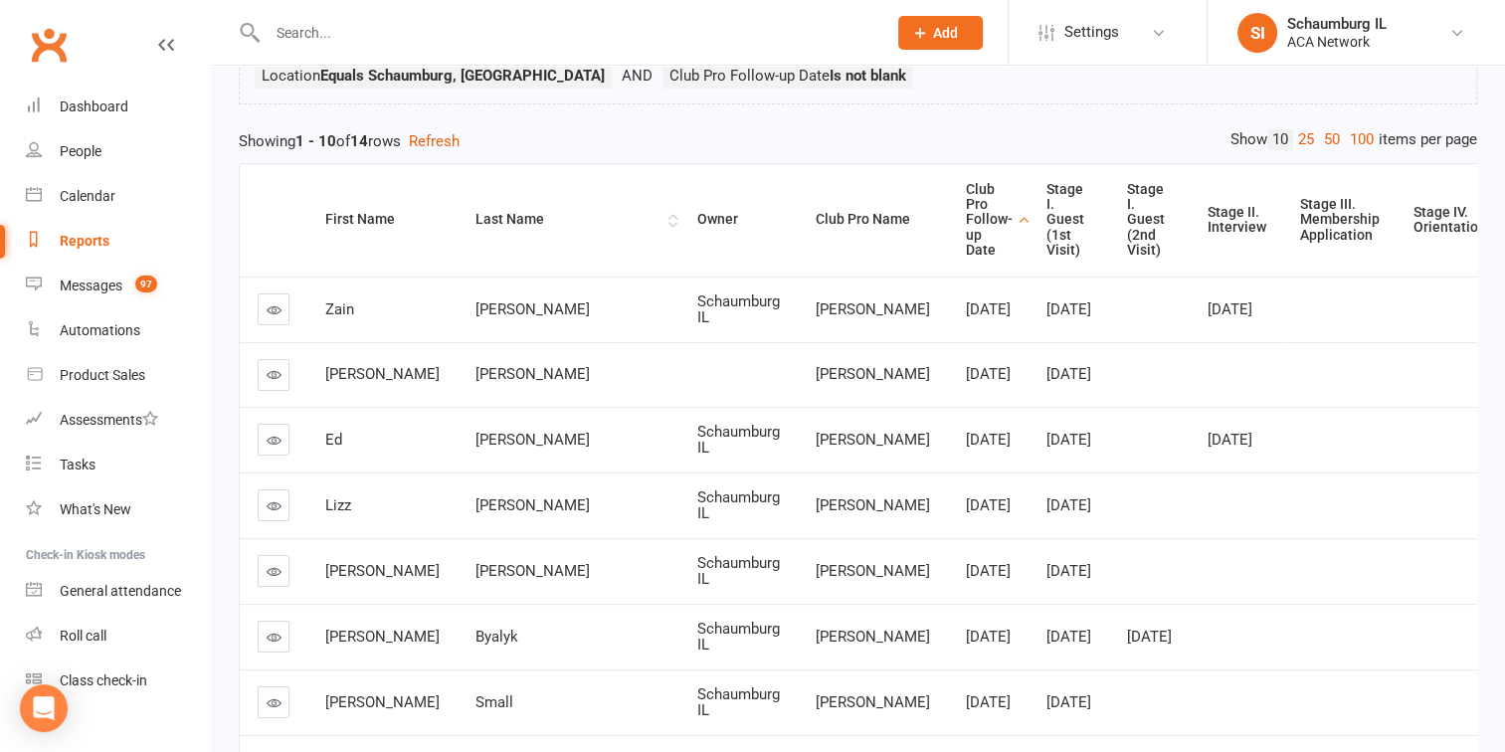
scroll to position [298, 0]
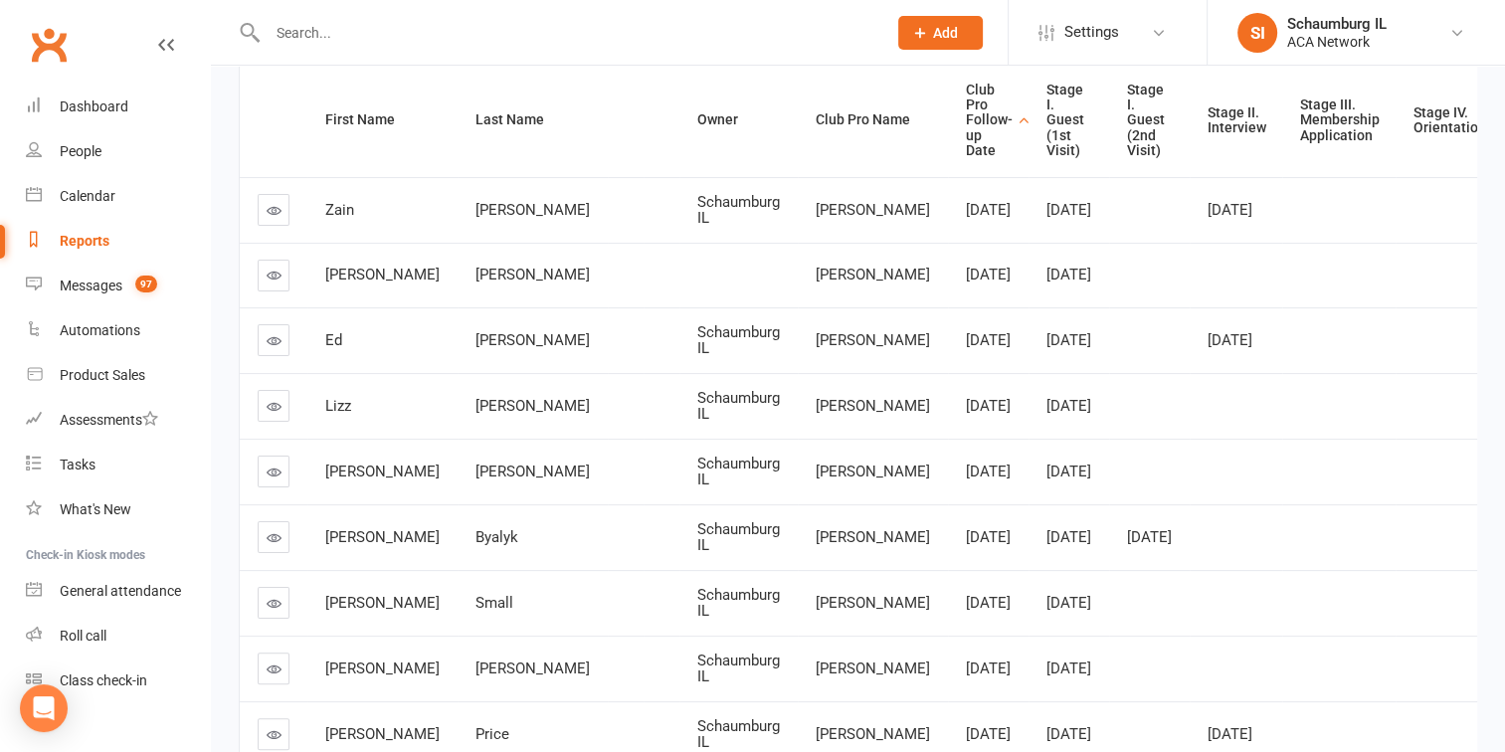
click at [274, 348] on icon at bounding box center [274, 340] width 15 height 15
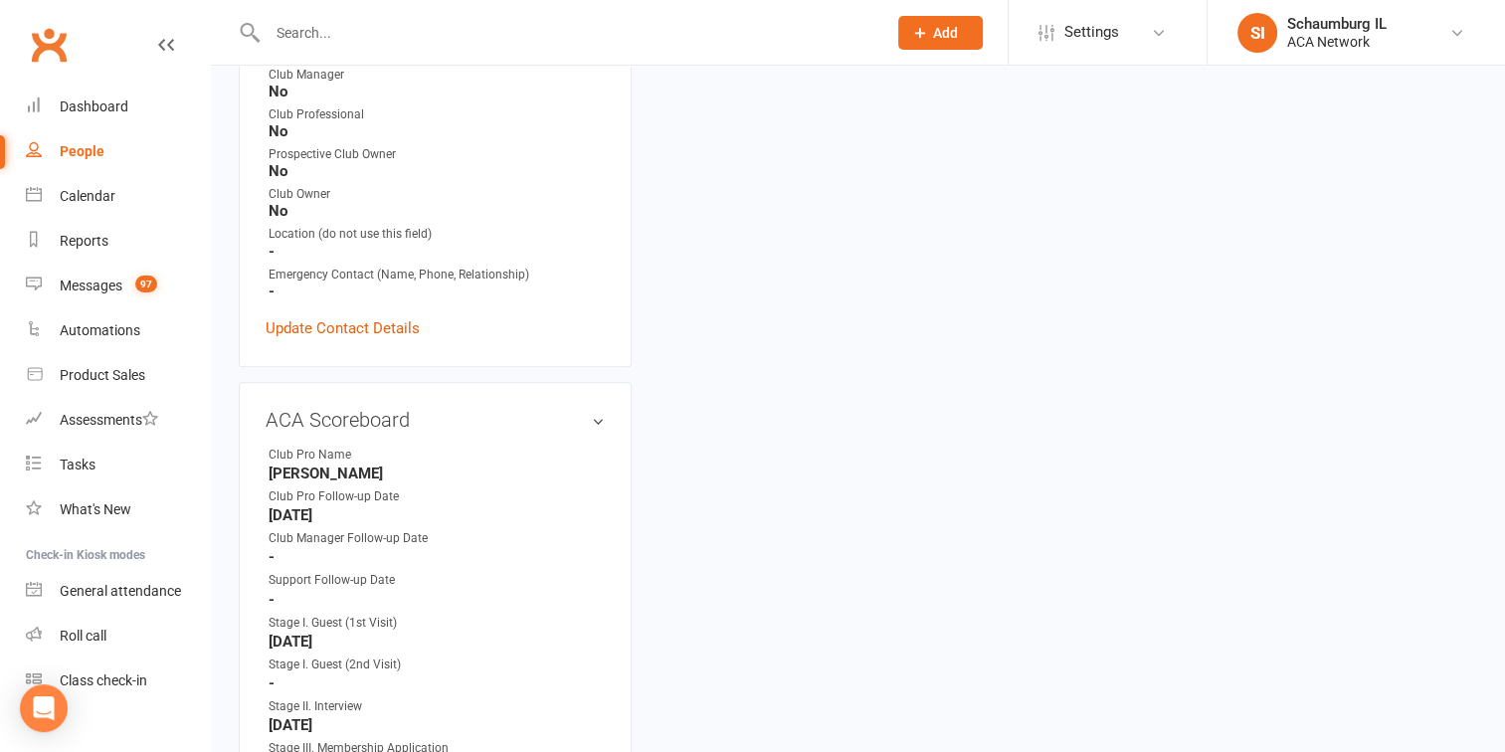
scroll to position [696, 0]
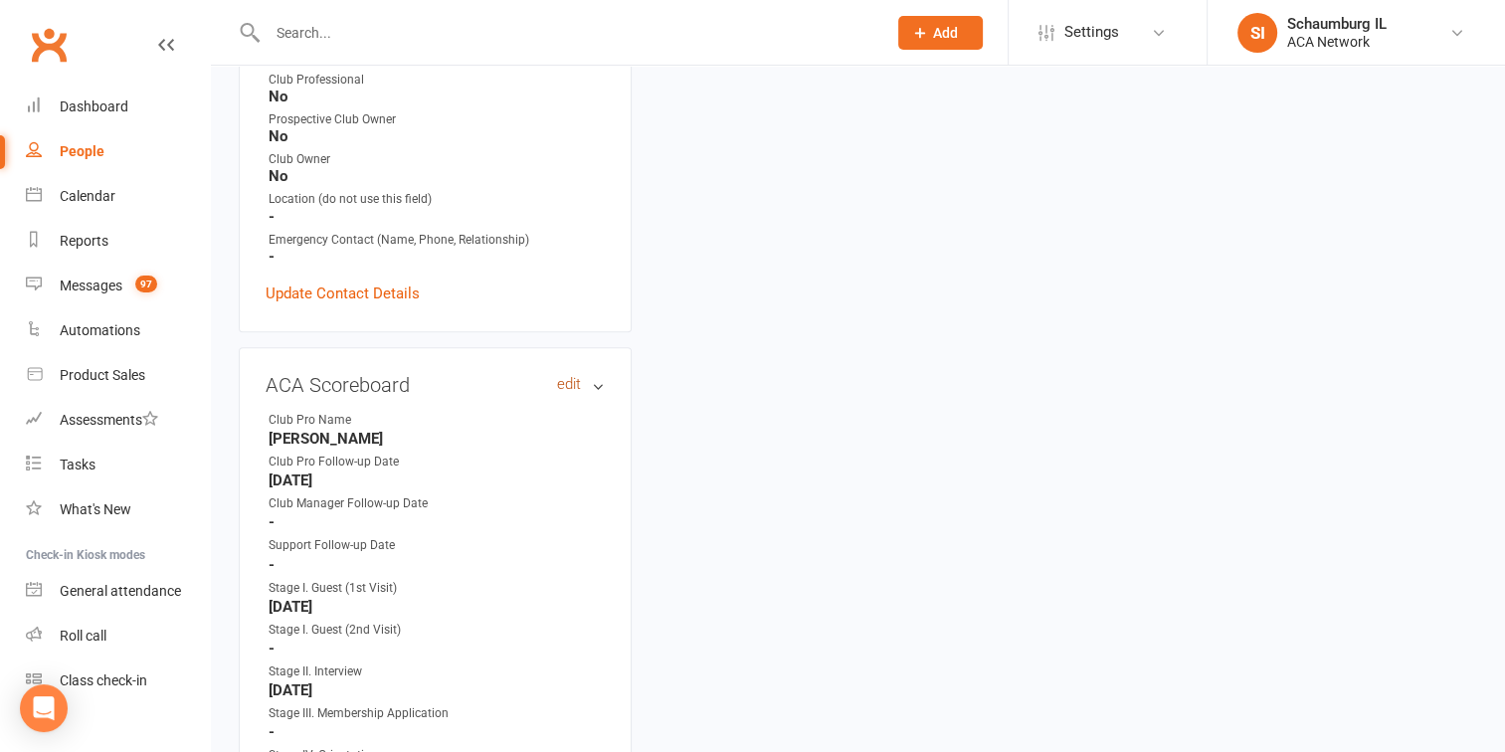
click at [567, 389] on link "edit" at bounding box center [569, 384] width 24 height 17
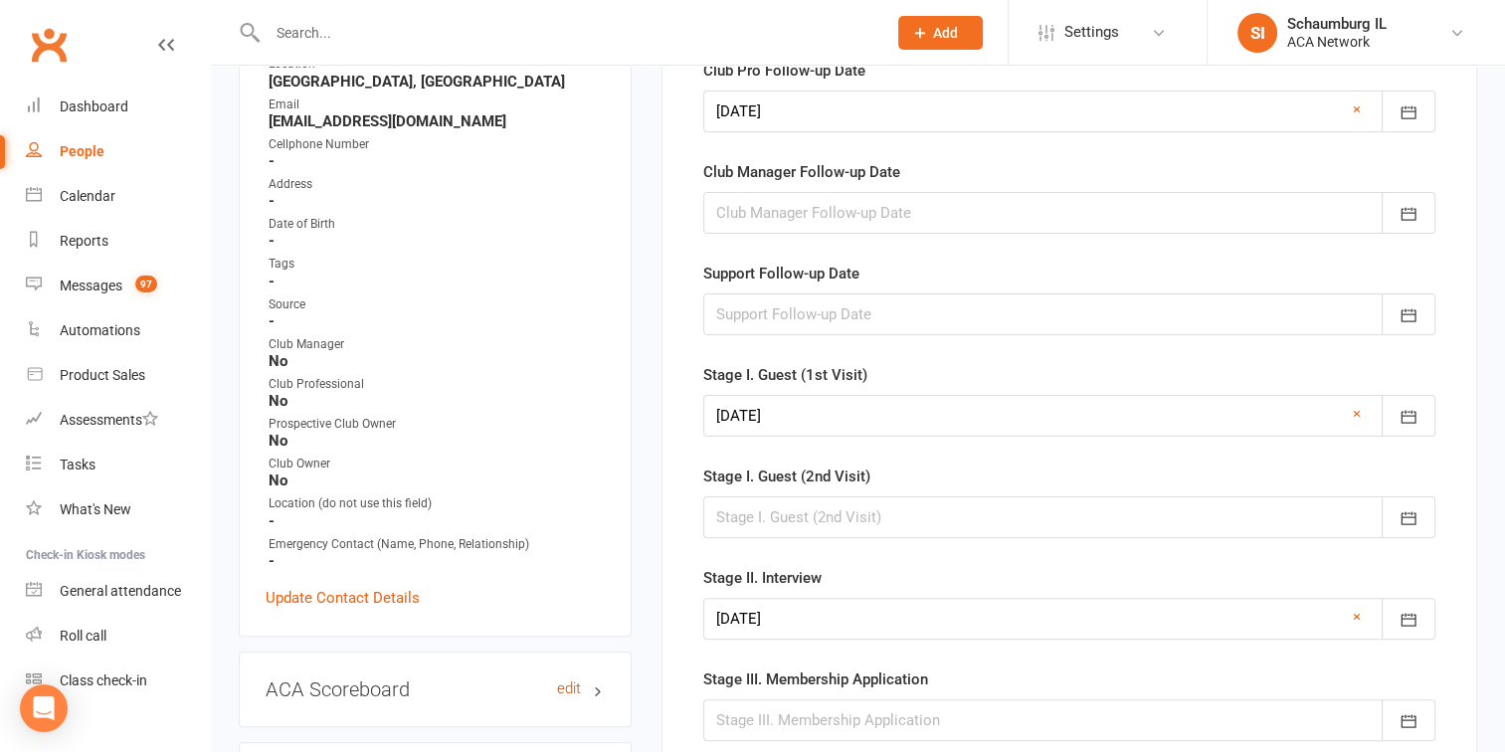
scroll to position [159, 0]
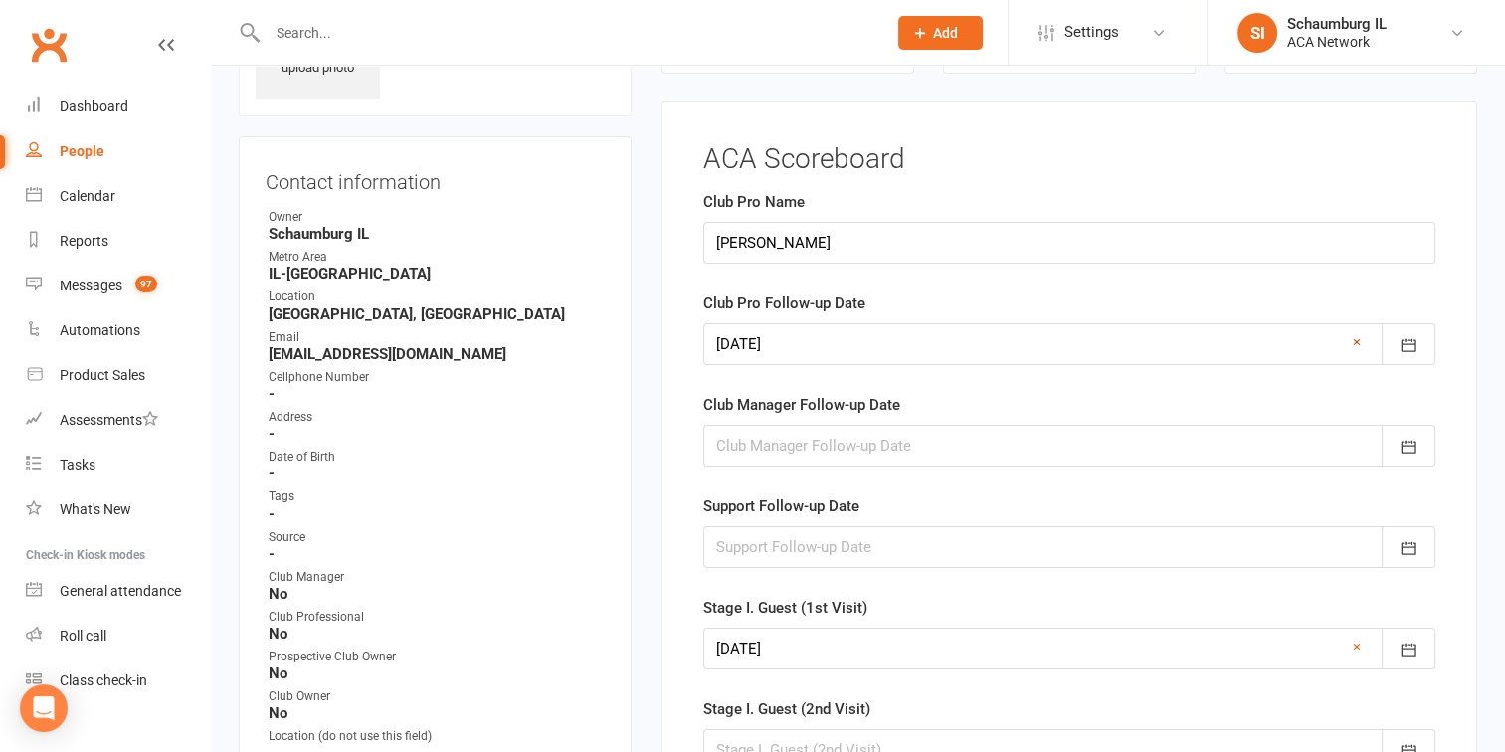
click at [1355, 340] on link "×" at bounding box center [1357, 342] width 8 height 24
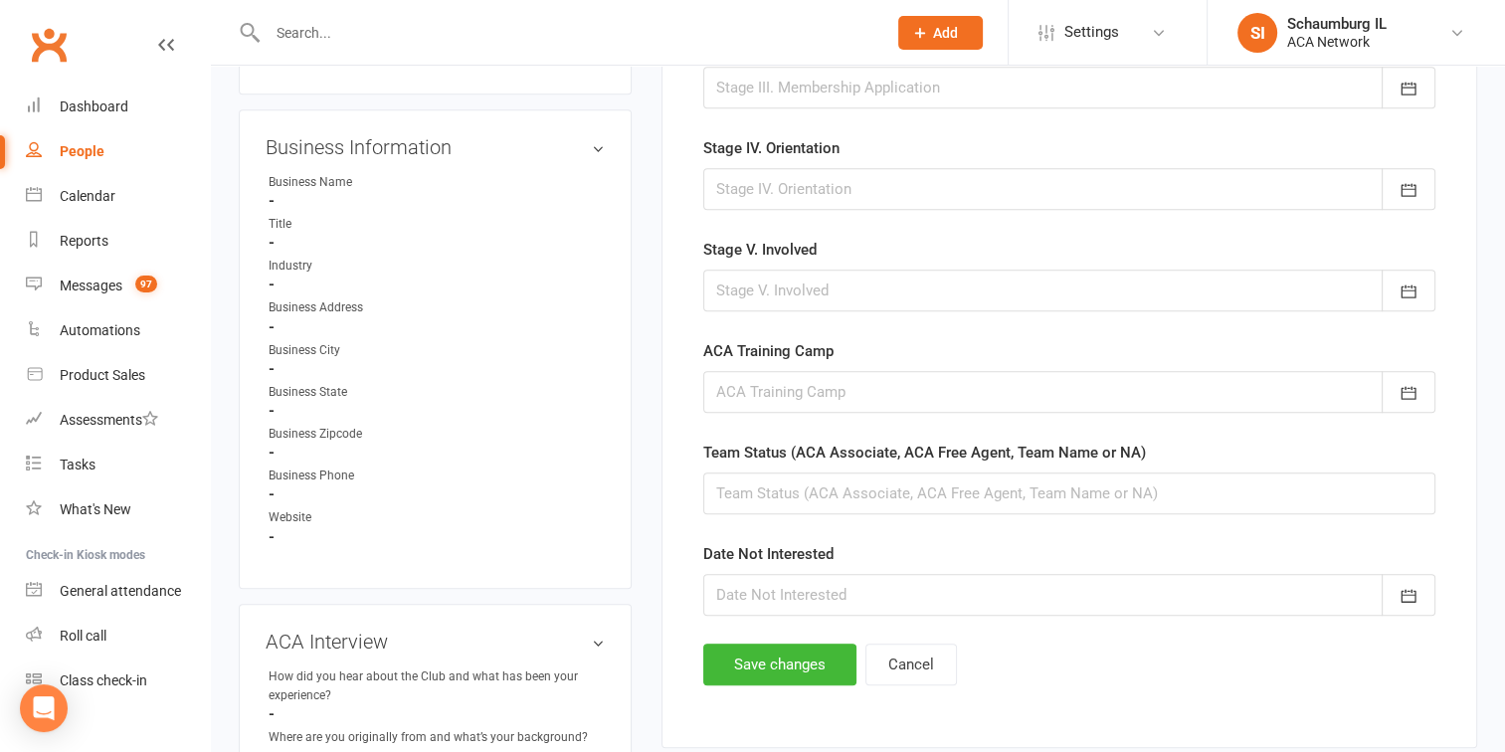
scroll to position [1054, 0]
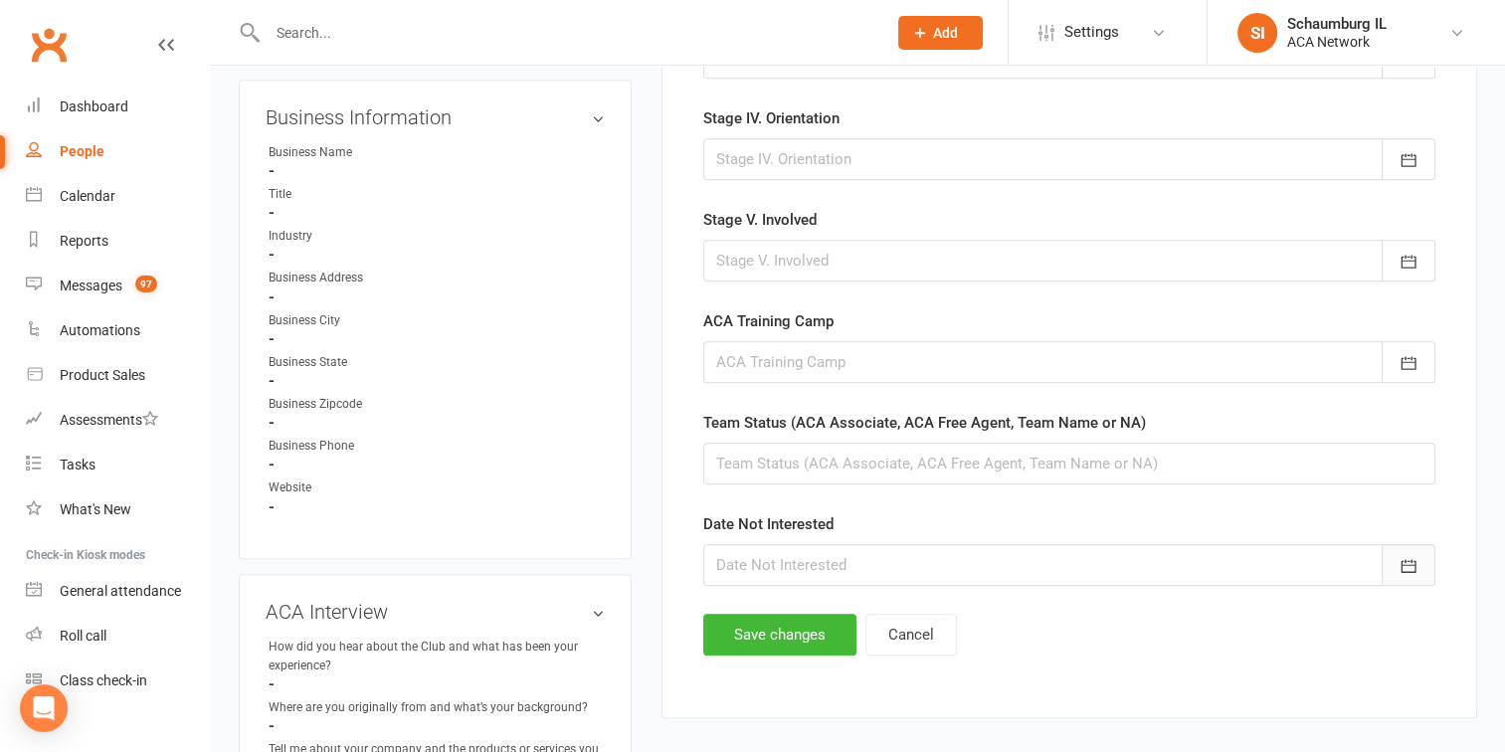
click at [1408, 560] on icon "button" at bounding box center [1408, 566] width 15 height 13
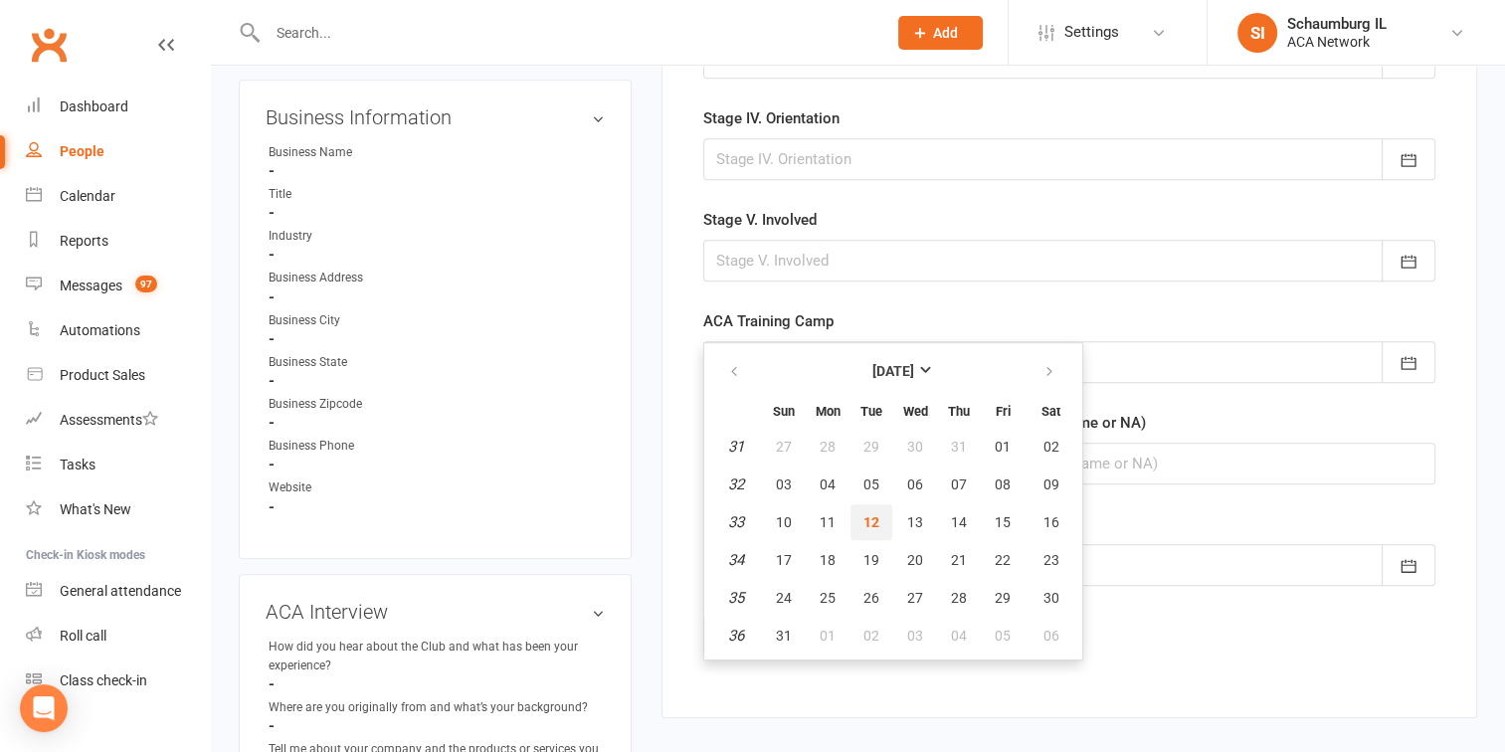
click at [868, 514] on span "12" at bounding box center [871, 522] width 16 height 16
type input "[DATE]"
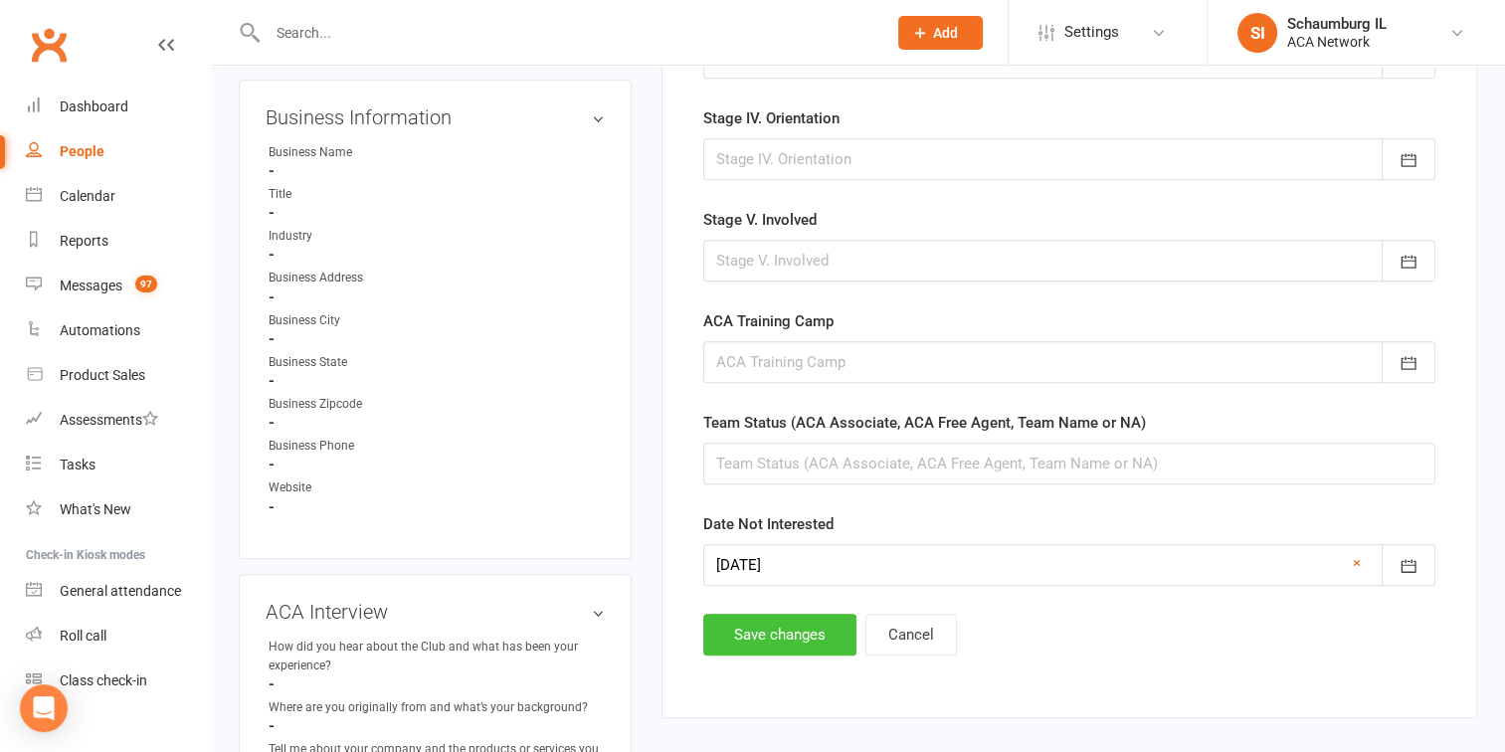
click at [795, 627] on button "Save changes" at bounding box center [779, 635] width 153 height 42
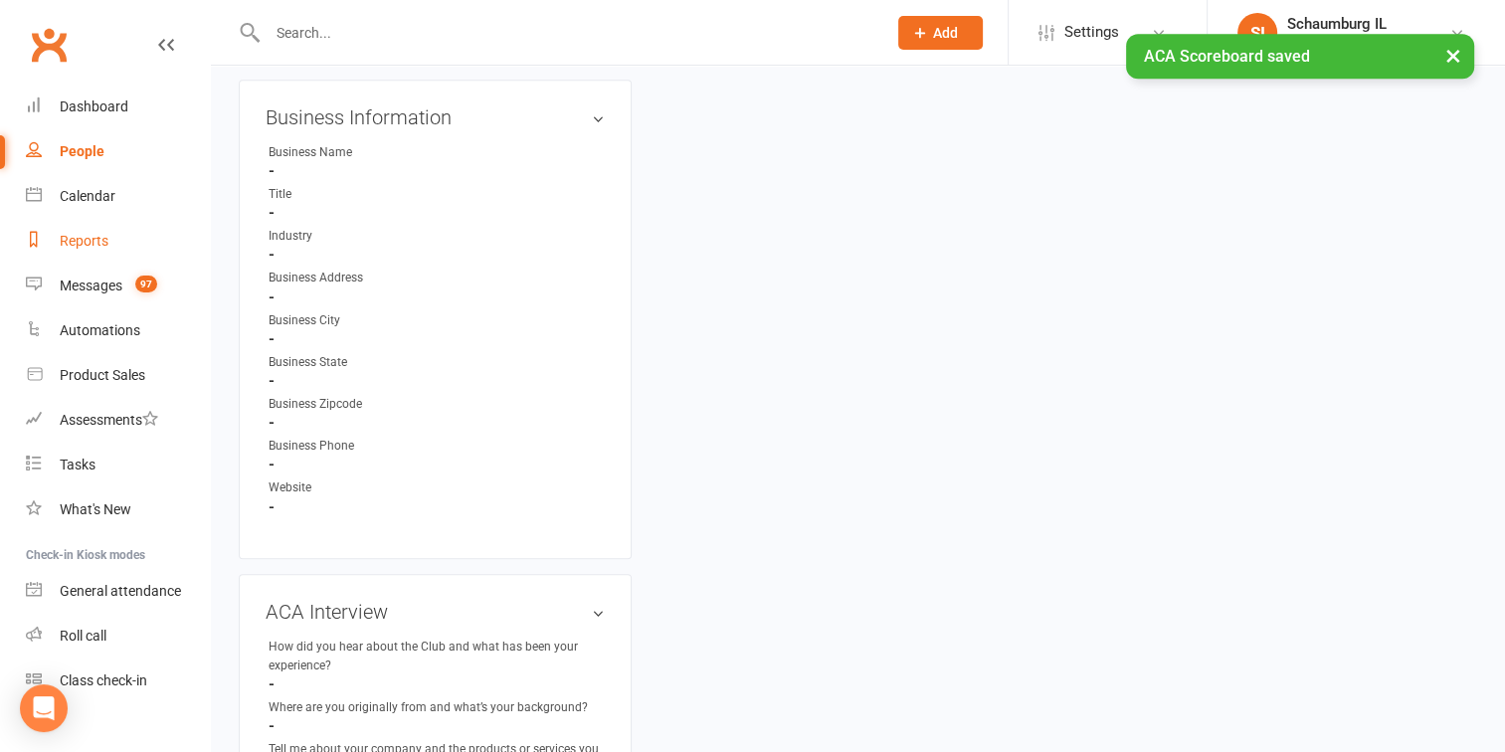
click at [84, 239] on div "Reports" at bounding box center [84, 241] width 49 height 16
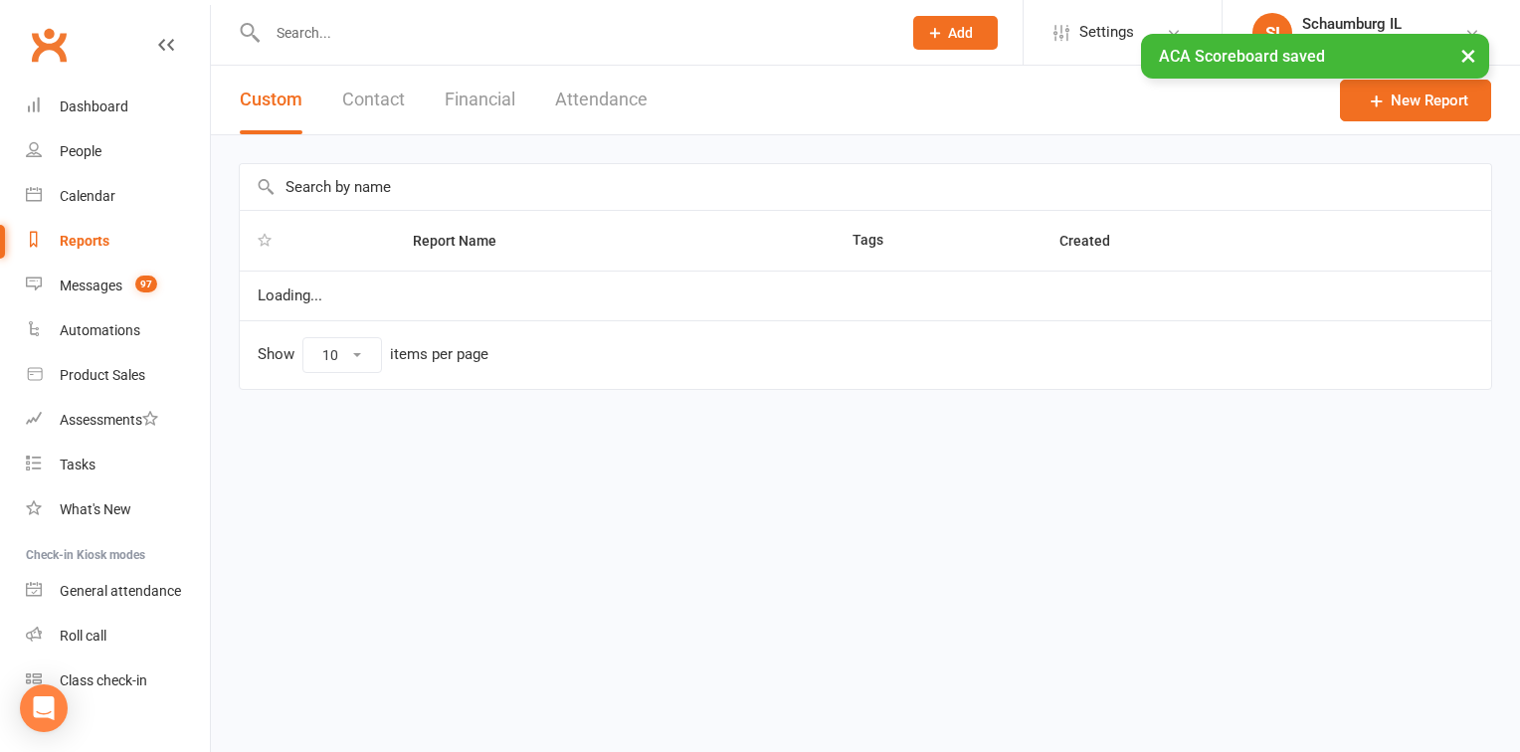
select select "100"
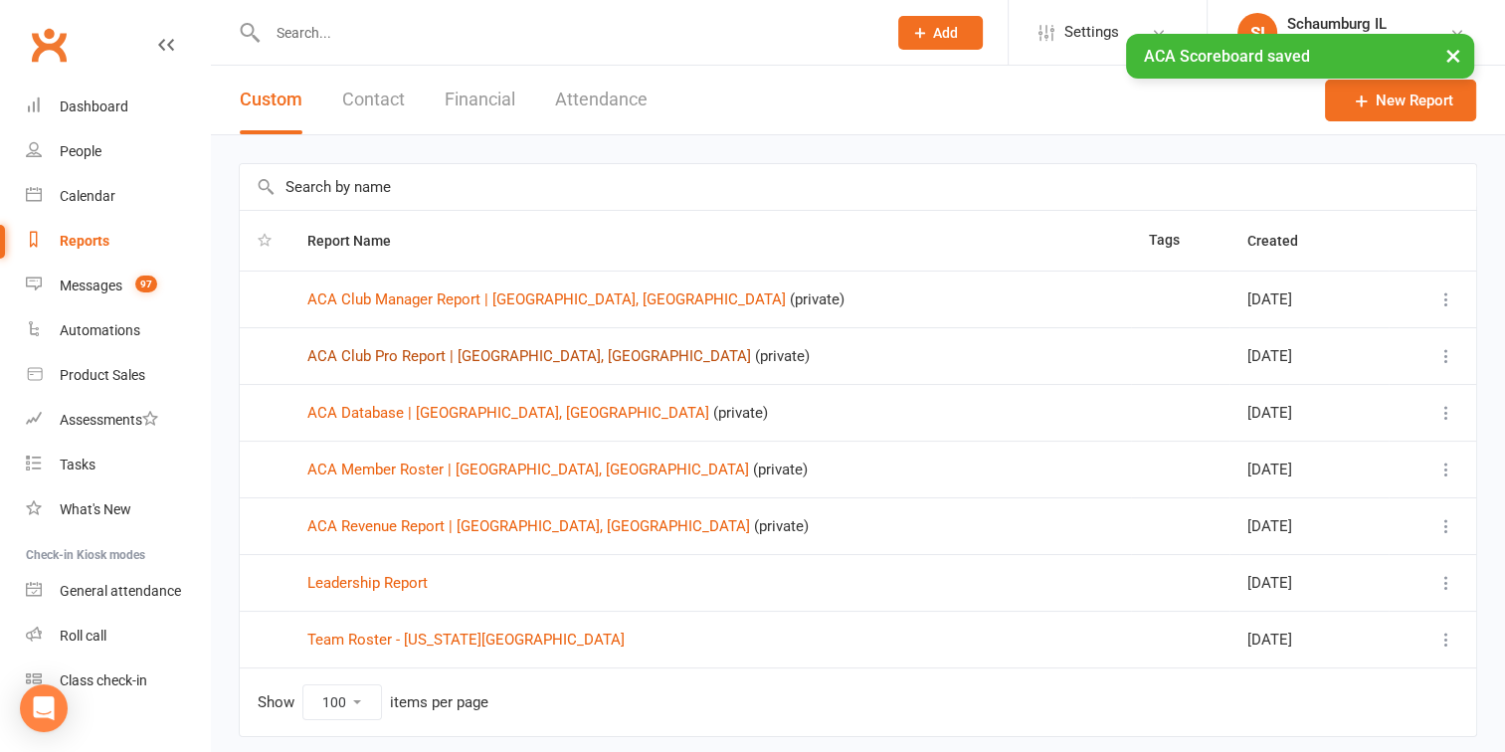
click at [375, 347] on link "ACA Club Pro Report | [GEOGRAPHIC_DATA], [GEOGRAPHIC_DATA]" at bounding box center [529, 356] width 444 height 18
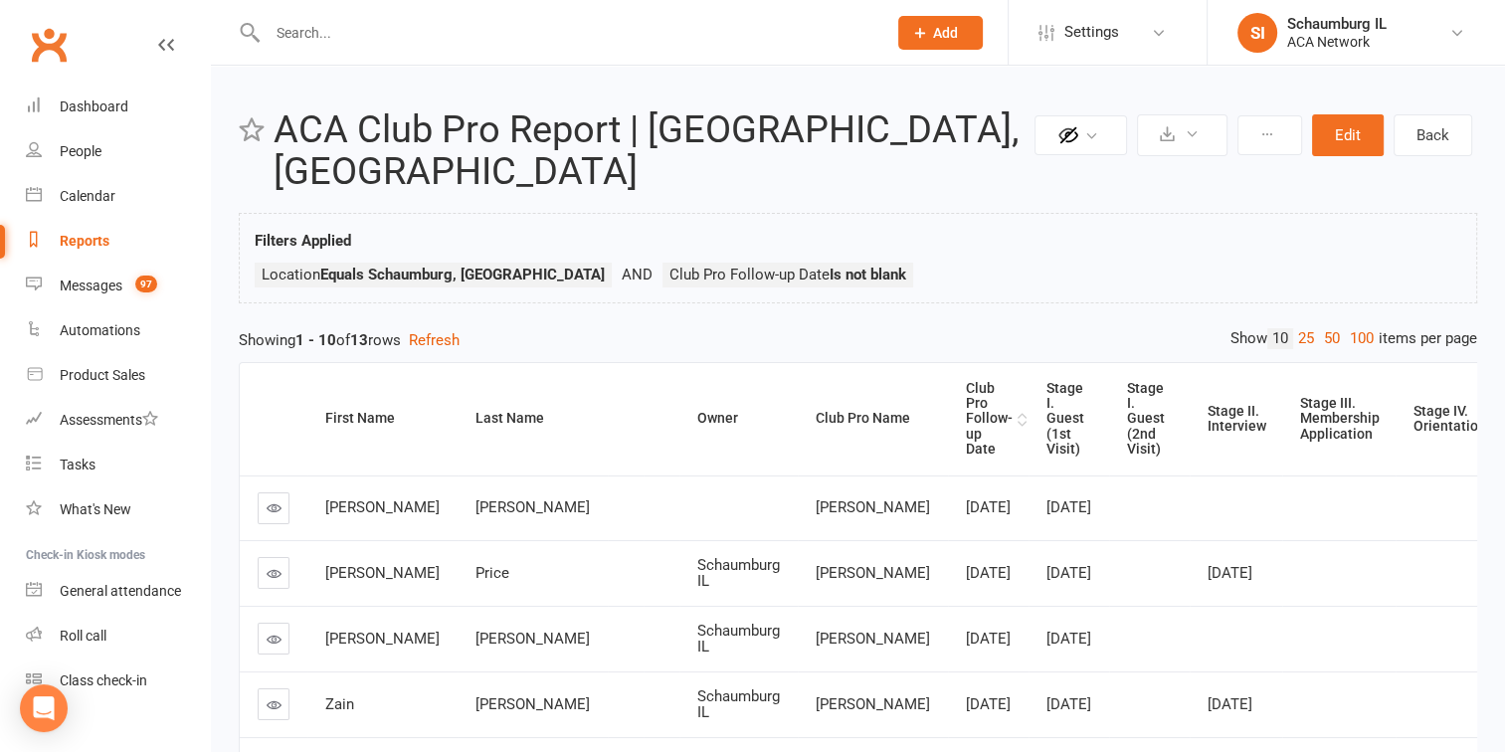
click at [966, 381] on div "Club Pro Follow-up Date" at bounding box center [989, 419] width 47 height 77
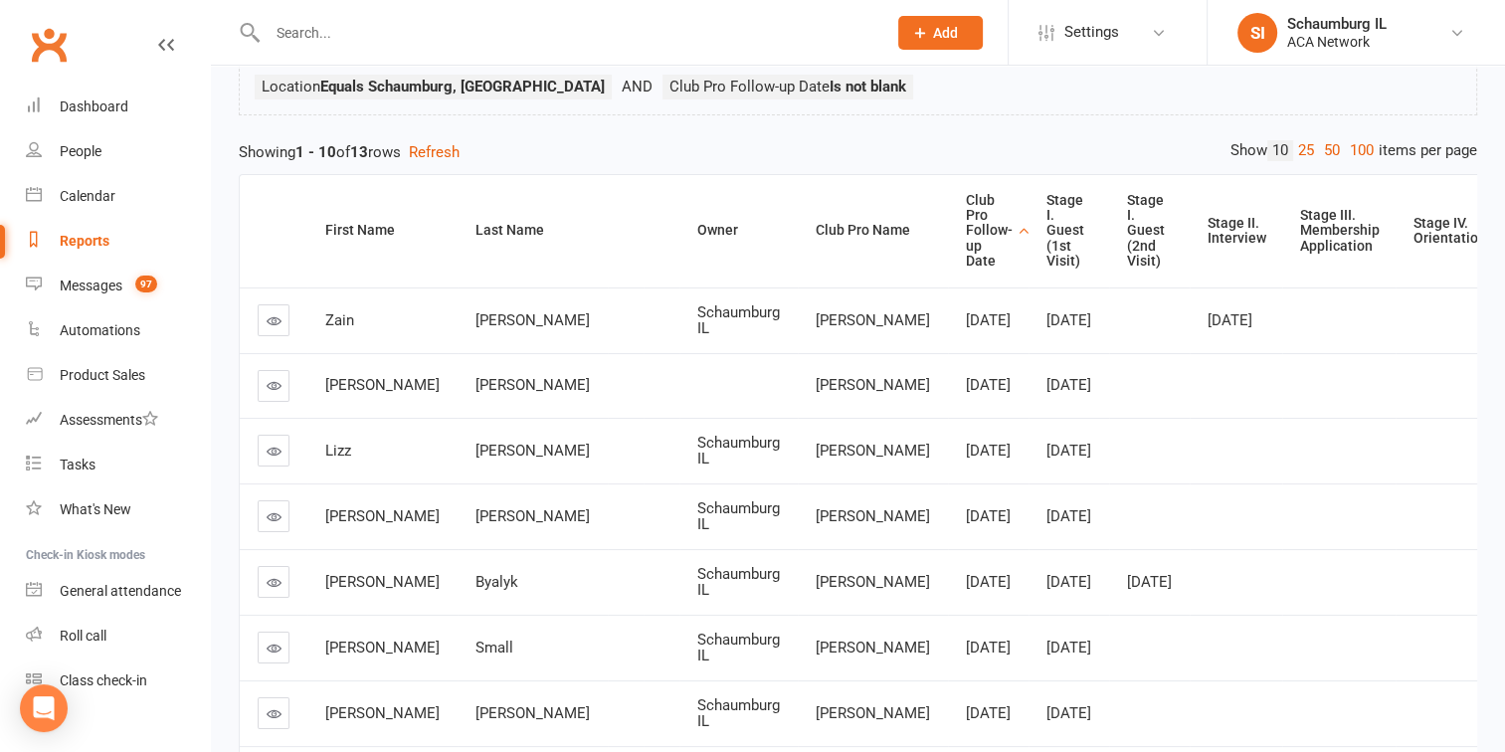
scroll to position [199, 0]
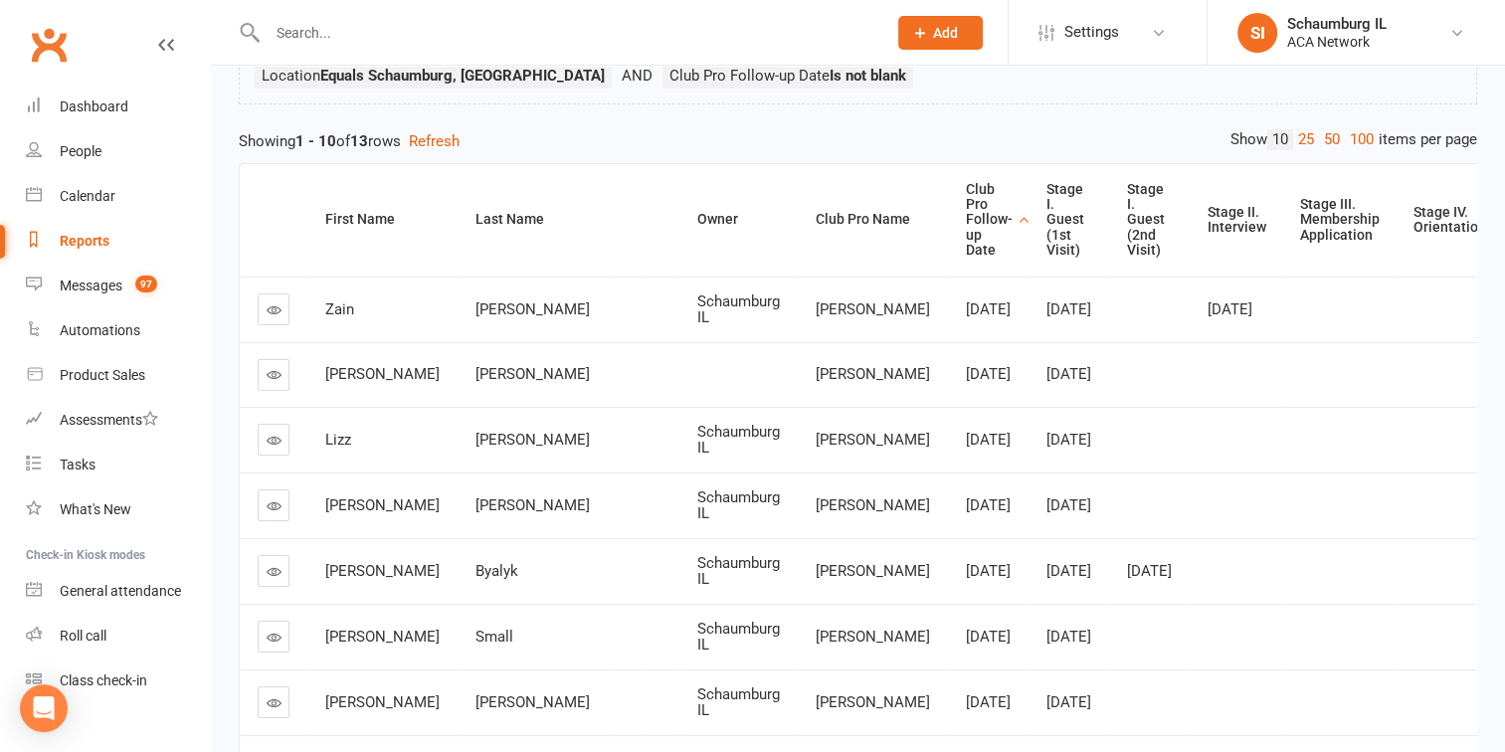
click at [271, 443] on icon at bounding box center [274, 440] width 15 height 15
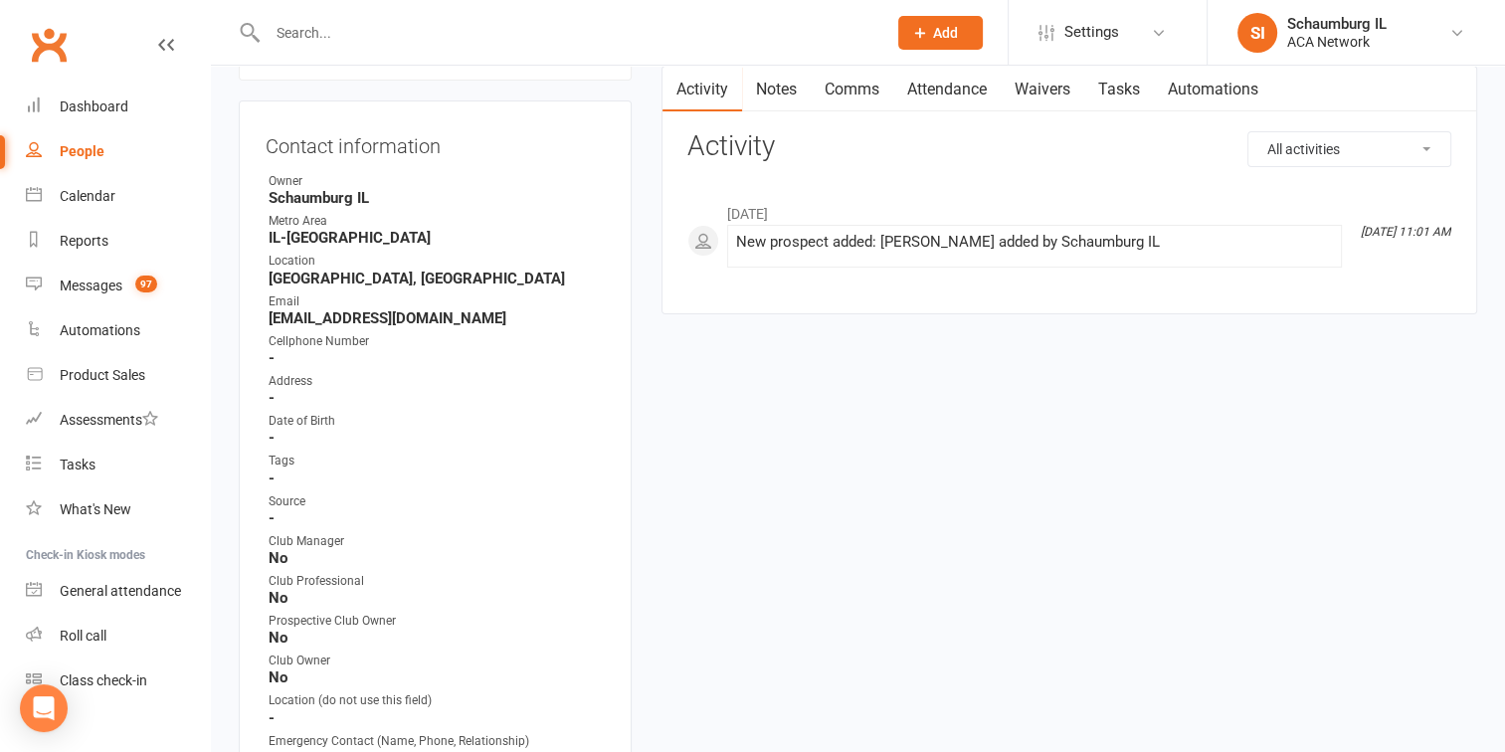
scroll to position [597, 0]
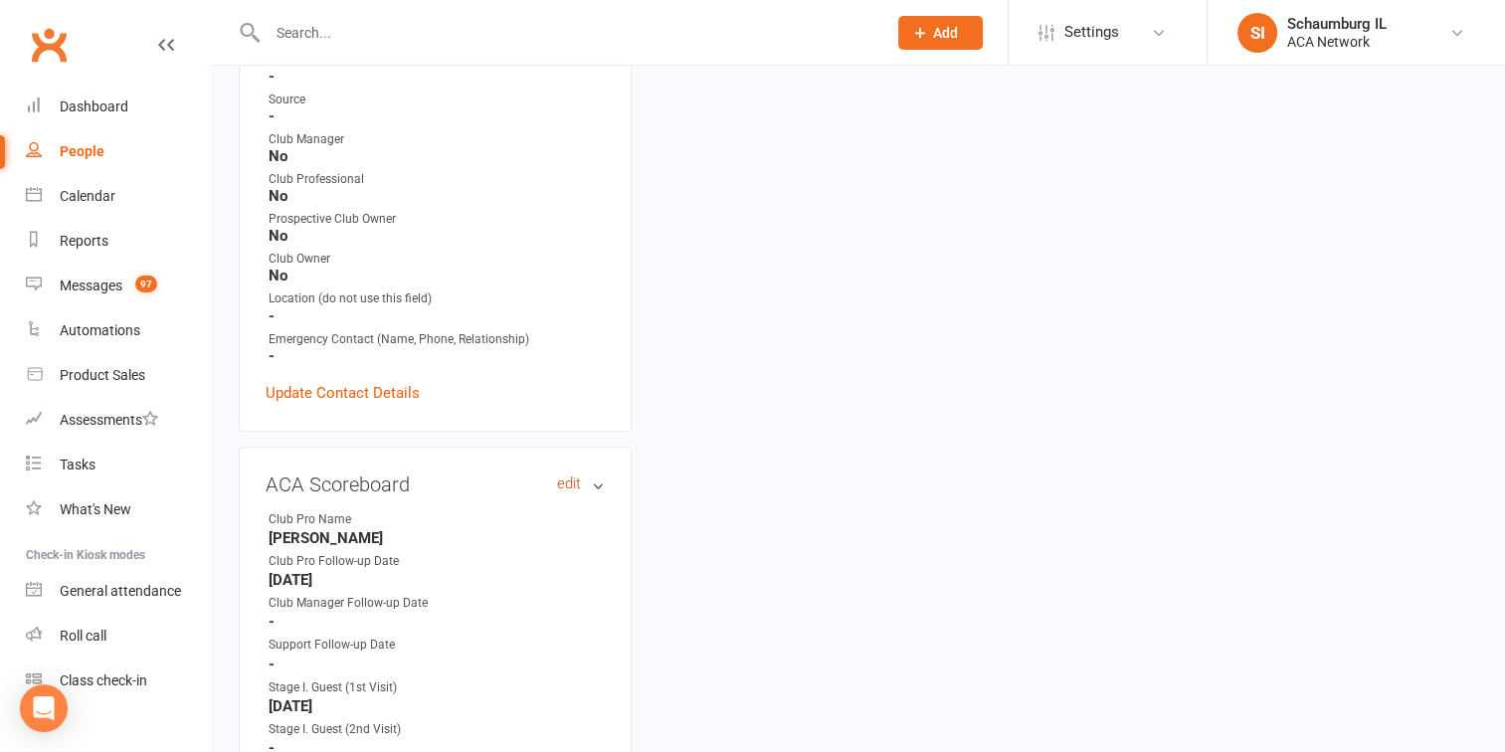
click at [560, 486] on link "edit" at bounding box center [569, 483] width 24 height 17
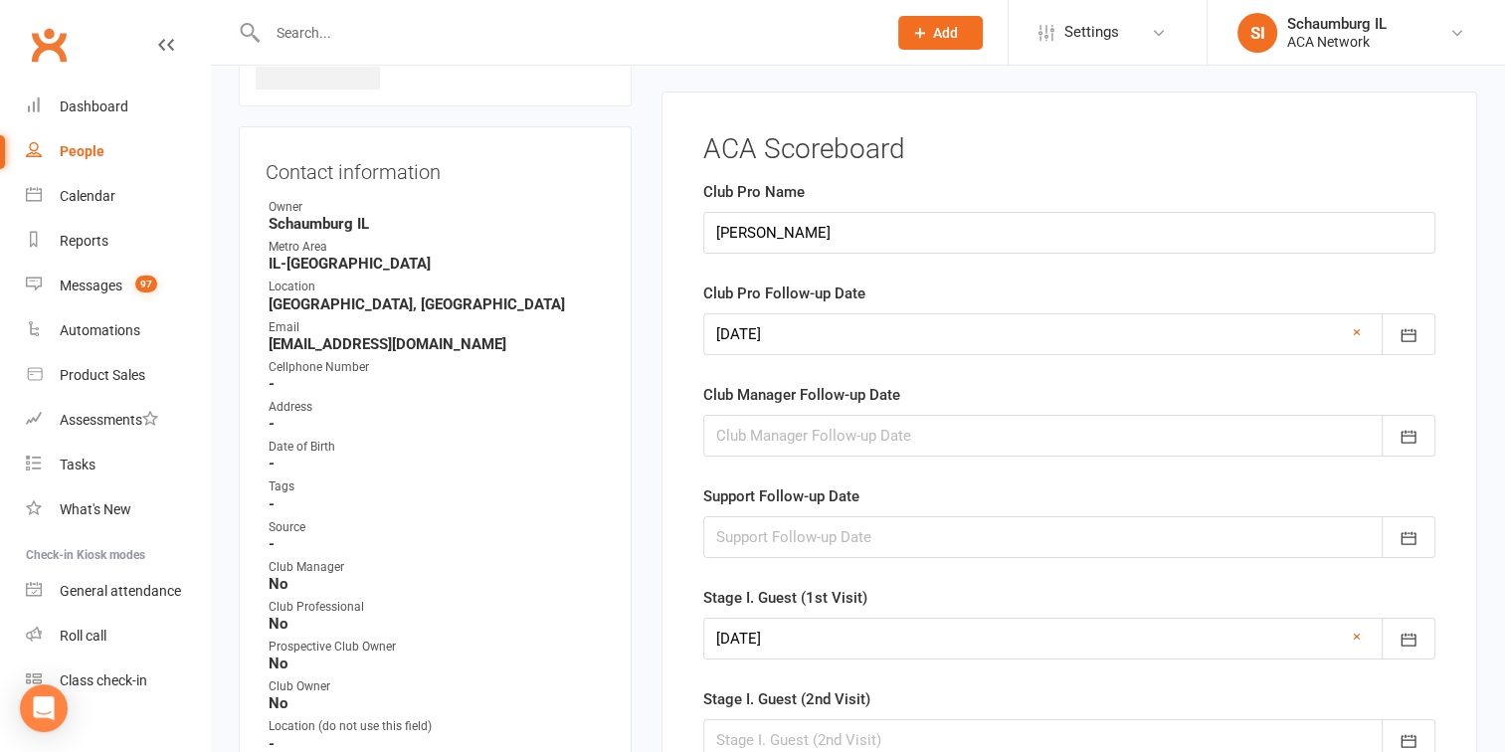
scroll to position [159, 0]
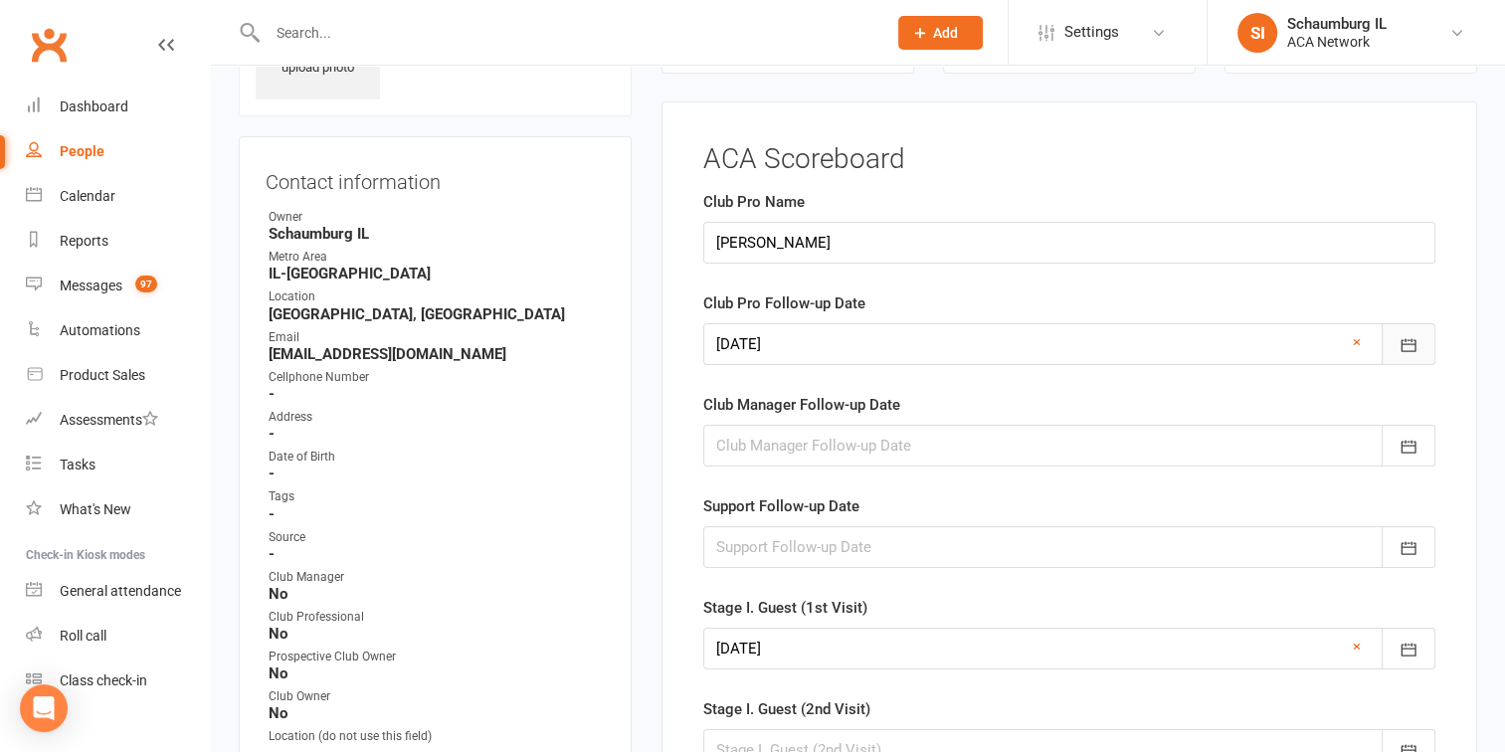
click at [1410, 341] on icon "button" at bounding box center [1408, 345] width 20 height 20
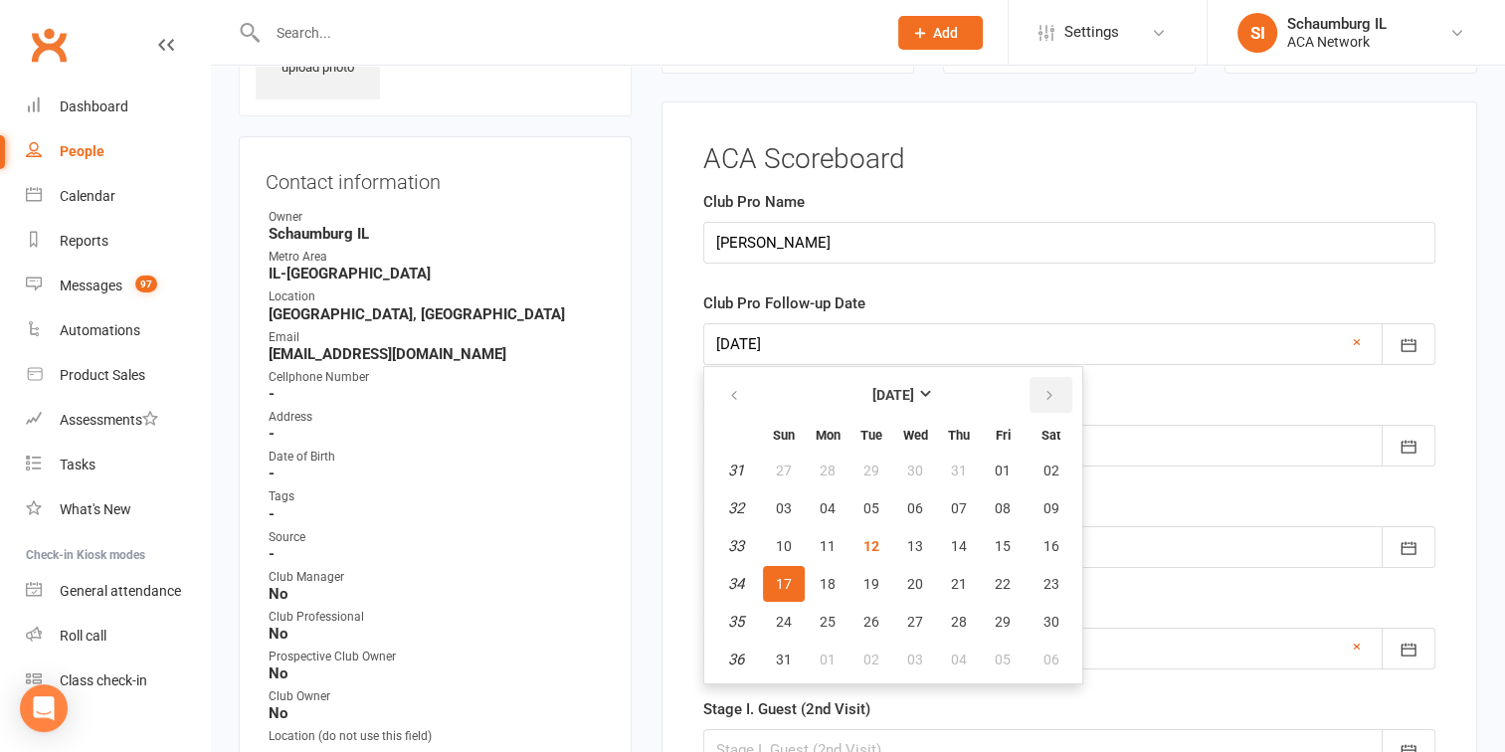
click at [1050, 395] on icon "button" at bounding box center [1049, 396] width 14 height 16
click at [821, 579] on span "22" at bounding box center [828, 584] width 16 height 16
type input "[DATE]"
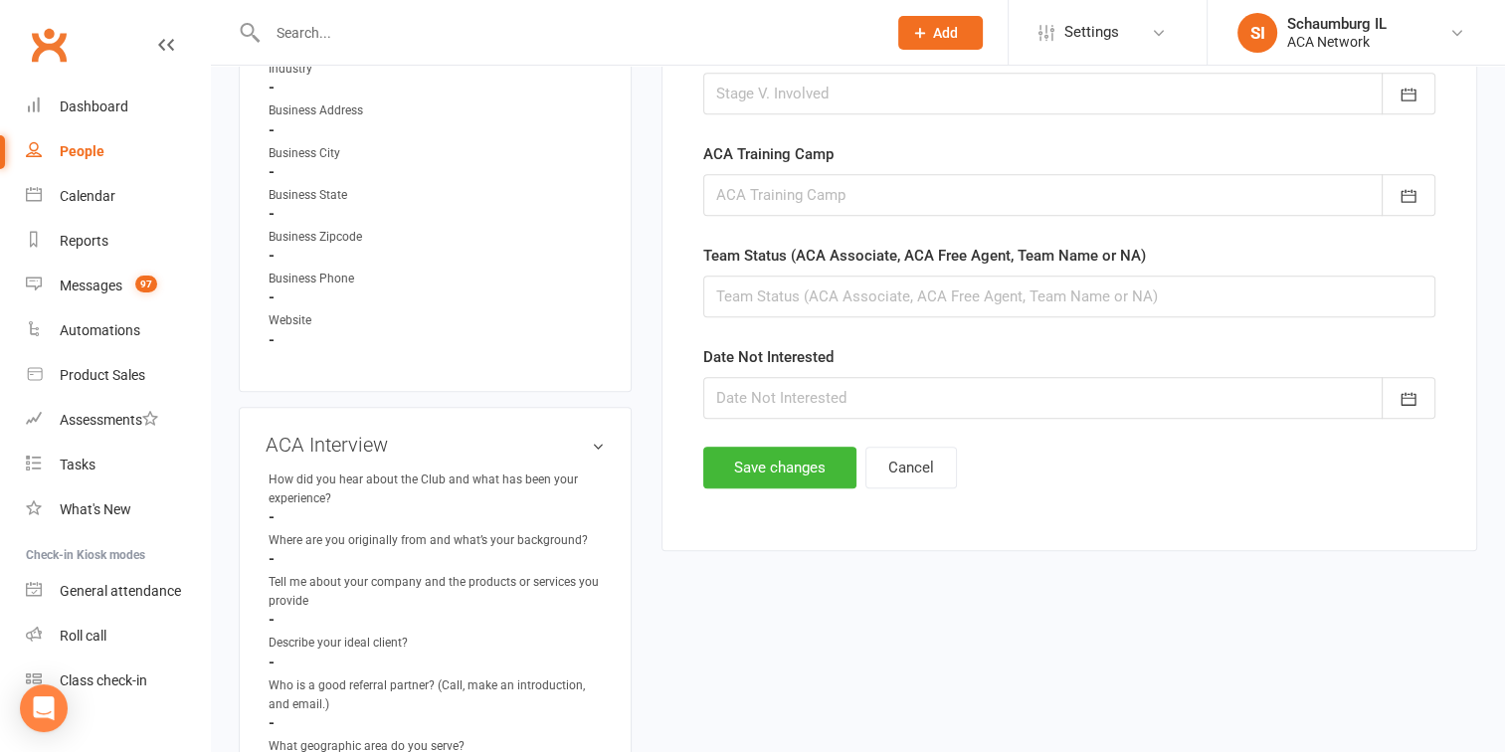
scroll to position [1452, 0]
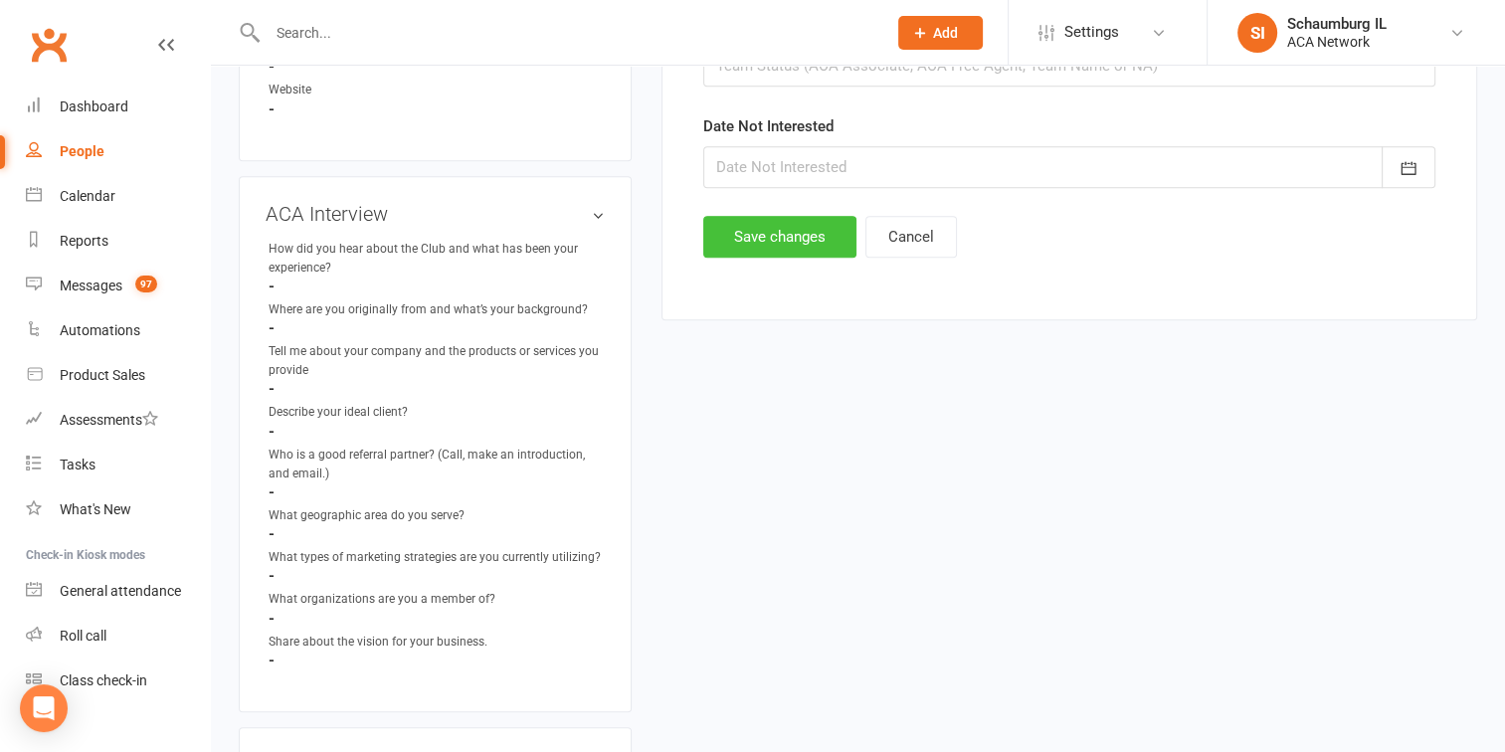
click at [784, 235] on button "Save changes" at bounding box center [779, 237] width 153 height 42
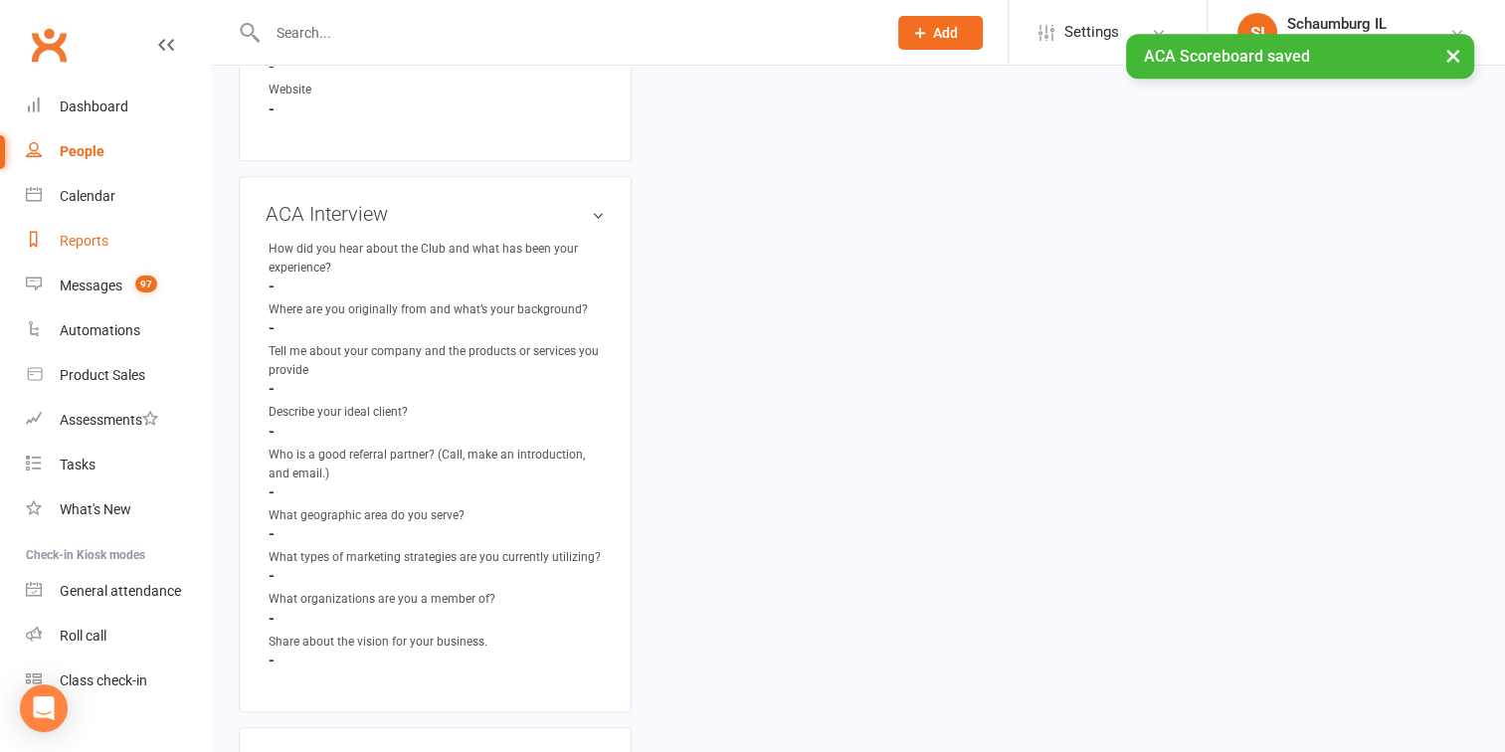
click at [68, 229] on link "Reports" at bounding box center [118, 241] width 184 height 45
select select "100"
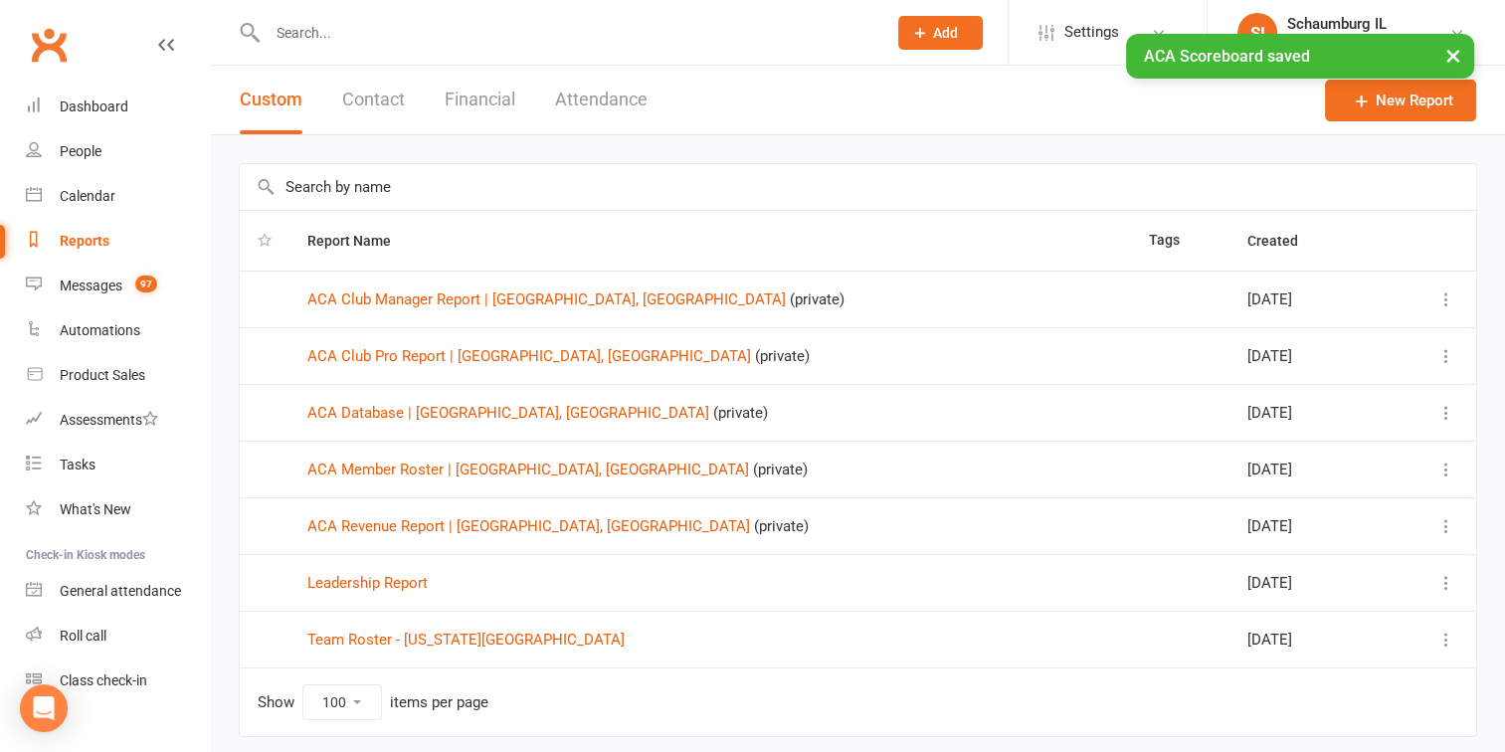
click at [429, 364] on td "ACA Club Pro Report | [GEOGRAPHIC_DATA], [GEOGRAPHIC_DATA] (private)" at bounding box center [709, 355] width 841 height 57
click at [427, 357] on link "ACA Club Pro Report | [GEOGRAPHIC_DATA], [GEOGRAPHIC_DATA]" at bounding box center [529, 356] width 444 height 18
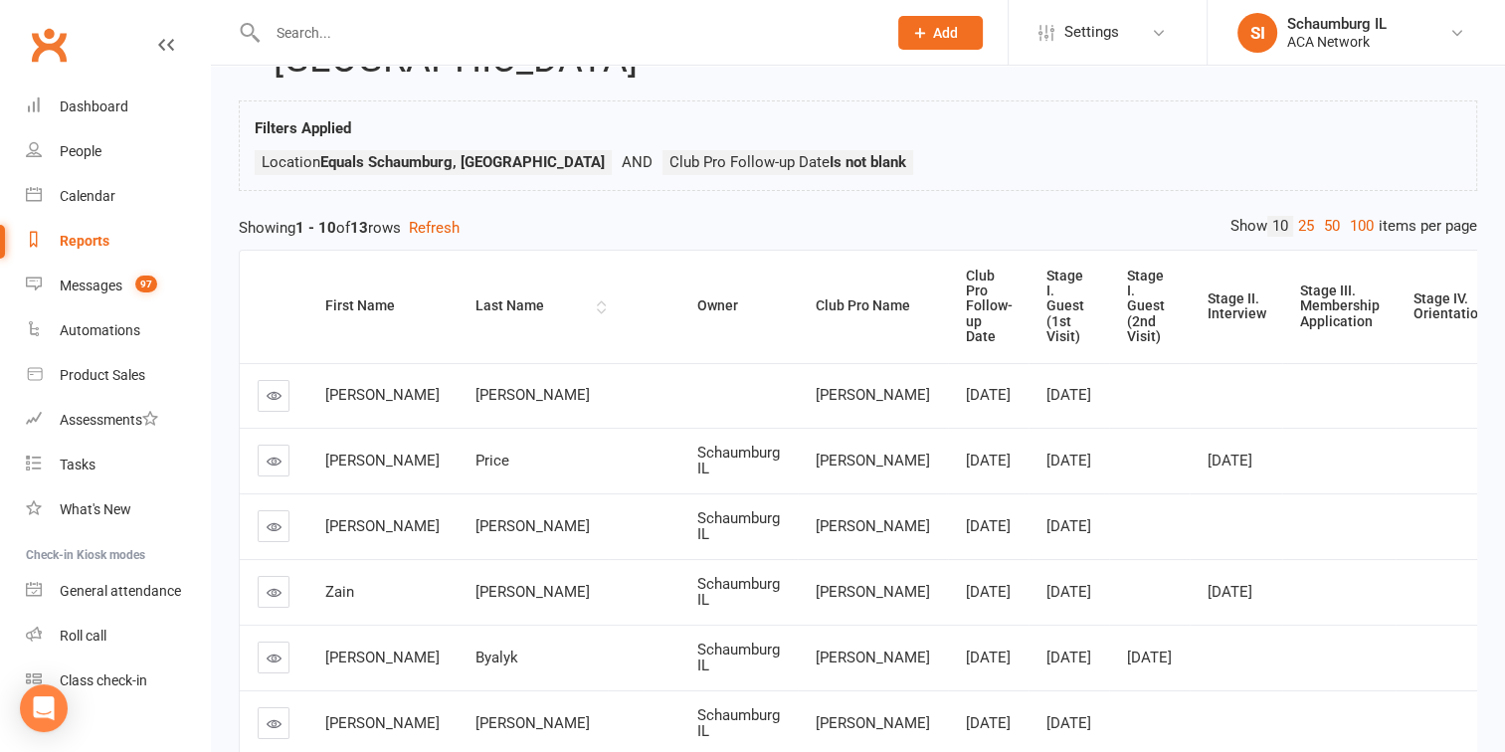
scroll to position [199, 0]
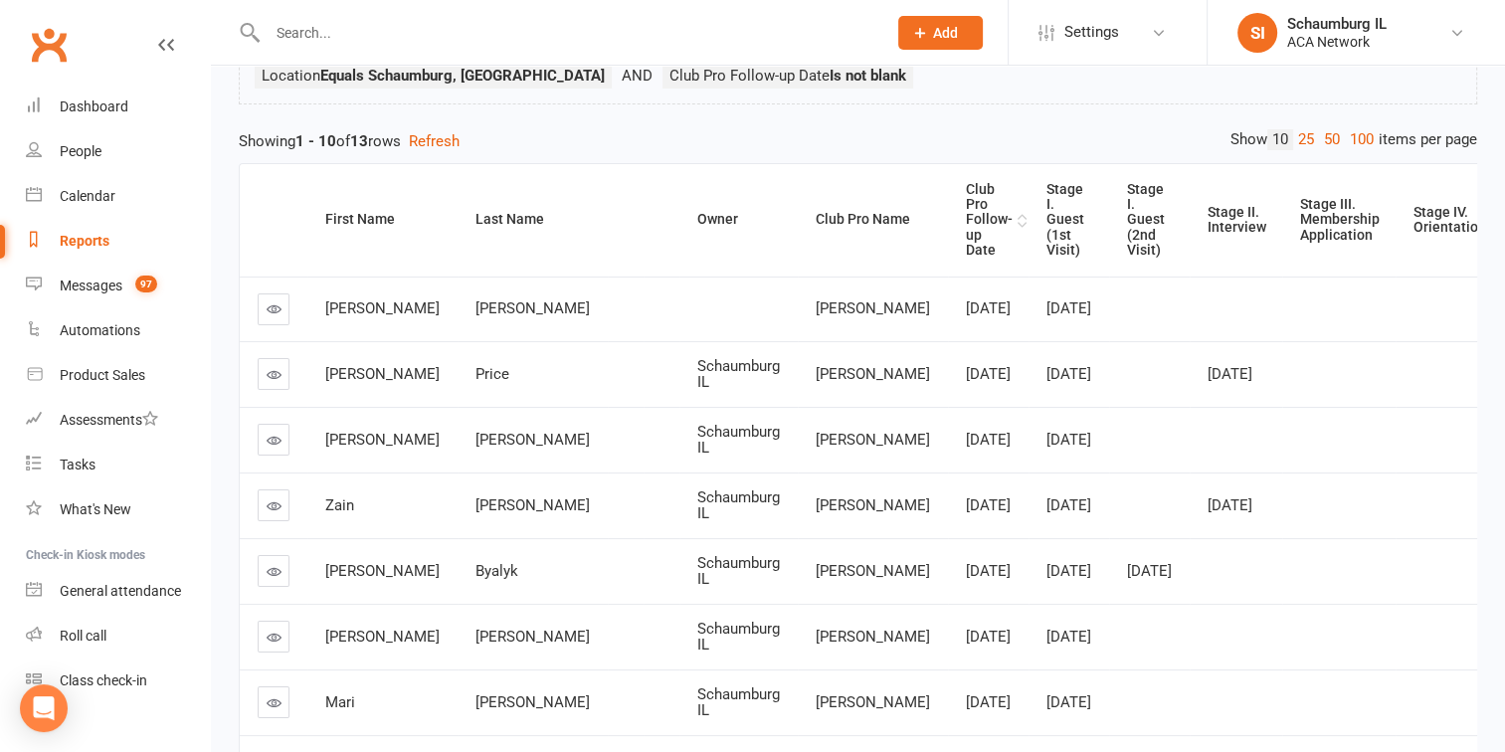
click at [966, 182] on div "Club Pro Follow-up Date" at bounding box center [989, 220] width 47 height 77
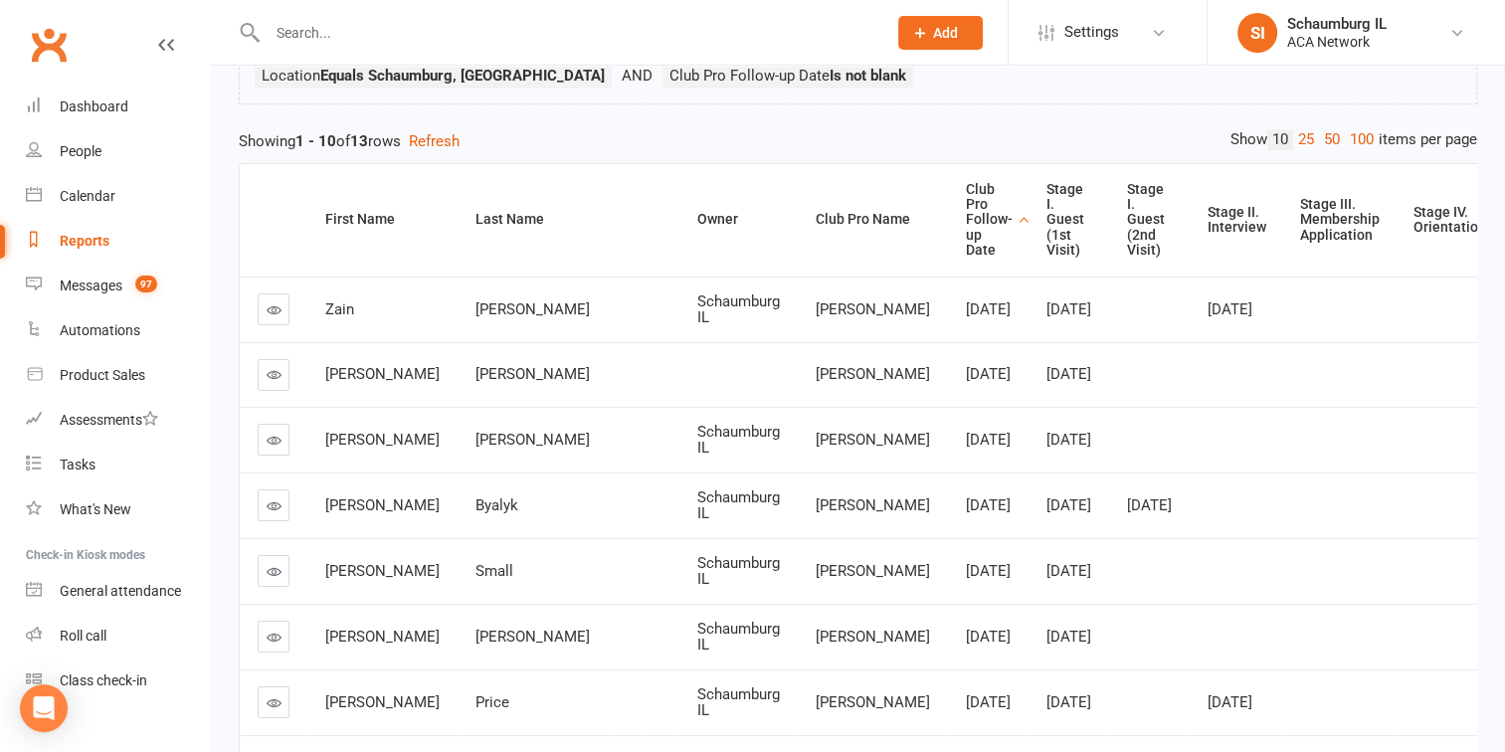
click at [278, 446] on icon at bounding box center [274, 440] width 15 height 15
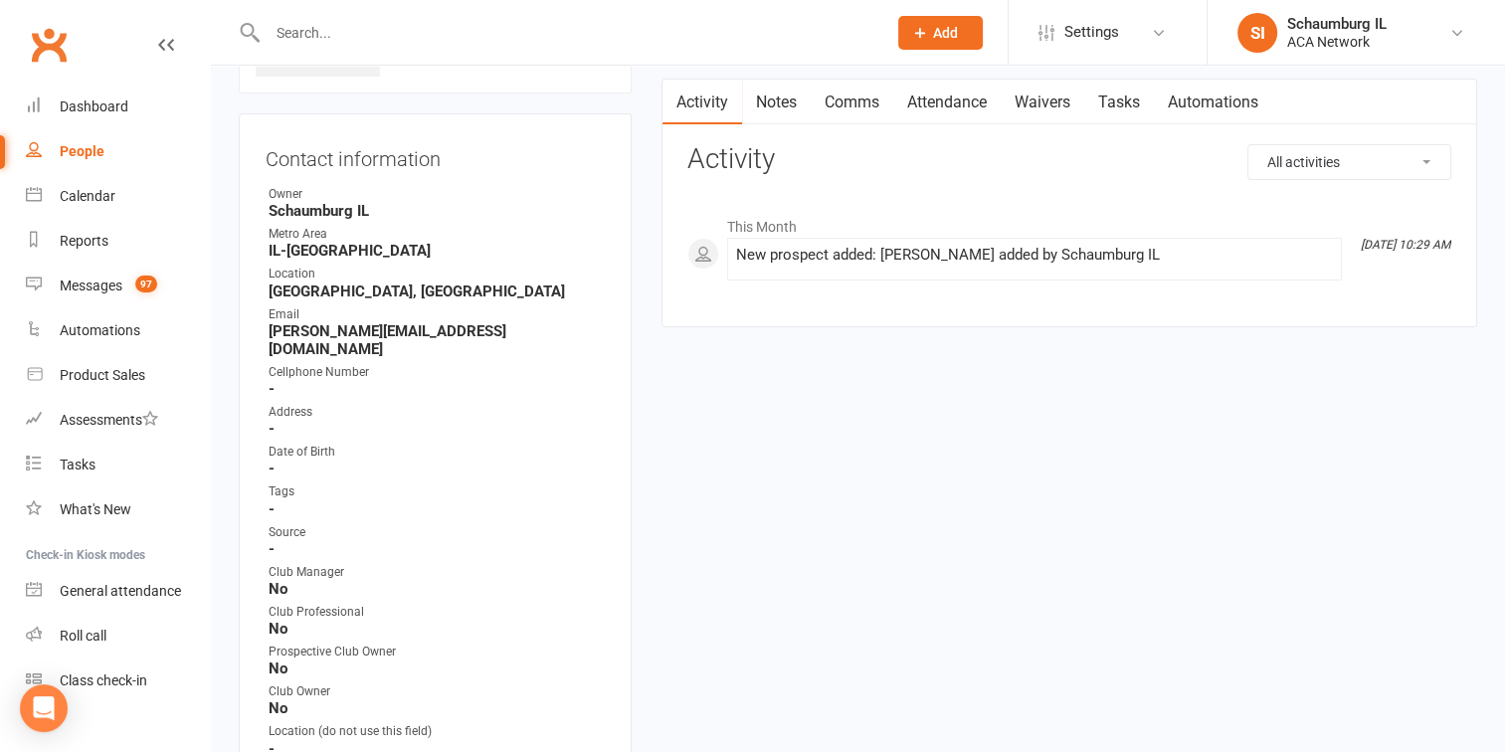
scroll to position [597, 0]
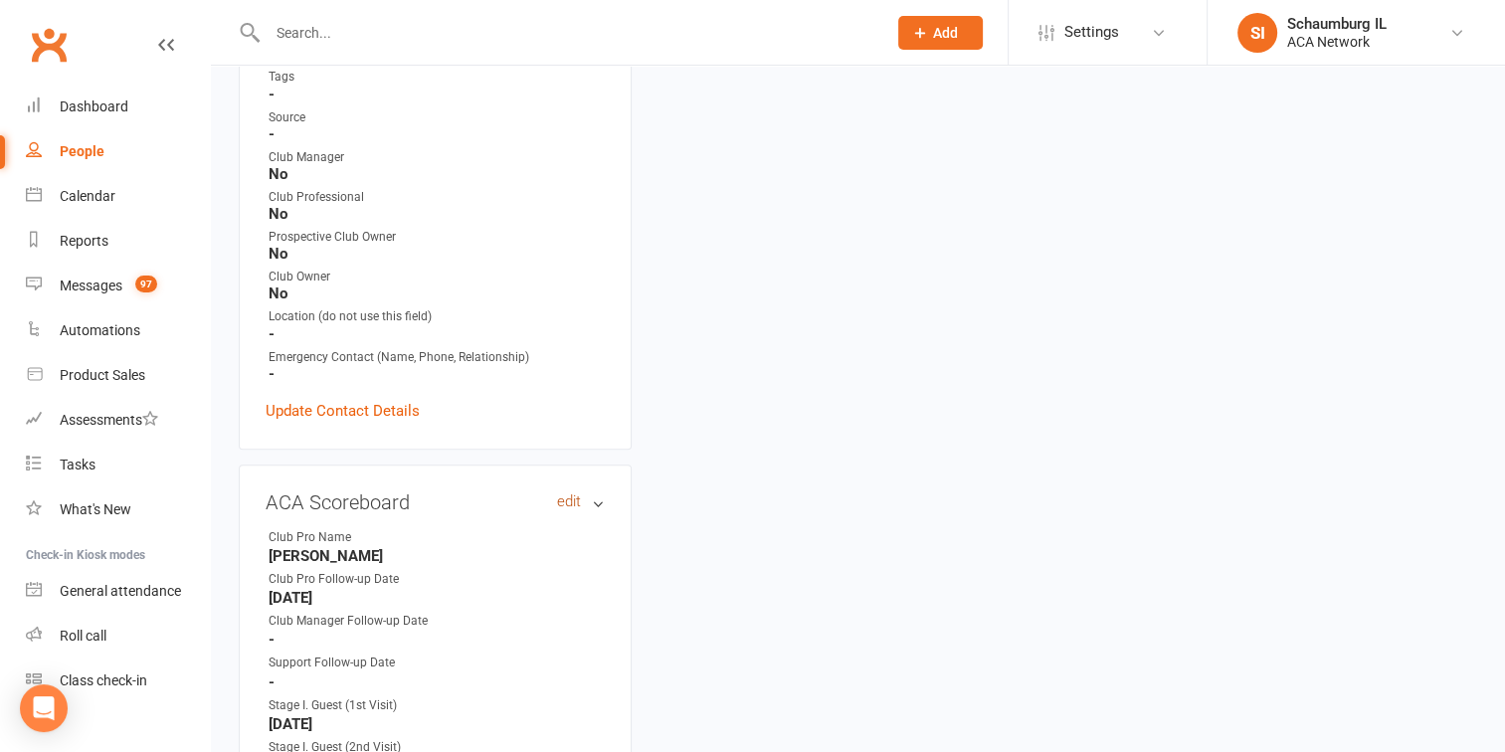
click at [567, 493] on link "edit" at bounding box center [569, 501] width 24 height 17
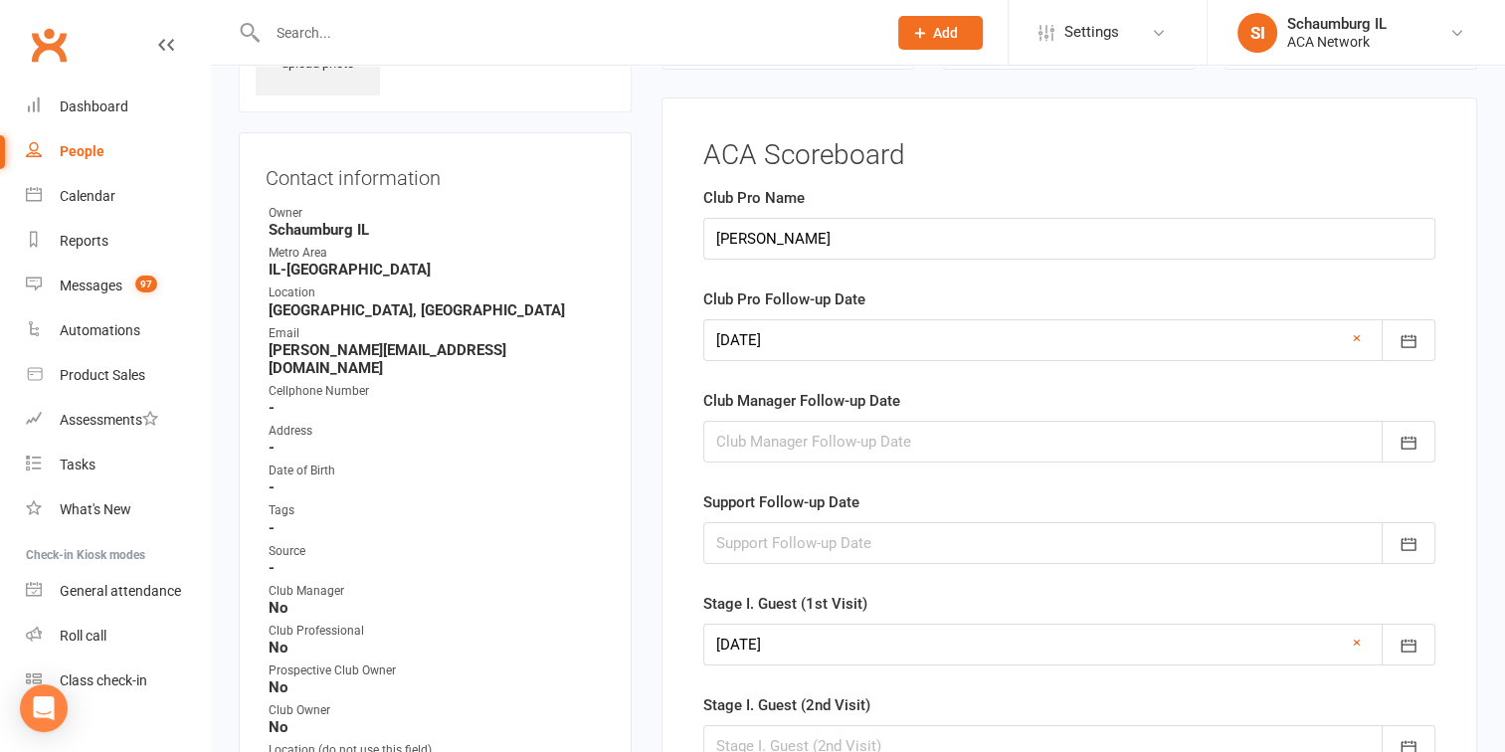
scroll to position [159, 0]
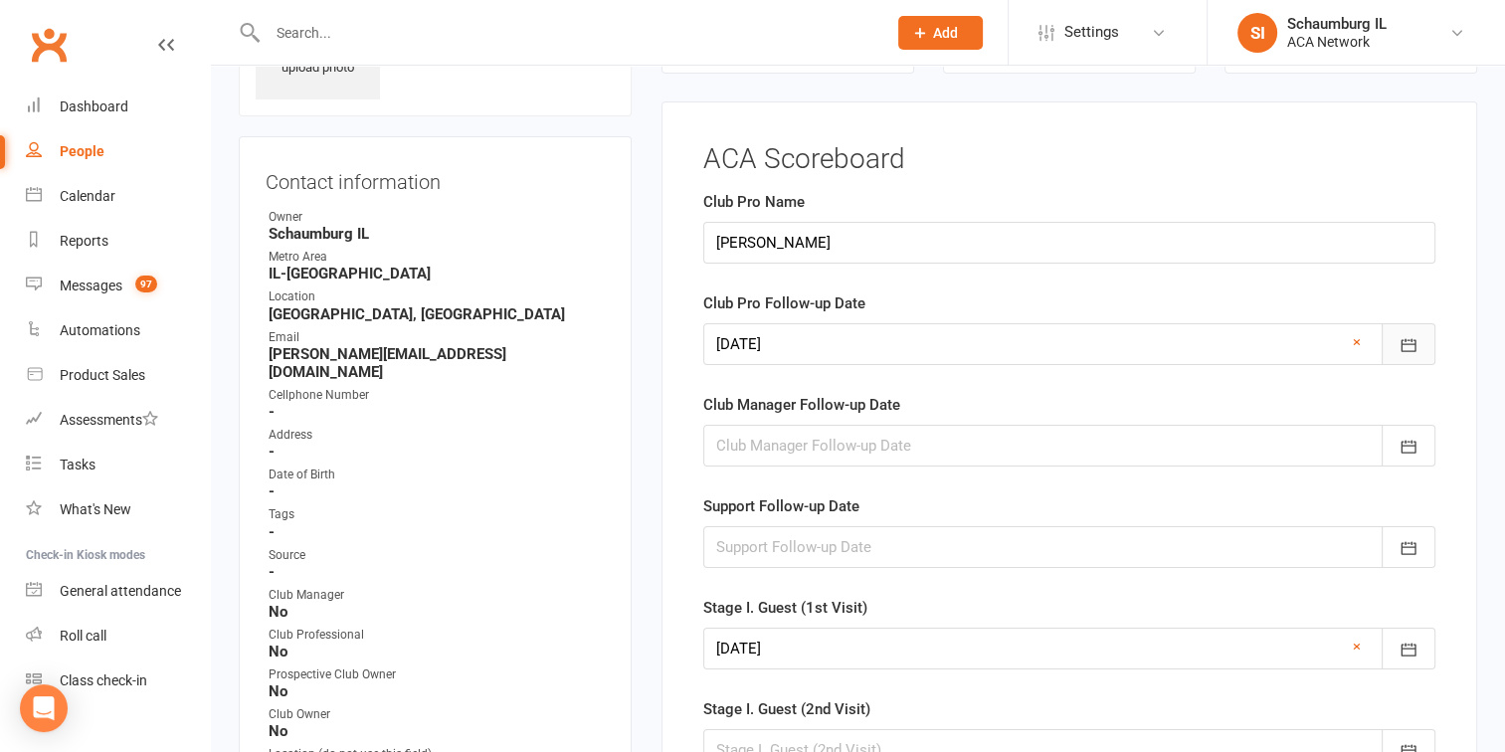
click at [1408, 344] on icon "button" at bounding box center [1408, 345] width 20 height 20
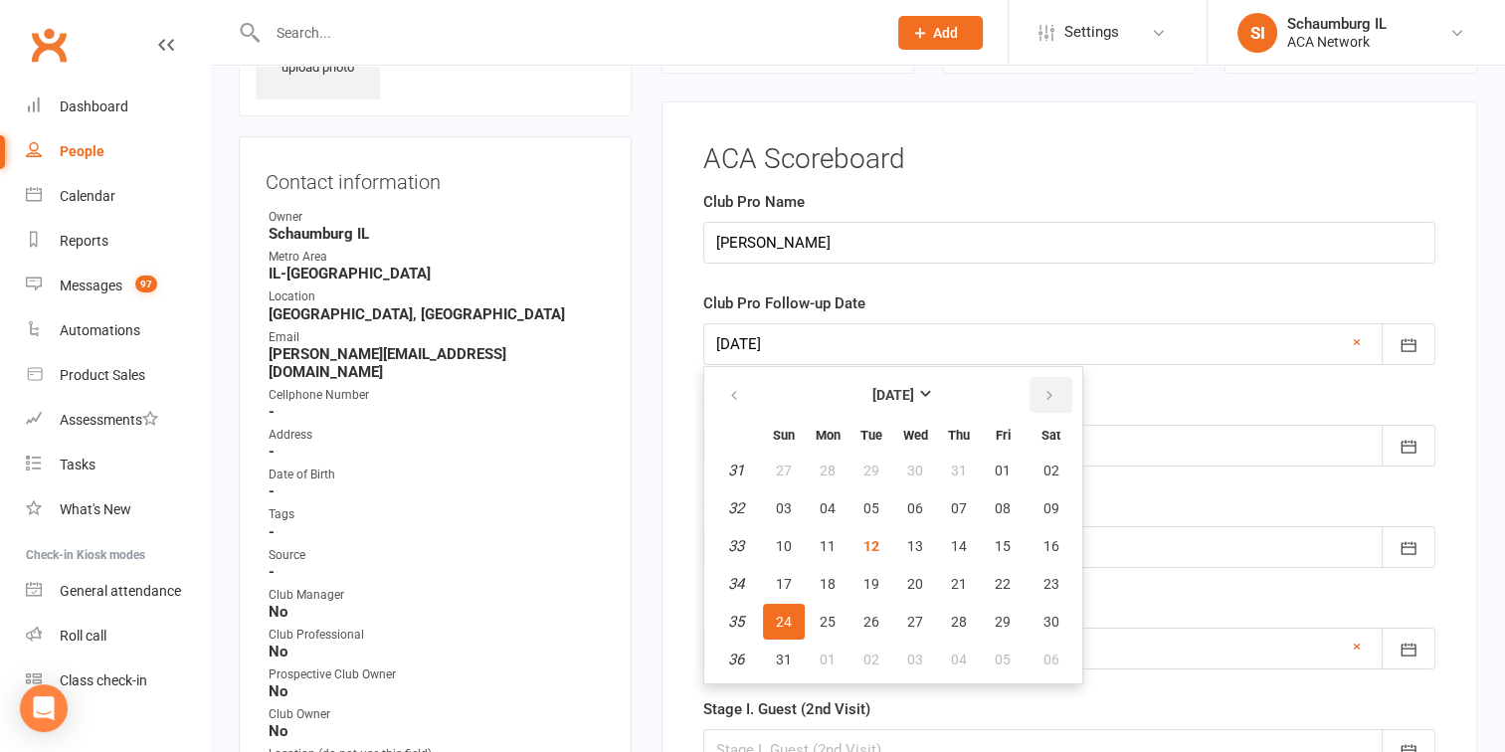
click at [1042, 388] on icon "button" at bounding box center [1049, 396] width 14 height 16
click at [827, 576] on span "22" at bounding box center [828, 584] width 16 height 16
type input "[DATE]"
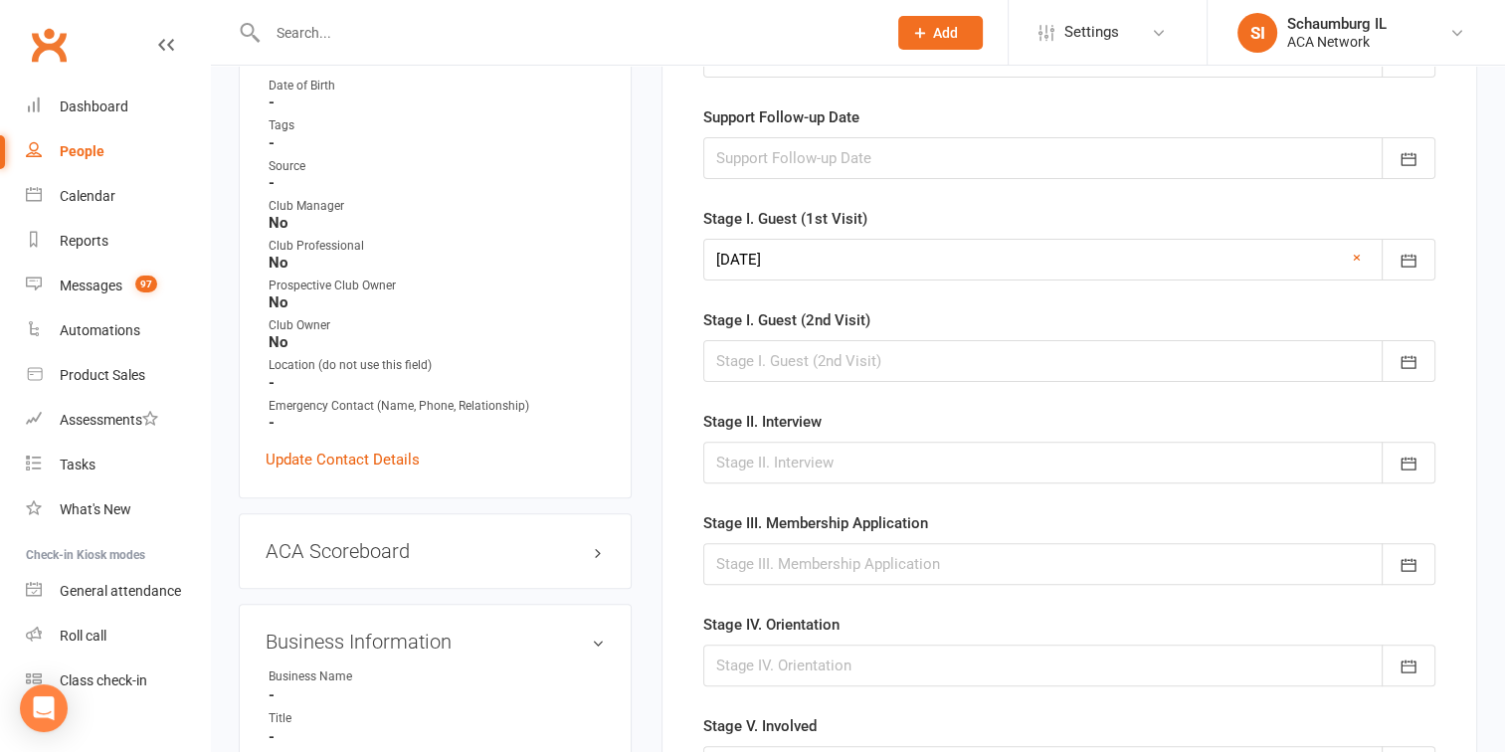
scroll to position [1054, 0]
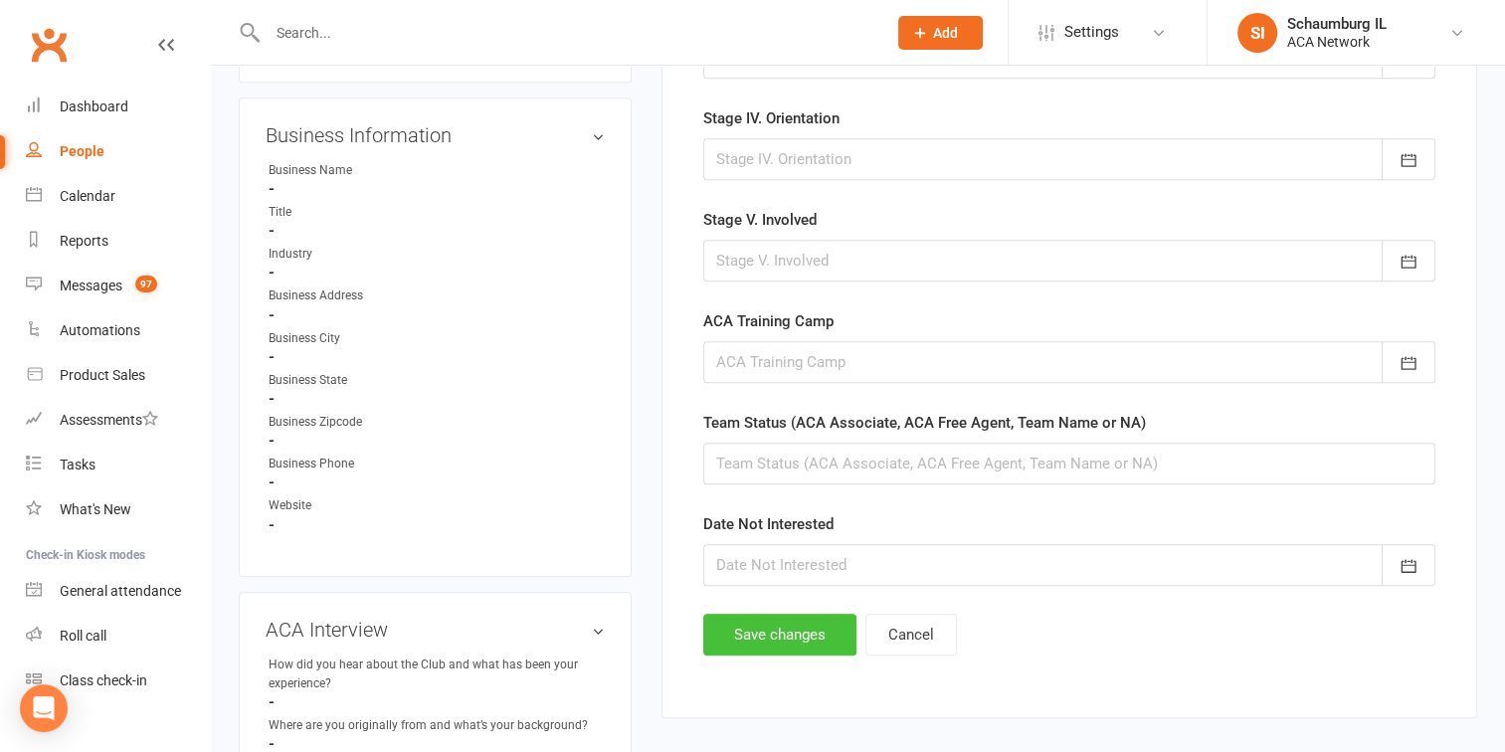
click at [765, 620] on button "Save changes" at bounding box center [779, 635] width 153 height 42
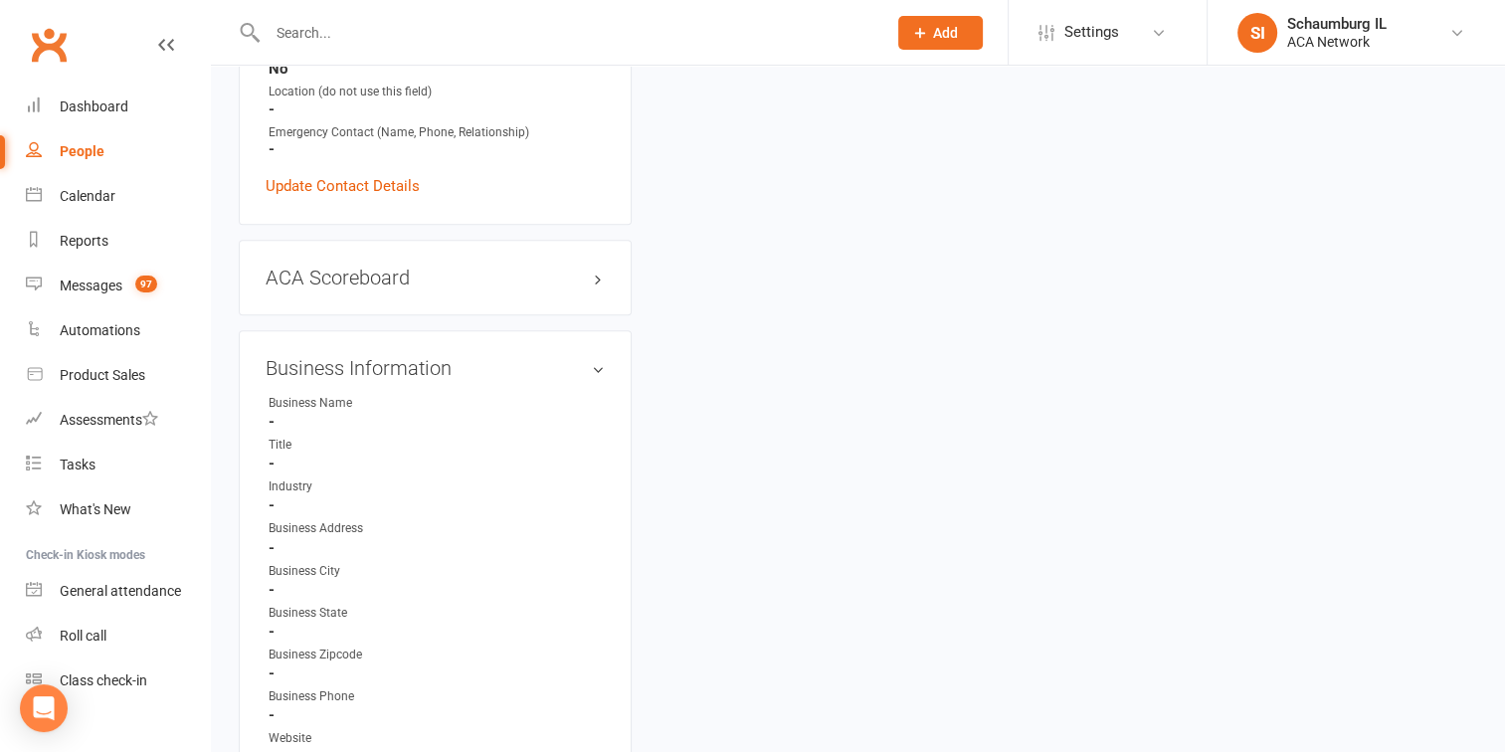
scroll to position [458, 0]
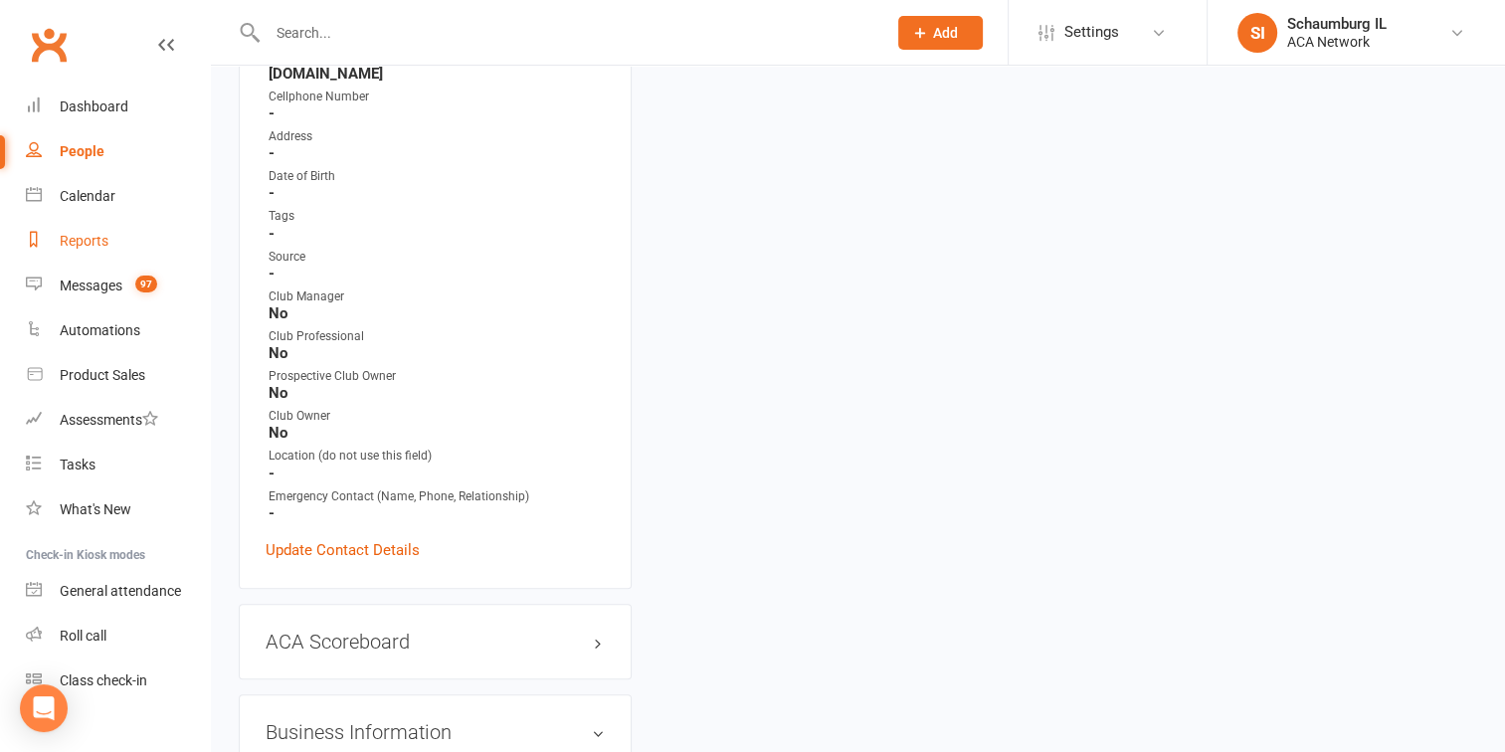
click at [81, 247] on div "Reports" at bounding box center [84, 241] width 49 height 16
select select "100"
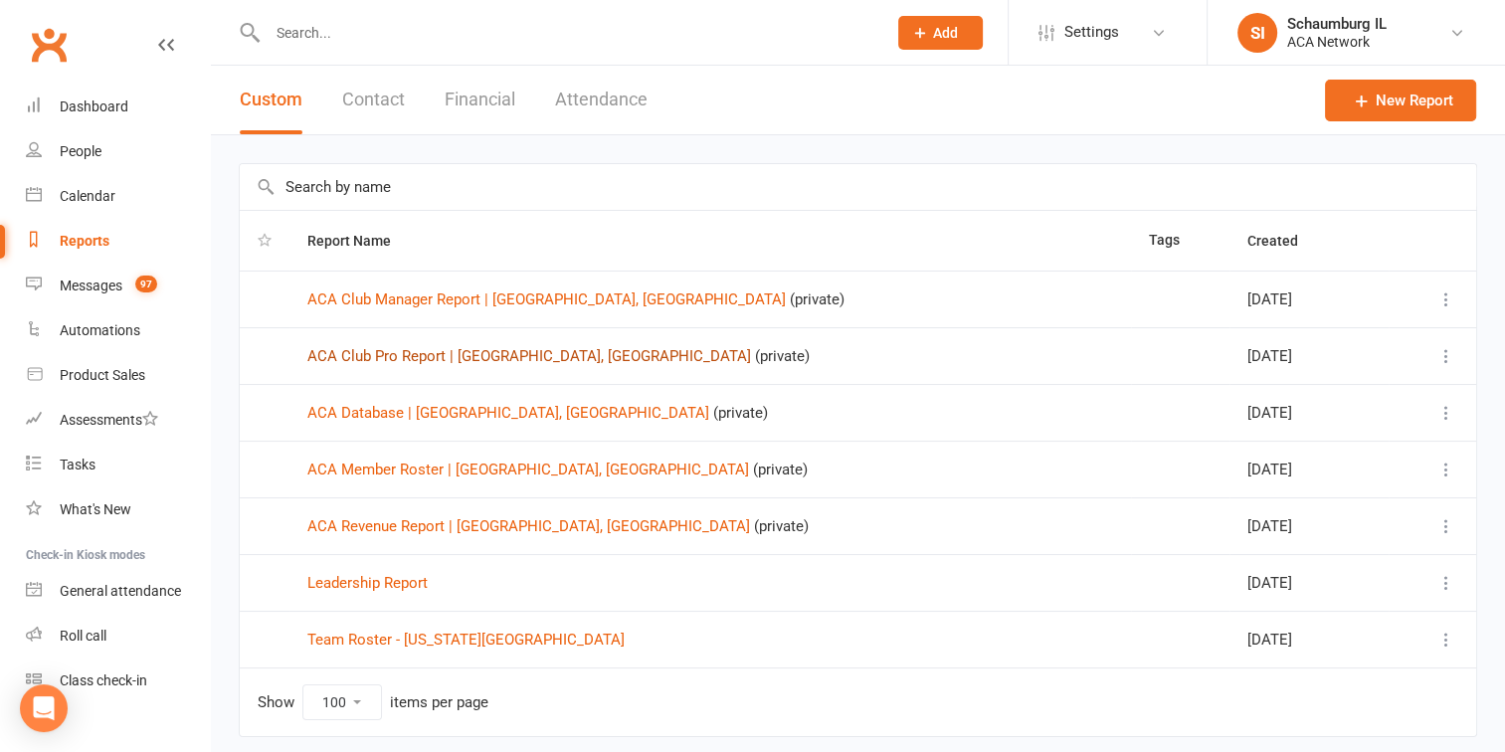
click at [449, 358] on link "ACA Club Pro Report | [GEOGRAPHIC_DATA], [GEOGRAPHIC_DATA]" at bounding box center [529, 356] width 444 height 18
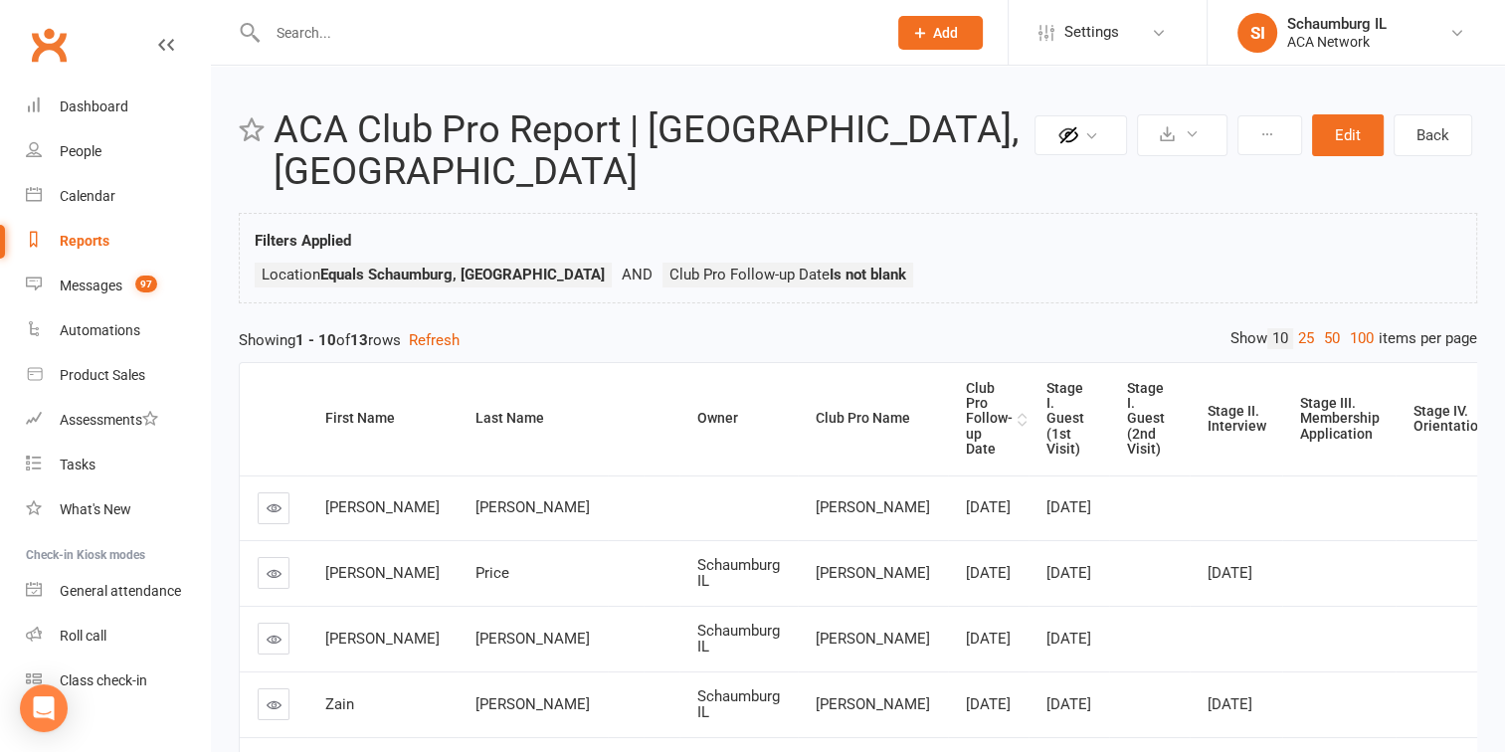
click at [966, 383] on div "Club Pro Follow-up Date" at bounding box center [989, 419] width 47 height 77
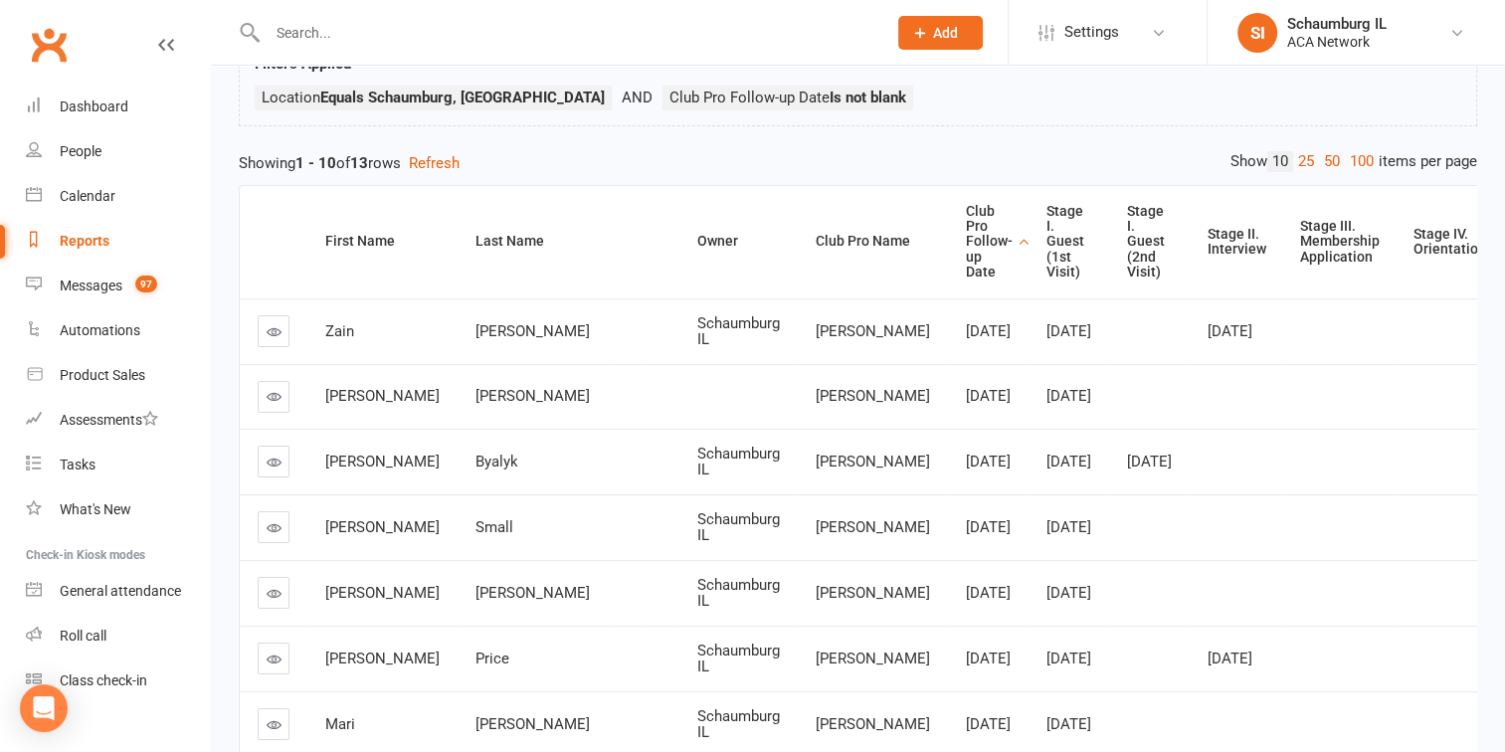
scroll to position [199, 0]
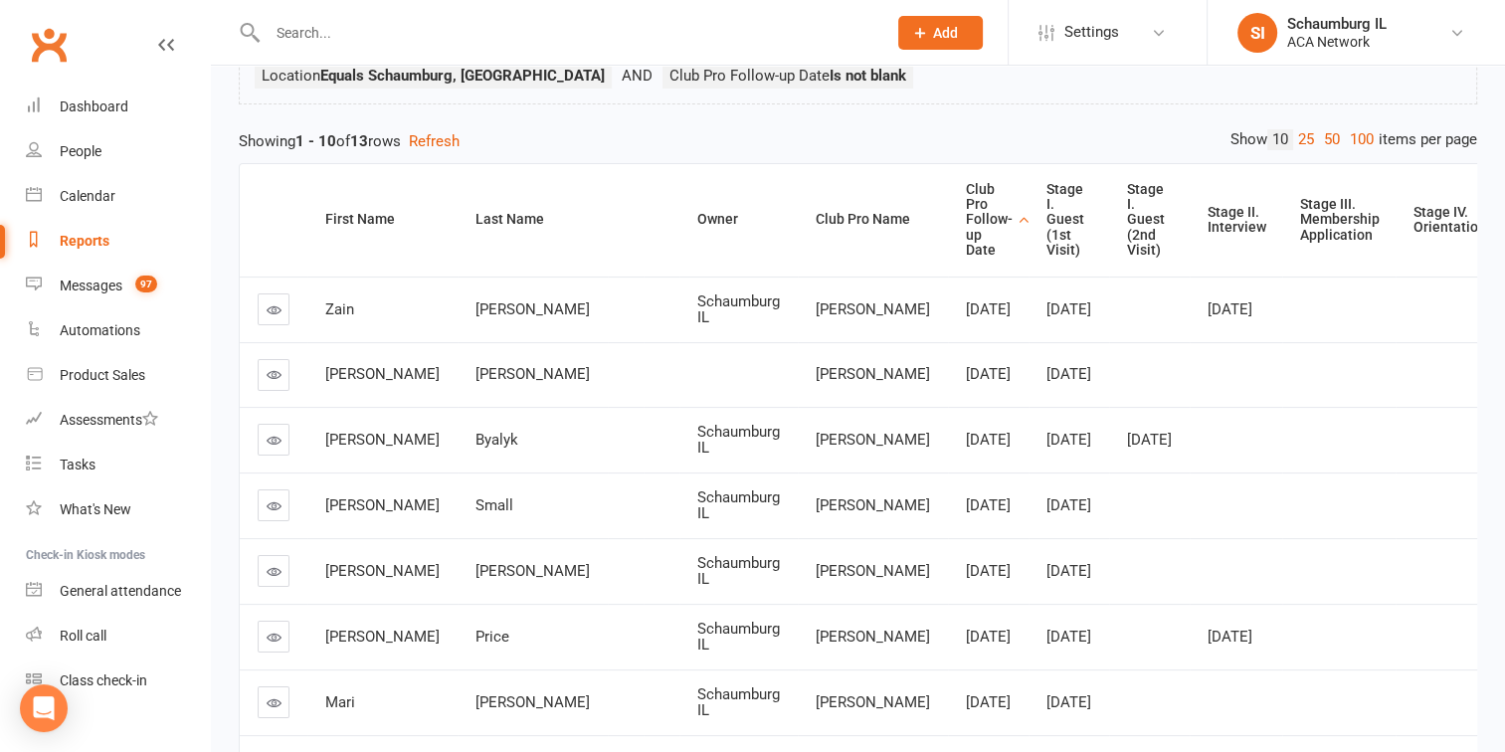
click at [275, 513] on icon at bounding box center [274, 505] width 15 height 15
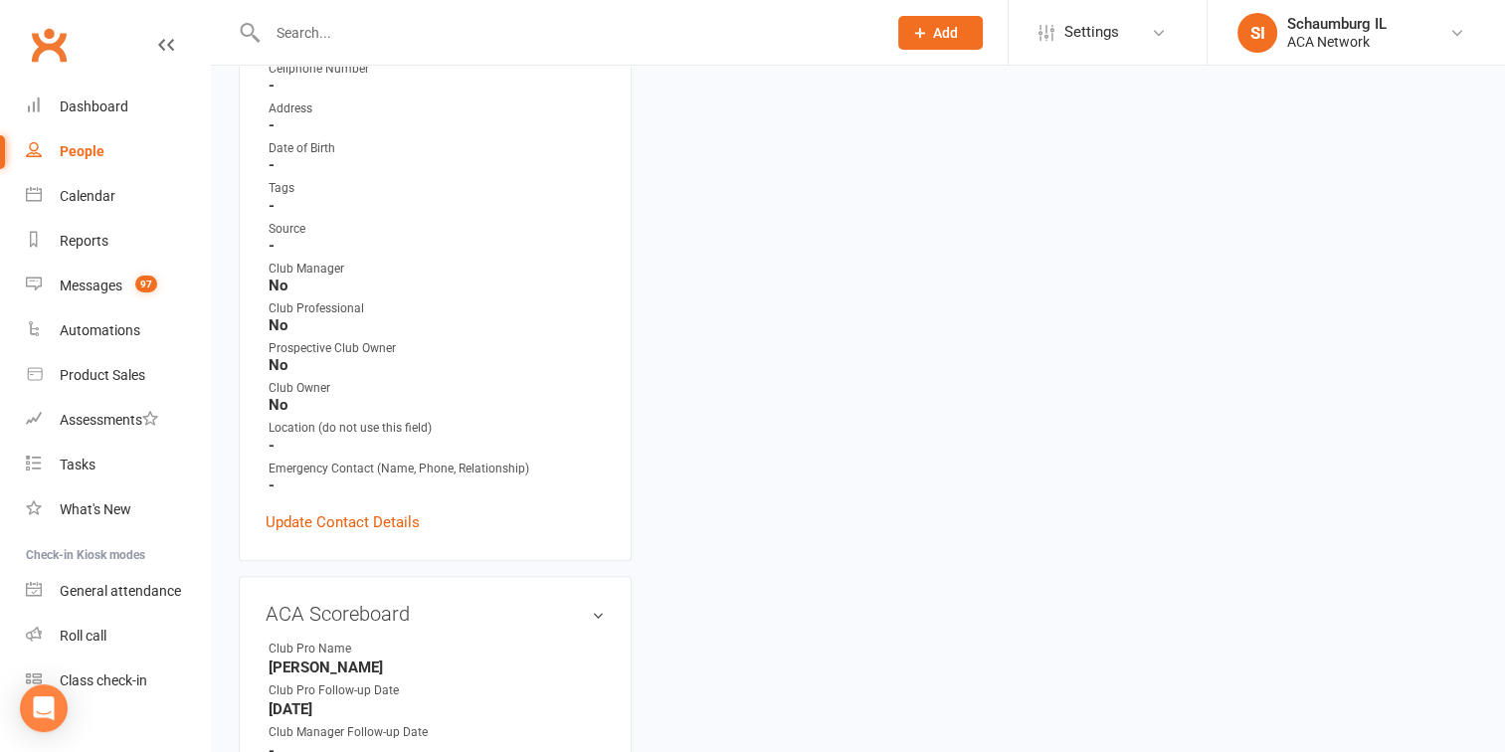
scroll to position [497, 0]
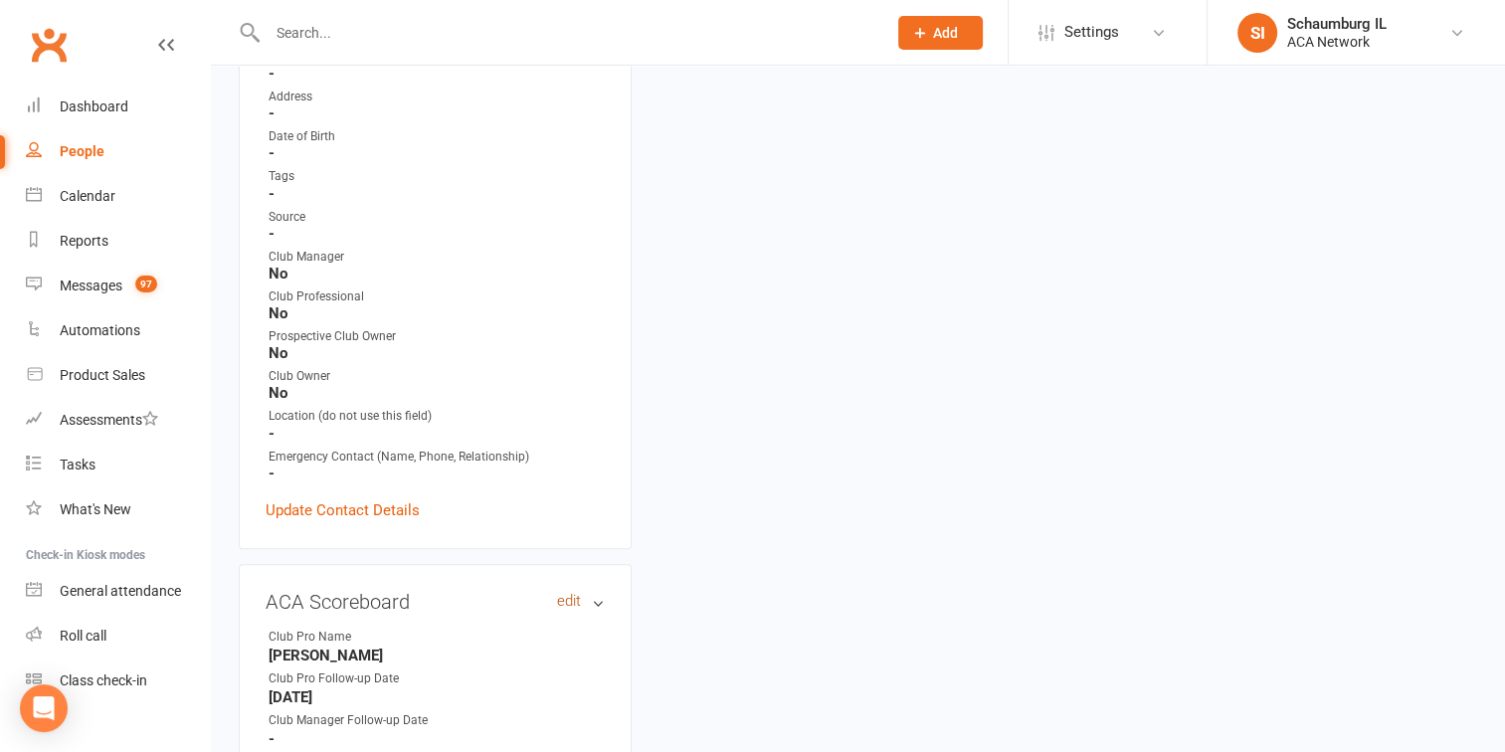
click at [572, 593] on link "edit" at bounding box center [569, 601] width 24 height 17
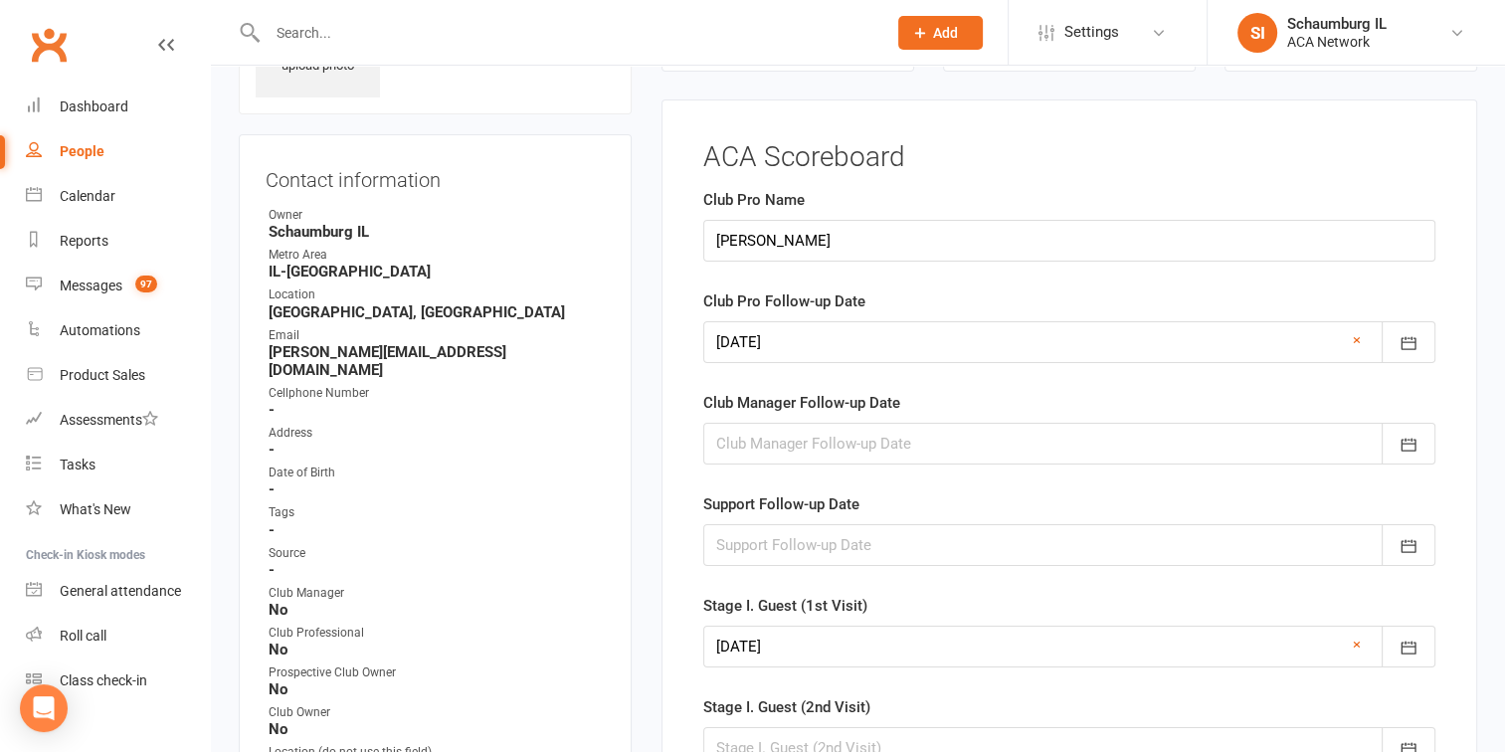
scroll to position [160, 0]
click at [1408, 342] on icon "button" at bounding box center [1408, 344] width 20 height 20
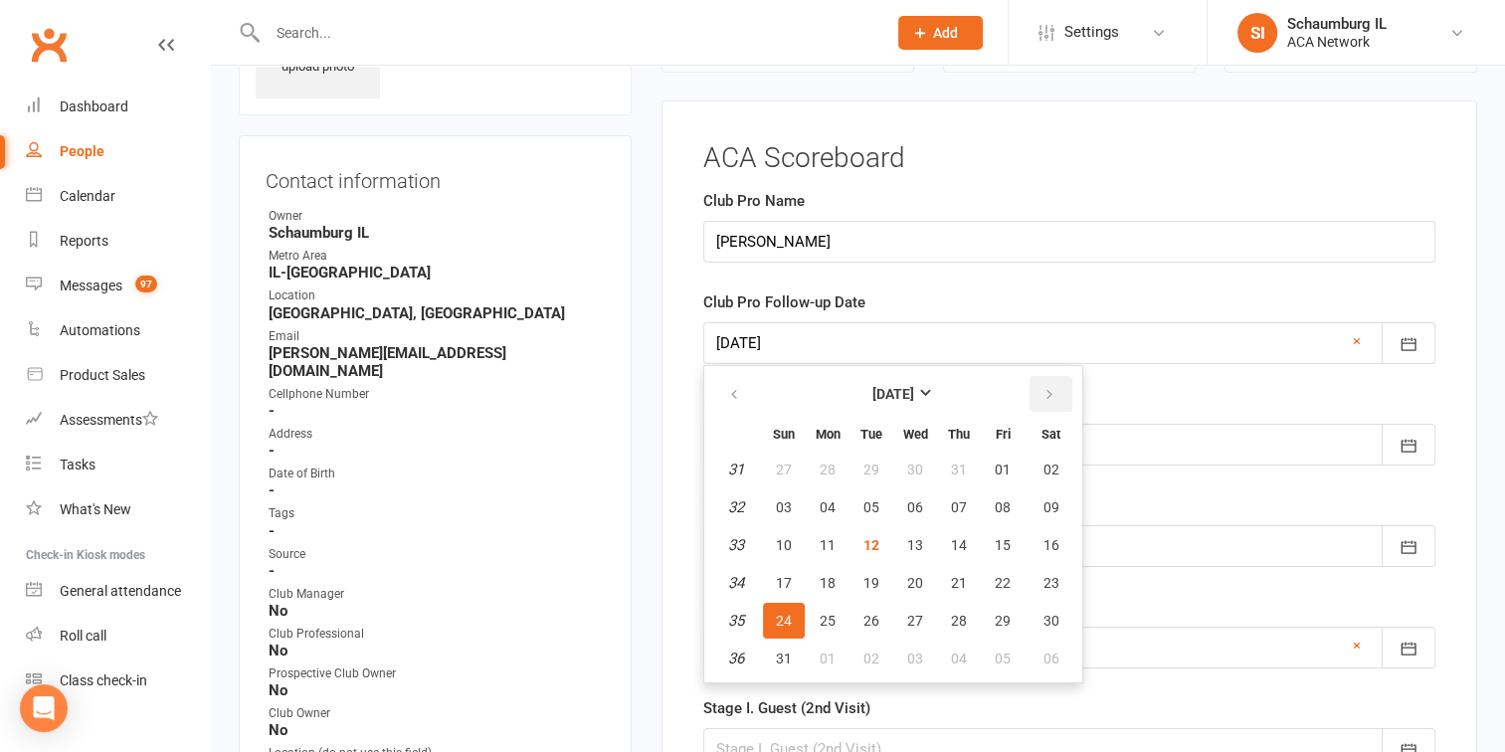
click at [1042, 392] on icon "button" at bounding box center [1049, 395] width 14 height 16
click at [831, 577] on span "22" at bounding box center [828, 583] width 16 height 16
type input "[DATE]"
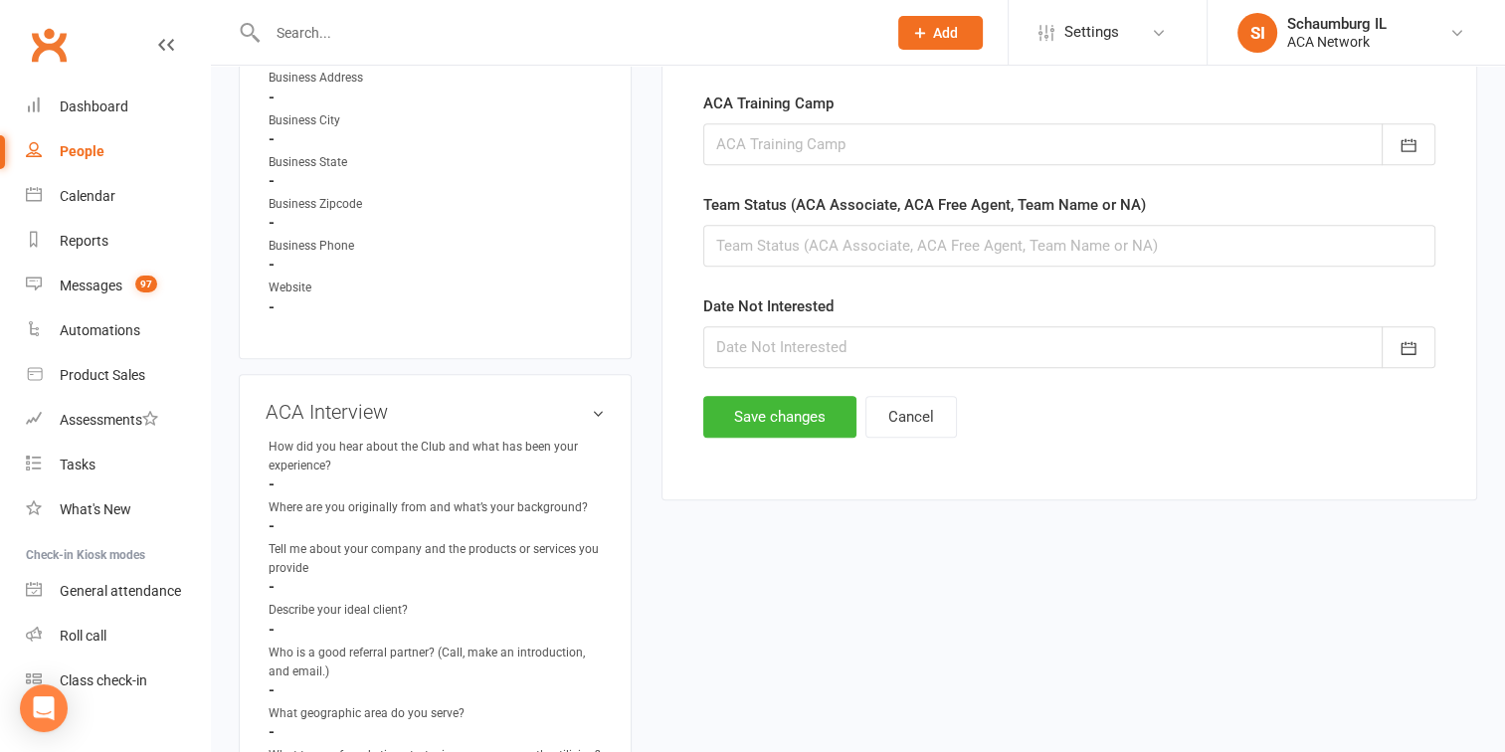
scroll to position [1453, 0]
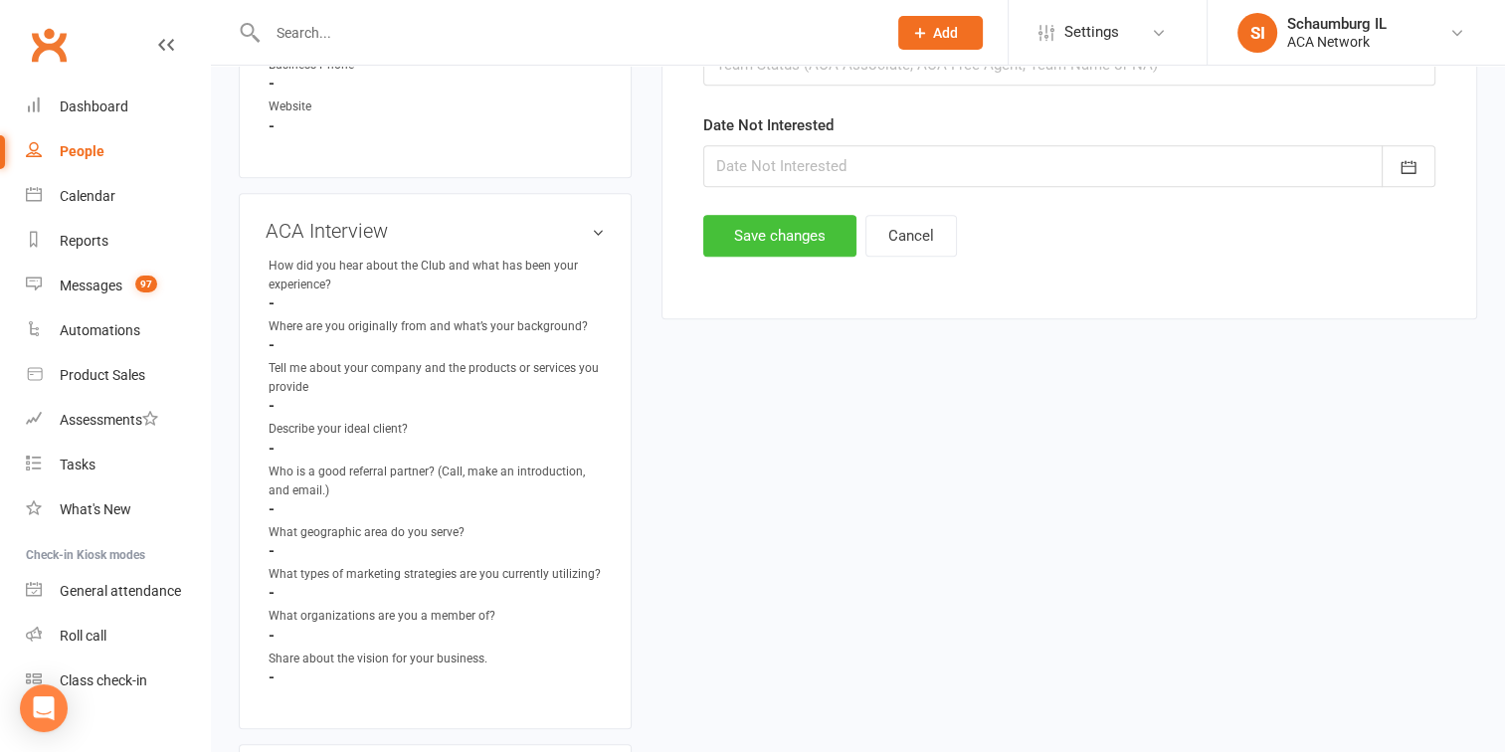
click at [767, 229] on button "Save changes" at bounding box center [779, 236] width 153 height 42
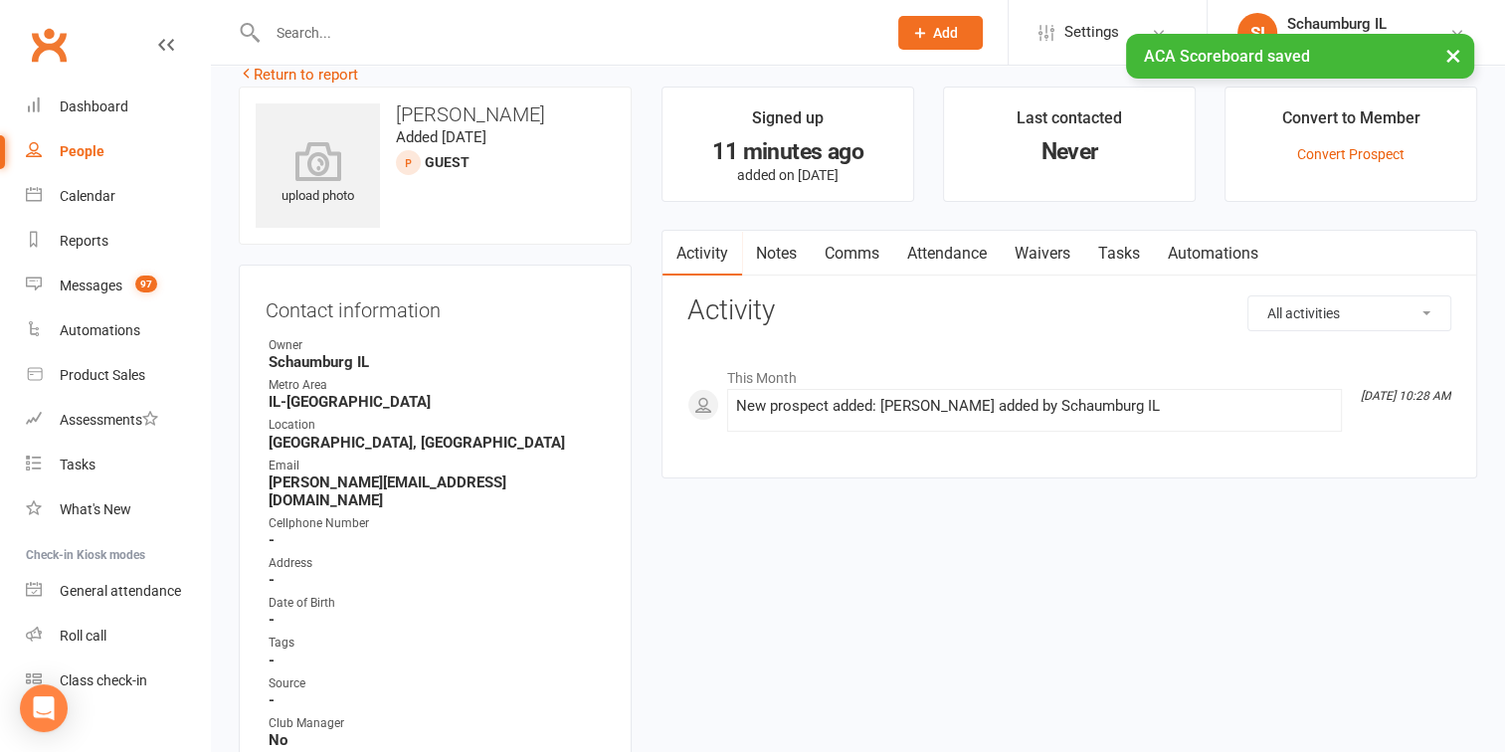
scroll to position [0, 0]
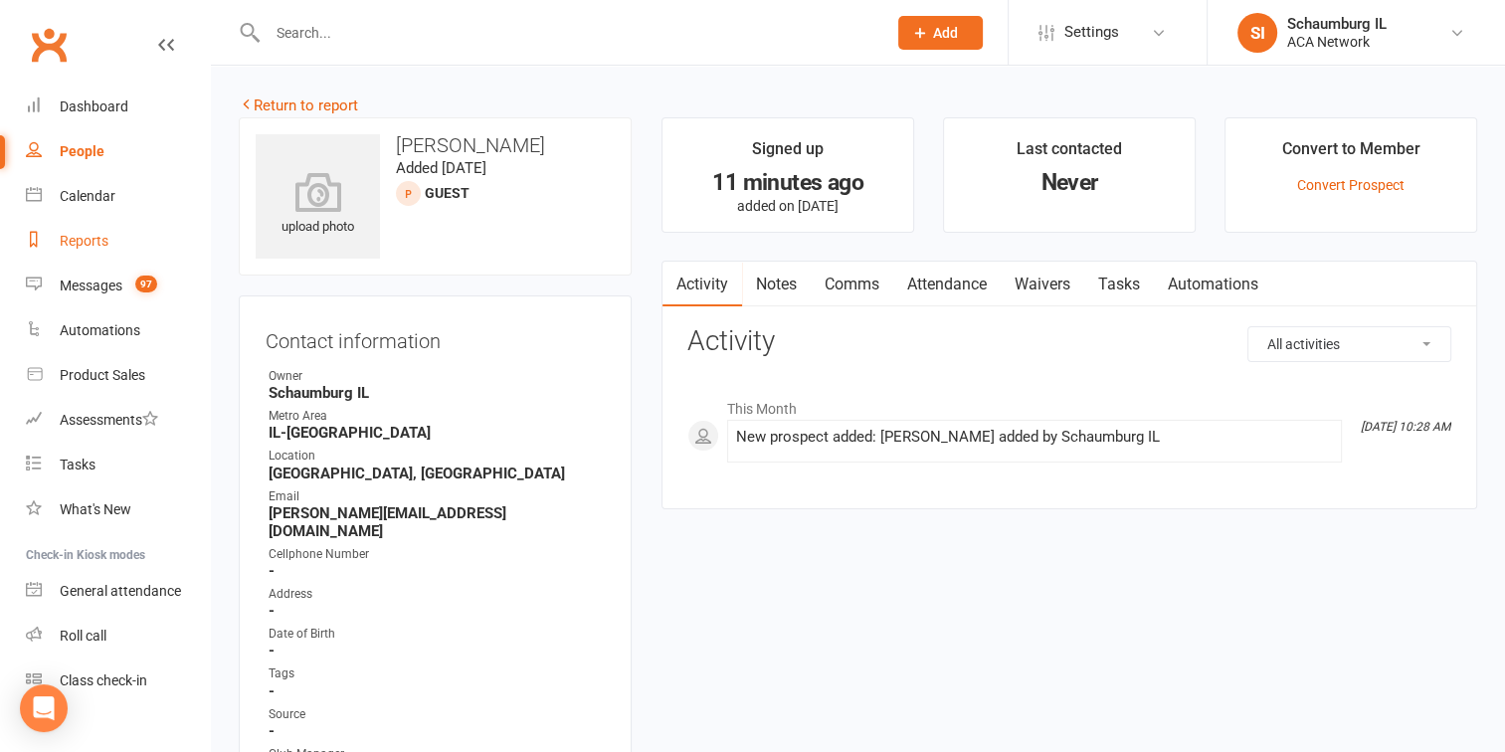
click at [75, 229] on link "Reports" at bounding box center [118, 241] width 184 height 45
select select "100"
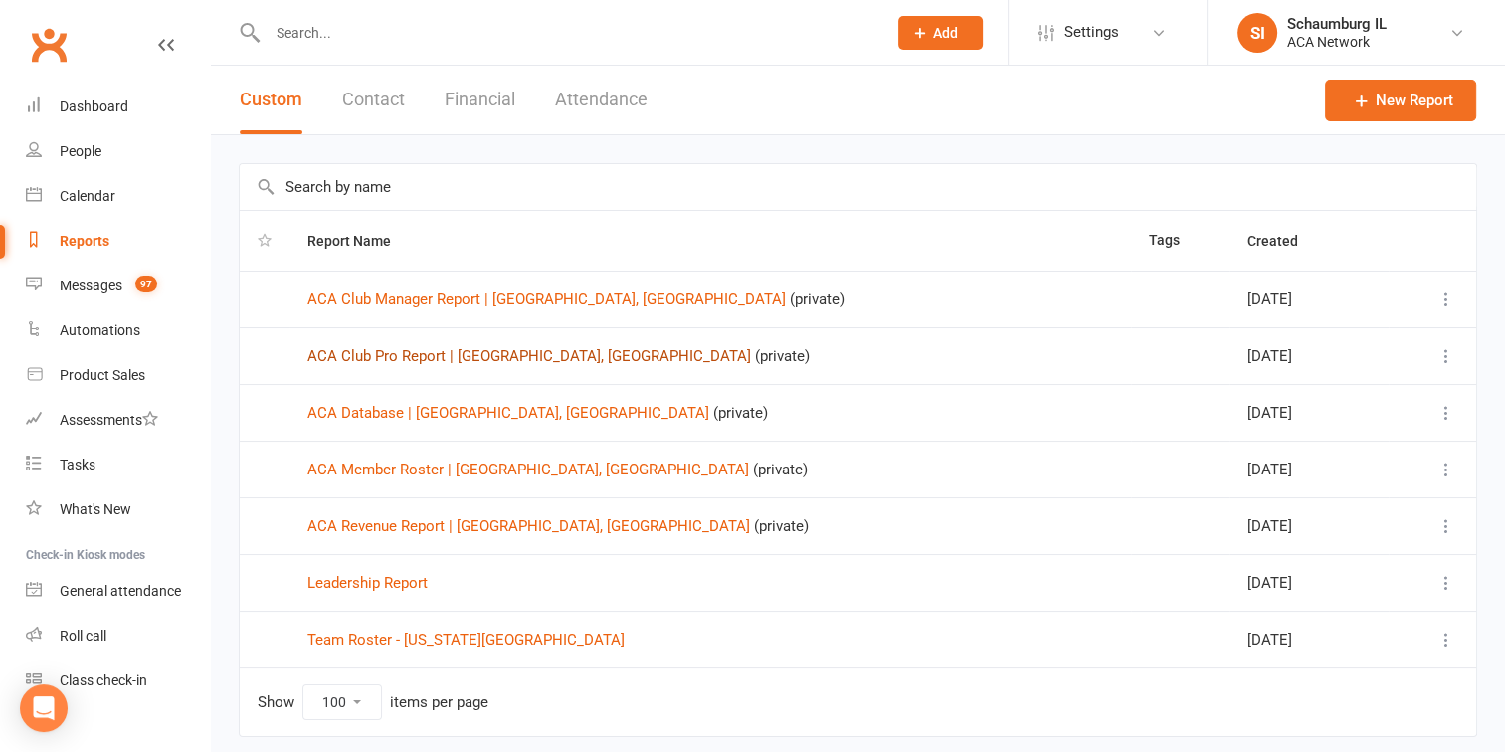
click at [427, 356] on link "ACA Club Pro Report | [GEOGRAPHIC_DATA], [GEOGRAPHIC_DATA]" at bounding box center [529, 356] width 444 height 18
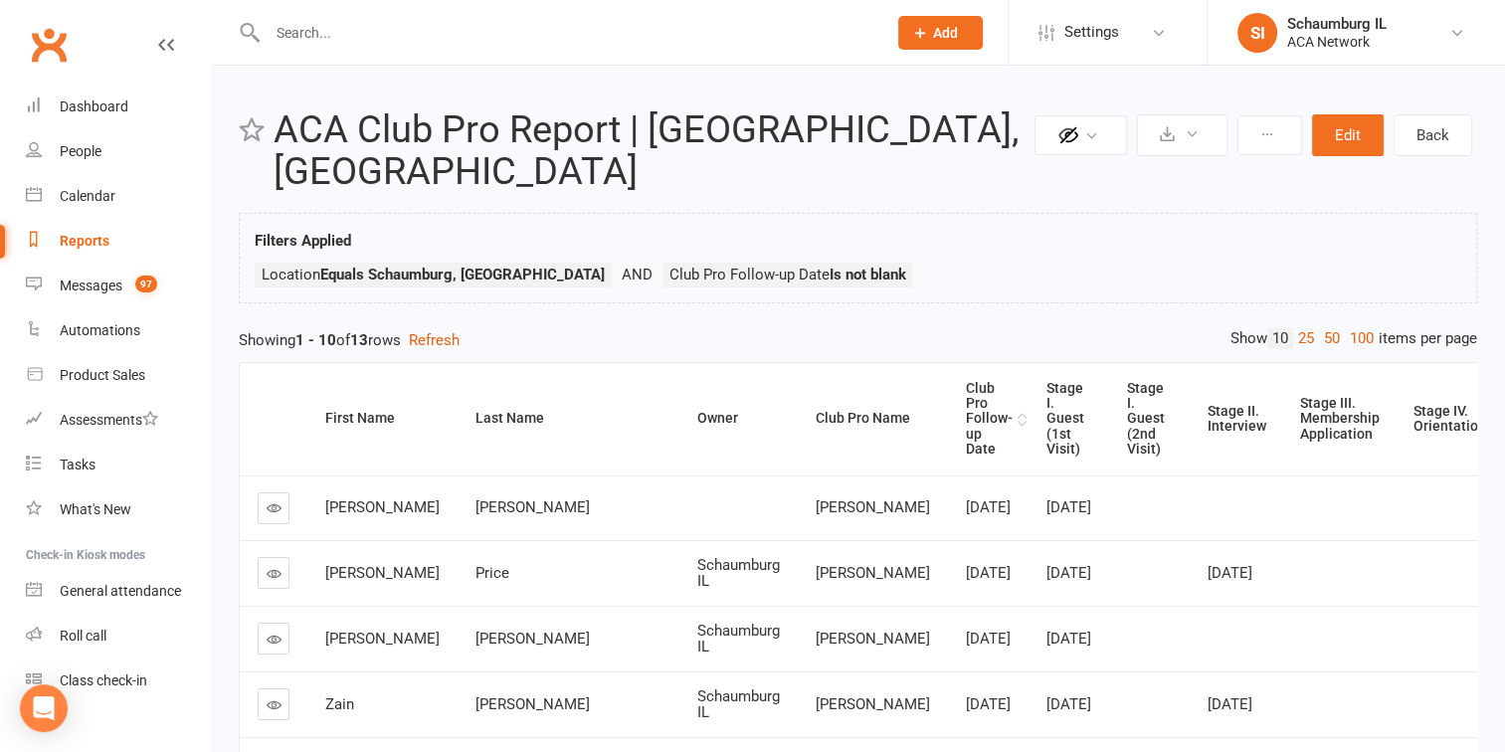
click at [966, 386] on div "Club Pro Follow-up Date" at bounding box center [989, 419] width 47 height 77
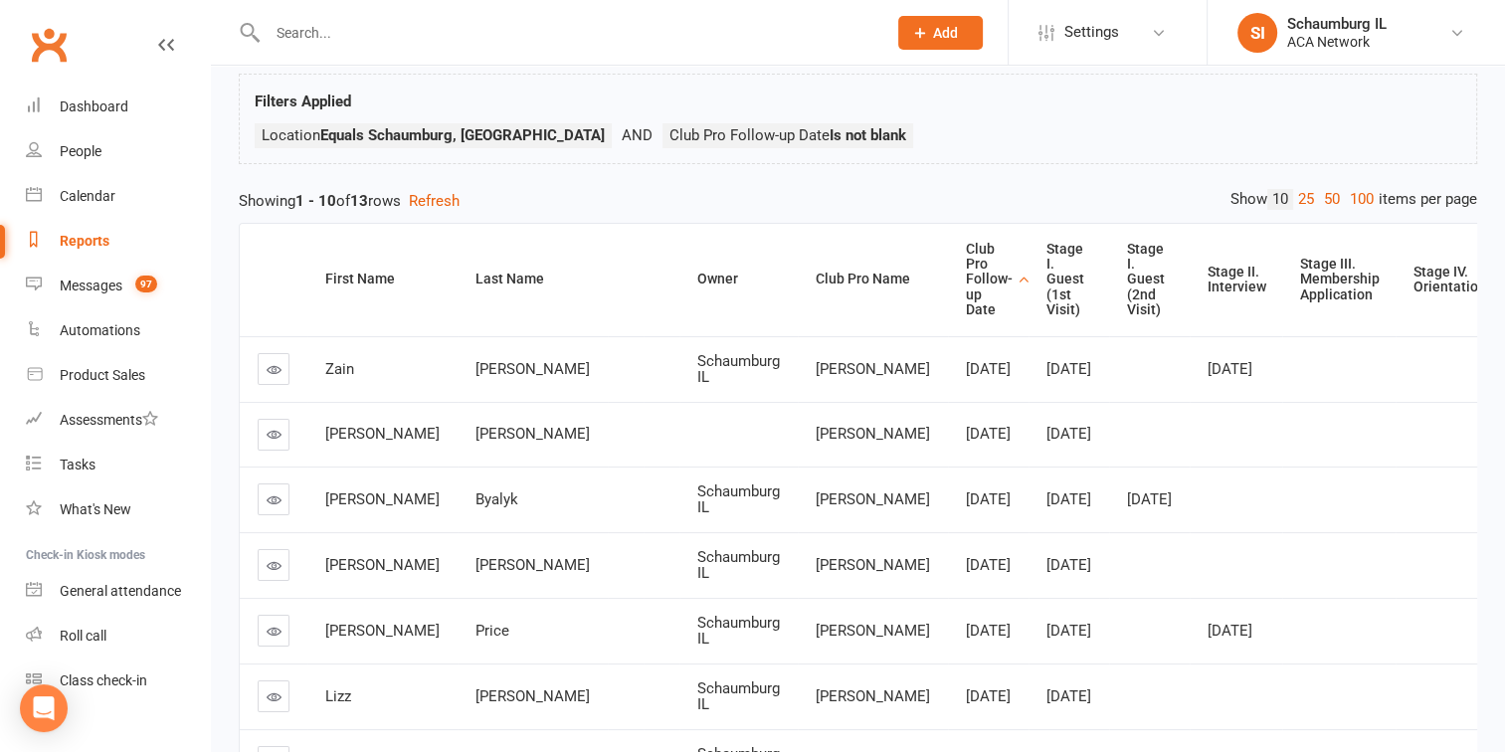
scroll to position [199, 0]
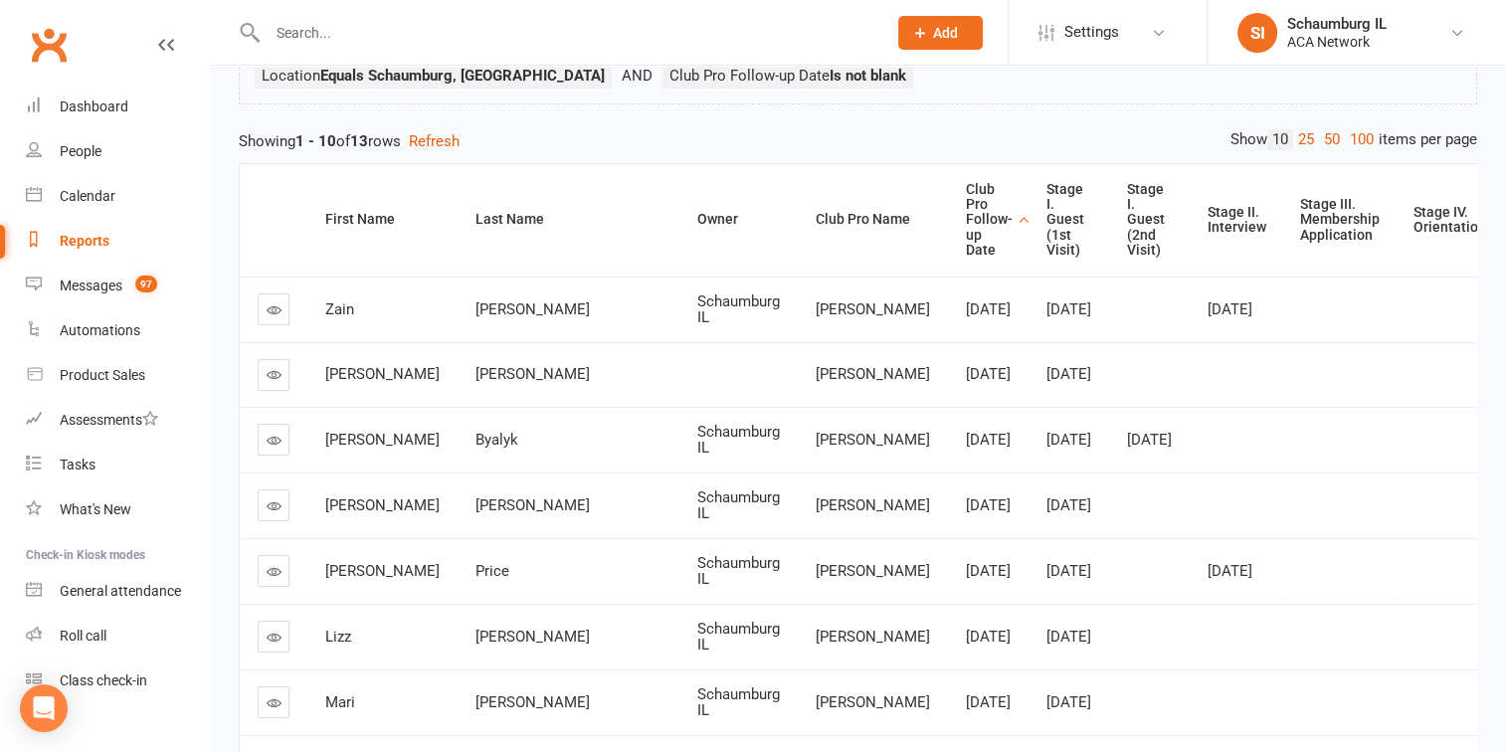
click at [277, 302] on icon at bounding box center [274, 309] width 15 height 15
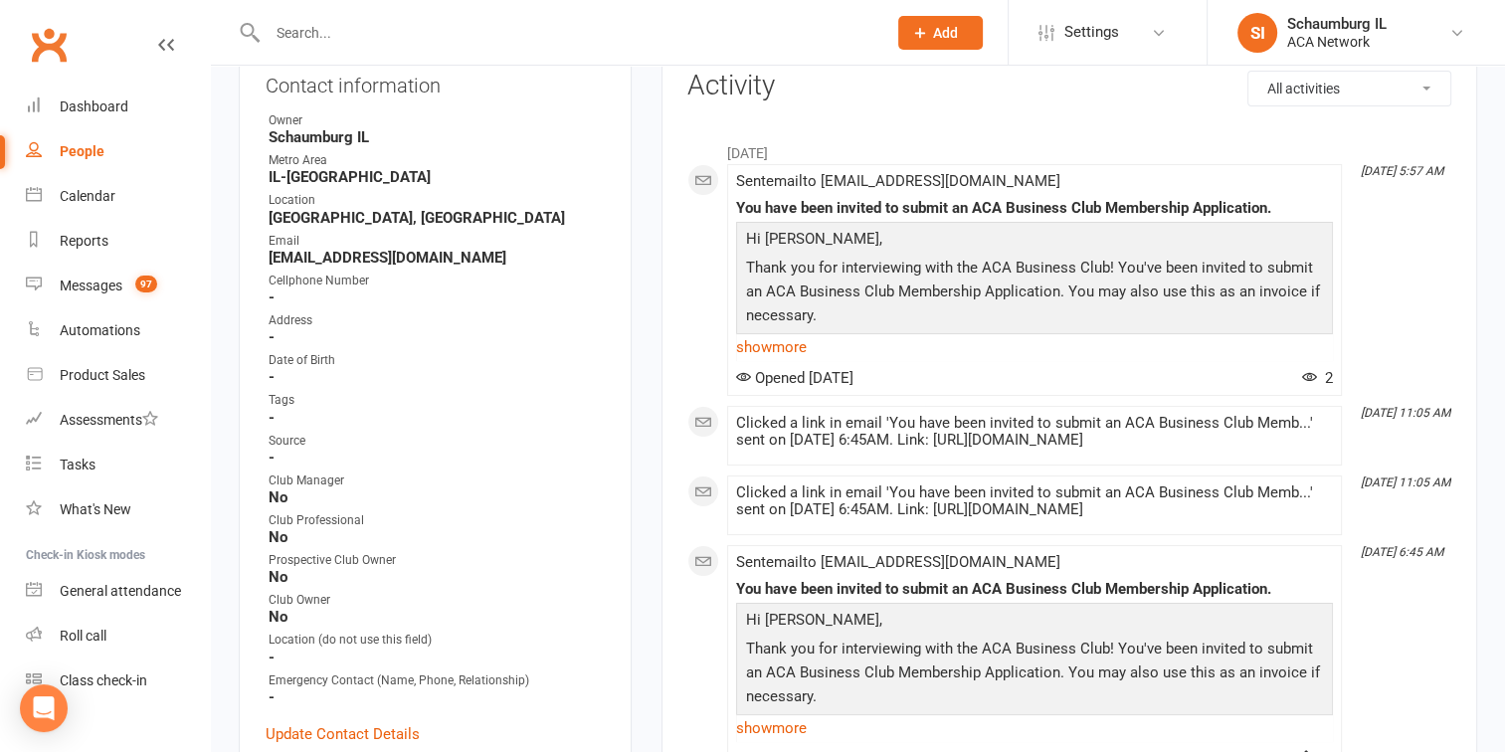
scroll to position [597, 0]
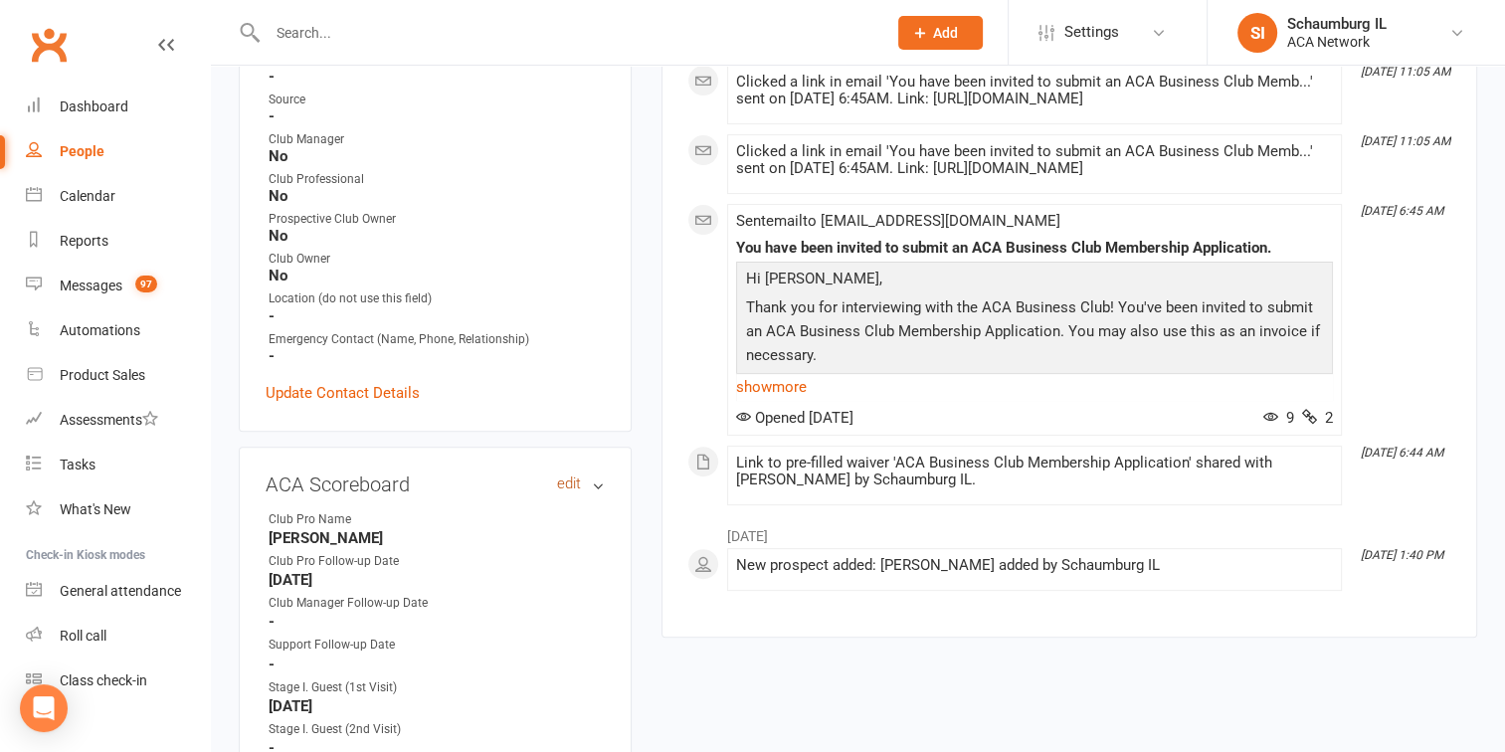
click at [565, 487] on link "edit" at bounding box center [569, 483] width 24 height 17
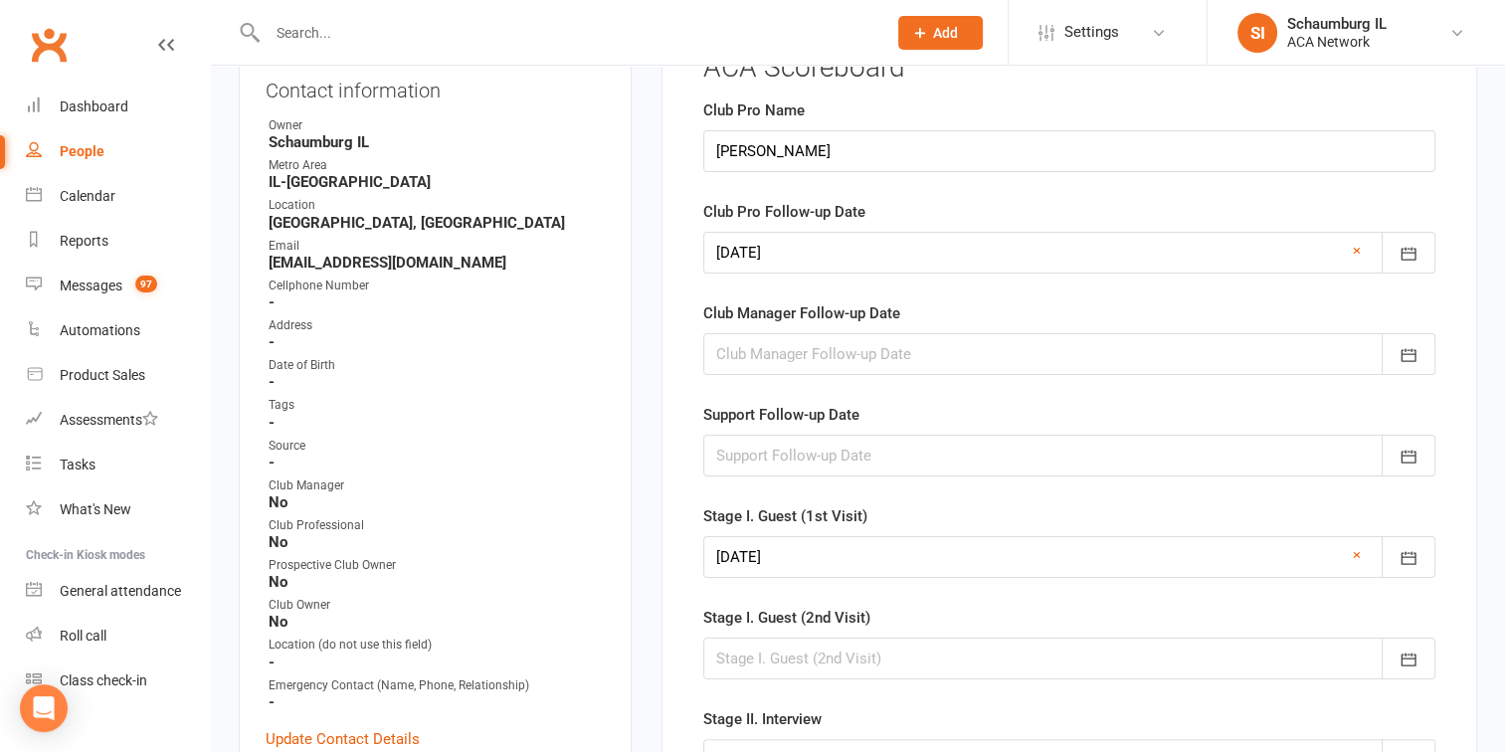
scroll to position [159, 0]
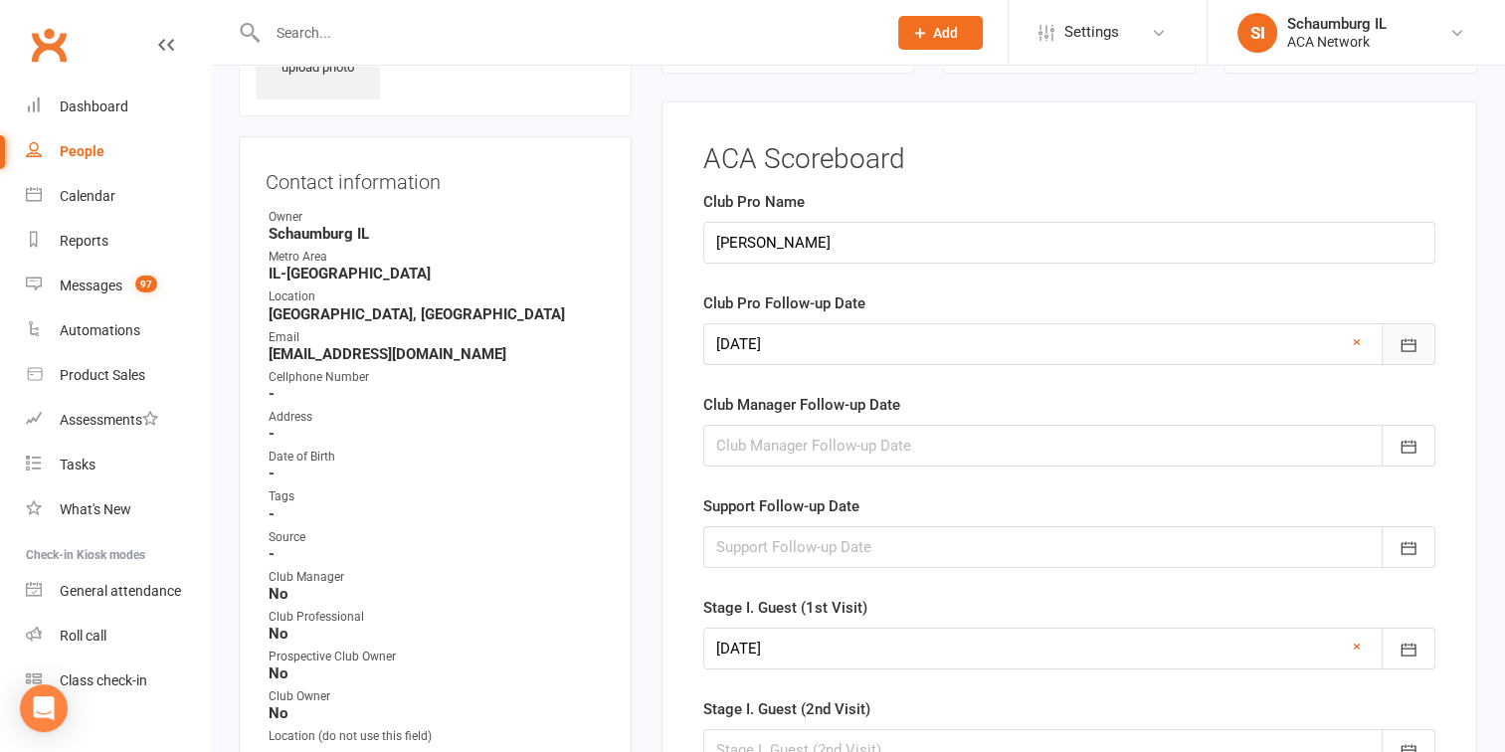
click at [1416, 343] on icon "button" at bounding box center [1408, 345] width 20 height 20
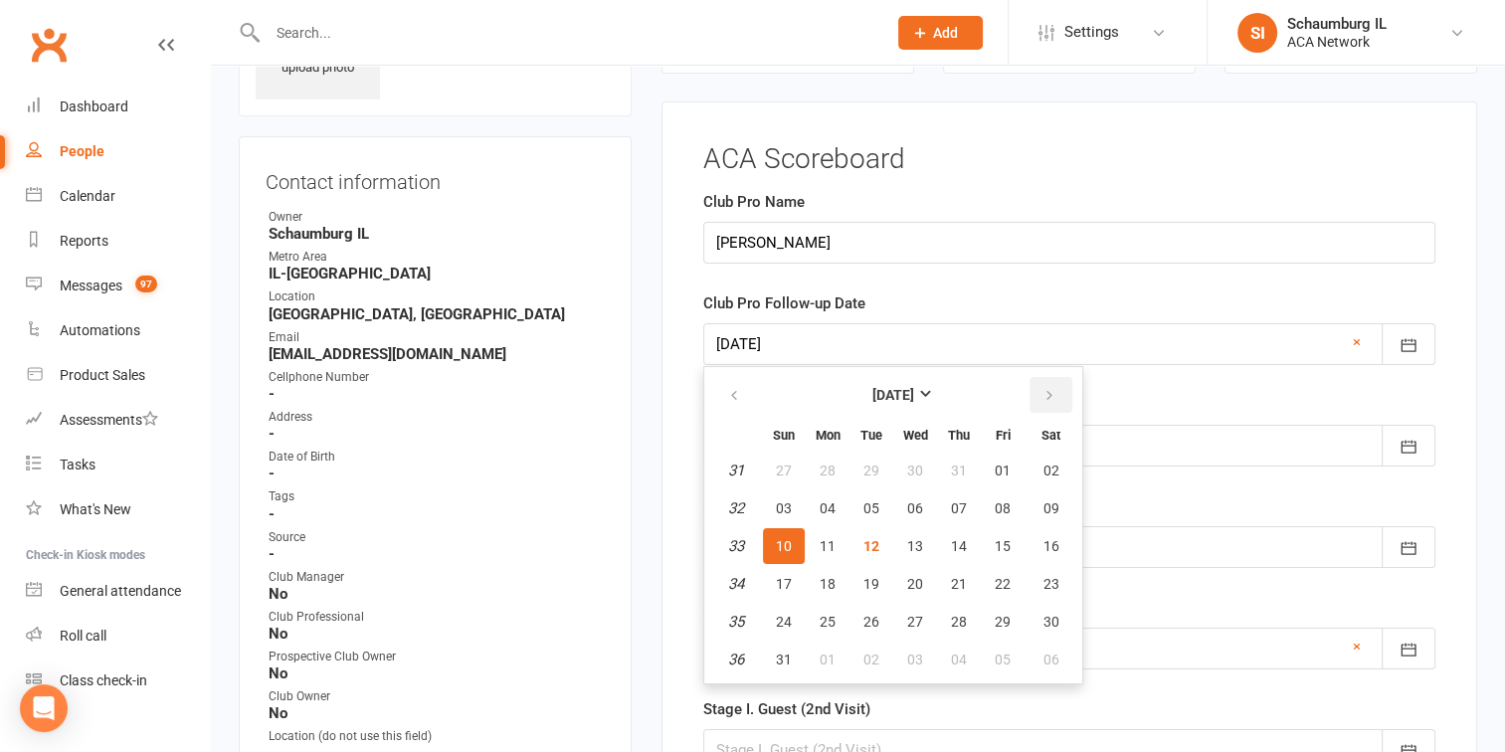
click at [1047, 388] on icon "button" at bounding box center [1049, 396] width 14 height 16
click at [824, 576] on span "22" at bounding box center [828, 584] width 16 height 16
type input "[DATE]"
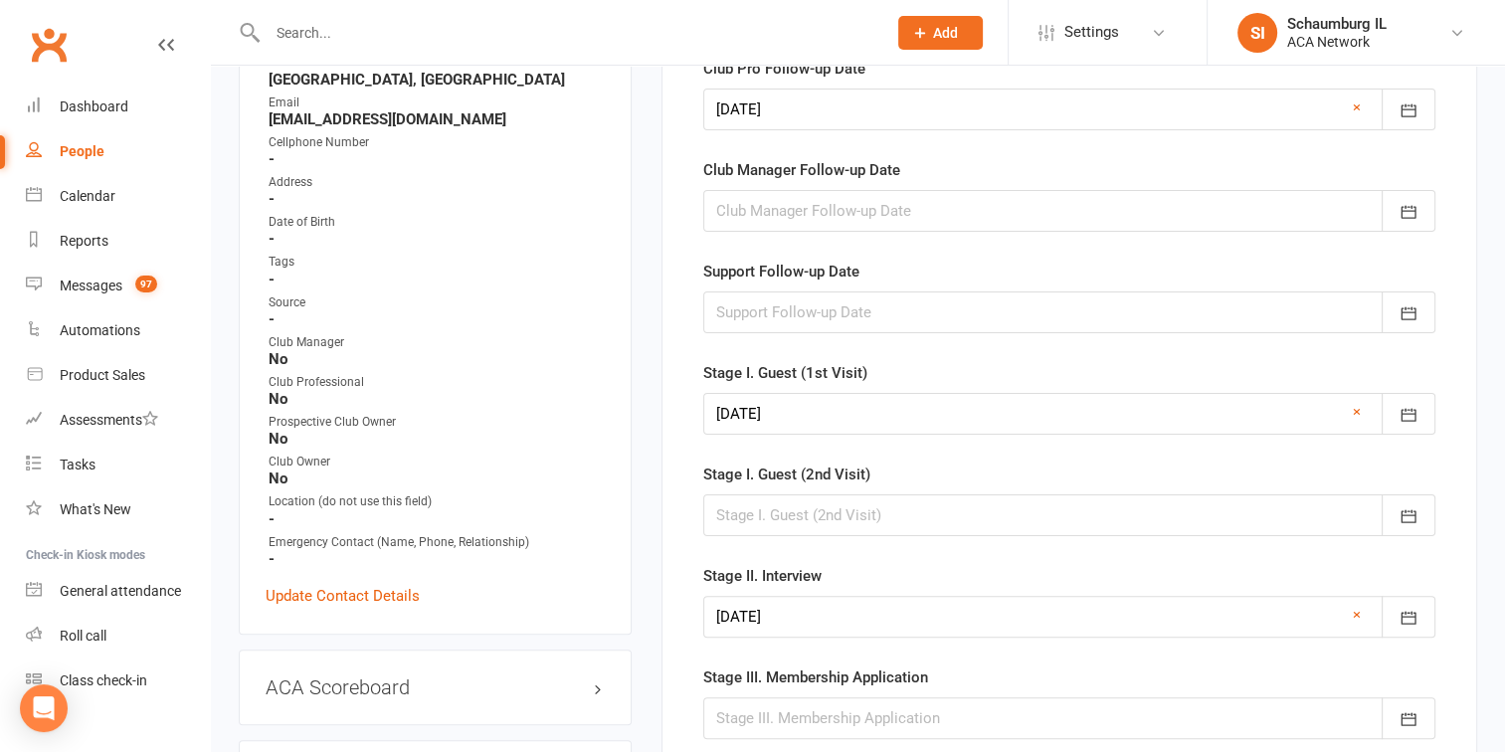
scroll to position [955, 0]
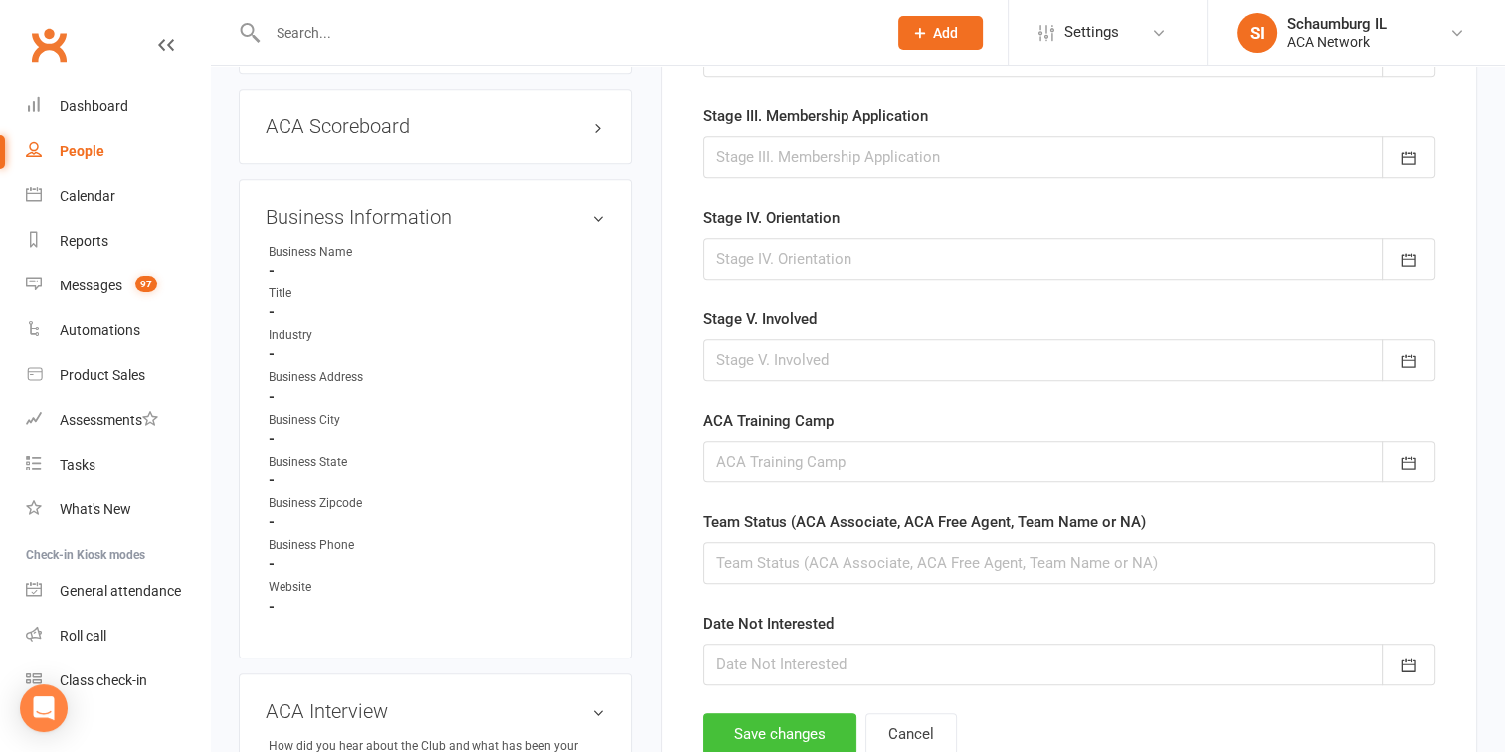
click at [787, 723] on button "Save changes" at bounding box center [779, 734] width 153 height 42
